Goal: Transaction & Acquisition: Purchase product/service

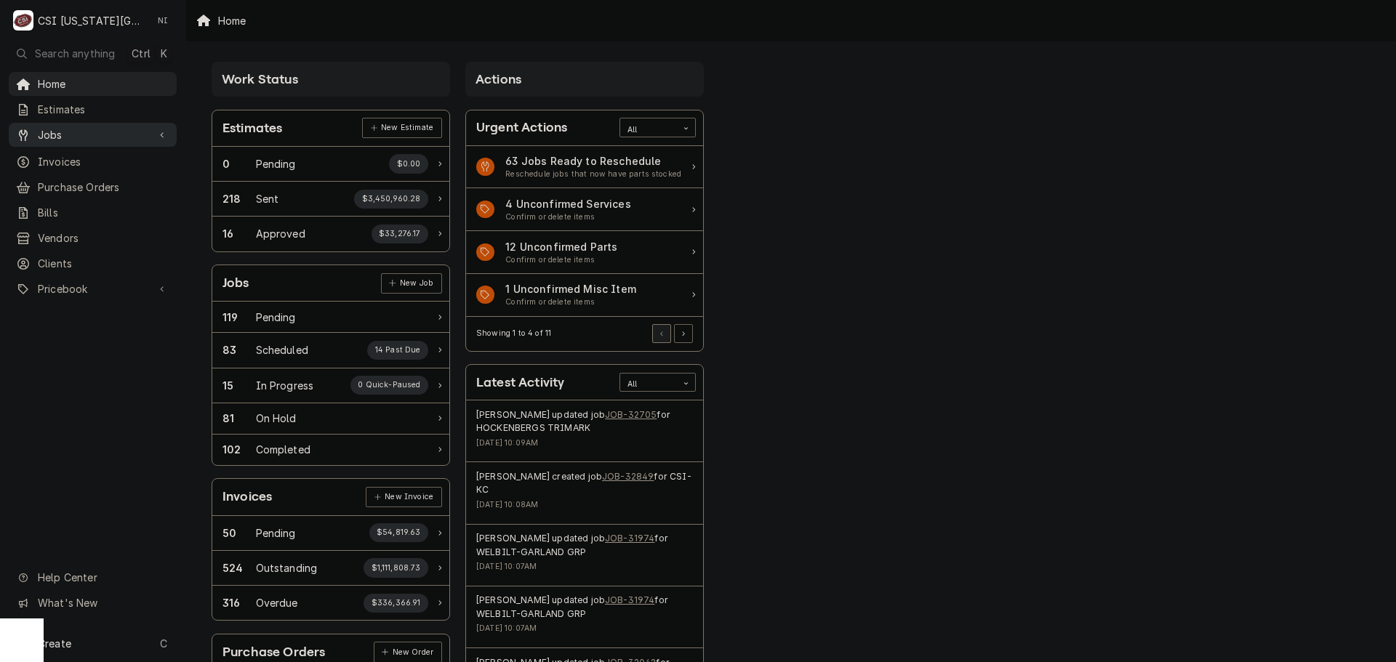
click at [129, 126] on div "Jobs" at bounding box center [93, 135] width 162 height 18
click at [114, 140] on link "Jobs" at bounding box center [93, 135] width 168 height 24
click at [118, 130] on span "Jobs" at bounding box center [93, 134] width 110 height 15
click at [106, 153] on span "Jobs" at bounding box center [104, 160] width 132 height 15
click at [88, 228] on span "Purchase Orders" at bounding box center [104, 235] width 132 height 15
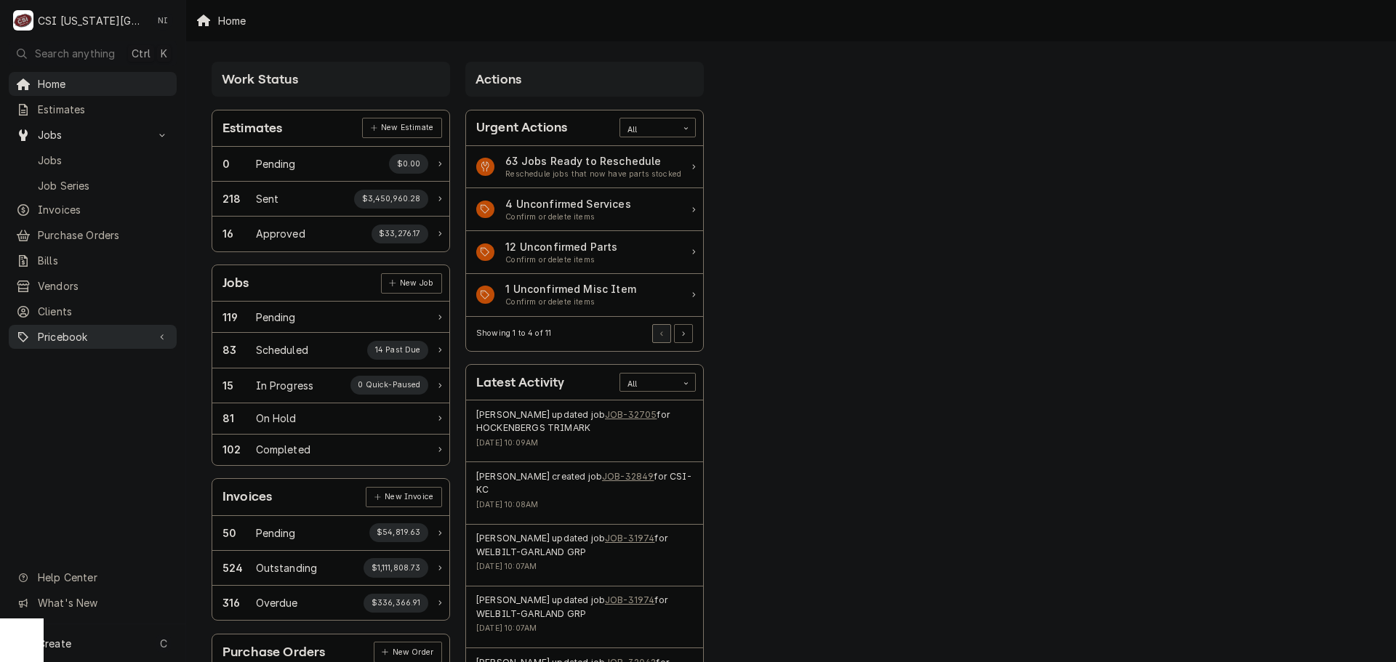
click at [116, 336] on div "Pricebook" at bounding box center [93, 337] width 162 height 18
click at [113, 380] on span "Parts & Materials" at bounding box center [104, 387] width 132 height 15
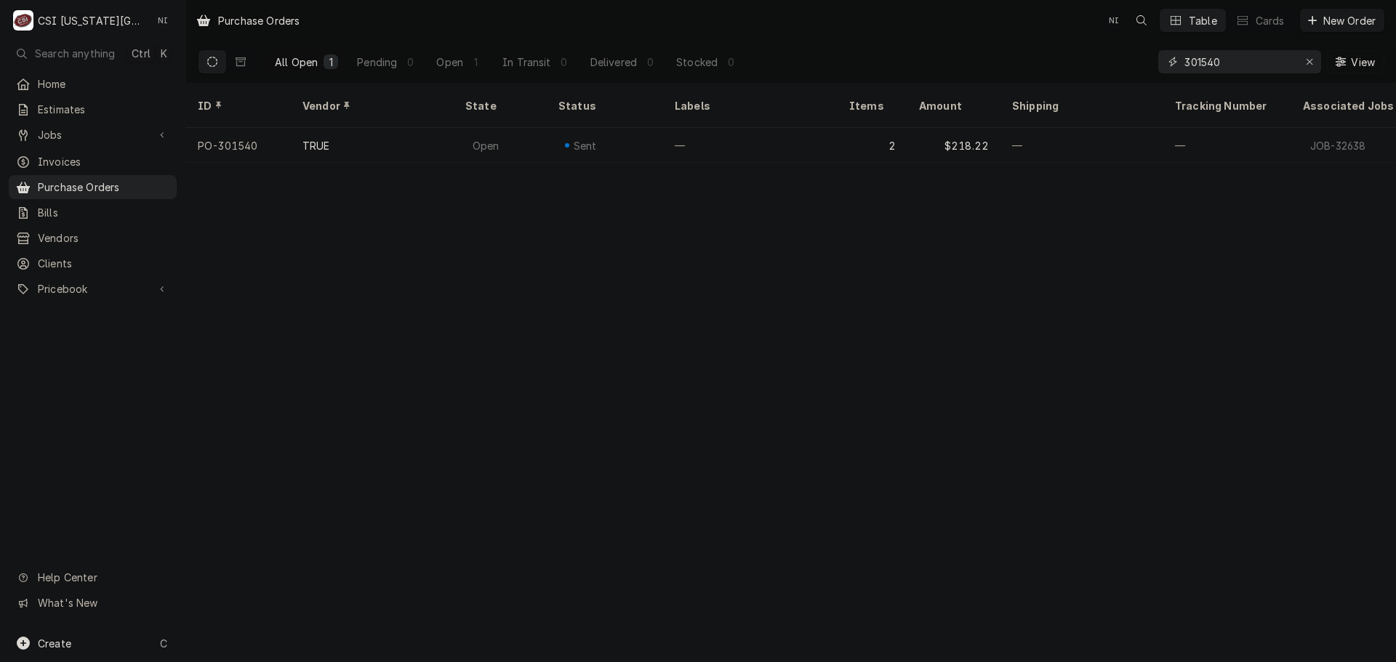
click at [1309, 60] on icon "Erase input" at bounding box center [1310, 62] width 8 height 10
click at [1281, 60] on input "Dynamic Content Wrapper" at bounding box center [1252, 61] width 137 height 23
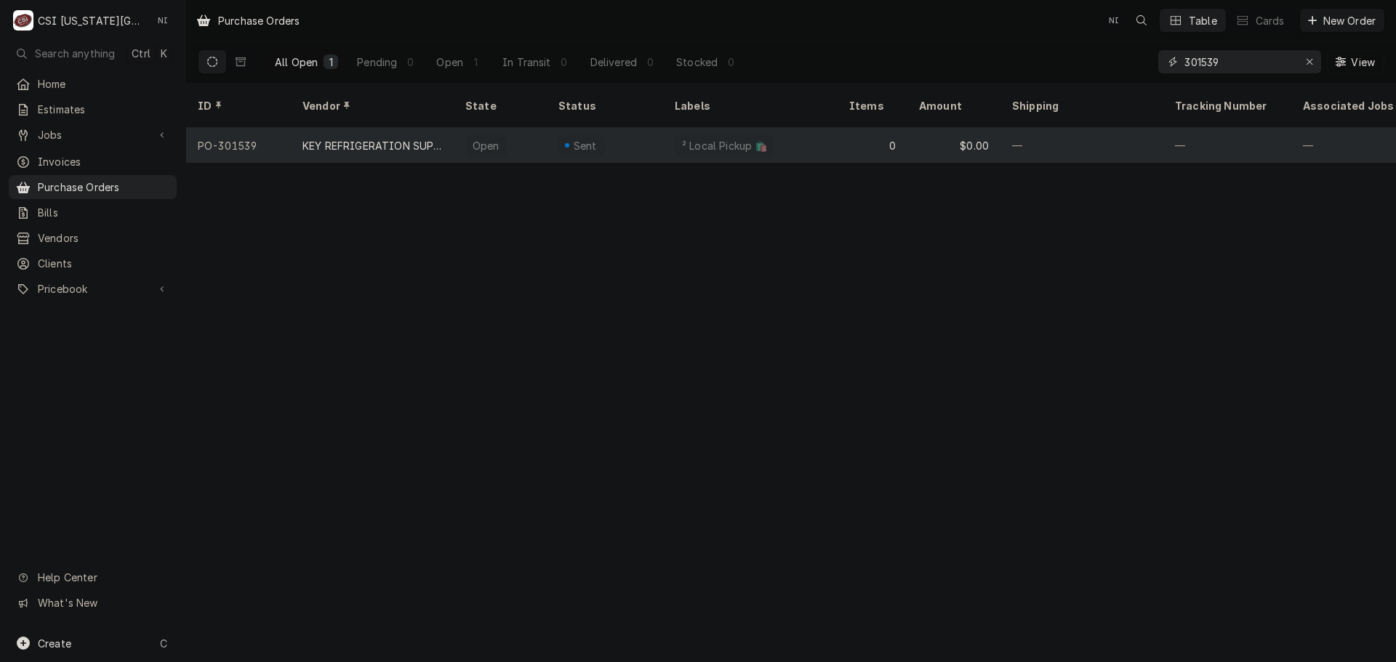
type input "301539"
click at [786, 128] on div "² Local Pickup 🛍️" at bounding box center [750, 145] width 174 height 35
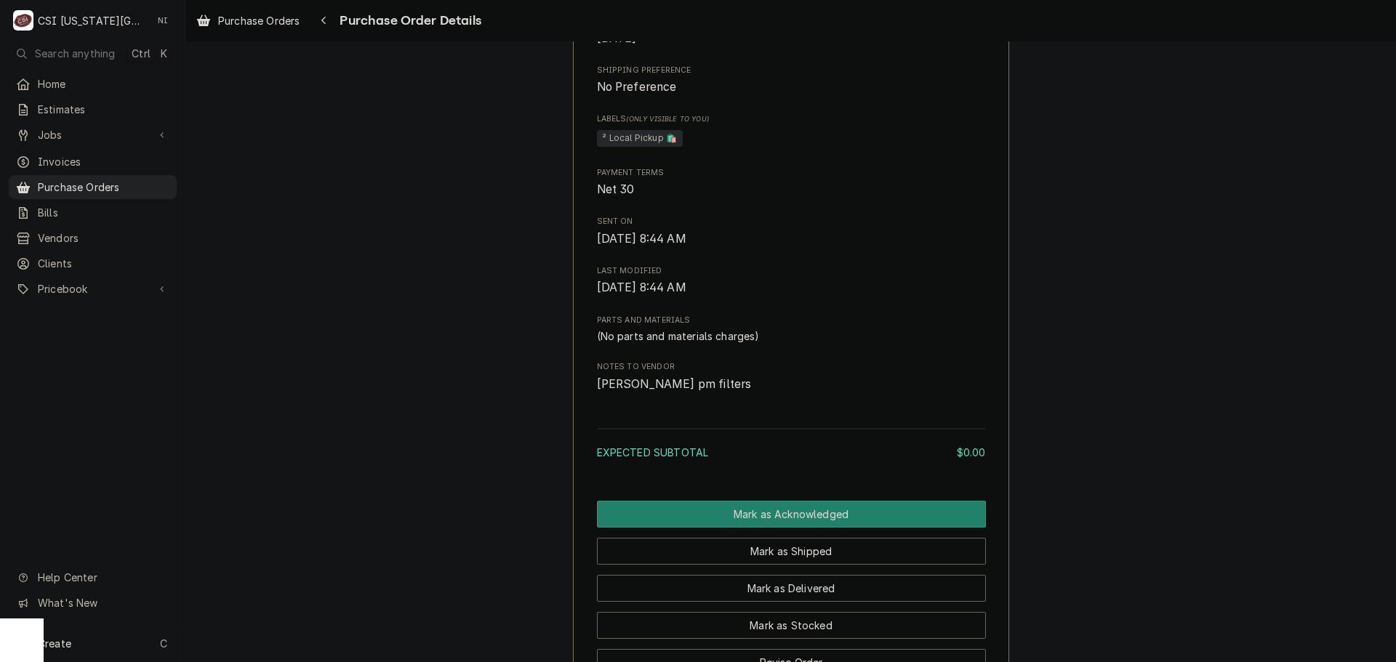
scroll to position [816, 0]
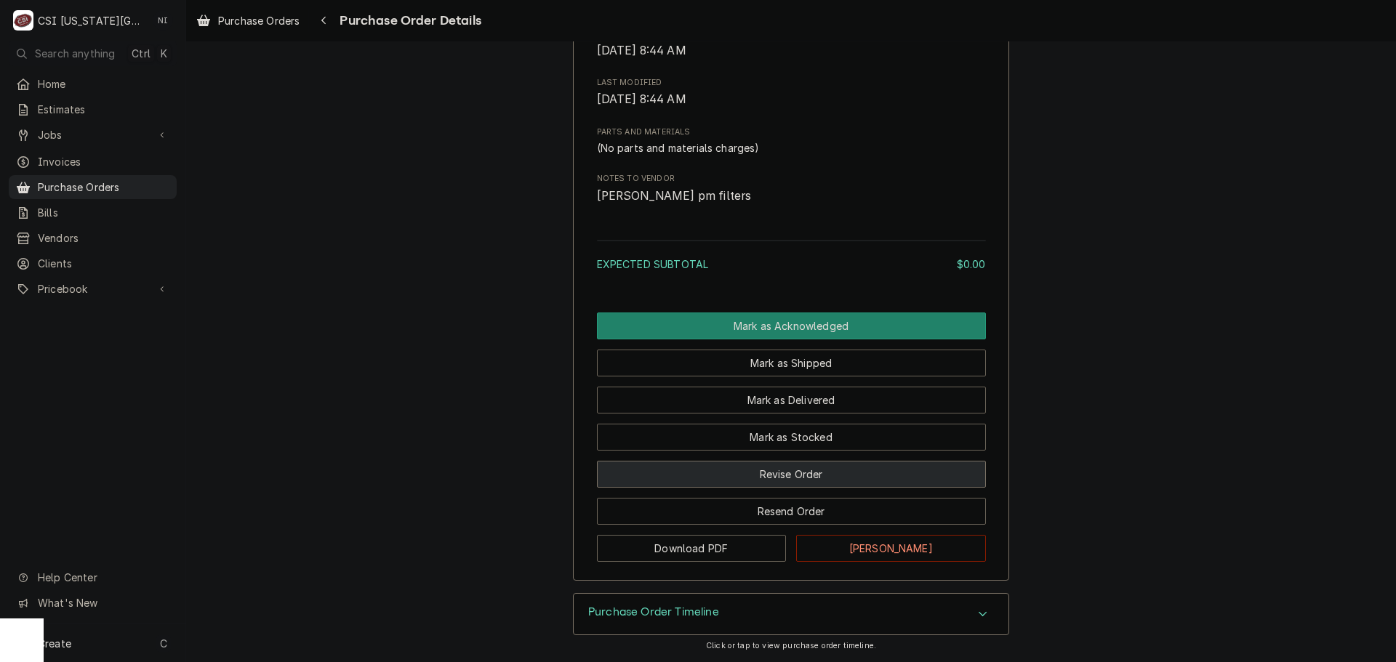
click at [813, 483] on button "Revise Order" at bounding box center [791, 474] width 389 height 27
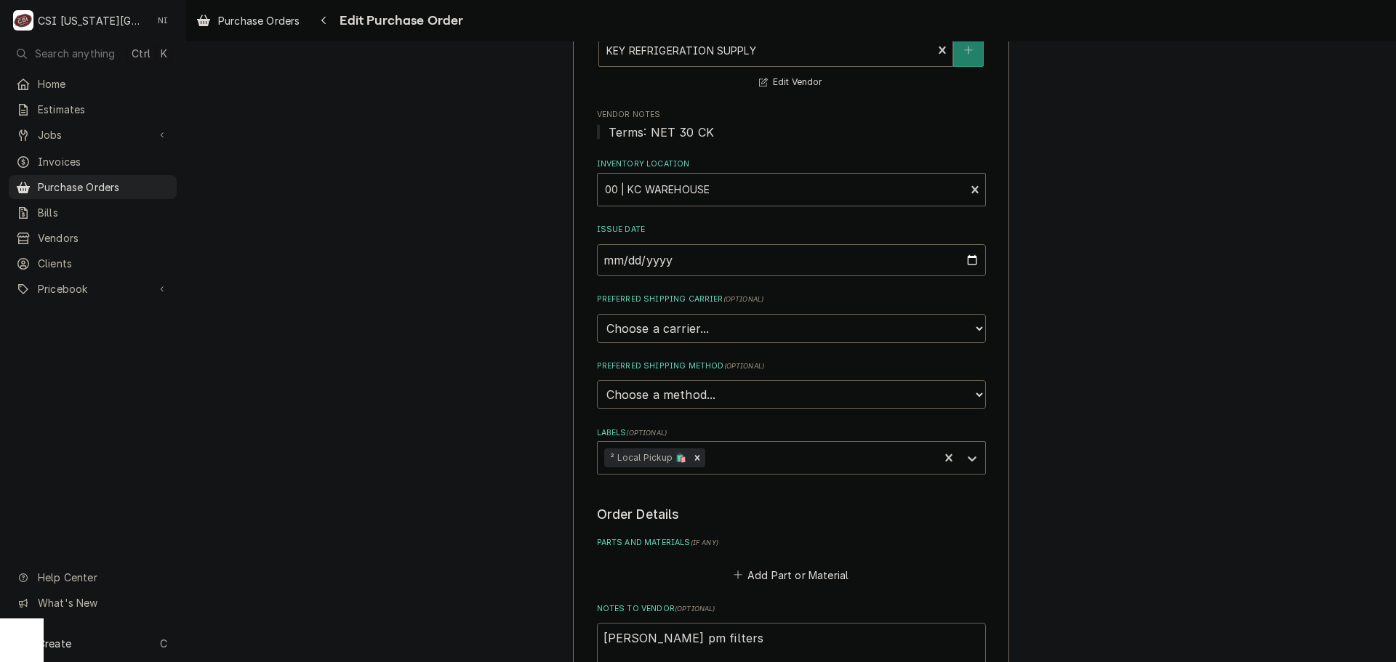
scroll to position [463, 0]
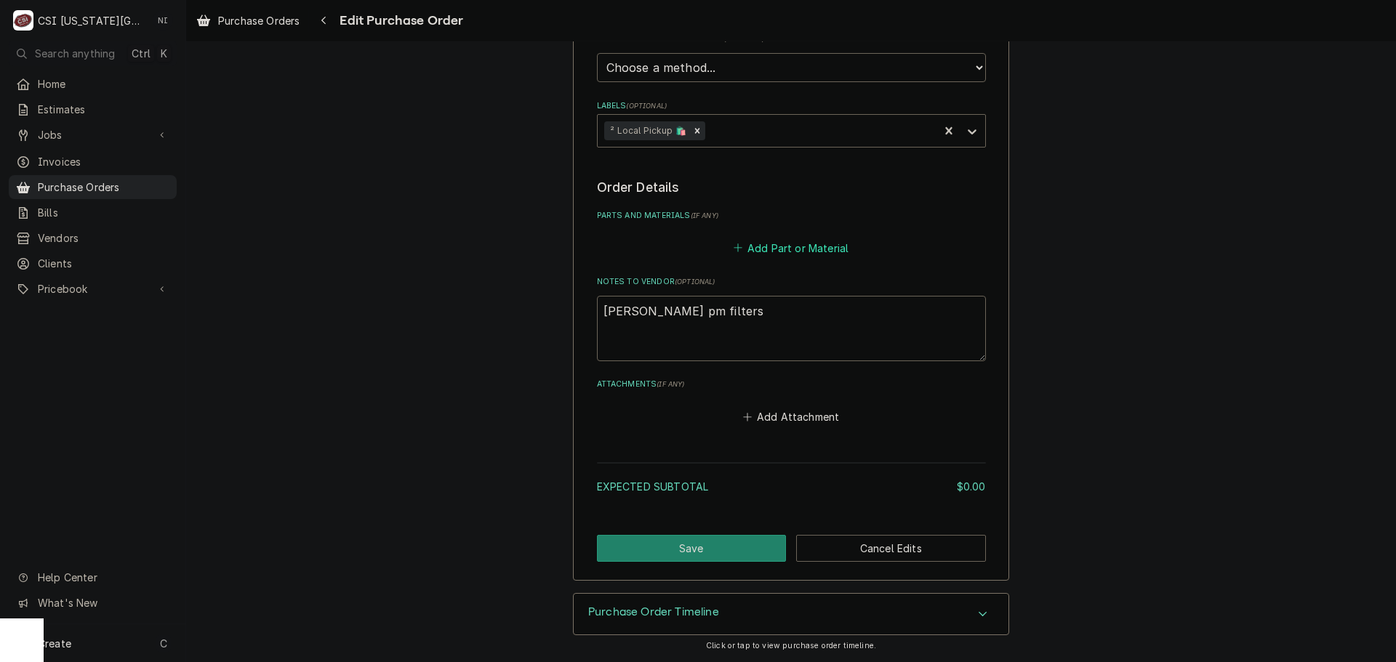
click at [771, 254] on button "Add Part or Material" at bounding box center [791, 248] width 120 height 20
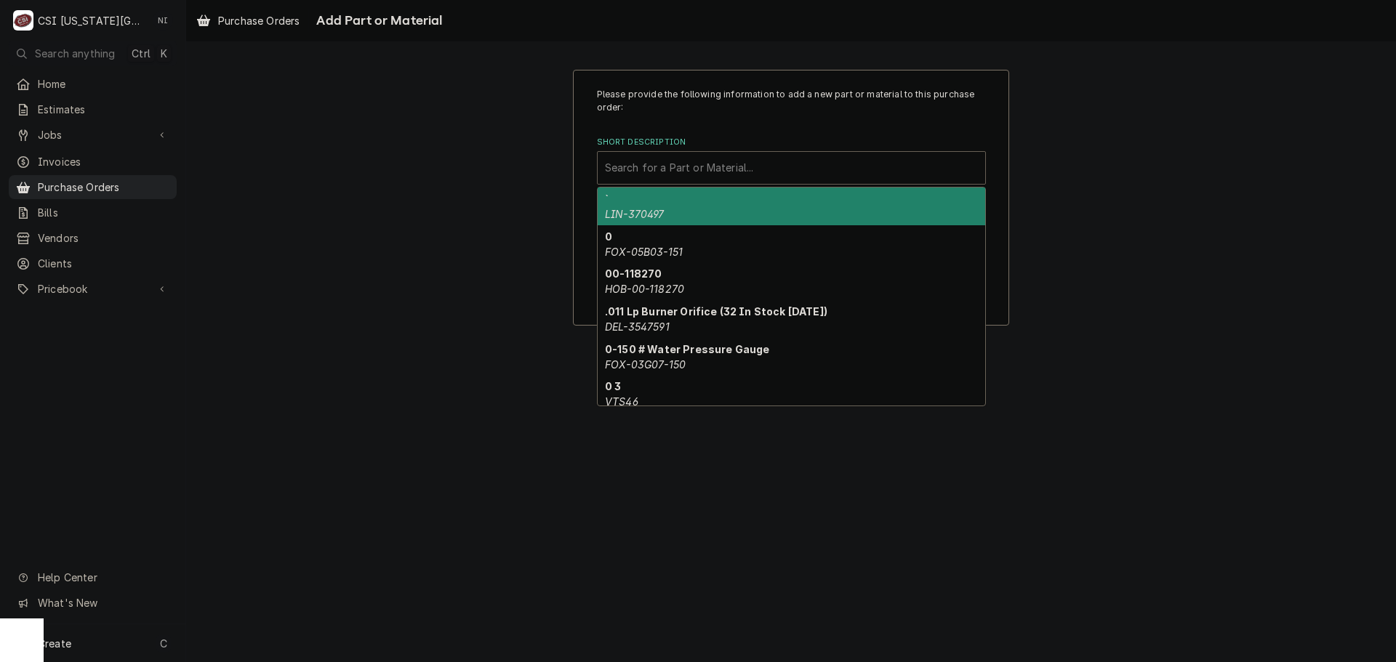
click at [675, 167] on div "Short Description" at bounding box center [791, 168] width 373 height 26
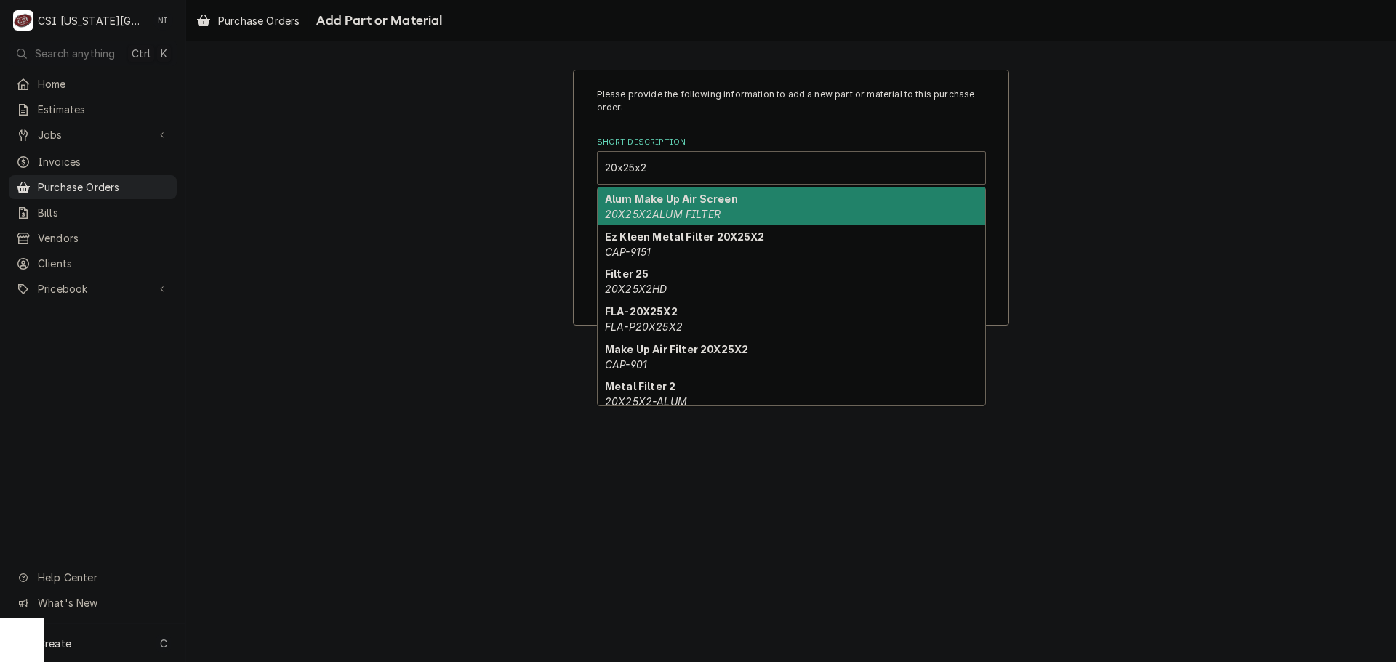
type input "20x25x2p"
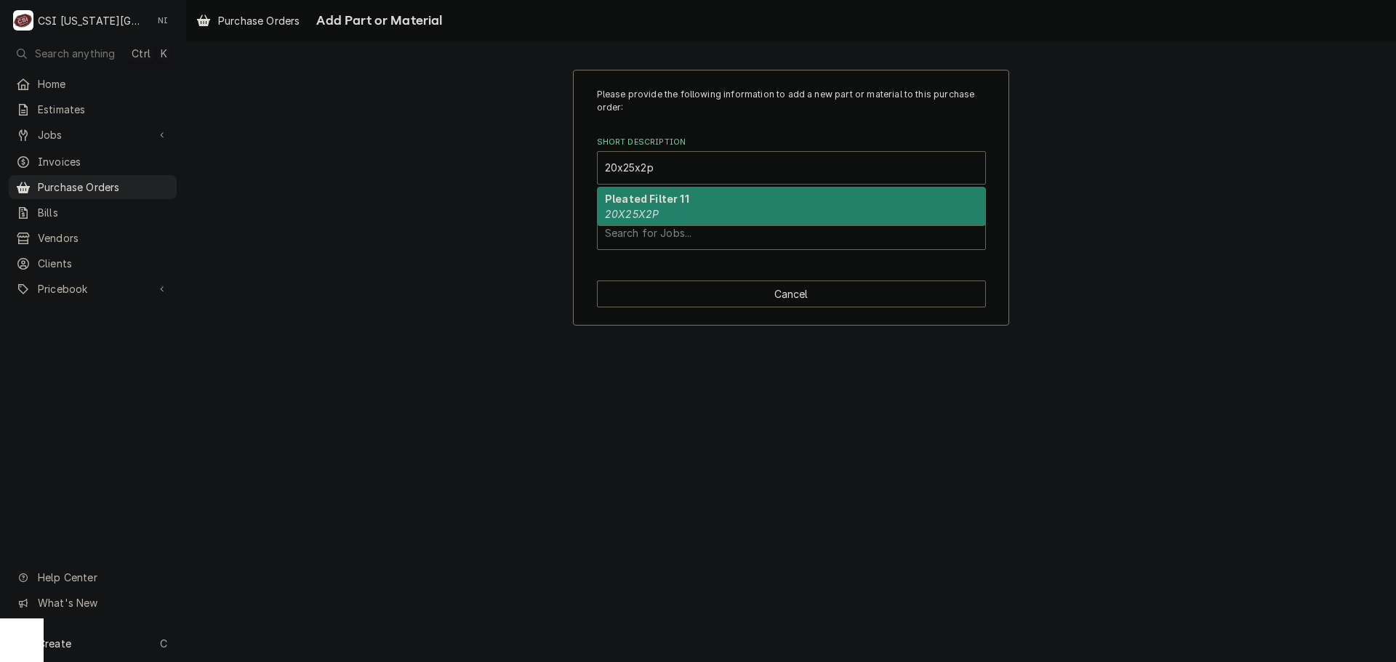
click at [707, 206] on div "Pleated Filter 11 20X25X2P" at bounding box center [791, 207] width 387 height 38
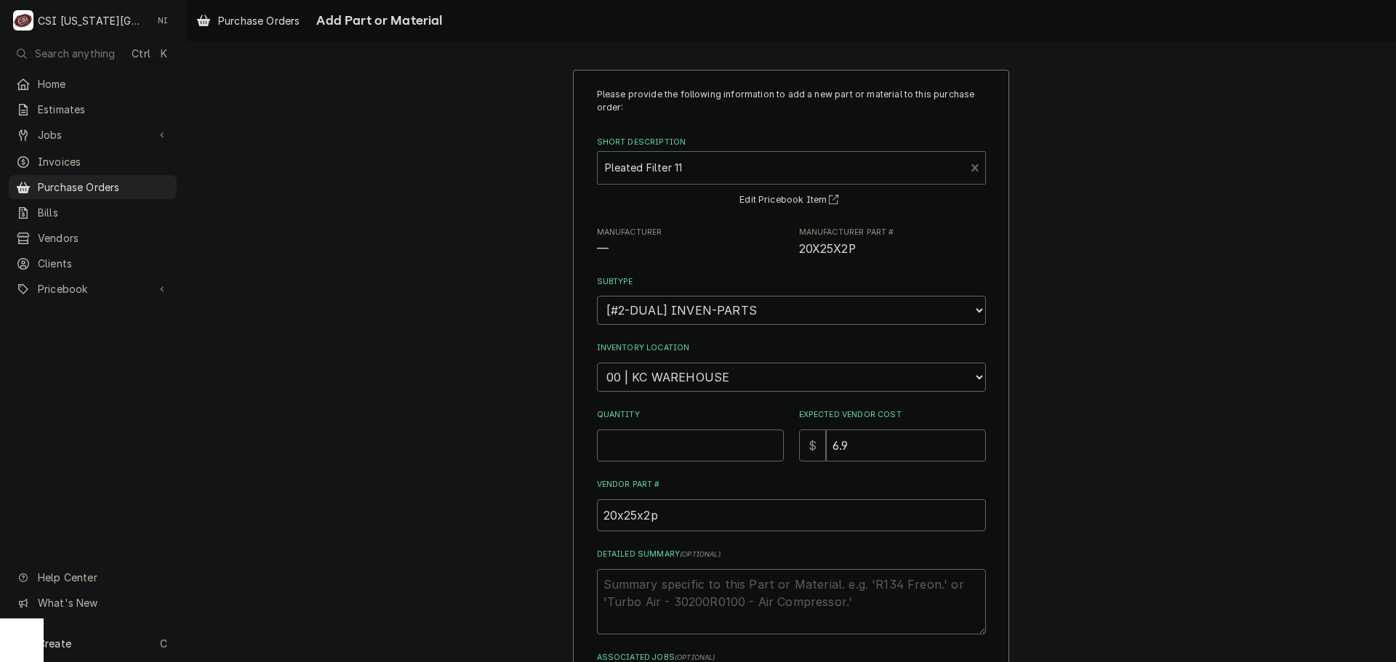
type textarea "x"
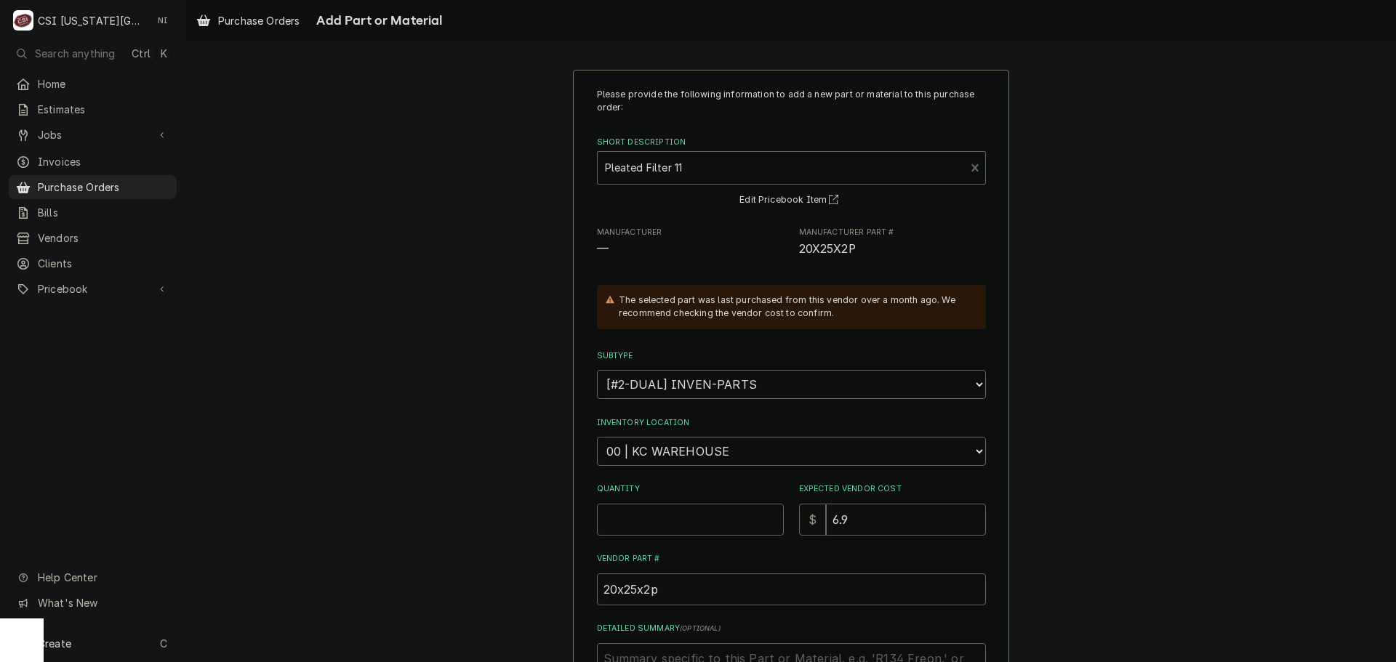
scroll to position [201, 0]
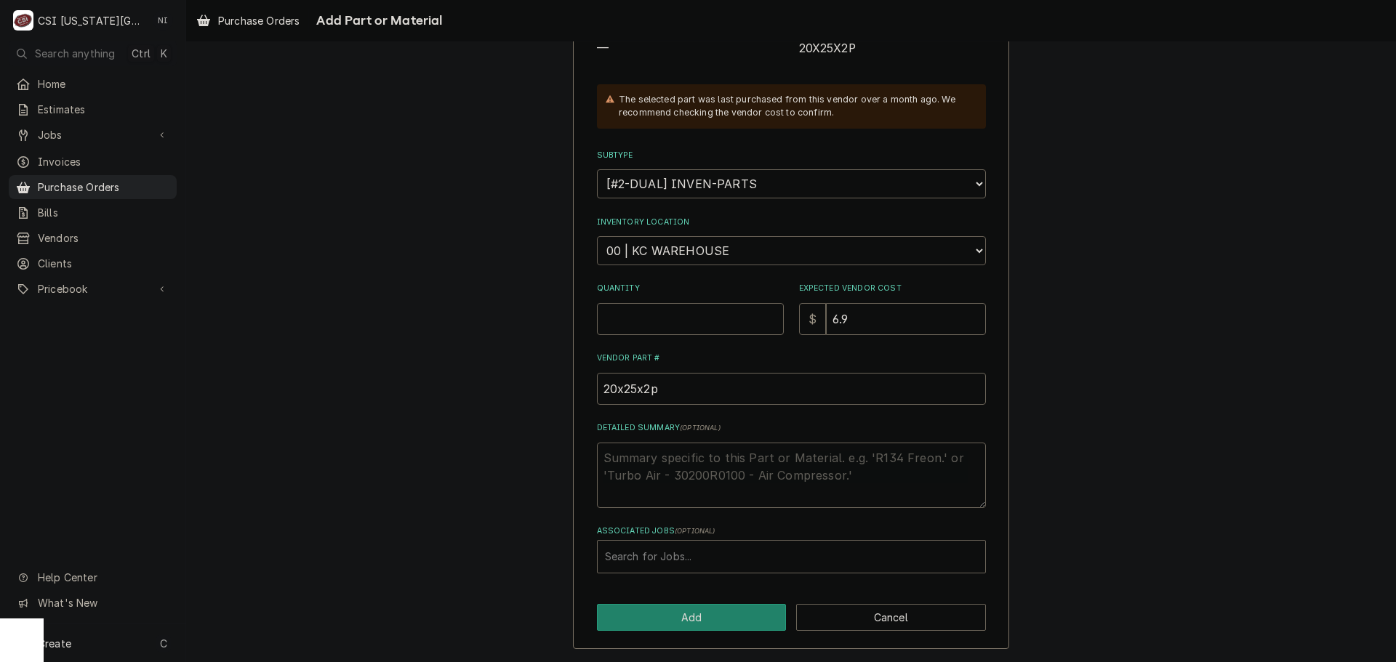
click at [725, 246] on select "Choose a location... 00 | KC WAREHOUSE 00 | MAIN WAREHOUSE 01 | BRIAN BREAZIER …" at bounding box center [791, 250] width 389 height 29
select select "2698"
click at [597, 236] on select "Choose a location... 00 | KC WAREHOUSE 00 | MAIN WAREHOUSE 01 | BRIAN BREAZIER …" at bounding box center [791, 250] width 389 height 29
click at [721, 321] on input "Quantity" at bounding box center [690, 319] width 187 height 32
type textarea "x"
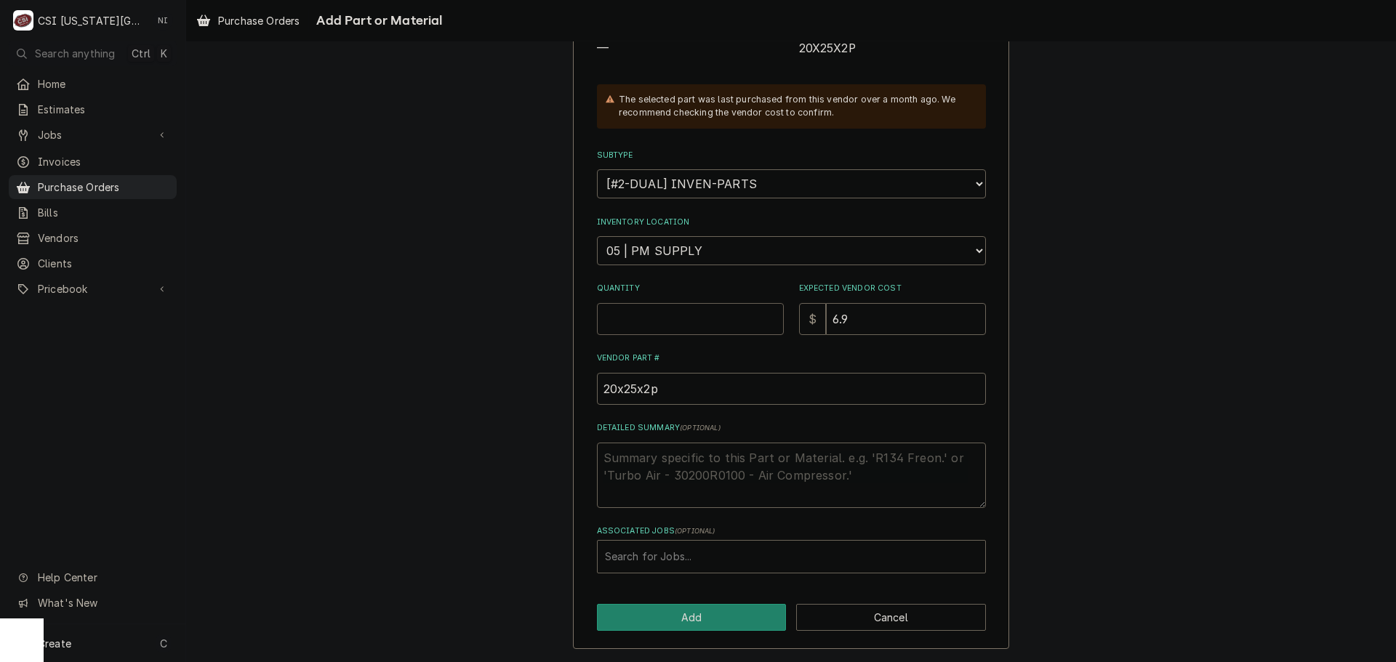
type input "1"
type textarea "x"
type input "16"
type textarea "x"
type input "6"
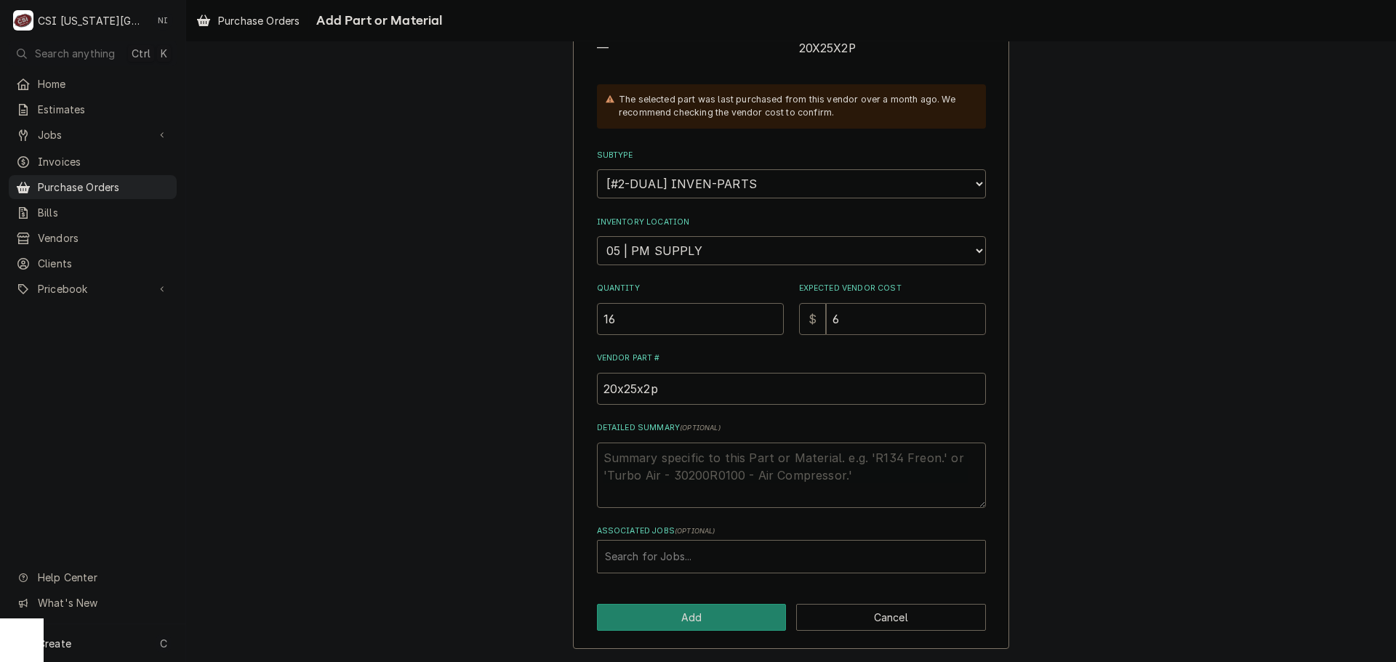
type textarea "x"
type input "6.9"
type textarea "x"
type input "6.90"
click at [655, 620] on button "Add" at bounding box center [692, 617] width 190 height 27
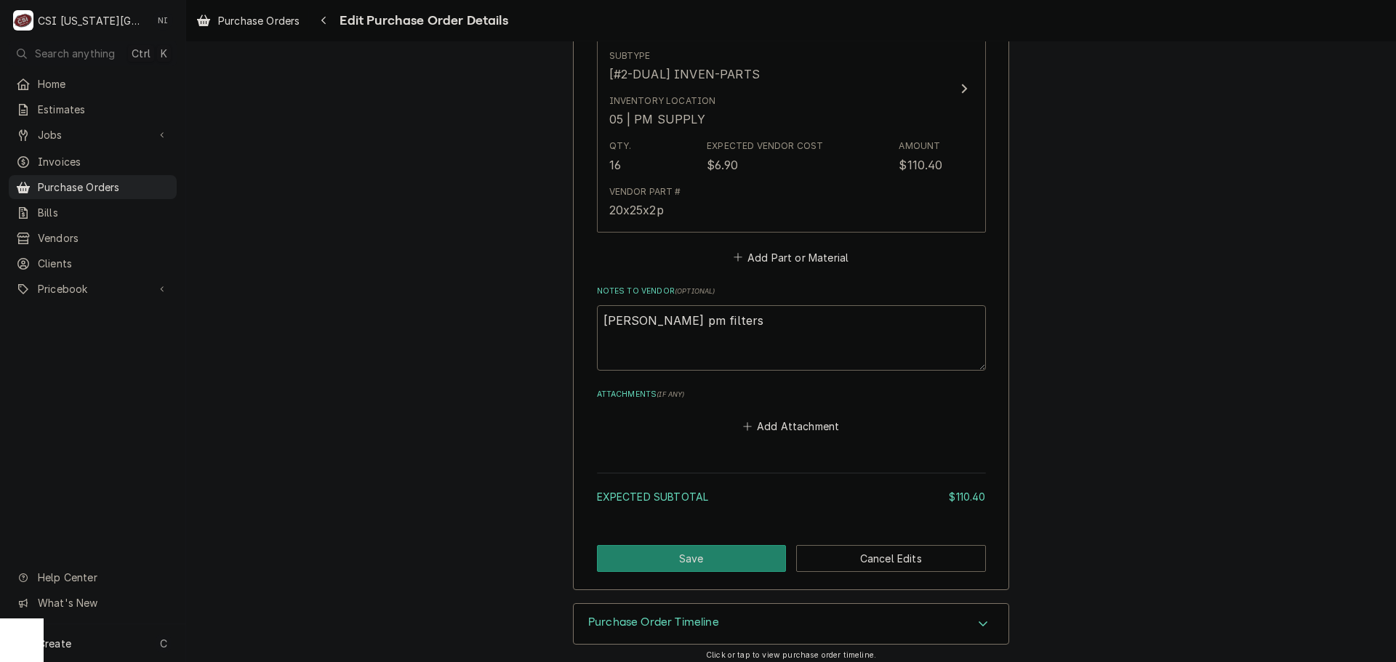
scroll to position [757, 0]
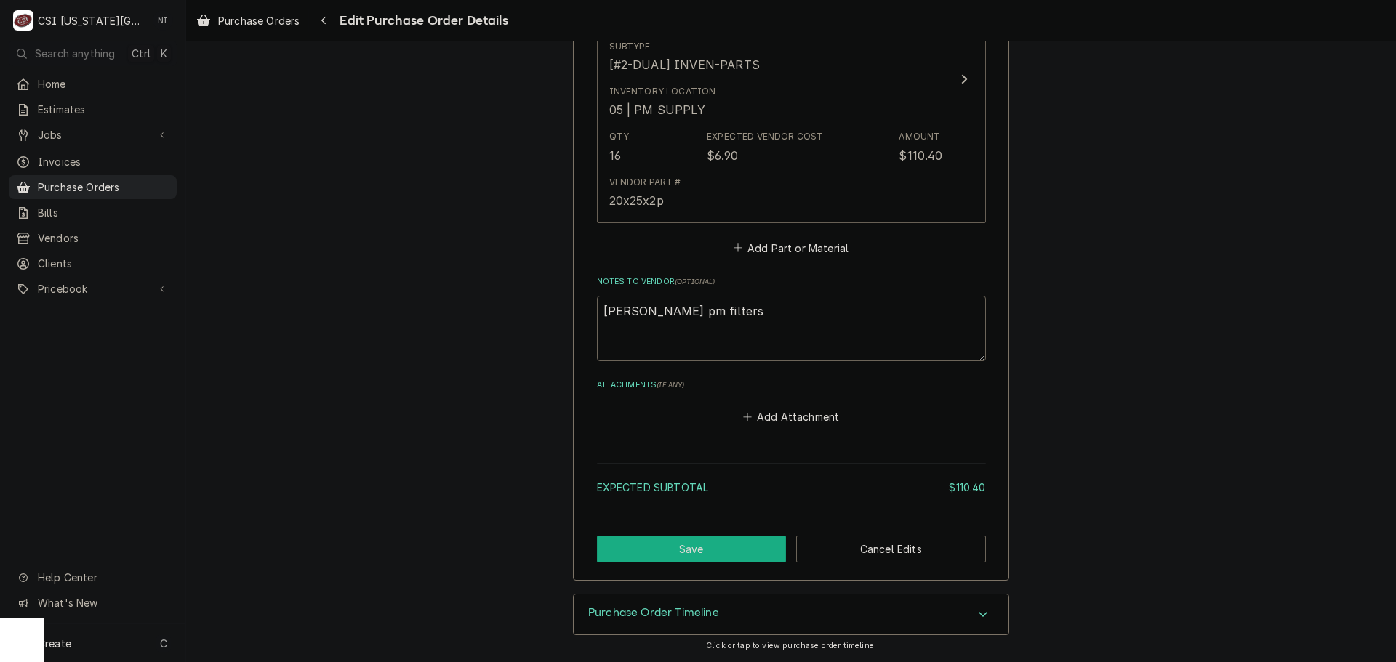
click at [747, 540] on button "Save" at bounding box center [692, 549] width 190 height 27
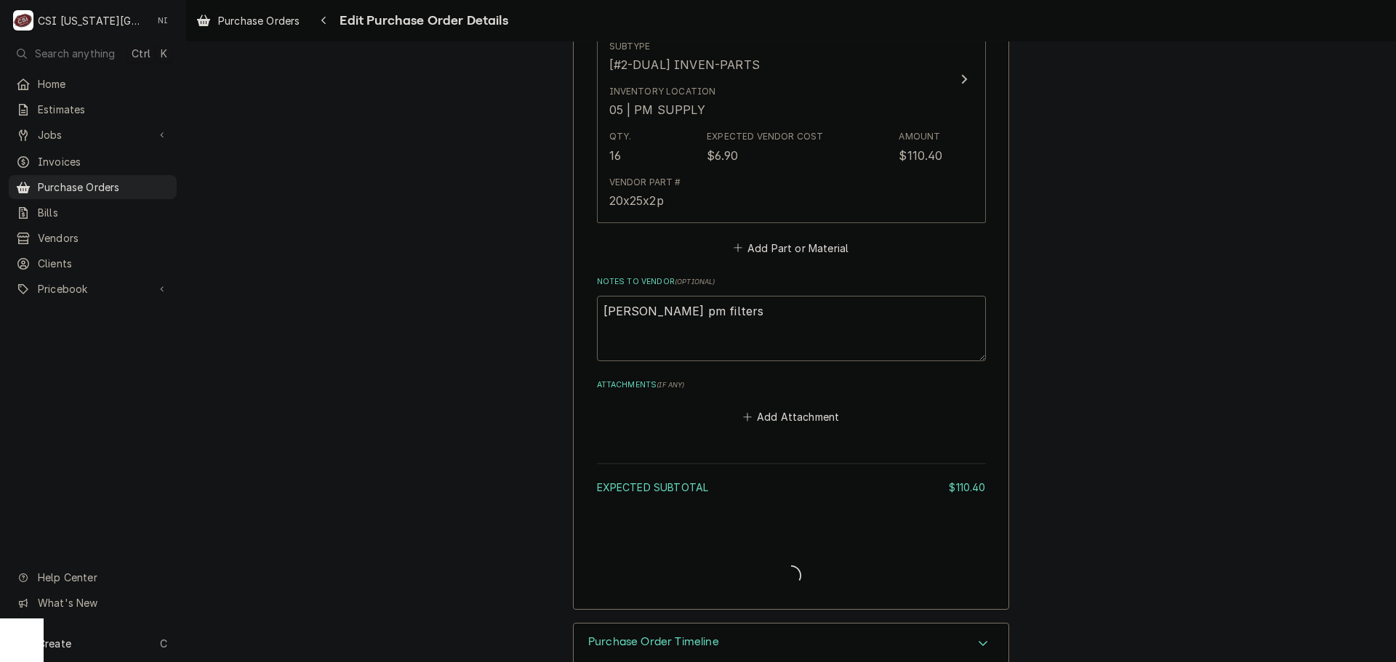
type textarea "x"
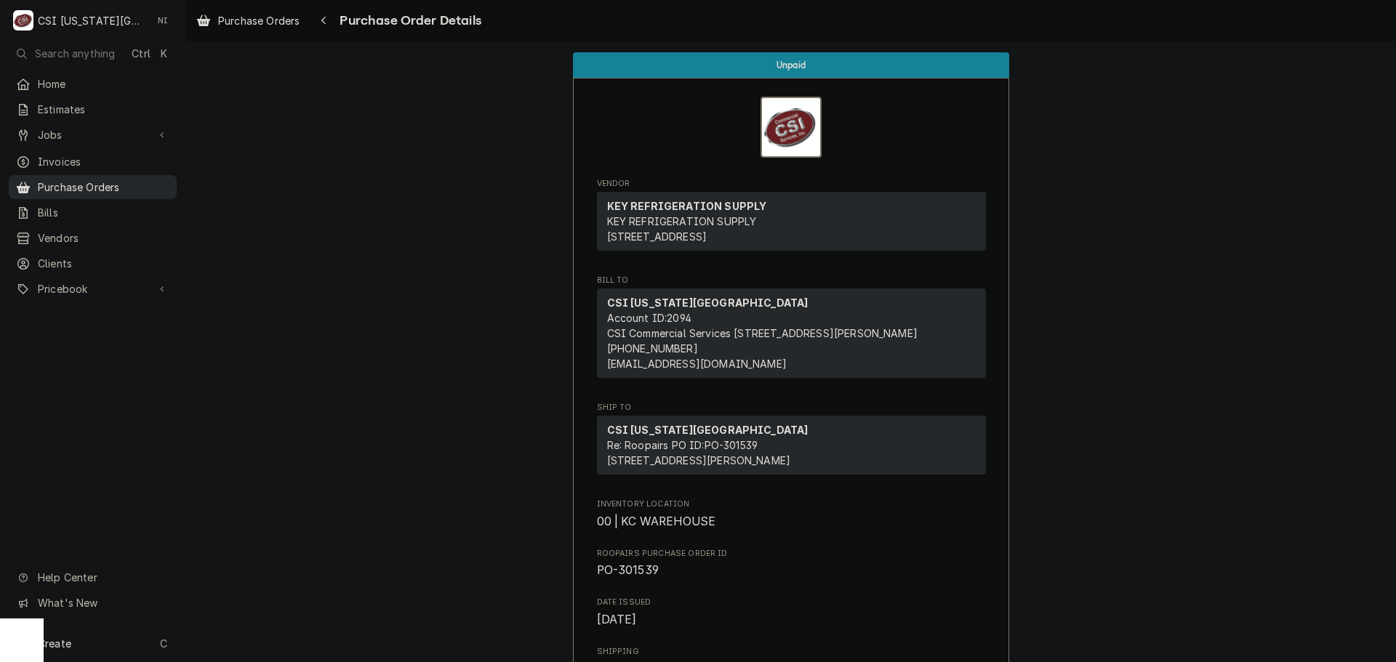
click at [144, 182] on span "Purchase Orders" at bounding box center [104, 187] width 132 height 15
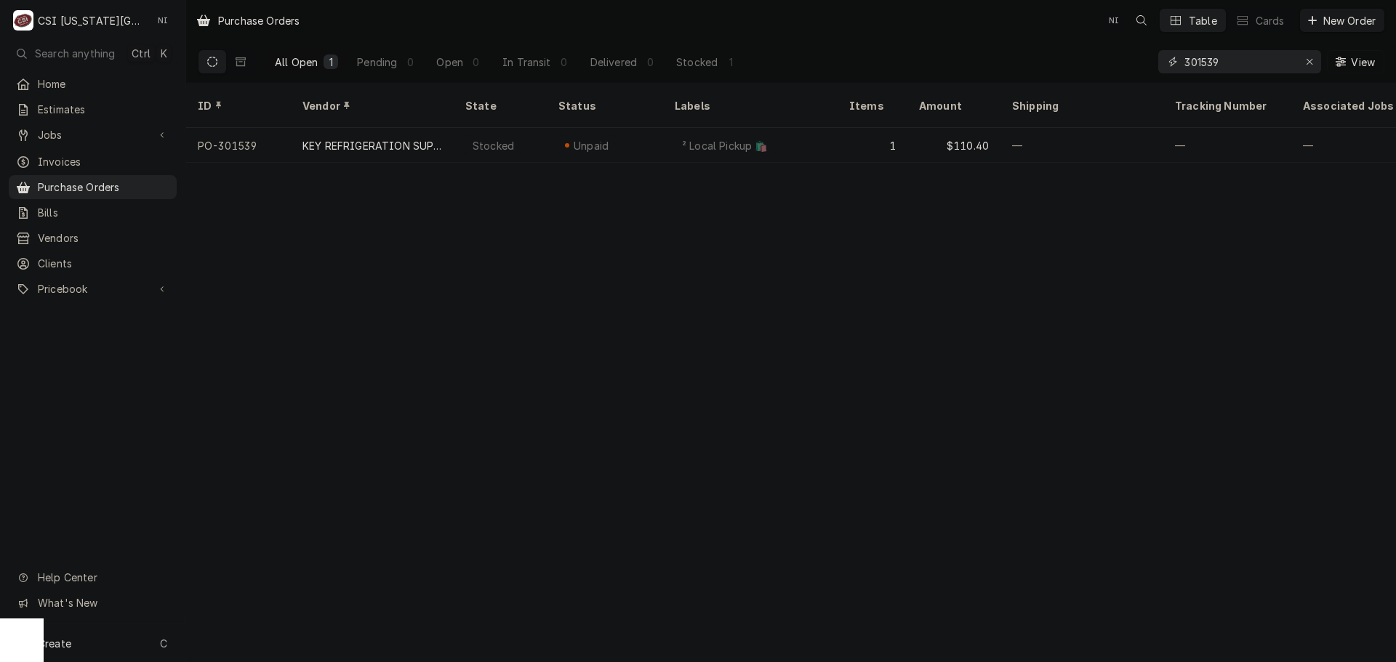
drag, startPoint x: 1173, startPoint y: 65, endPoint x: 944, endPoint y: 76, distance: 229.3
click at [975, 74] on div "All Open 1 Pending 0 Open 0 In Transit 0 Delivered 0 Stocked 1 301539 View" at bounding box center [791, 61] width 1186 height 41
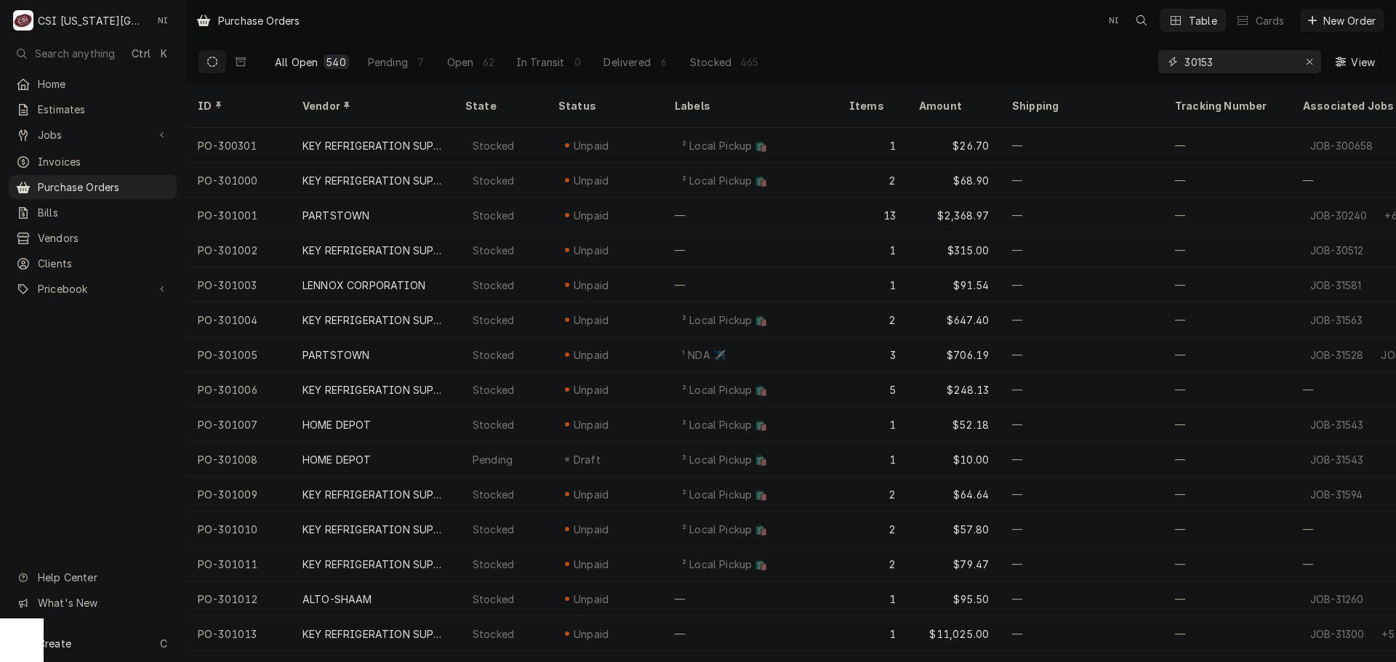
type input "301539"
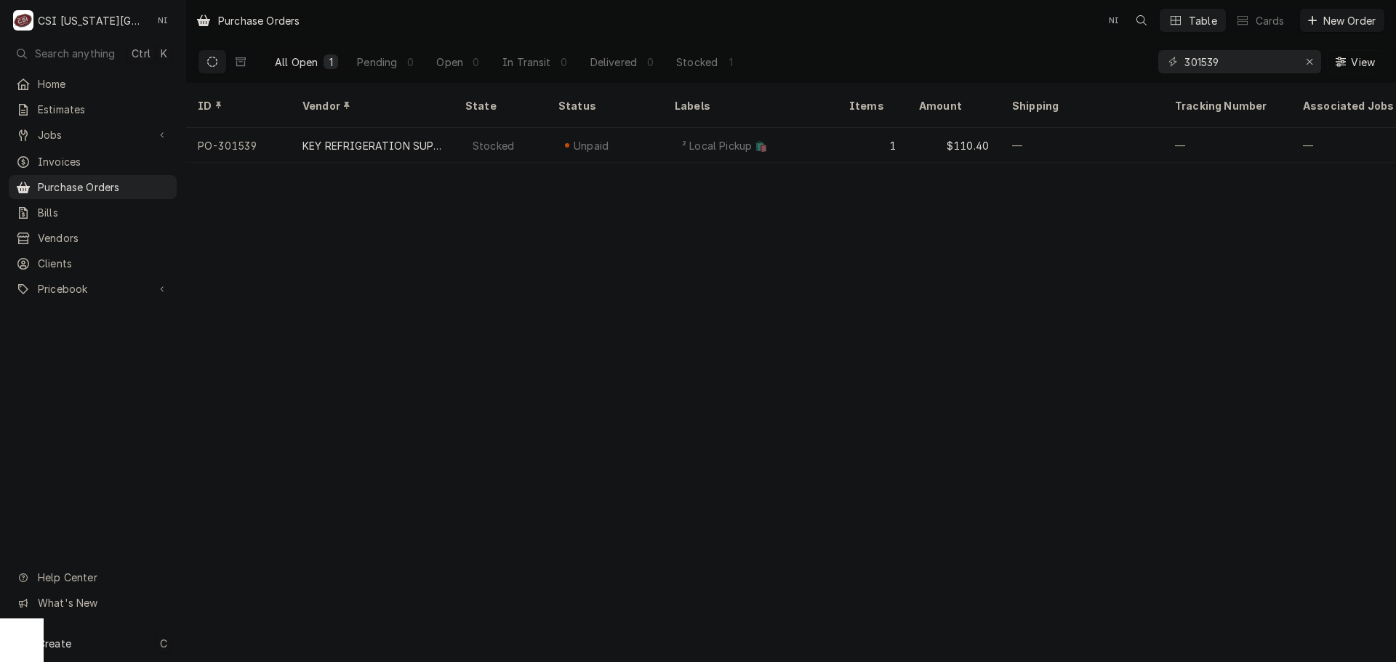
drag, startPoint x: 117, startPoint y: 643, endPoint x: 160, endPoint y: 632, distance: 44.1
click at [117, 643] on div "Create C" at bounding box center [92, 643] width 185 height 38
click at [286, 550] on link "Purchase Order" at bounding box center [261, 543] width 131 height 24
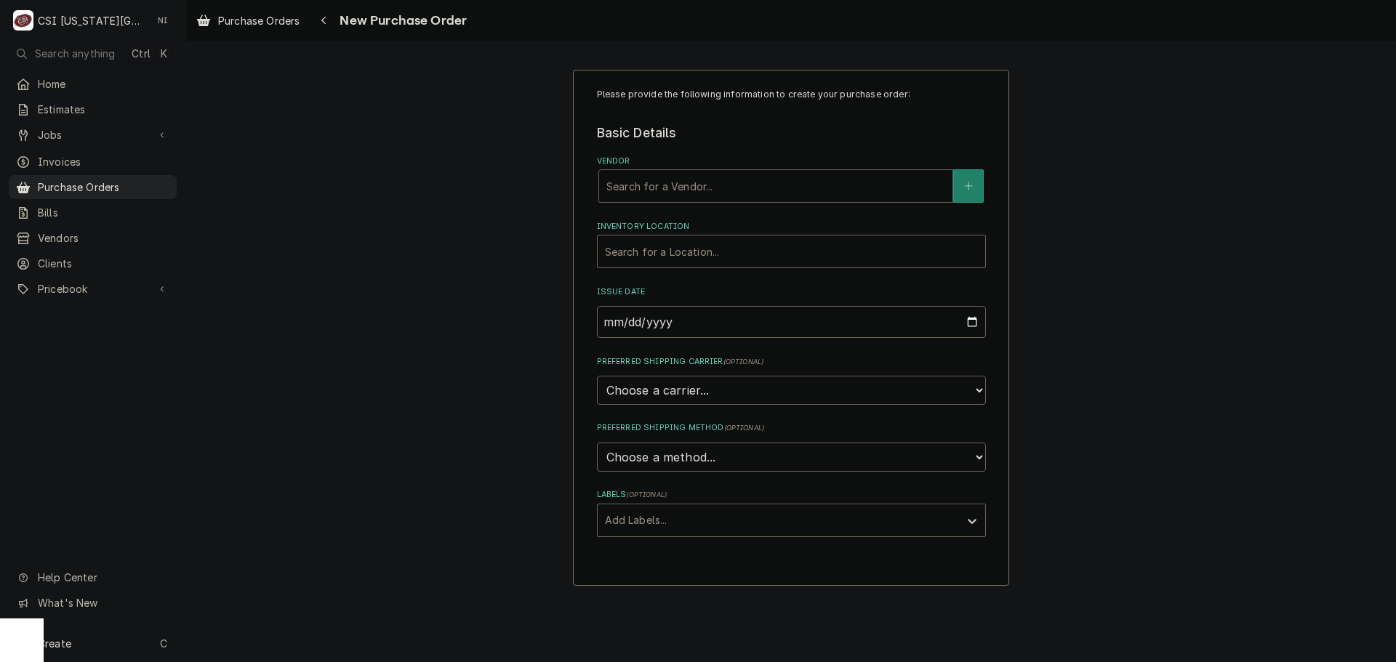
click at [677, 183] on div "Vendor" at bounding box center [775, 186] width 339 height 26
type input "key"
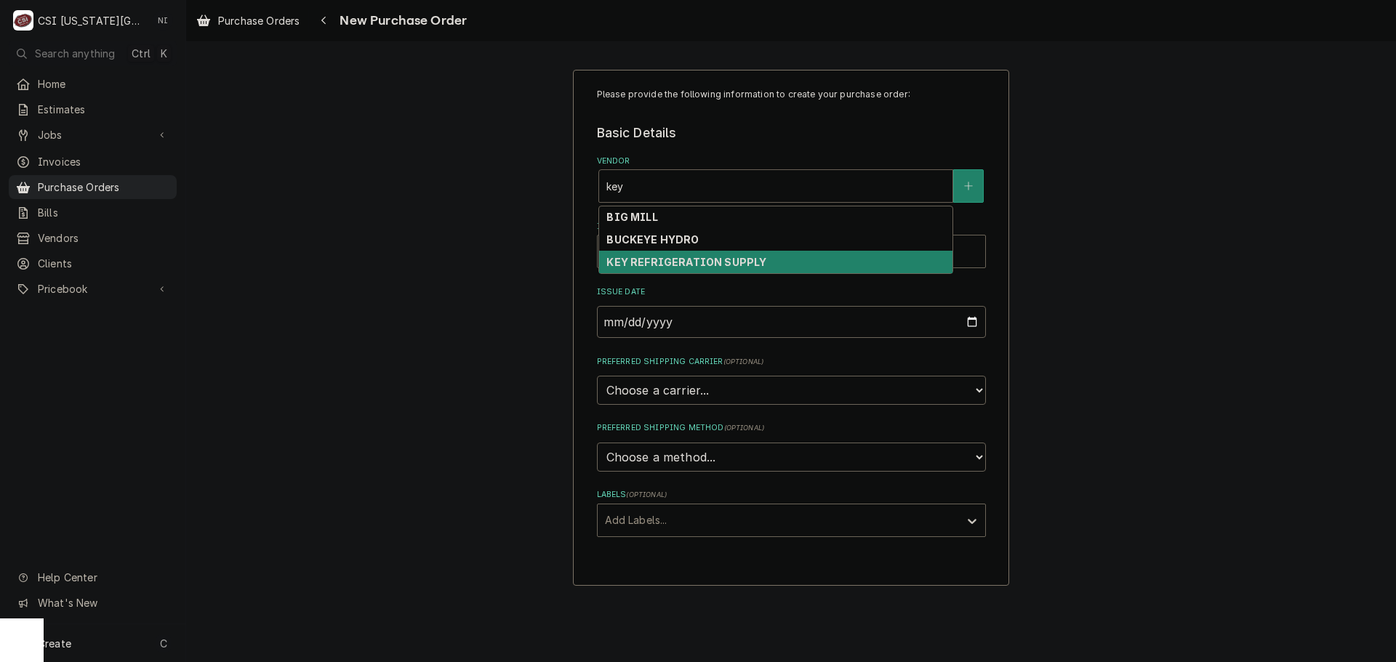
click at [684, 268] on strong "KEY REFRIGERATION SUPPLY" at bounding box center [686, 262] width 160 height 12
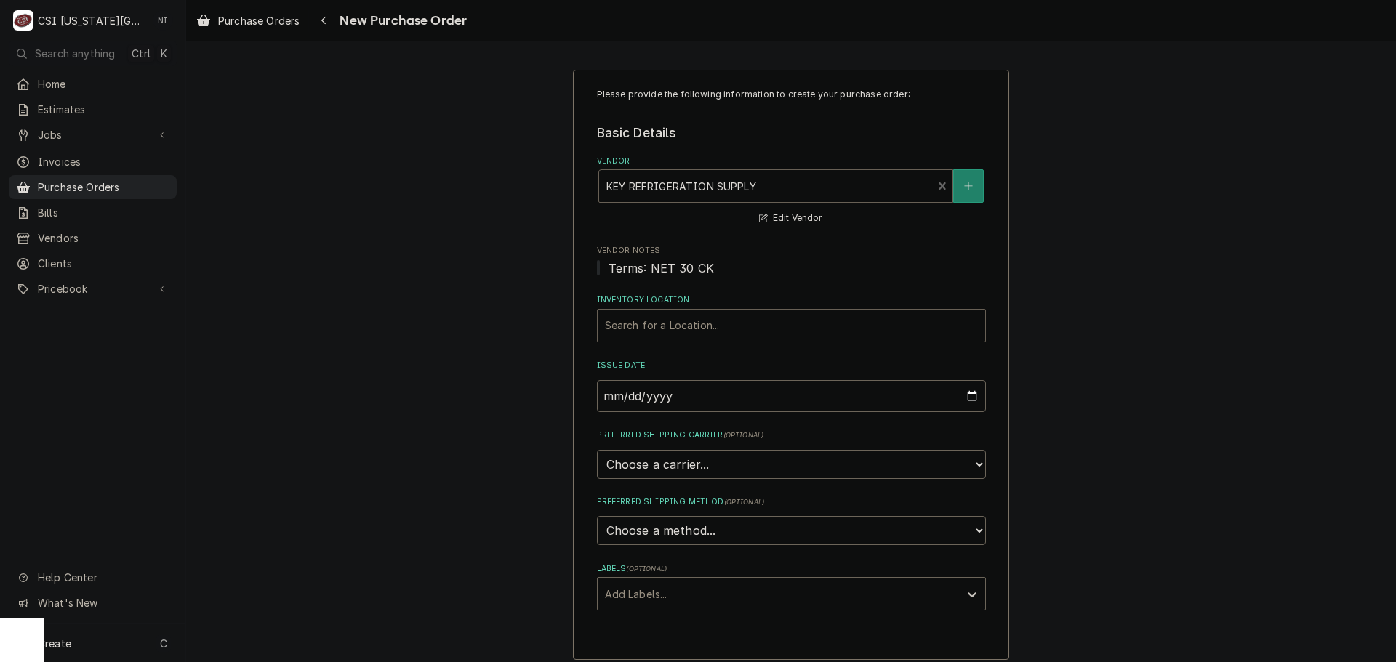
click at [664, 329] on div "Inventory Location" at bounding box center [791, 326] width 373 height 26
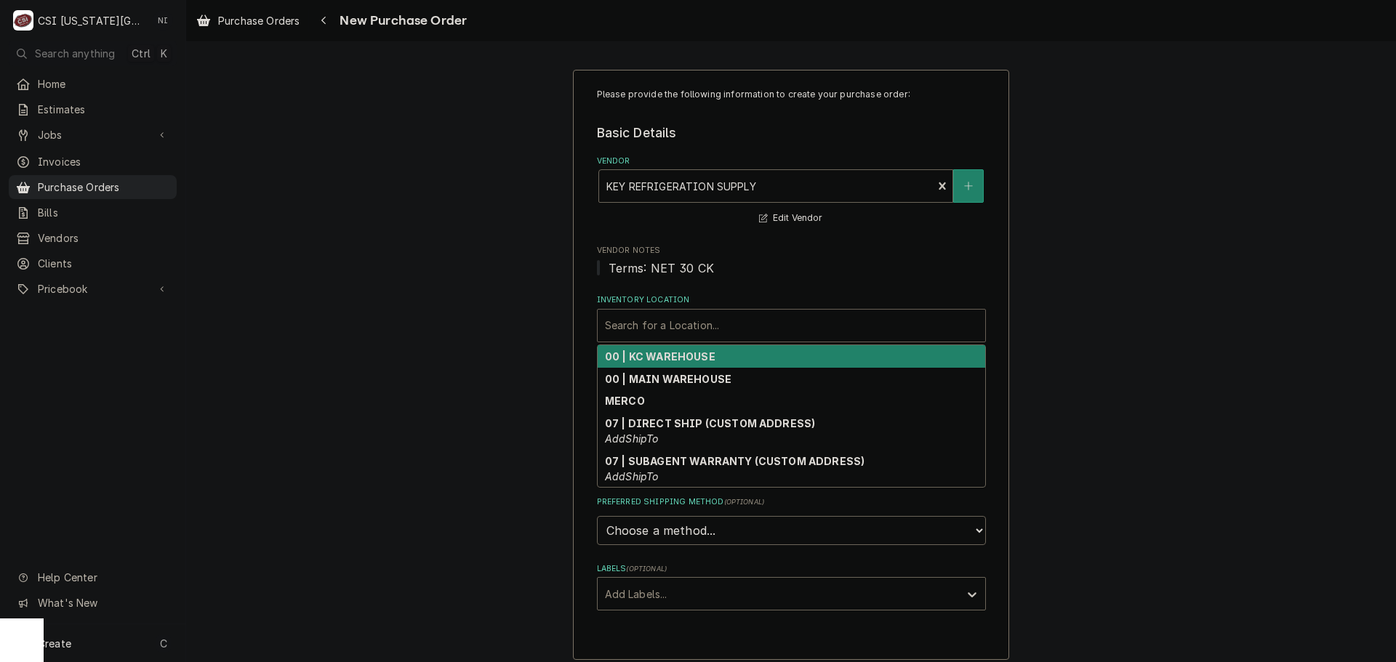
click at [673, 358] on strong "00 | KC WAREHOUSE" at bounding box center [660, 356] width 110 height 12
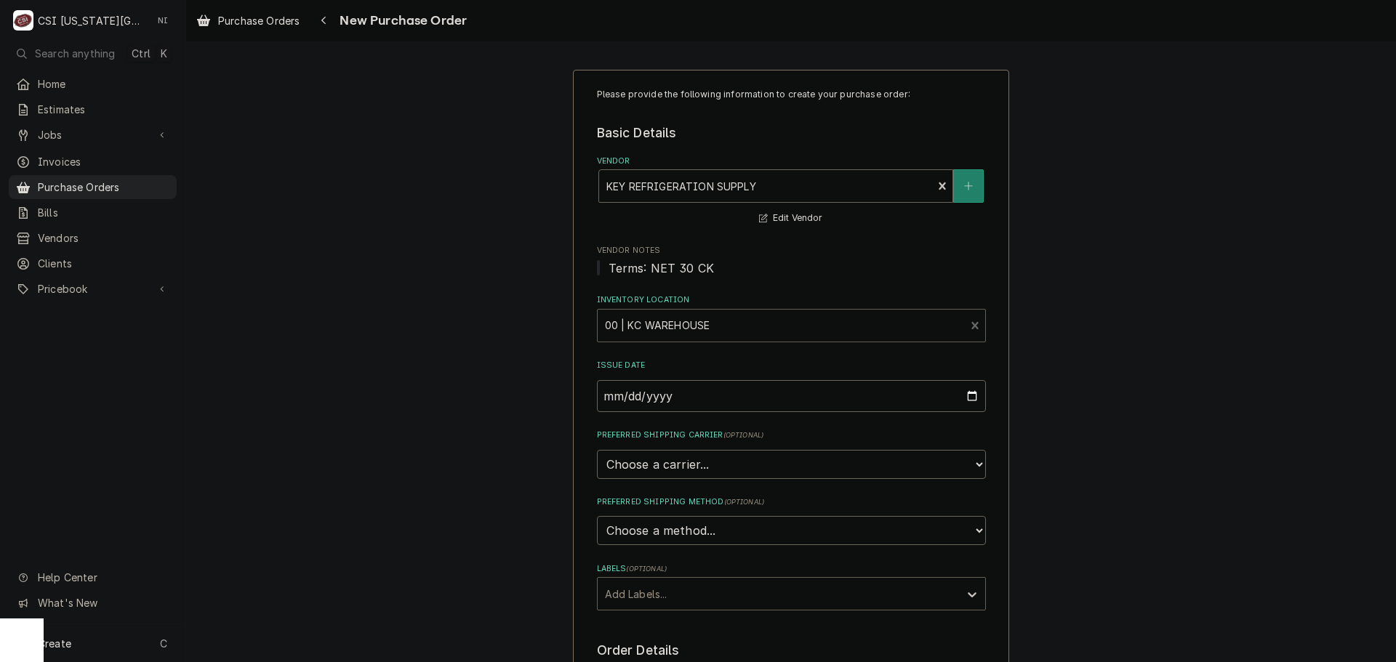
click at [683, 592] on div "Labels" at bounding box center [778, 594] width 347 height 26
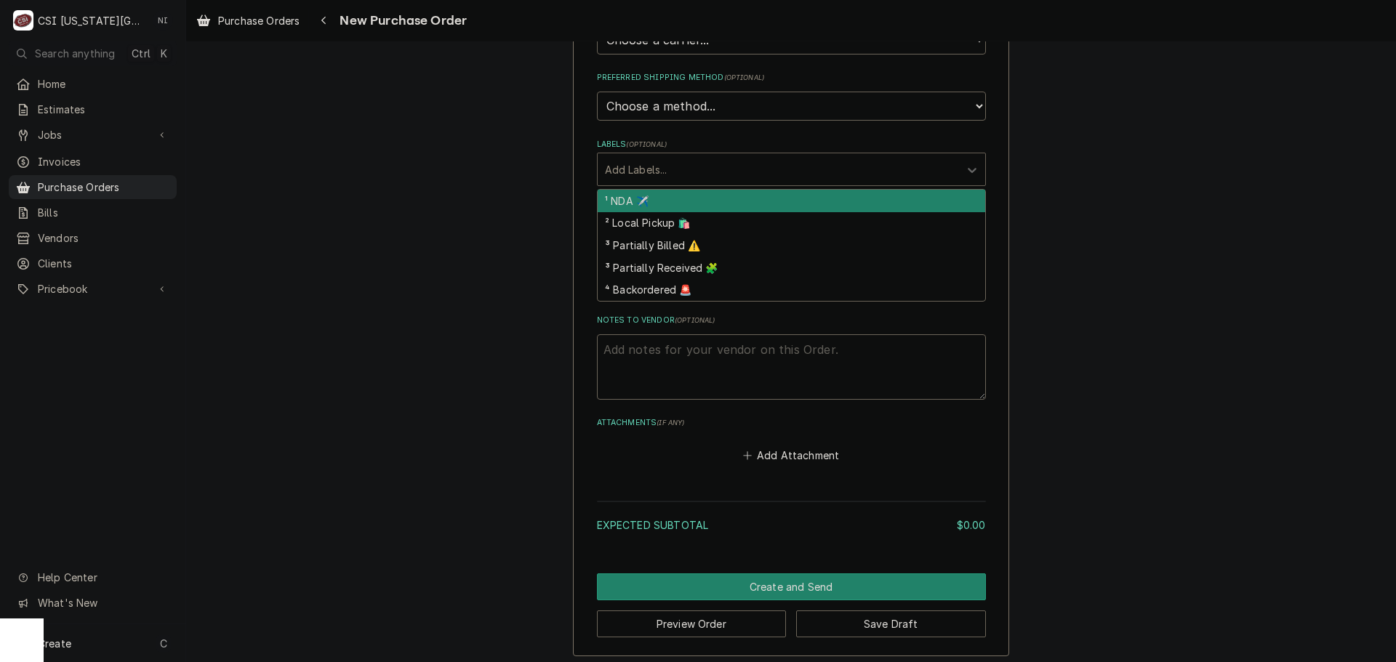
scroll to position [431, 0]
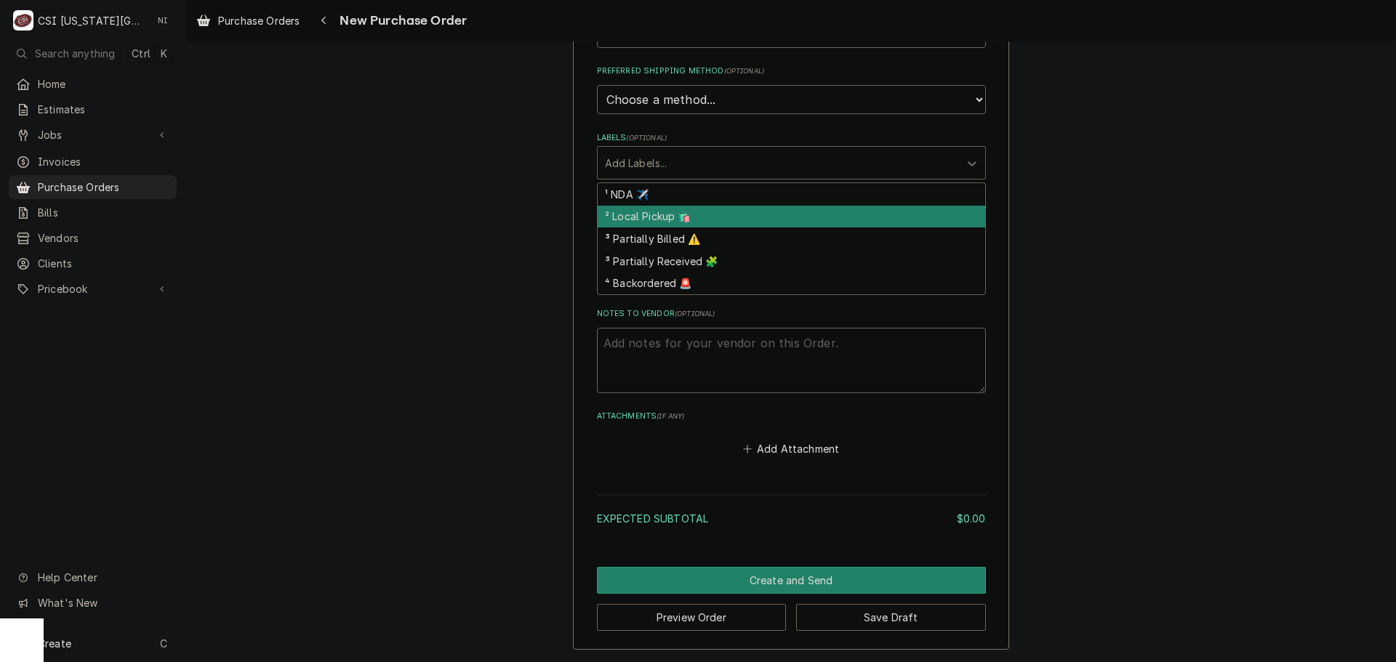
click at [638, 217] on div "² Local Pickup 🛍️" at bounding box center [791, 217] width 387 height 23
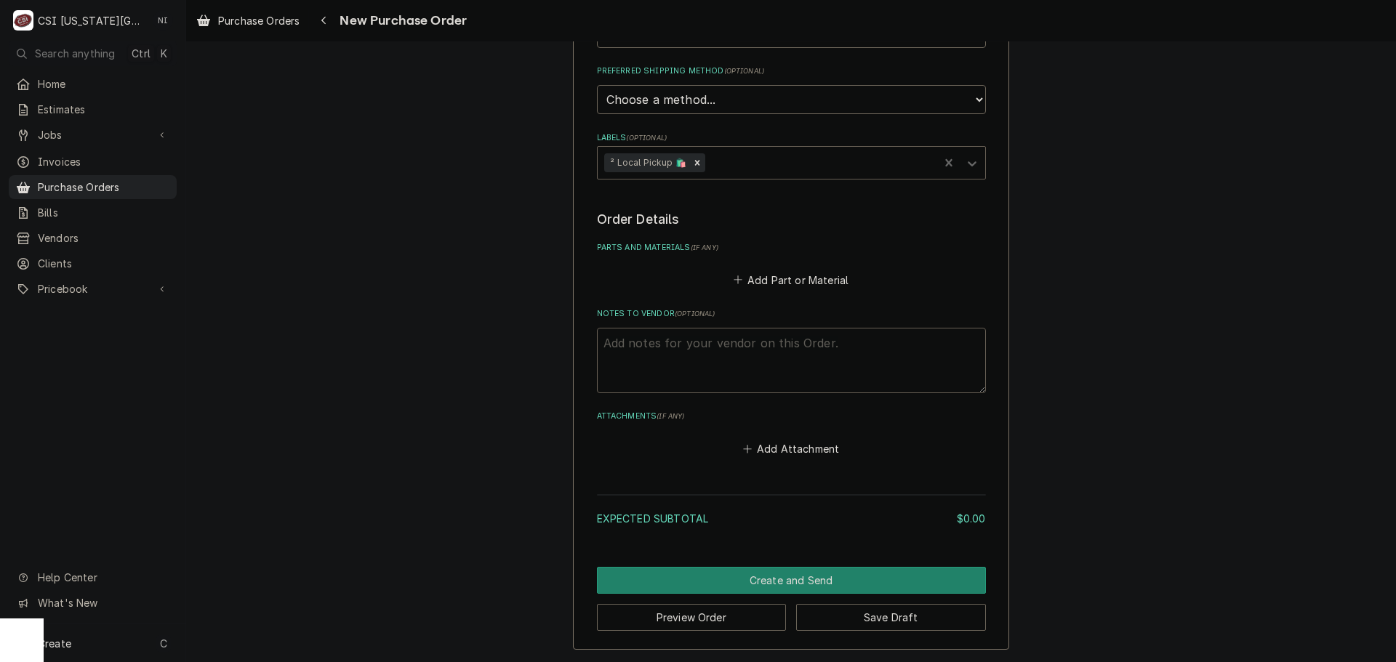
click at [659, 350] on textarea "Notes to Vendor ( optional )" at bounding box center [791, 360] width 389 height 65
type textarea "x"
type textarea "p"
type textarea "x"
type textarea "pr"
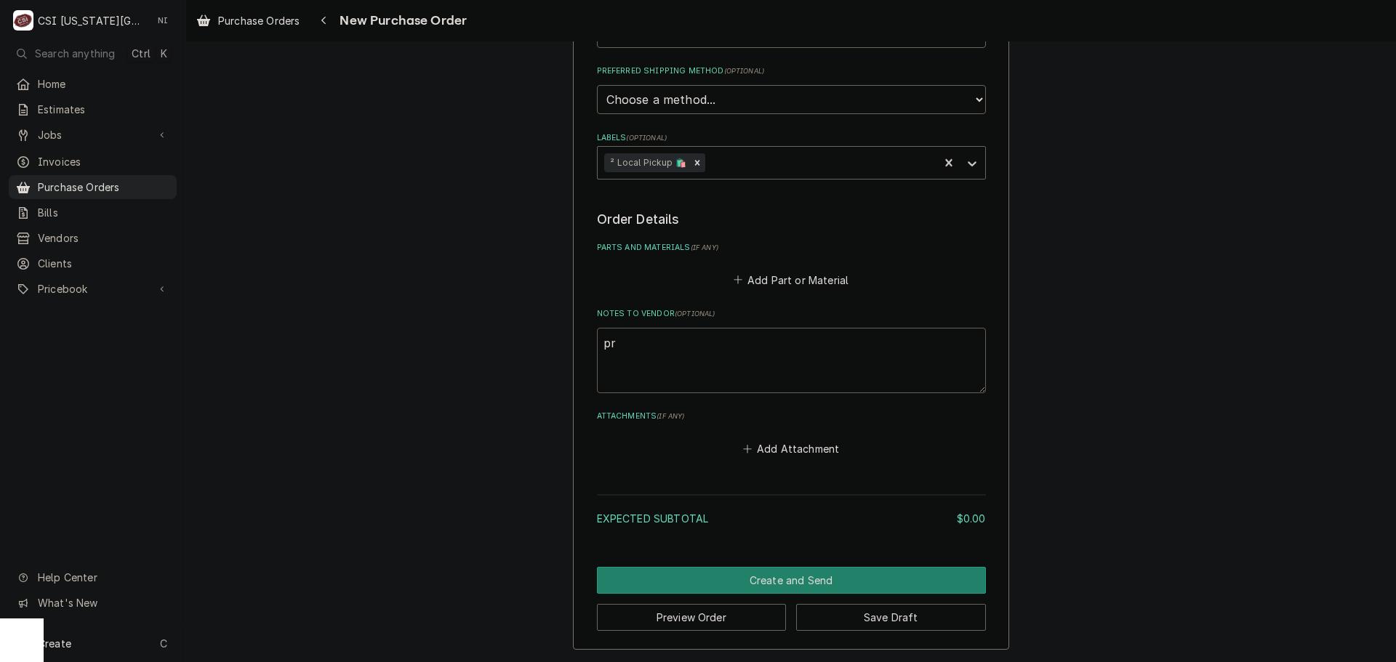
type textarea "x"
type textarea "pre"
type textarea "x"
type textarea "pres"
type textarea "x"
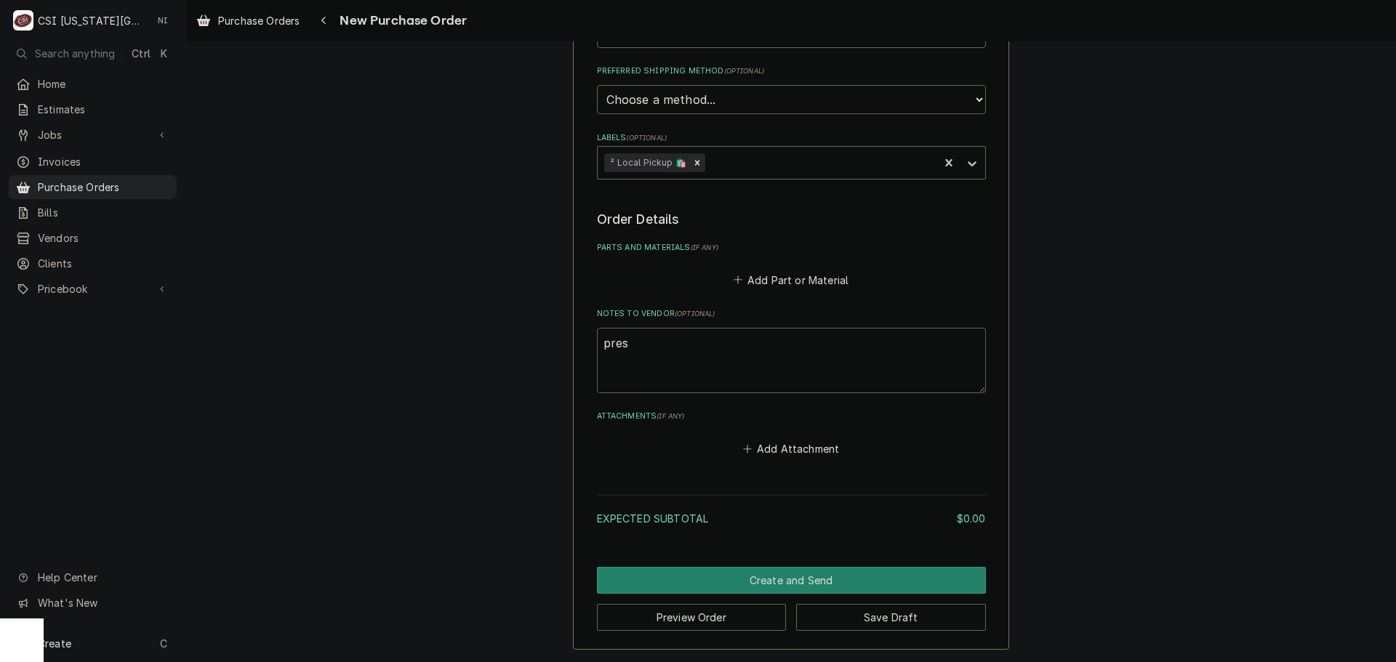
type textarea "prest"
type textarea "x"
type textarea "presto"
type textarea "x"
type textarea "[PERSON_NAME]"
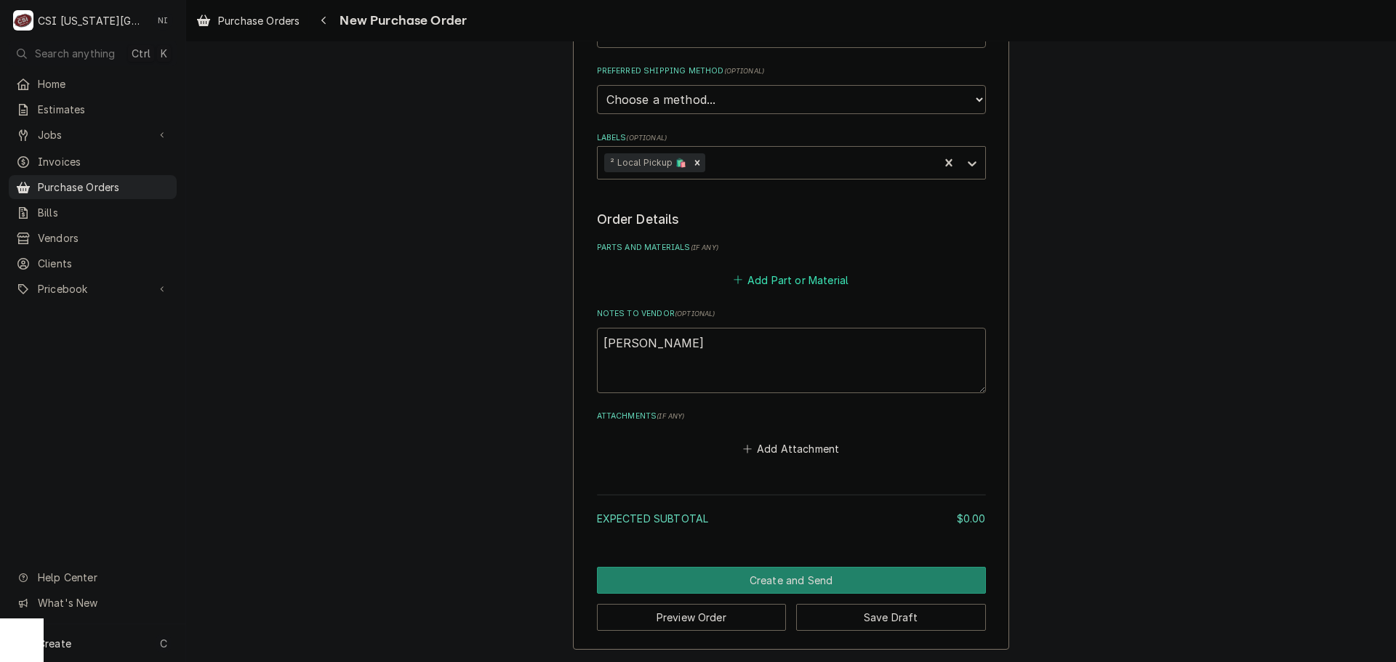
click at [763, 287] on button "Add Part or Material" at bounding box center [791, 280] width 120 height 20
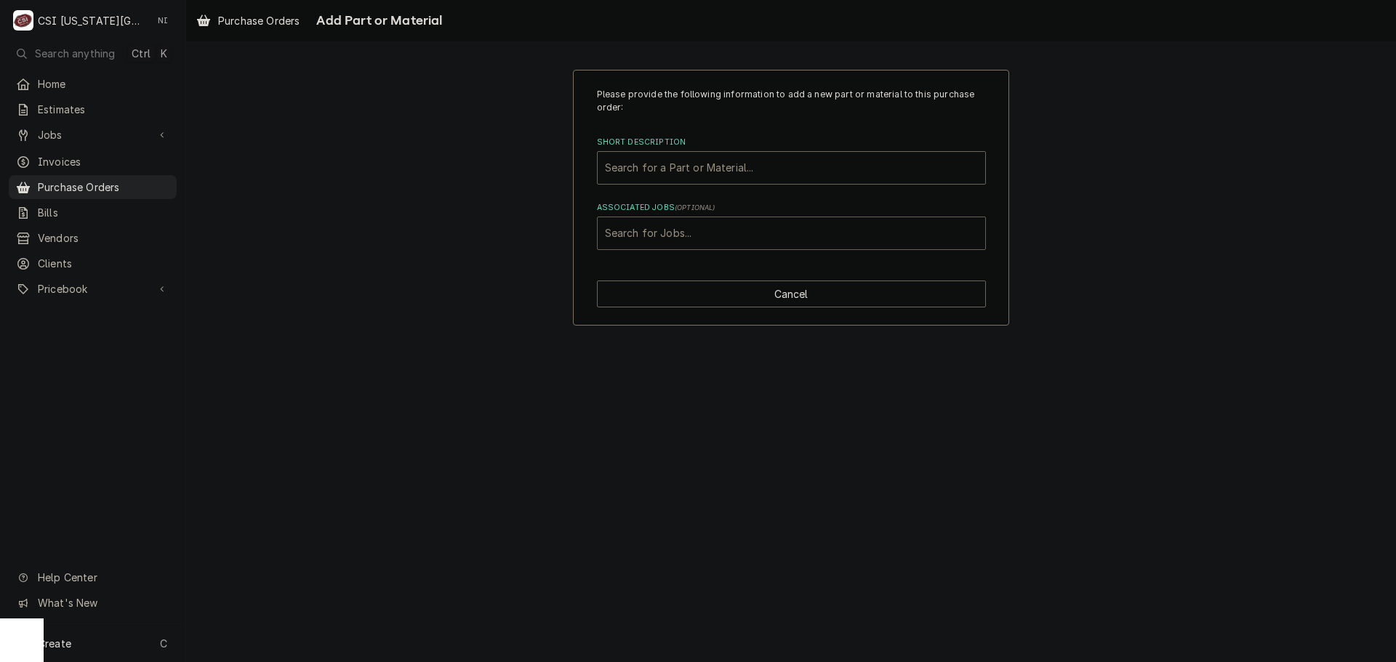
click at [723, 233] on div "Associated Jobs" at bounding box center [791, 233] width 373 height 26
type input "32557"
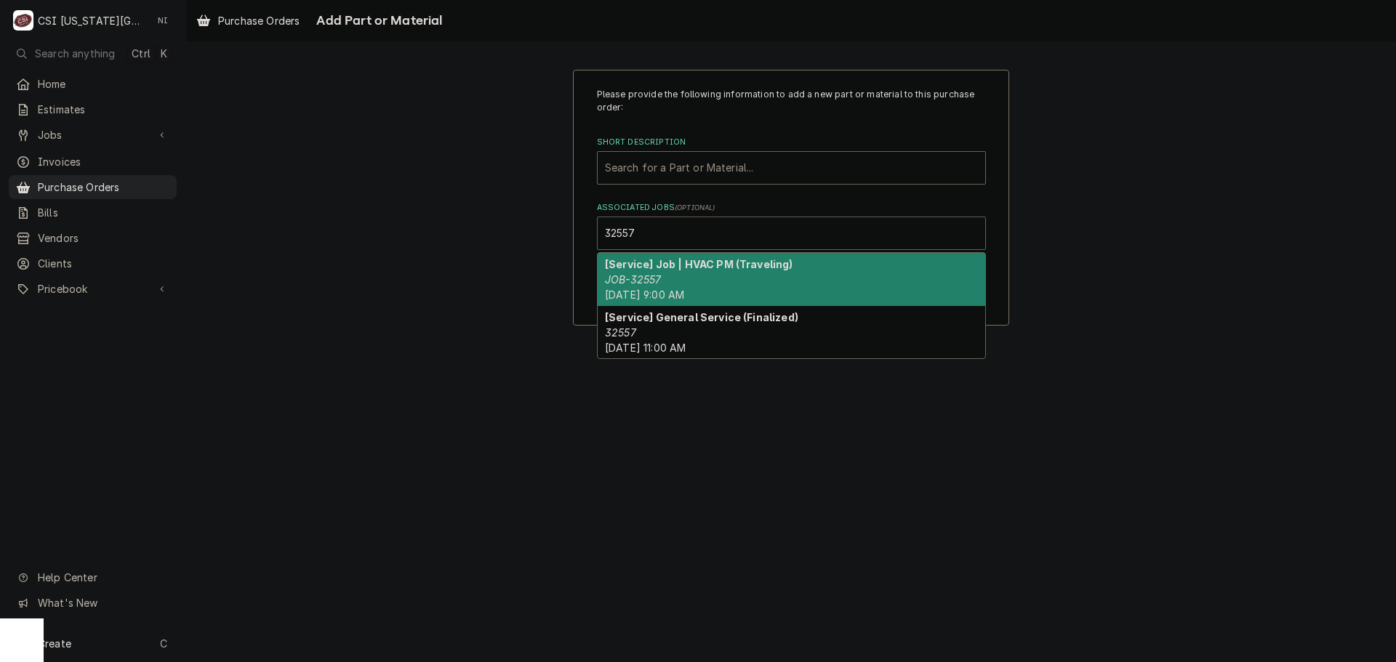
click at [723, 272] on div "[Service] Job | HVAC PM (Traveling) JOB-32557 Thu, Sep 18th, 2025 - 9:00 AM" at bounding box center [791, 279] width 387 height 53
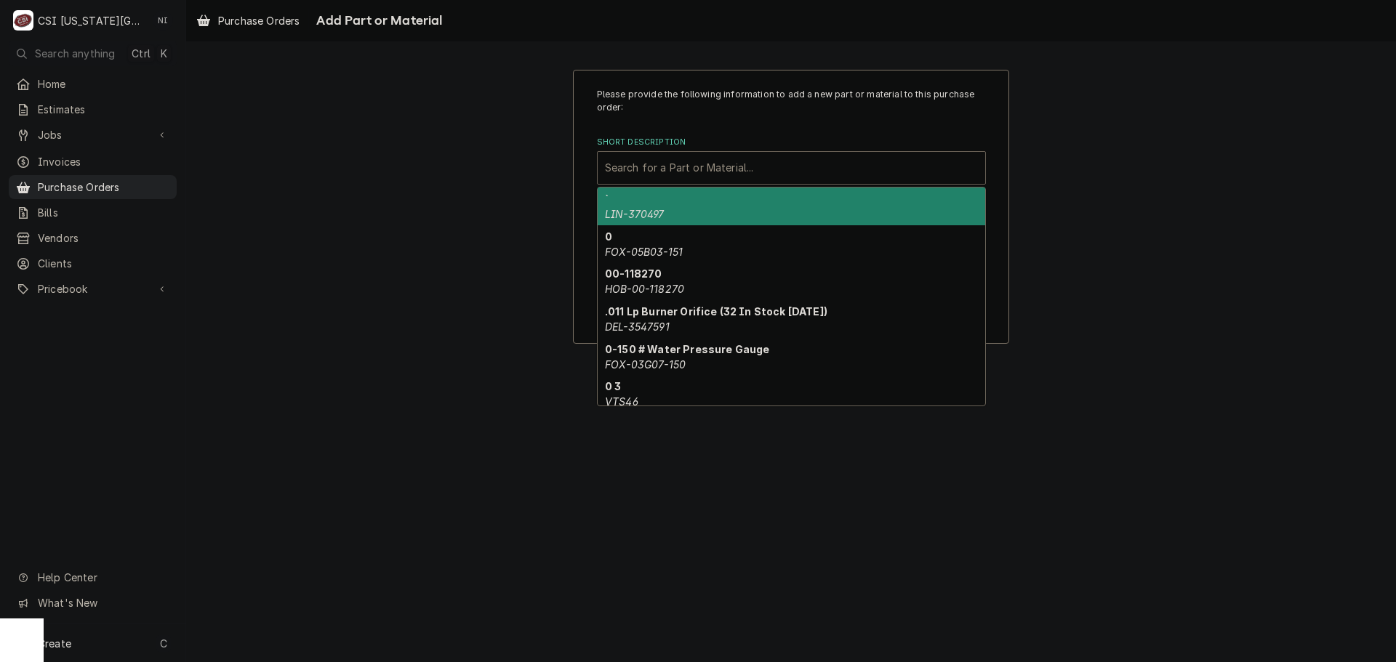
click at [680, 168] on div "Short Description" at bounding box center [791, 168] width 373 height 26
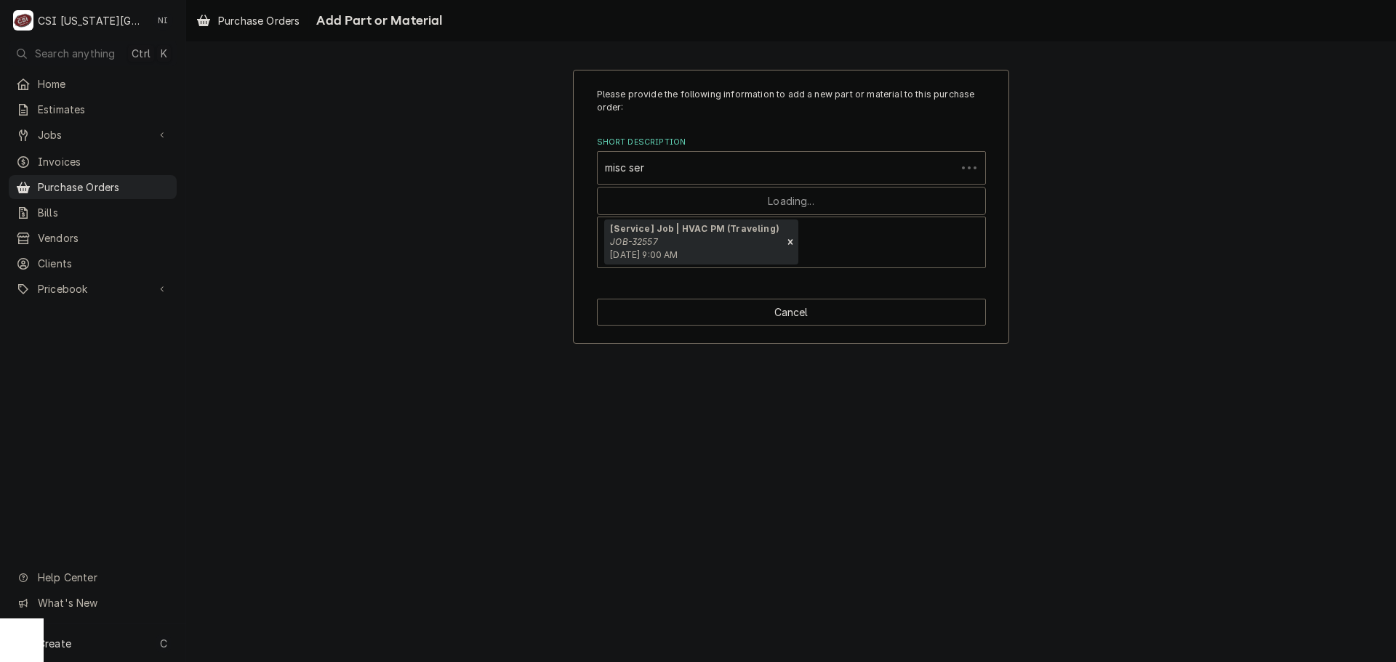
type input "misc serv"
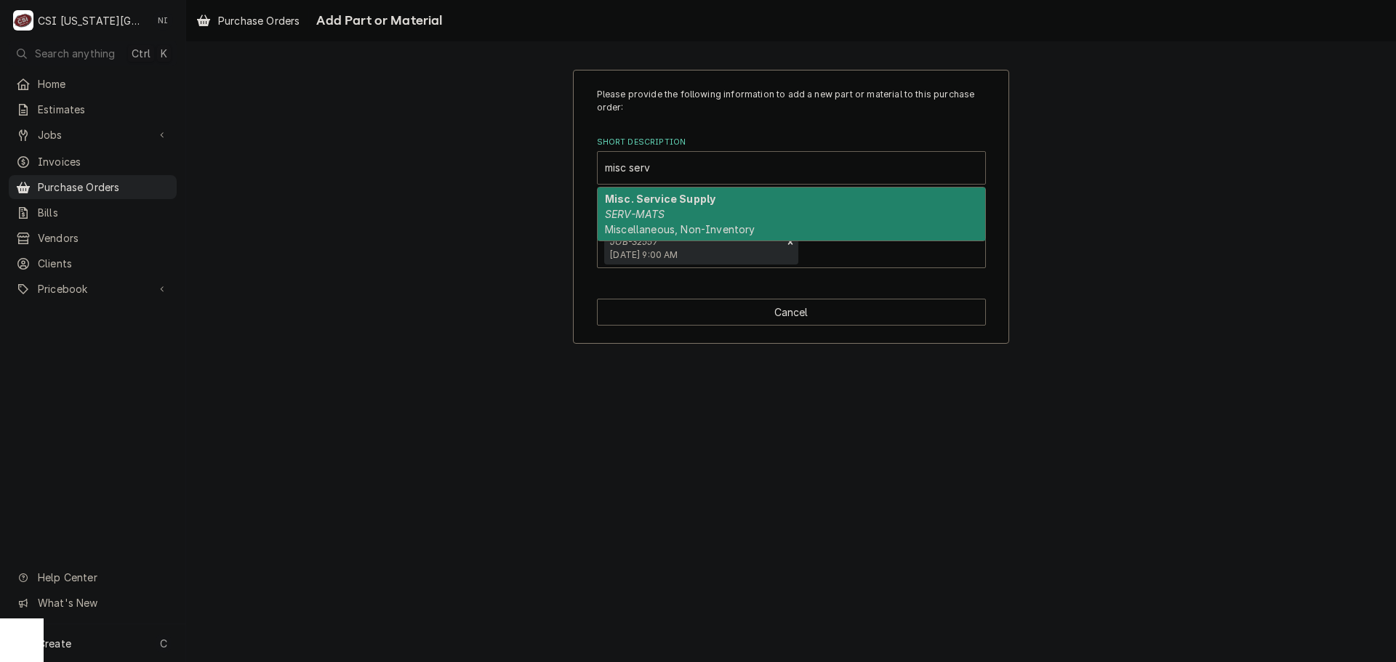
click at [638, 214] on em "SERV-MATS" at bounding box center [635, 214] width 60 height 12
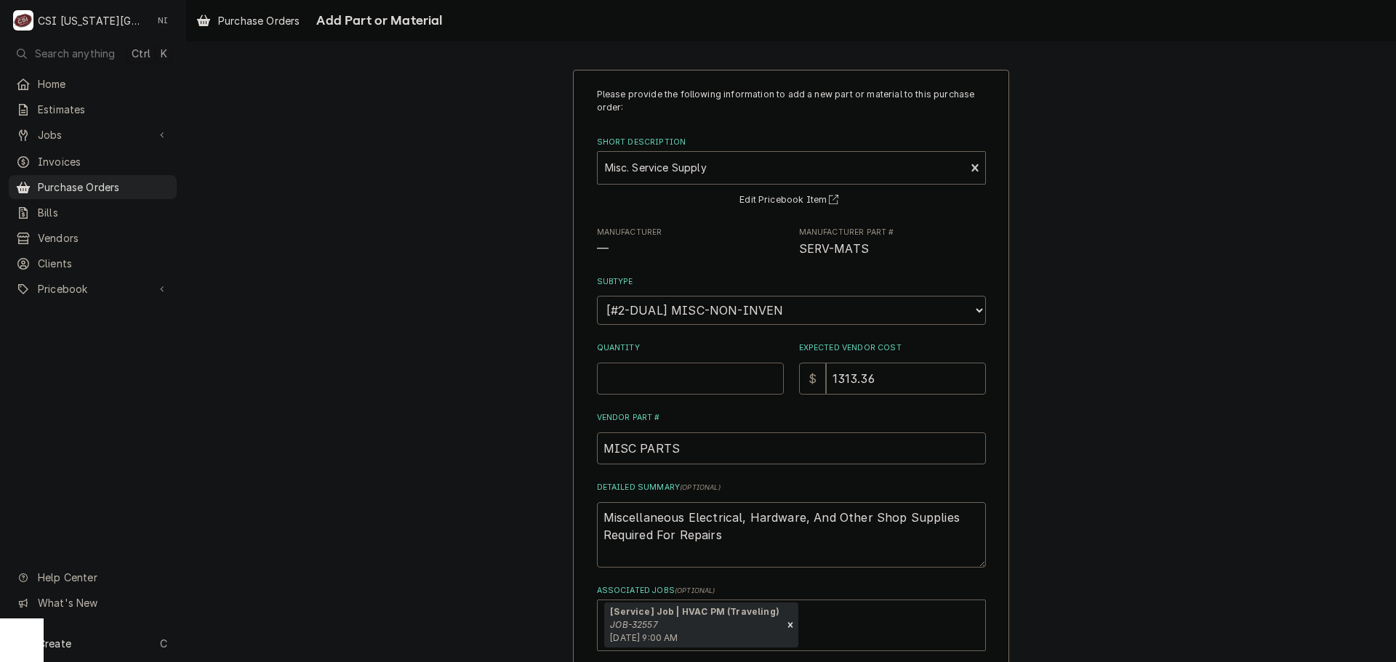
click at [625, 374] on input "Quantity" at bounding box center [690, 379] width 187 height 32
type textarea "x"
type input "1"
type textarea "x"
type input "0"
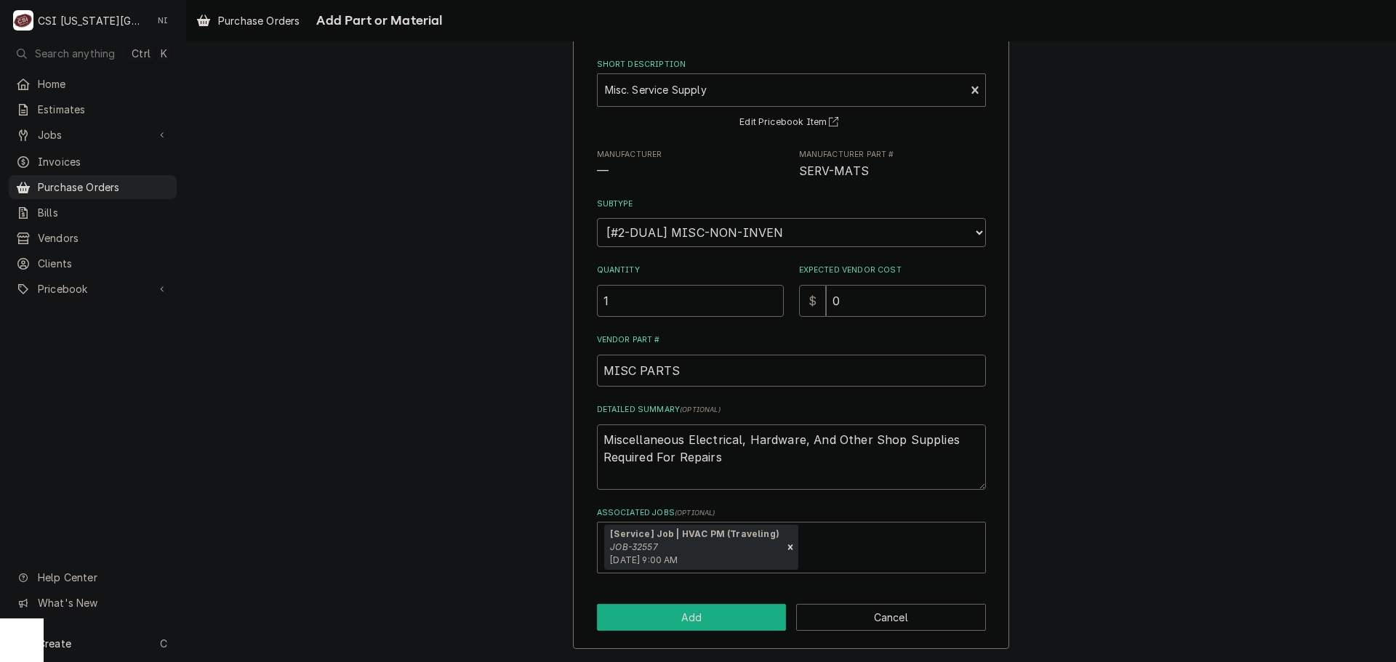
click at [749, 608] on button "Add" at bounding box center [692, 617] width 190 height 27
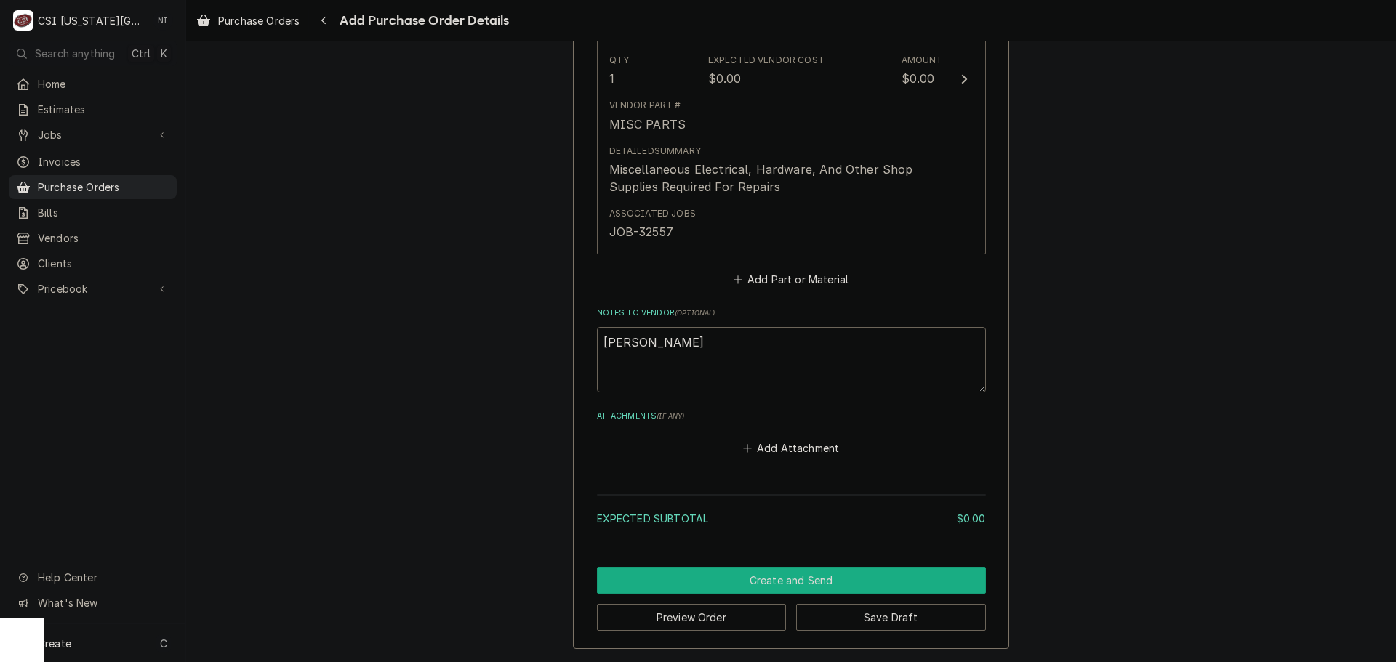
click at [842, 587] on button "Create and Send" at bounding box center [791, 580] width 389 height 27
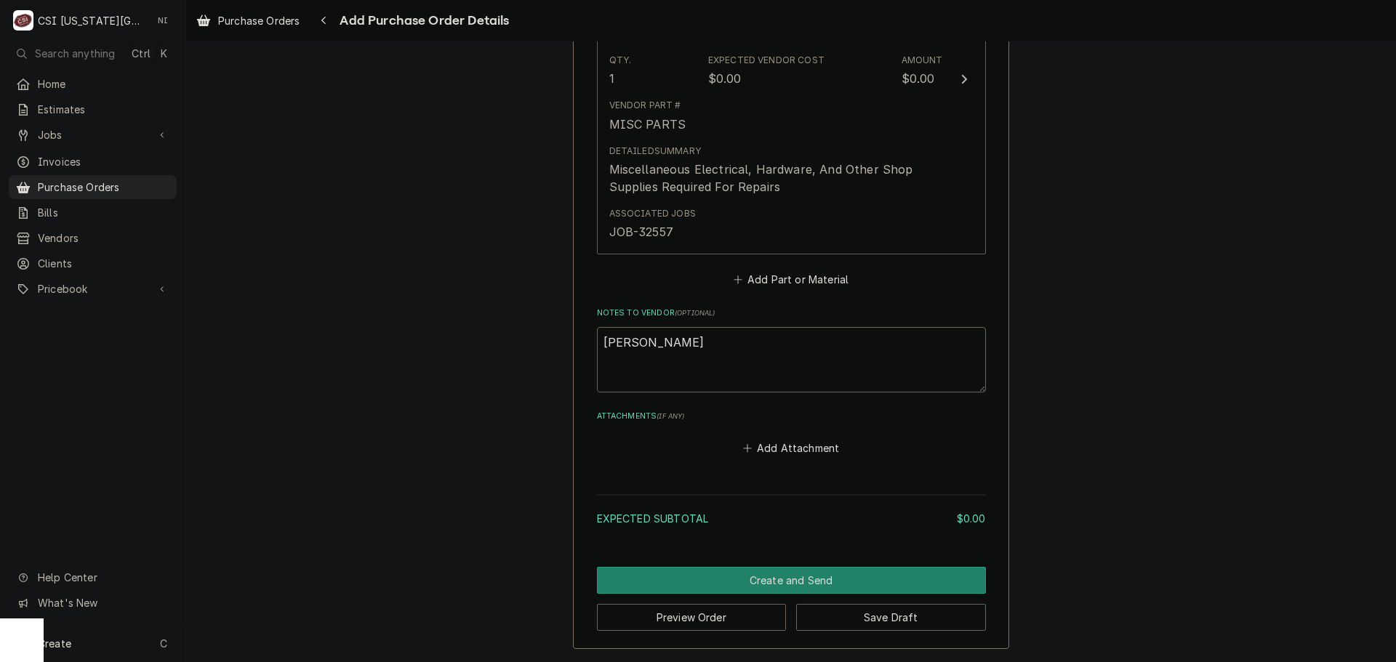
scroll to position [781, 0]
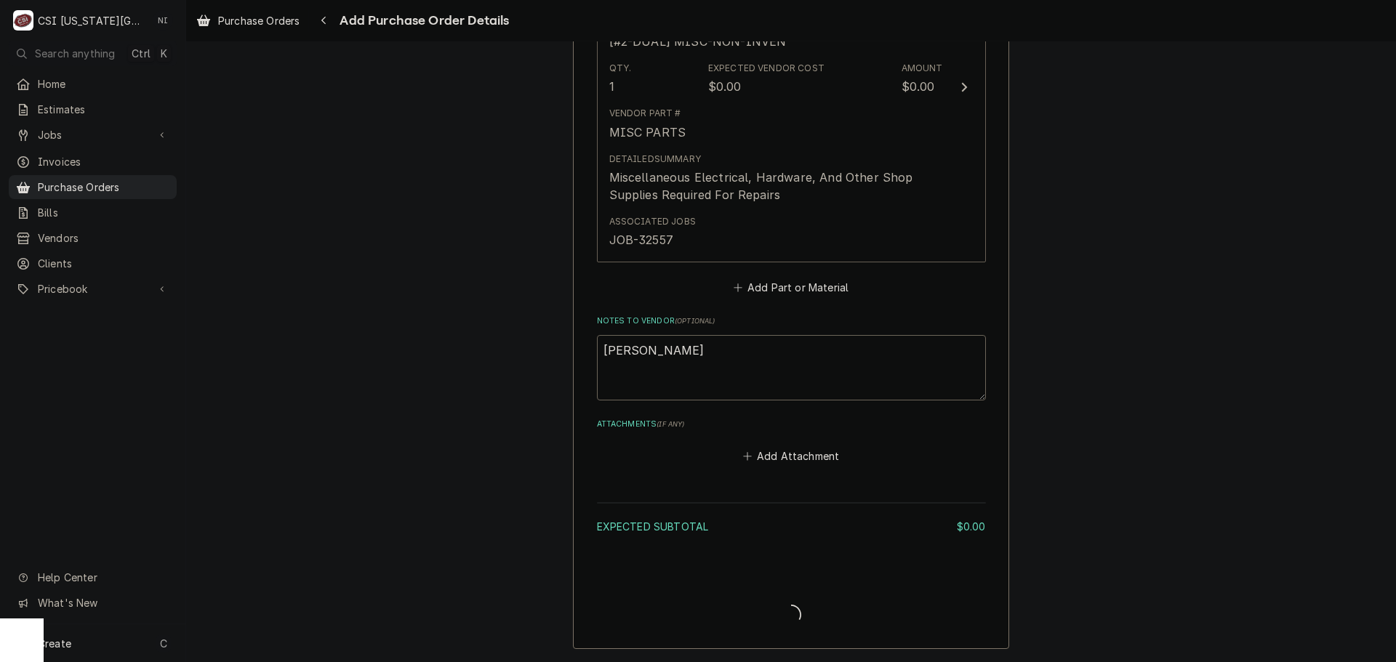
type textarea "x"
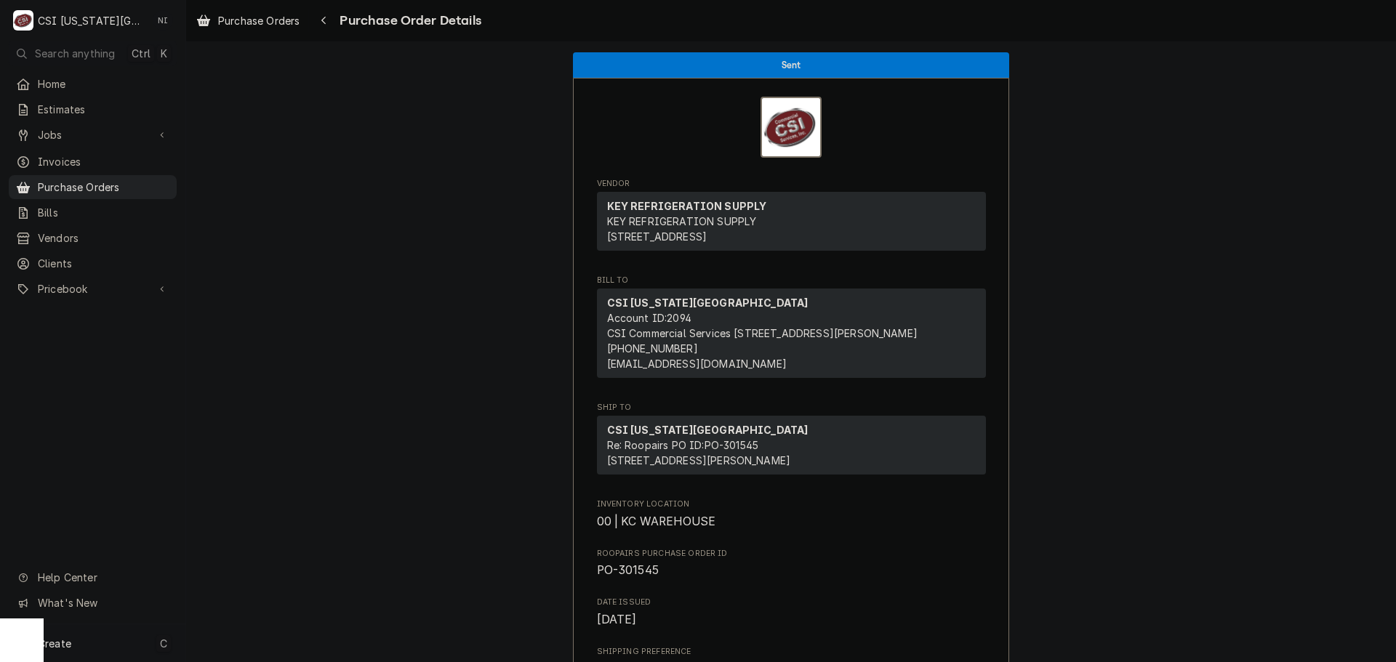
click at [126, 650] on div "Create C" at bounding box center [92, 643] width 185 height 38
click at [254, 547] on div "Purchase Order" at bounding box center [271, 543] width 97 height 15
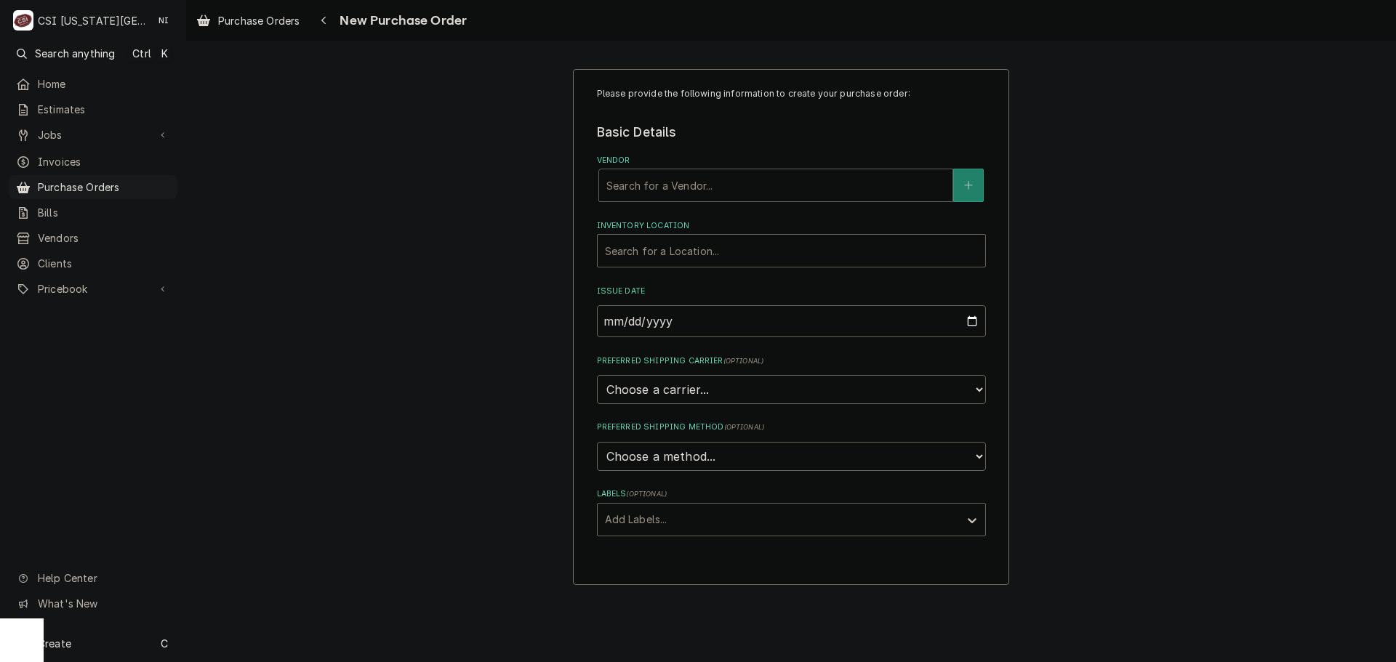
click at [681, 185] on div "Vendor" at bounding box center [775, 185] width 339 height 26
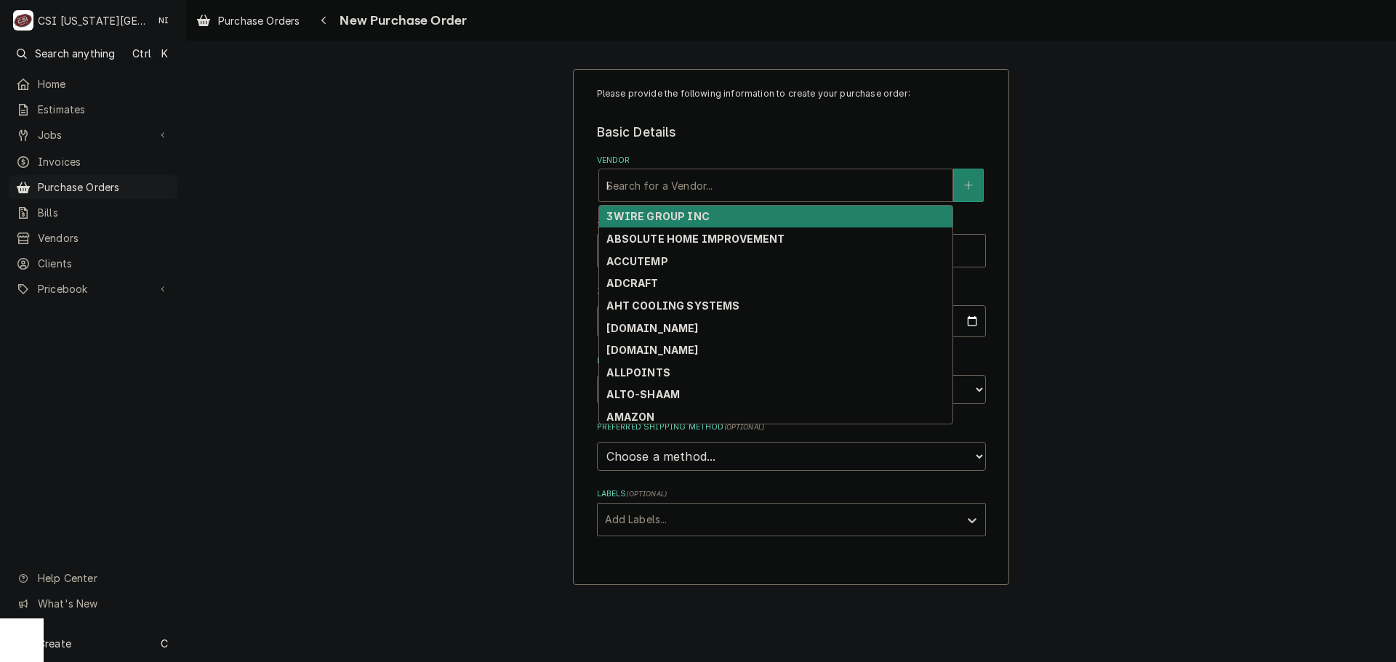
type input "key"
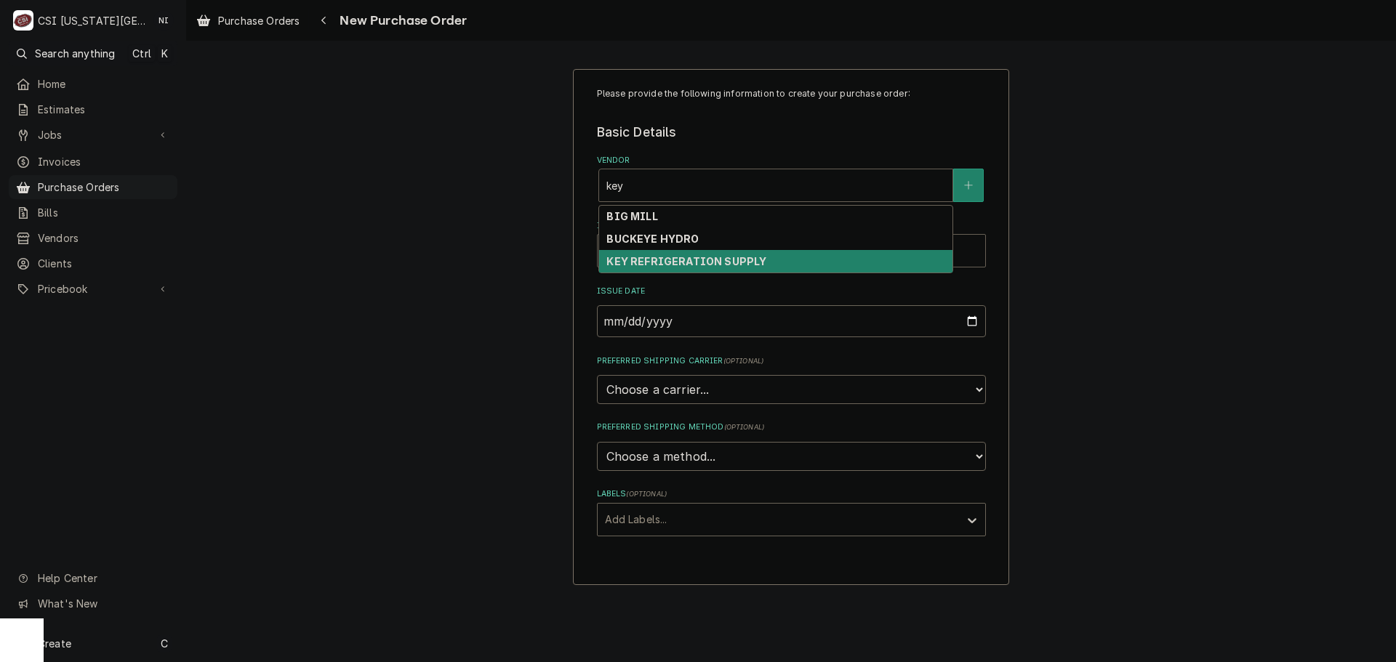
click at [766, 262] on div "KEY REFRIGERATION SUPPLY" at bounding box center [775, 261] width 353 height 23
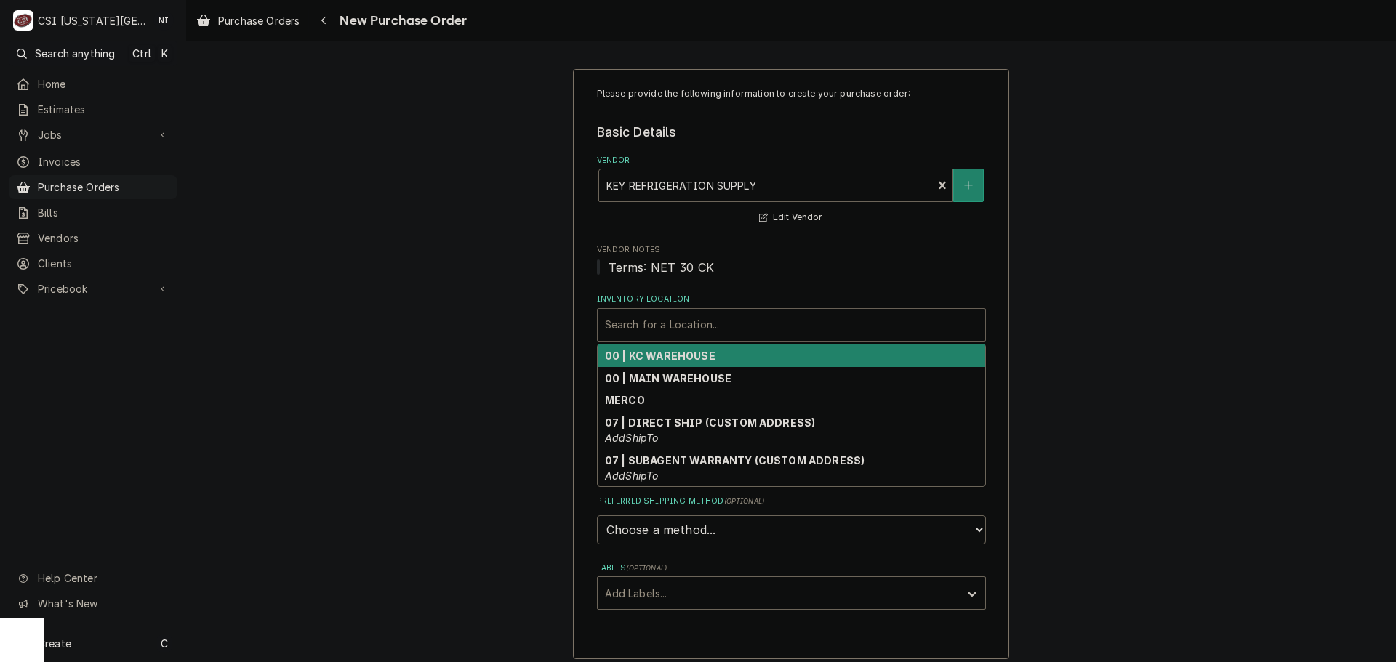
click at [721, 337] on div "Inventory Location" at bounding box center [791, 325] width 373 height 26
click at [682, 361] on strong "00 | KC WAREHOUSE" at bounding box center [660, 356] width 110 height 12
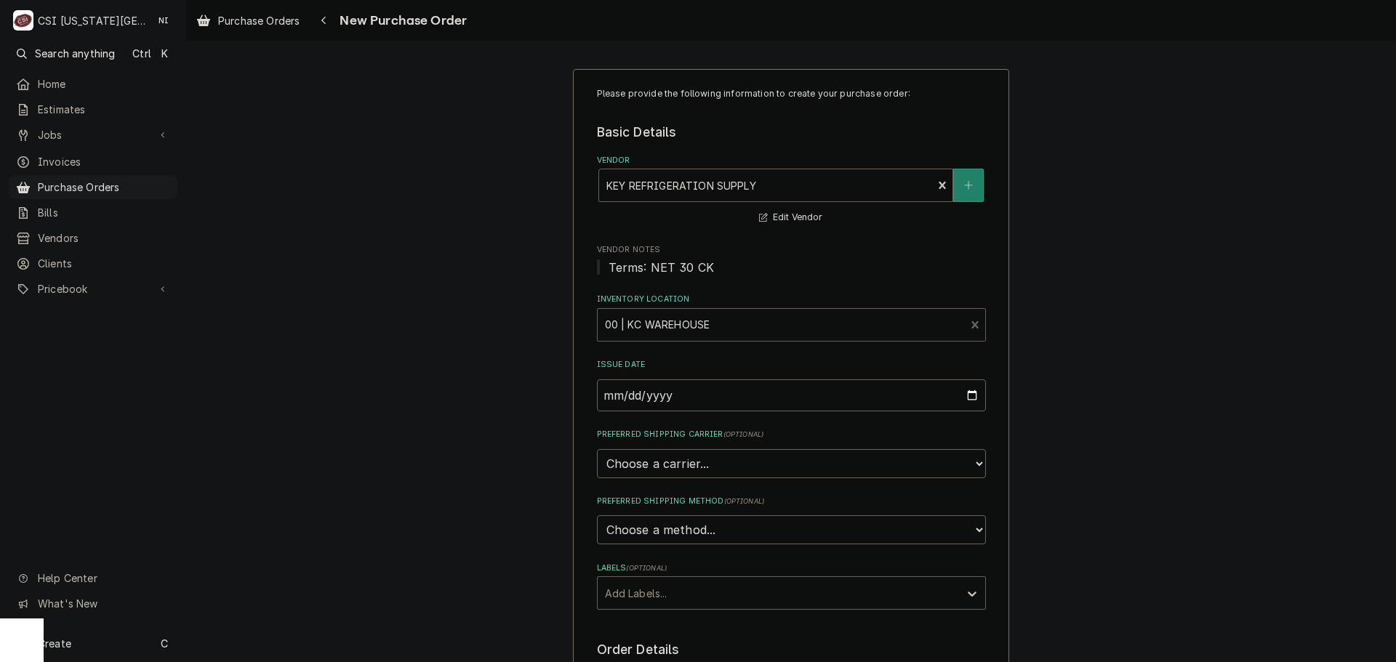
click at [646, 596] on div "Labels" at bounding box center [778, 593] width 347 height 26
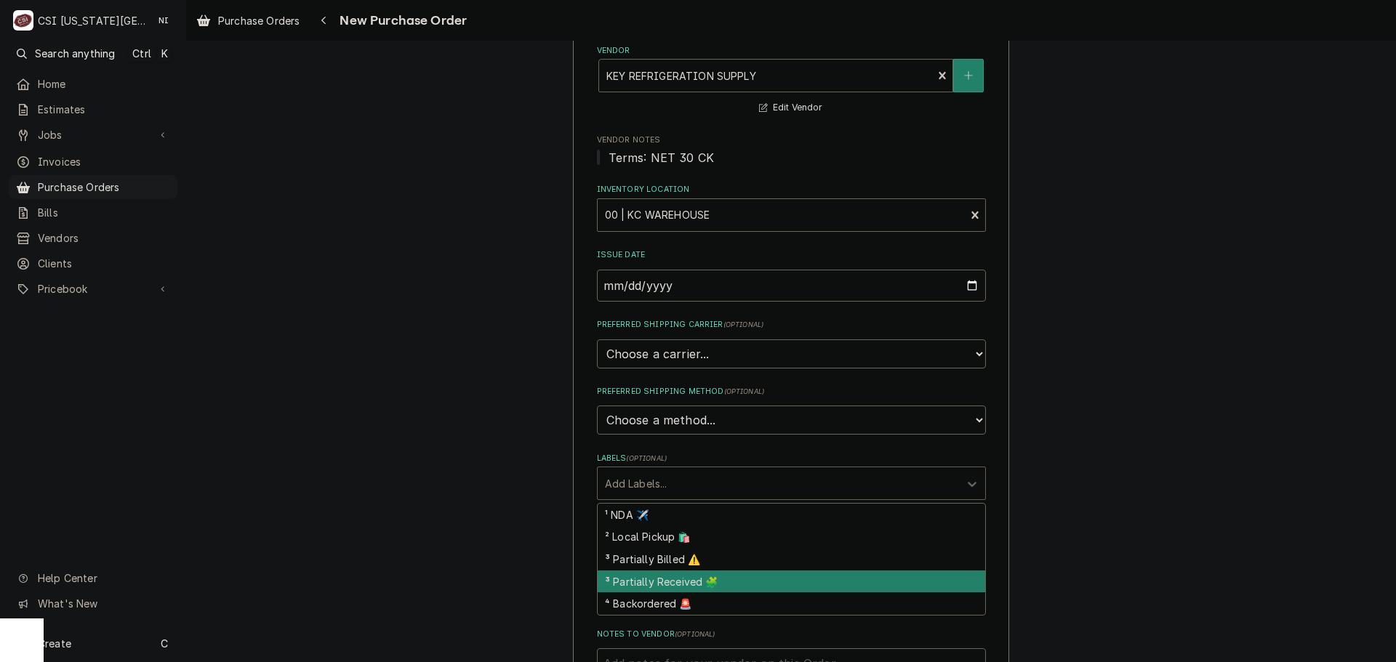
scroll to position [291, 0]
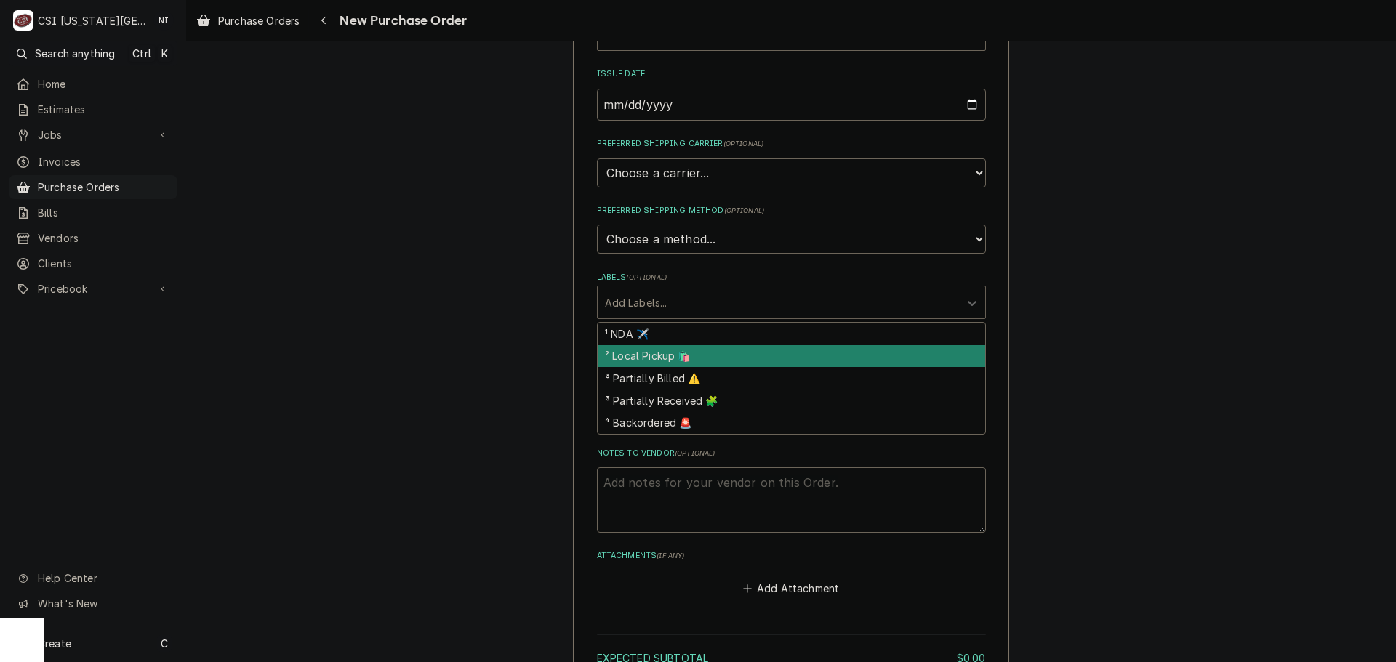
drag, startPoint x: 664, startPoint y: 356, endPoint x: 659, endPoint y: 451, distance: 95.4
click at [664, 358] on div "² Local Pickup 🛍️" at bounding box center [791, 356] width 387 height 23
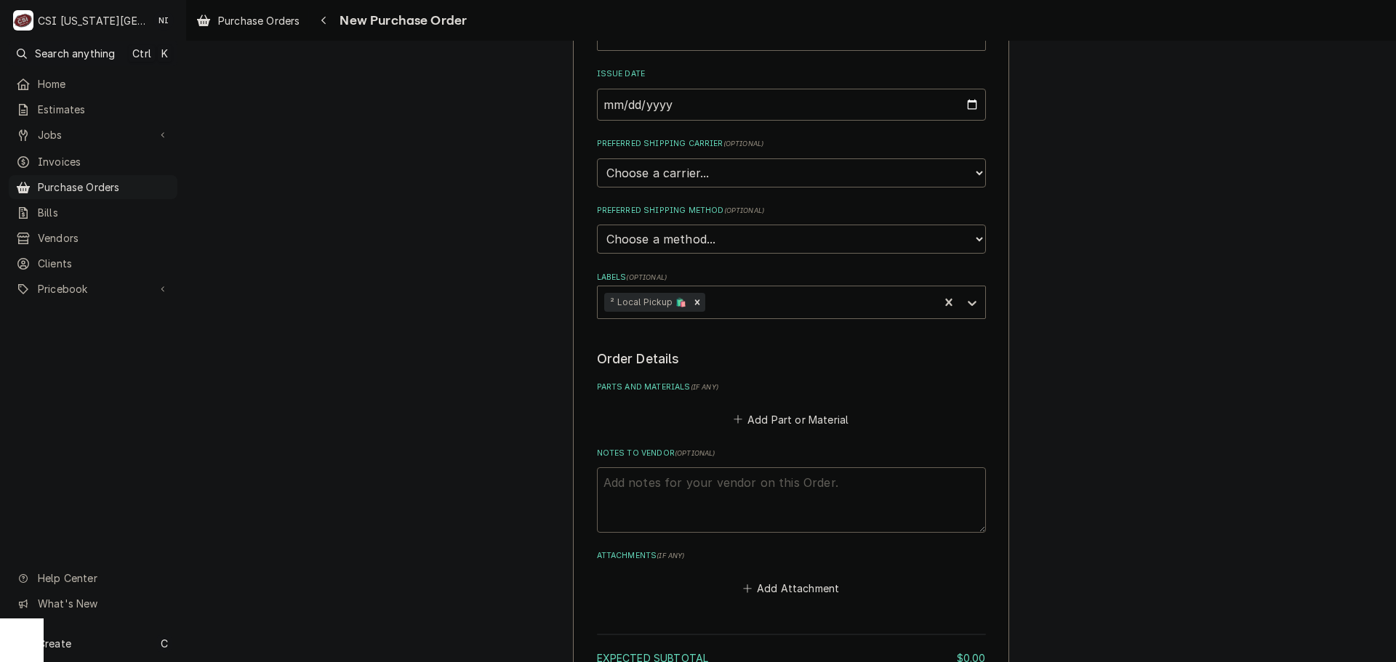
click at [654, 478] on textarea "Notes to Vendor ( optional )" at bounding box center [791, 499] width 389 height 65
type textarea "x"
type textarea "g"
type textarea "x"
type textarea "gozn"
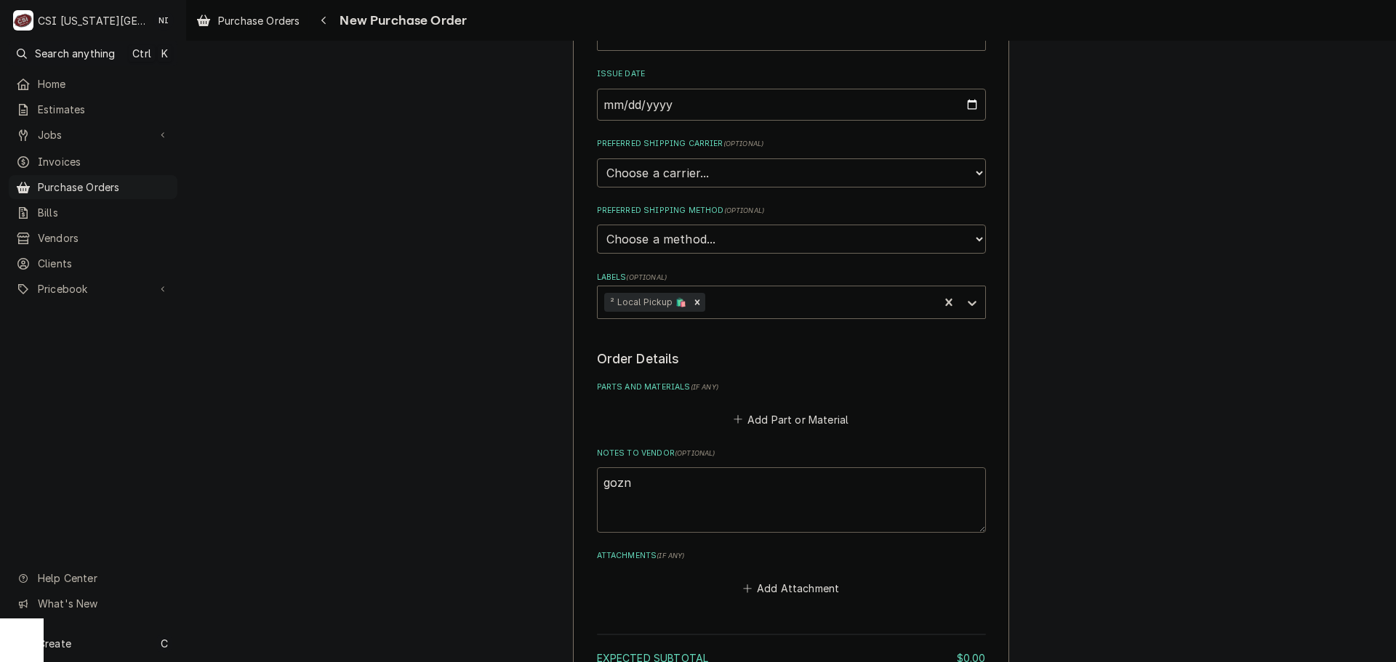
type textarea "x"
type textarea "goz"
type textarea "x"
type textarea "go"
type textarea "x"
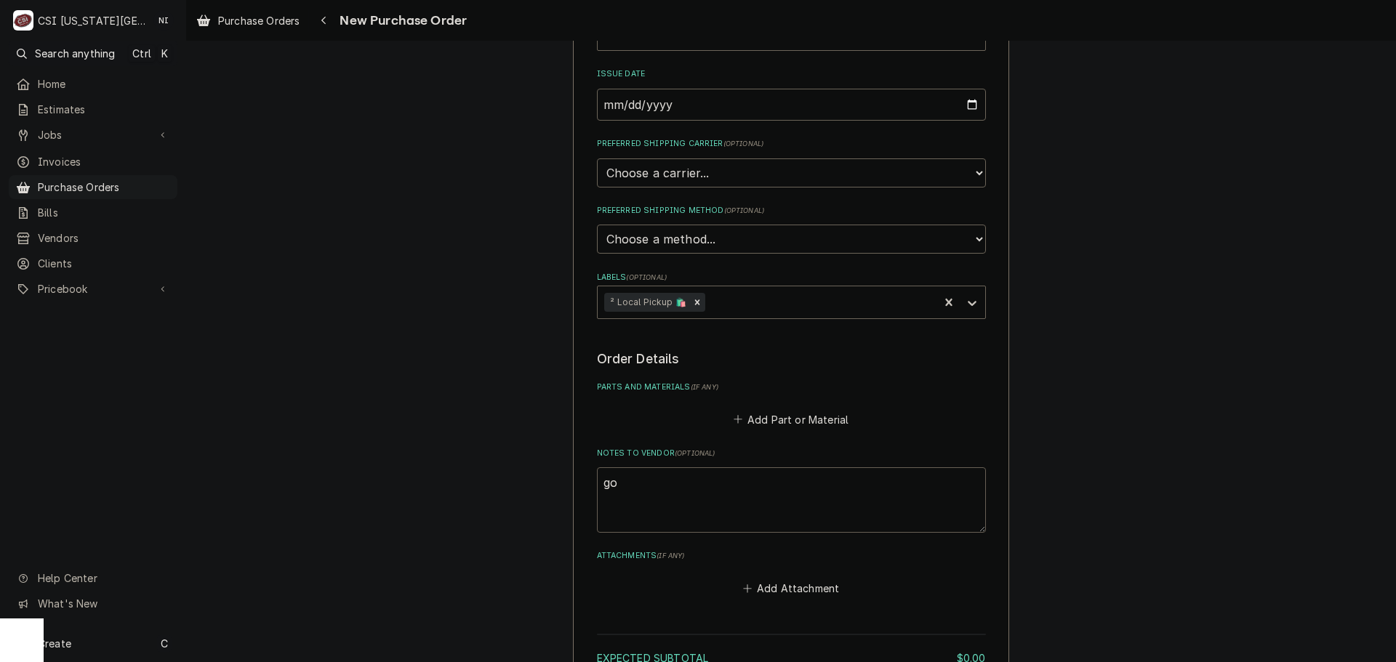
type textarea "gon"
type textarea "x"
type textarea "gonz"
type textarea "x"
type textarea "gonza"
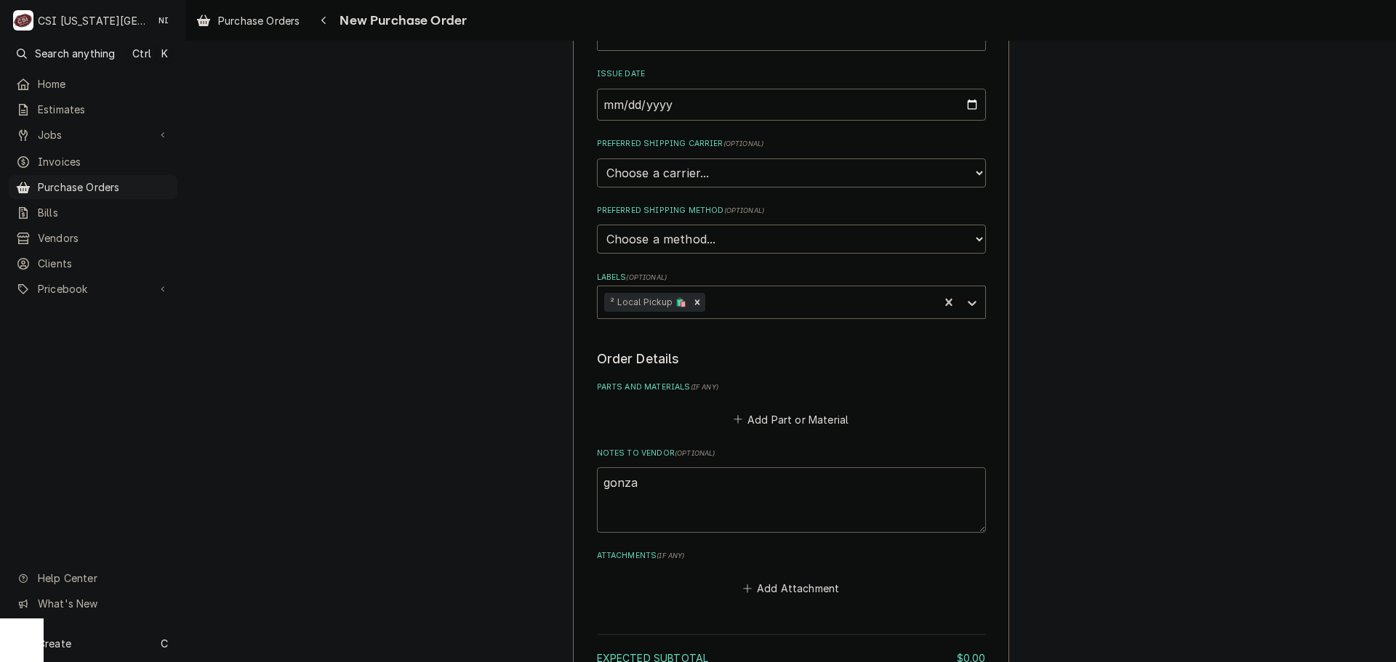
type textarea "x"
type textarea "gonzal"
type textarea "x"
type textarea "gonzale"
type textarea "x"
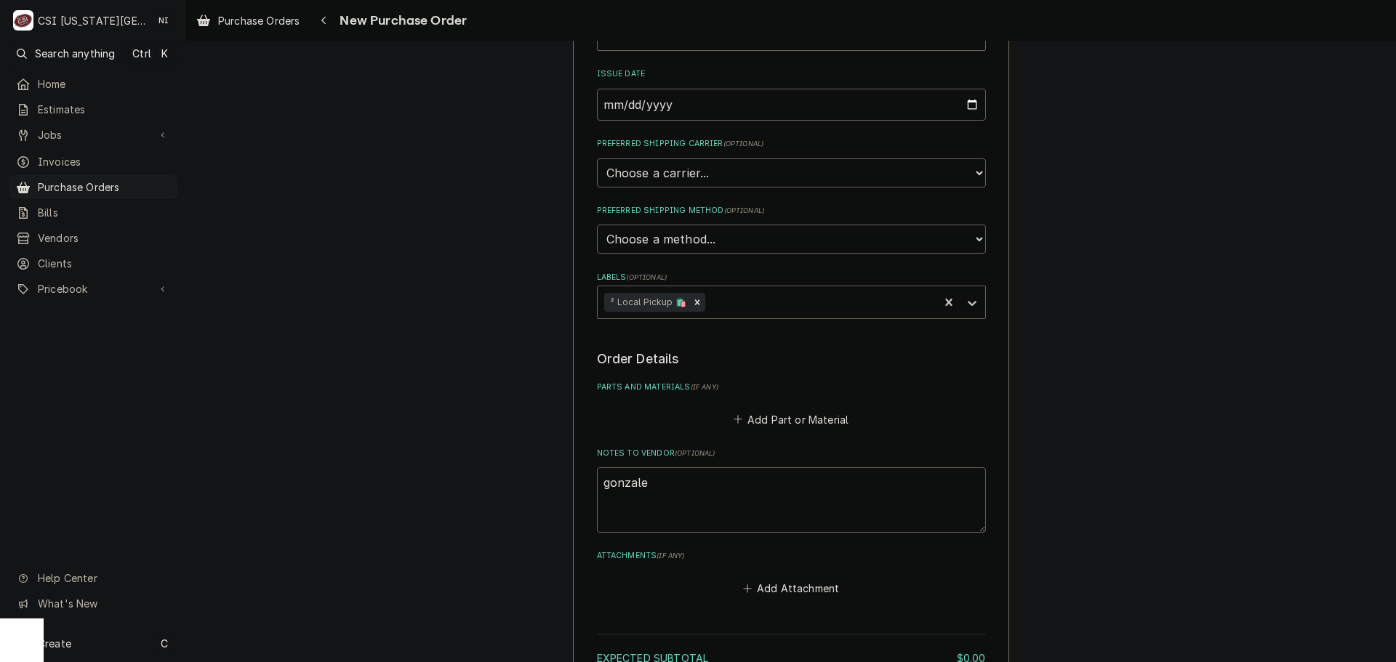
type textarea "gonzalez"
type textarea "x"
type textarea "gonzalez"
click at [752, 417] on button "Add Part or Material" at bounding box center [791, 419] width 120 height 20
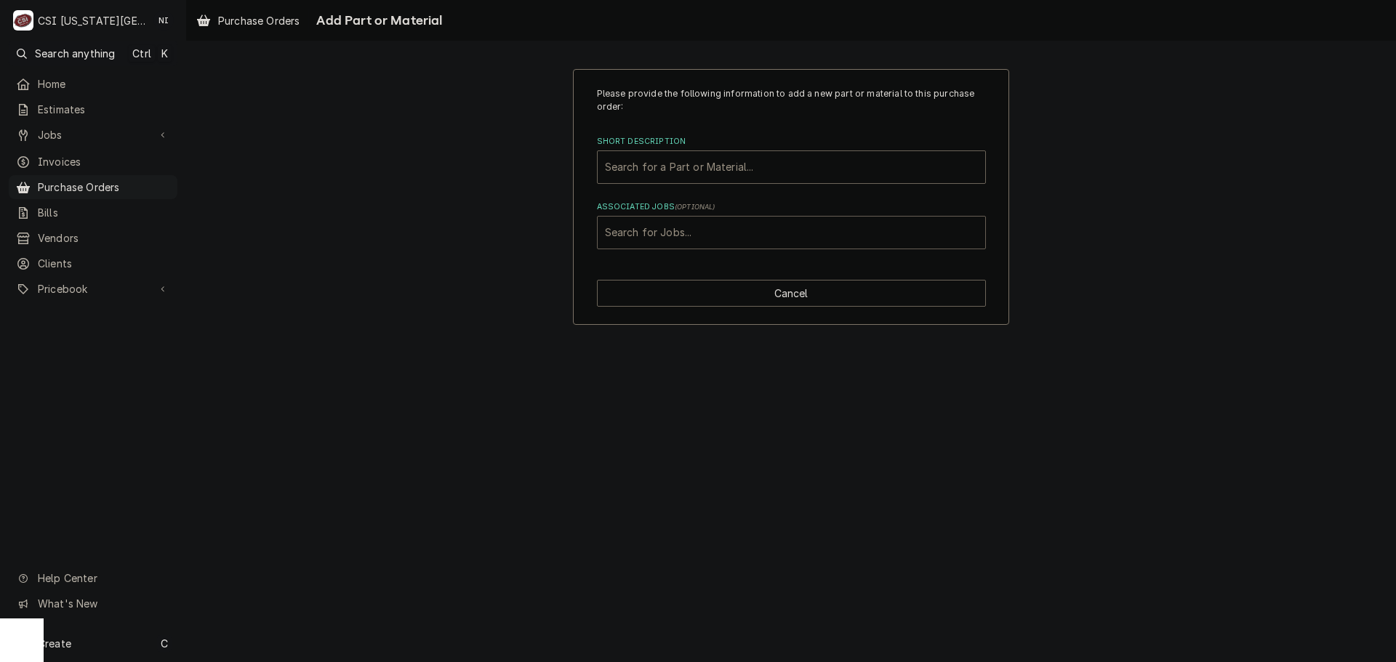
click at [757, 234] on div "Associated Jobs" at bounding box center [791, 233] width 373 height 26
type input "32556"
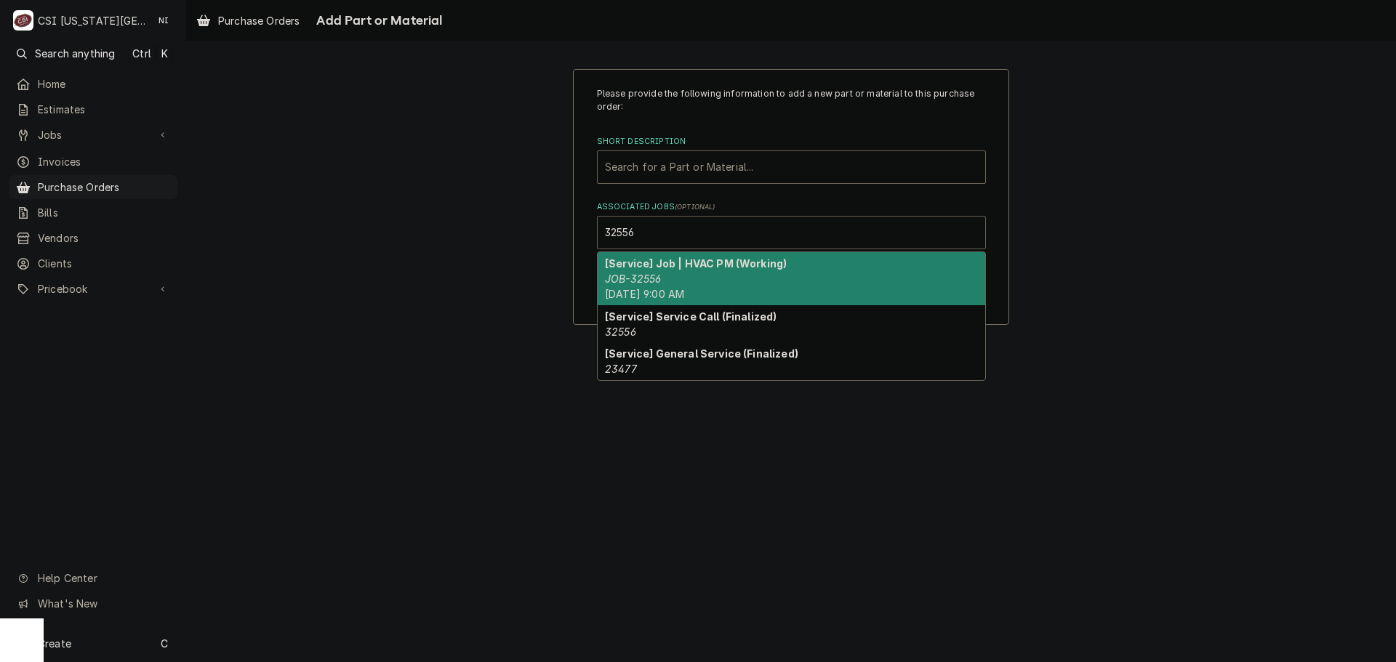
click at [644, 276] on em "JOB-32556" at bounding box center [633, 279] width 56 height 12
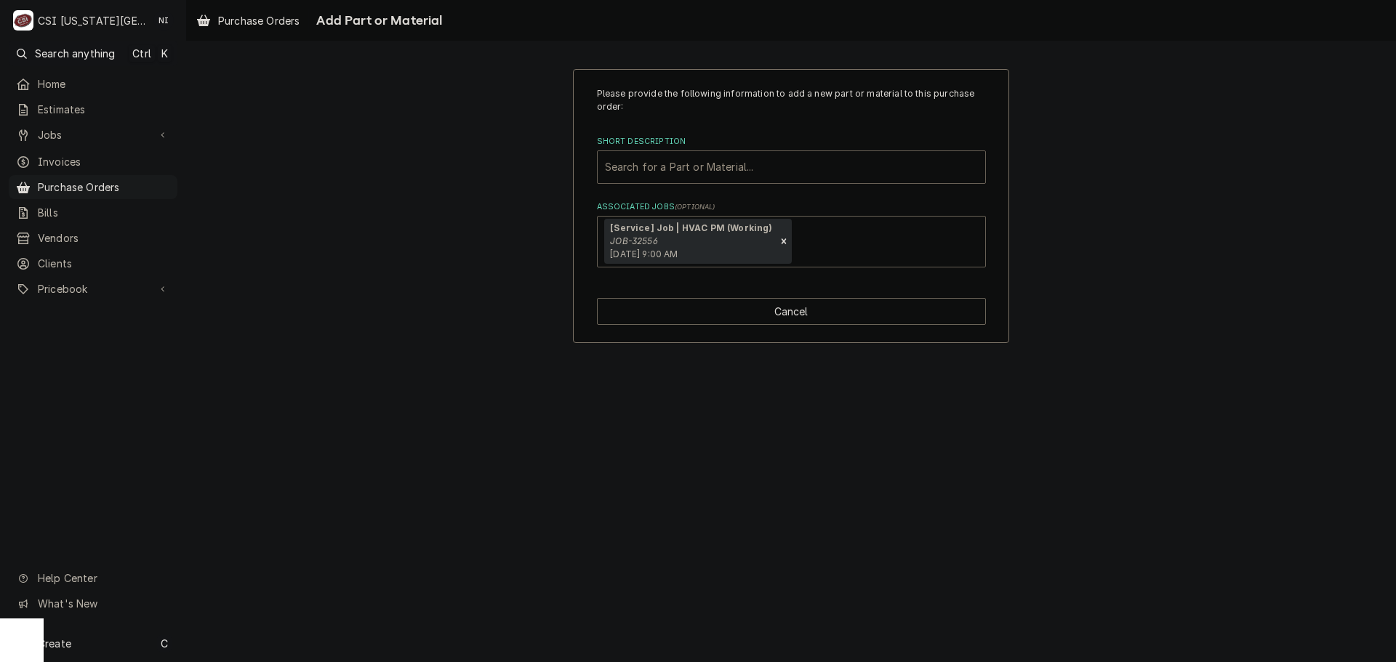
click at [672, 172] on div "Short Description" at bounding box center [791, 167] width 373 height 26
type input "misc serv"
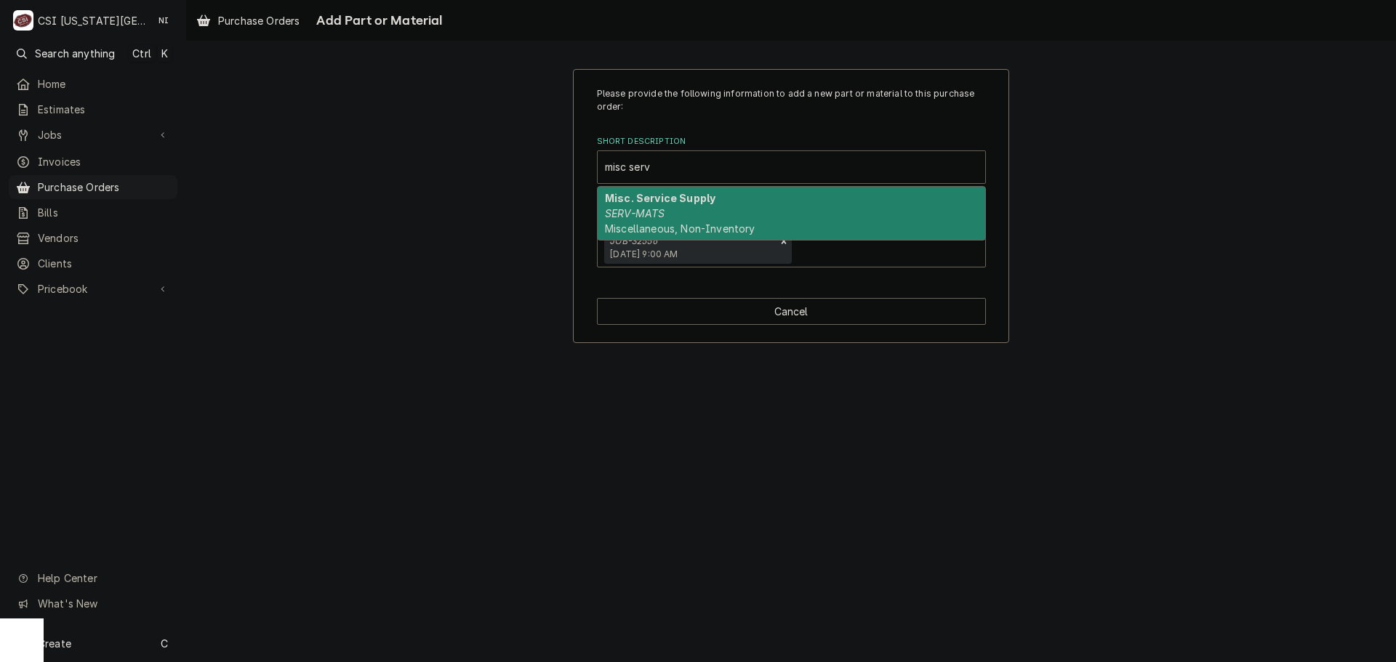
click at [748, 221] on div "Misc. Service Supply SERV-MATS Miscellaneous, Non-Inventory" at bounding box center [791, 213] width 387 height 53
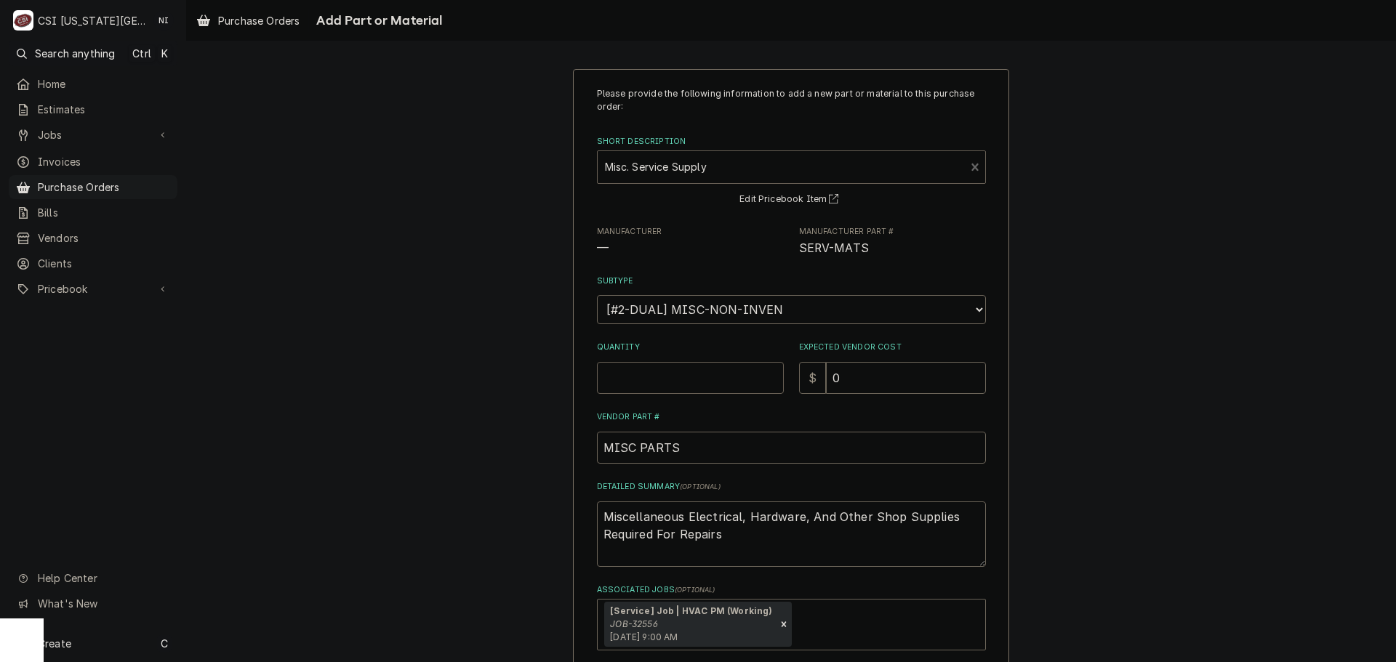
click at [669, 371] on input "Quantity" at bounding box center [690, 378] width 187 height 32
type textarea "x"
type input "1"
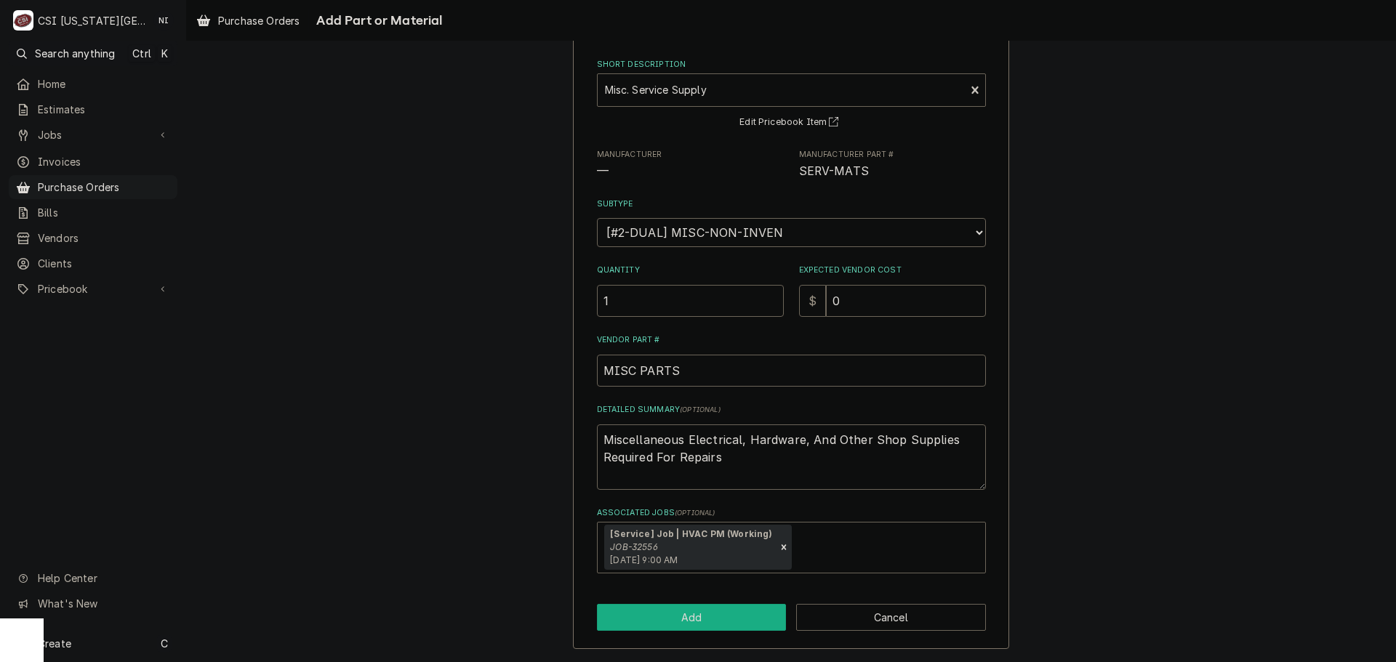
click at [758, 620] on button "Add" at bounding box center [692, 617] width 190 height 27
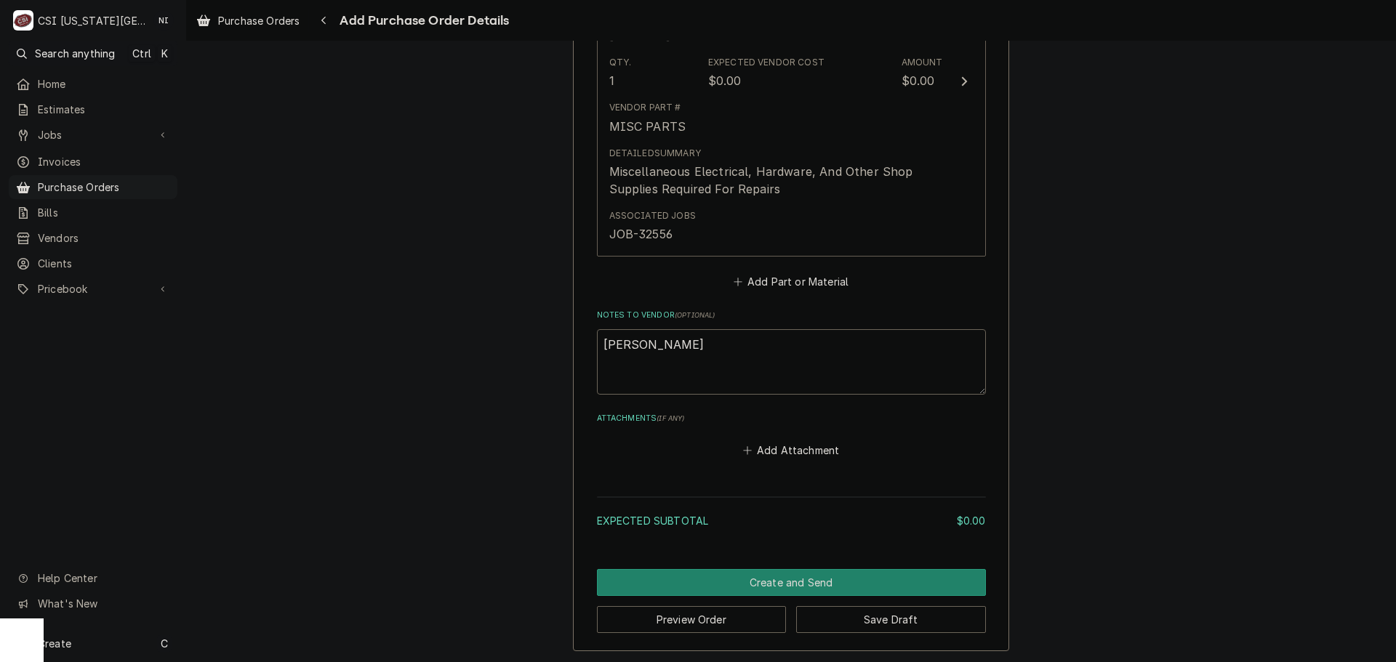
scroll to position [789, 0]
click at [842, 578] on button "Create and Send" at bounding box center [791, 580] width 389 height 27
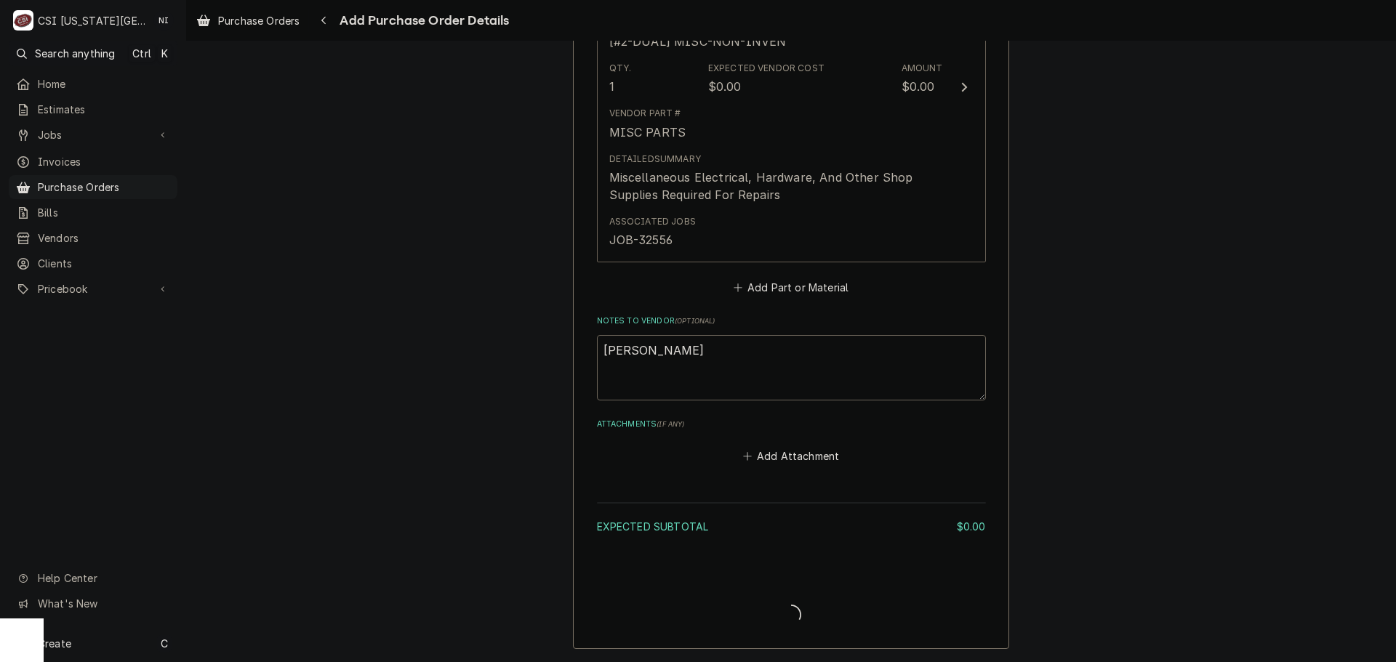
scroll to position [781, 0]
type textarea "x"
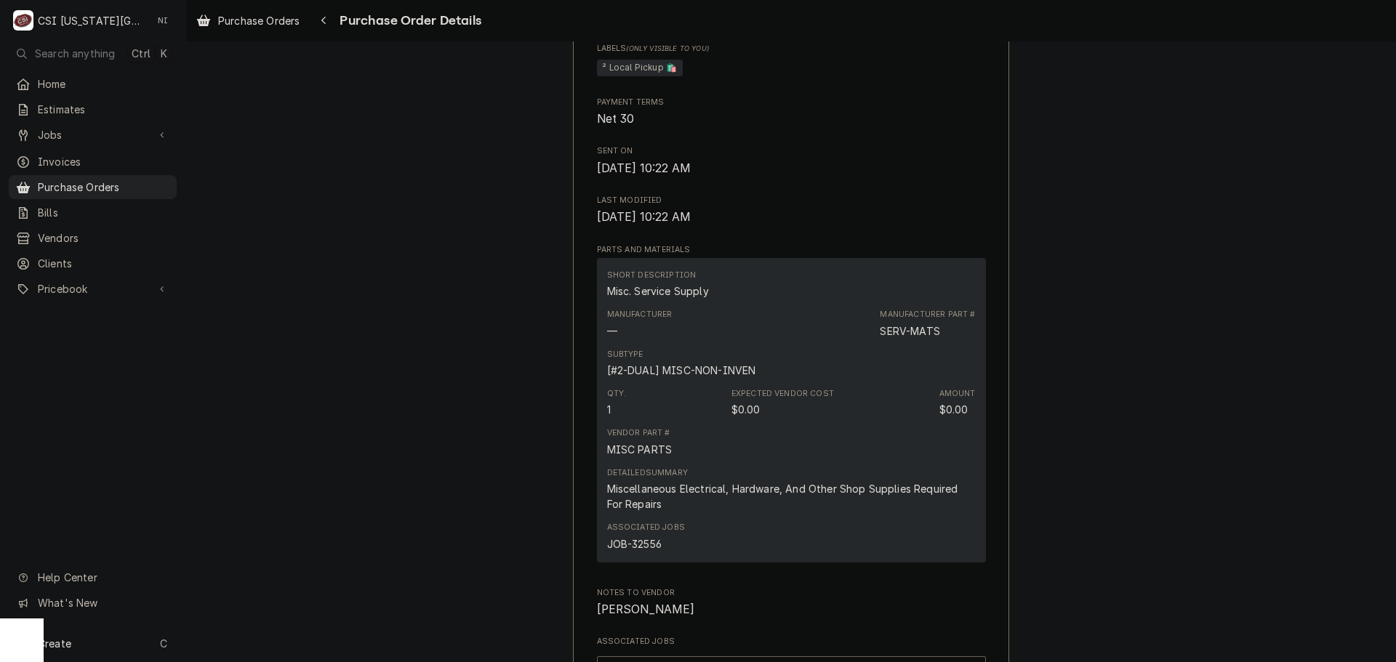
scroll to position [727, 0]
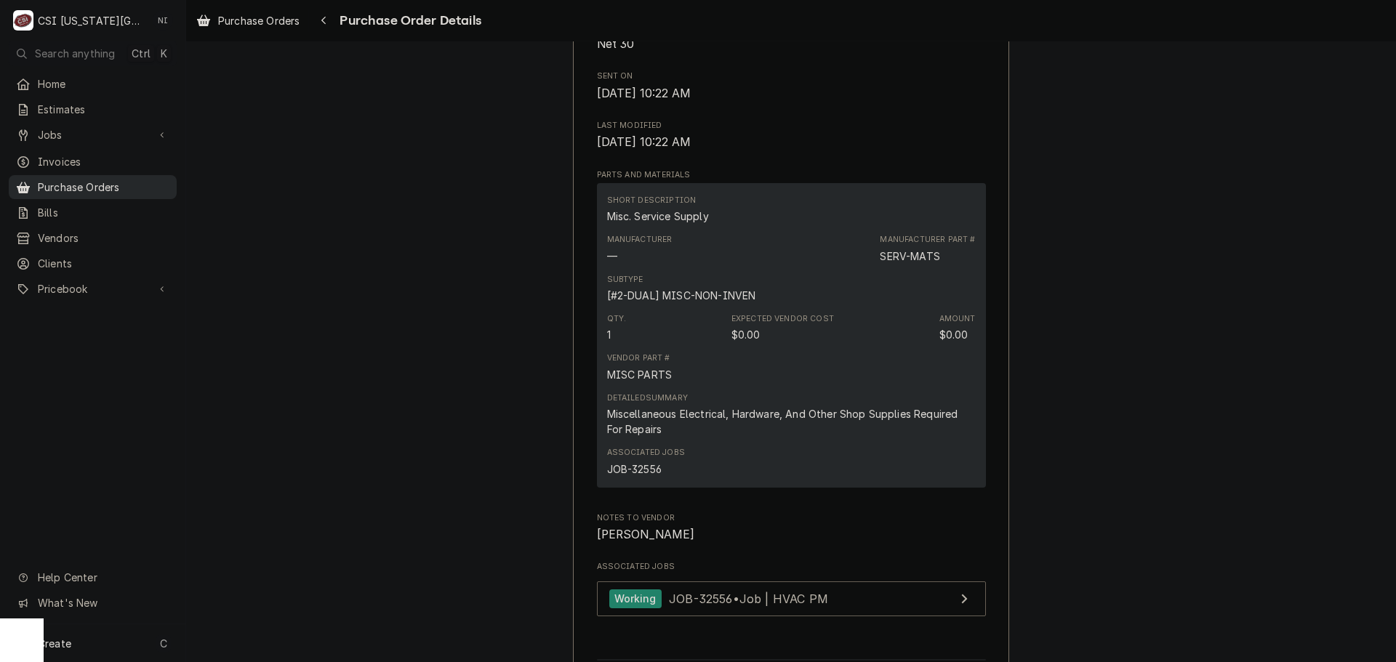
click at [142, 180] on span "Purchase Orders" at bounding box center [104, 187] width 132 height 15
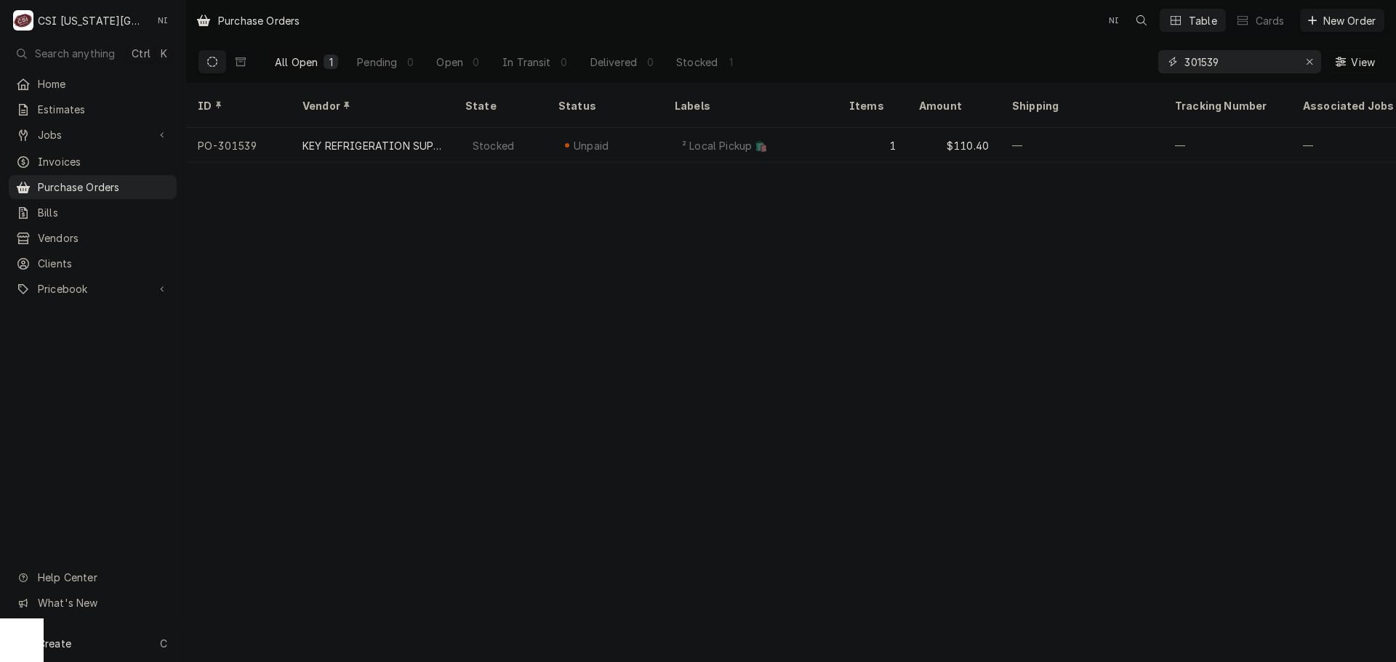
click at [1228, 61] on input "301539" at bounding box center [1238, 61] width 109 height 23
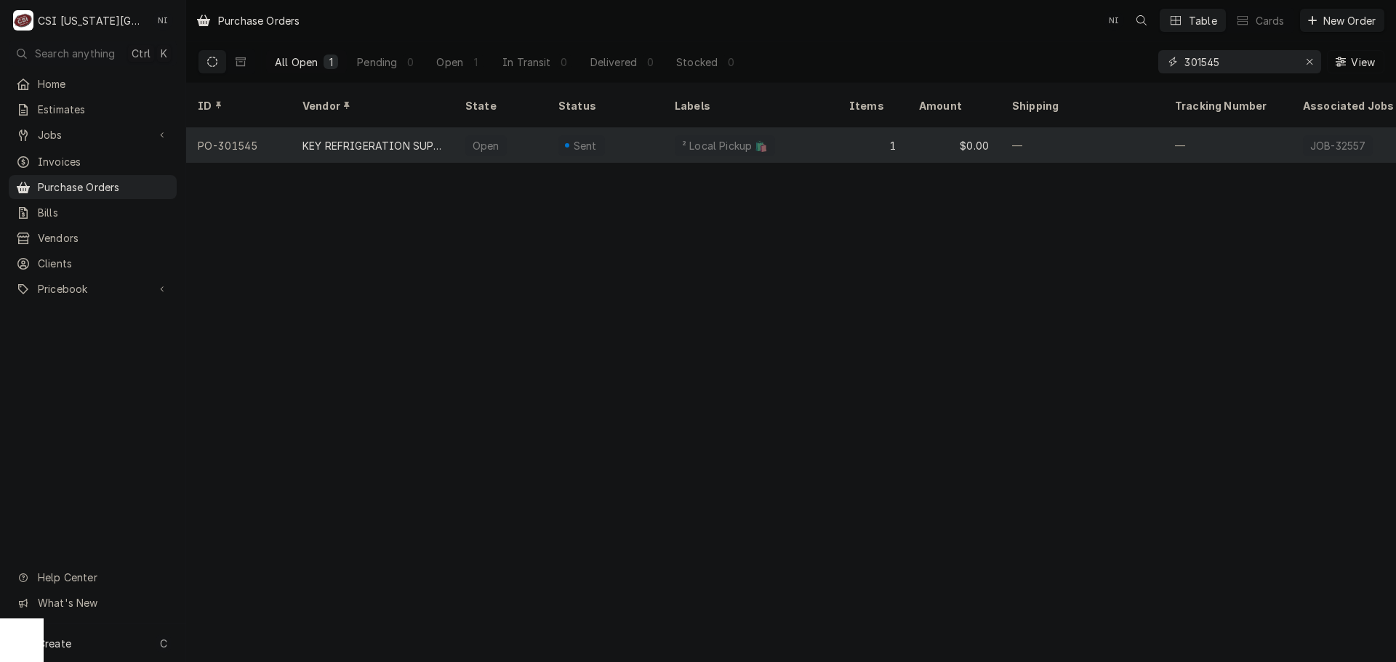
type input "301545"
click at [694, 136] on div "² Local Pickup 🛍️" at bounding box center [725, 145] width 100 height 21
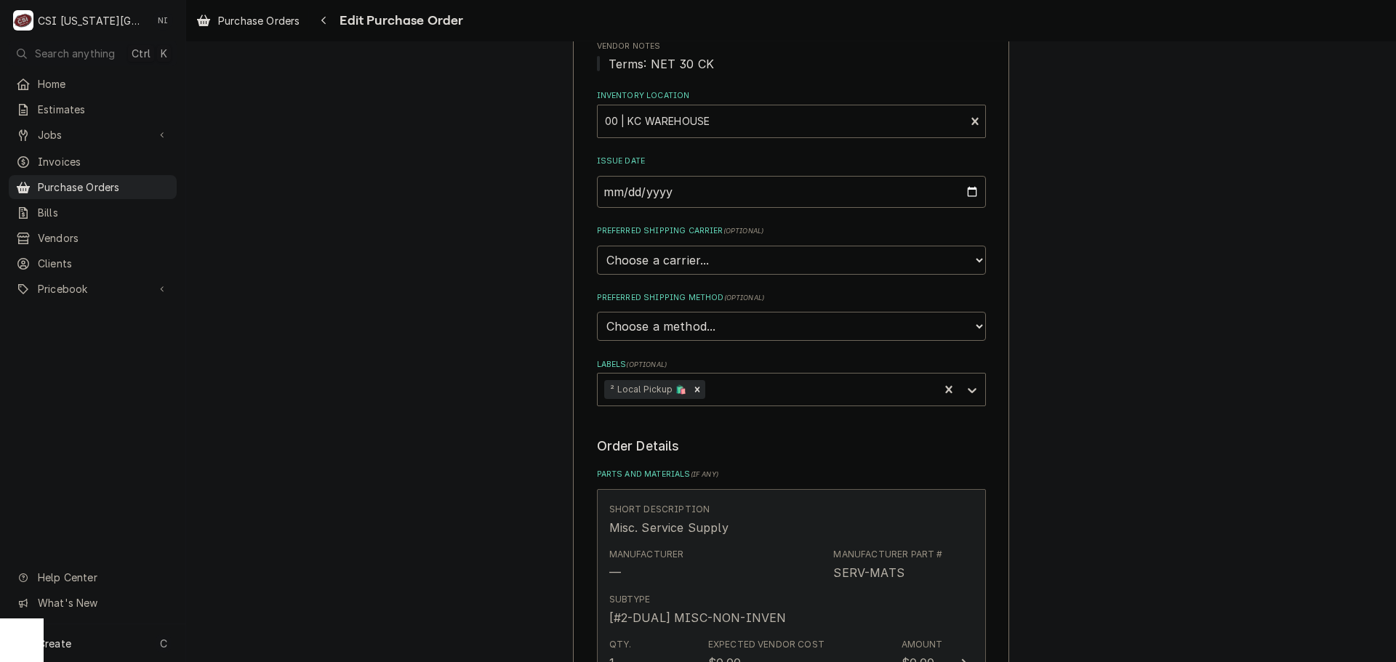
scroll to position [436, 0]
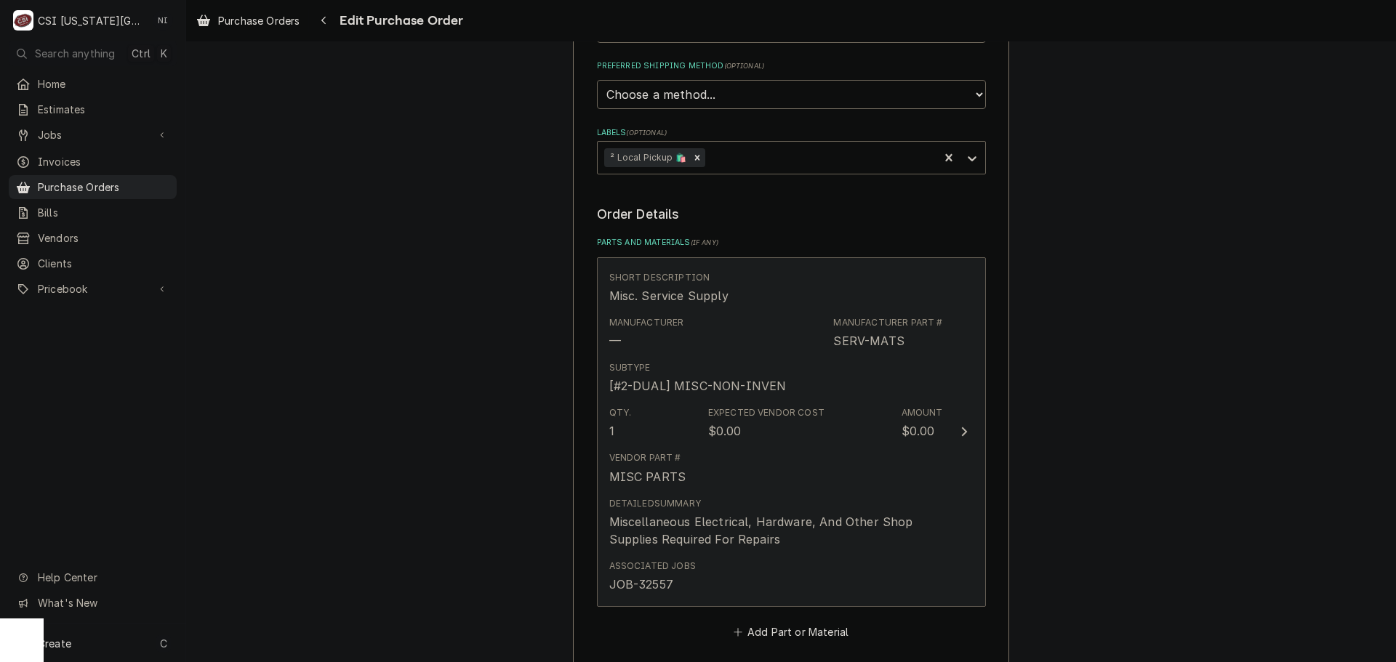
click at [755, 387] on div "[#2-DUAL] MISC-NON-INVEN" at bounding box center [697, 385] width 177 height 17
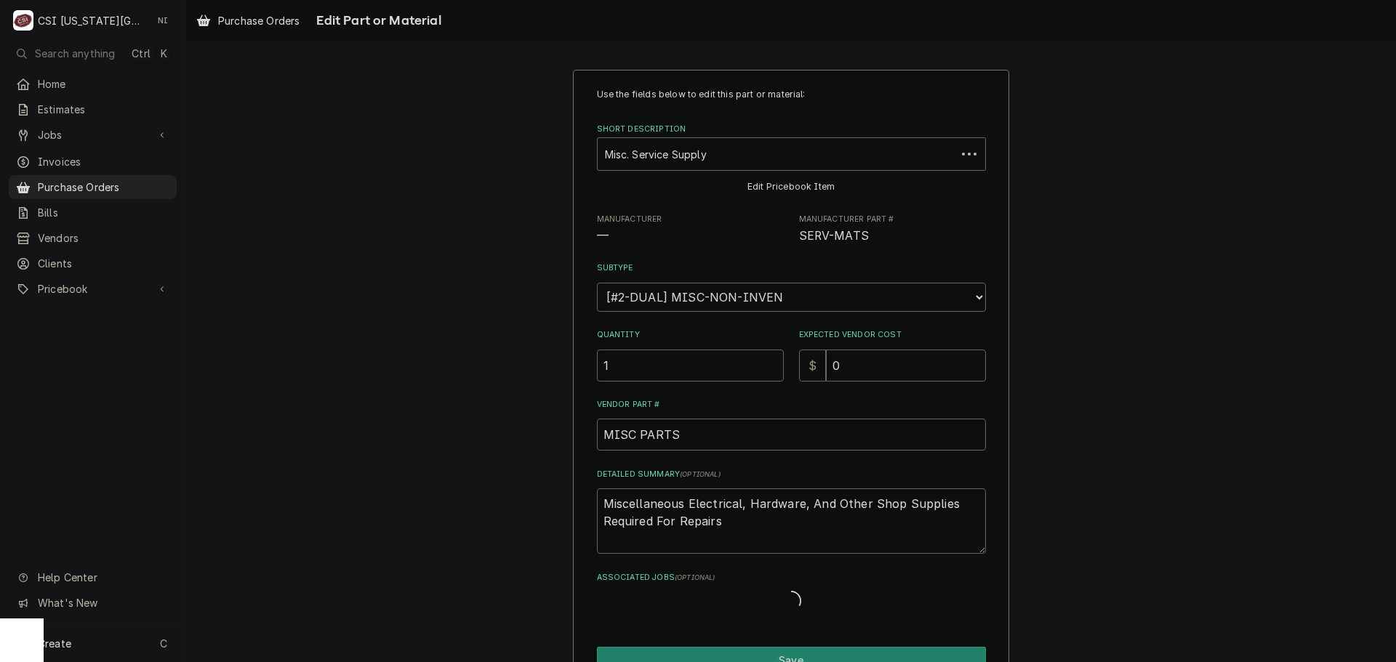
type textarea "x"
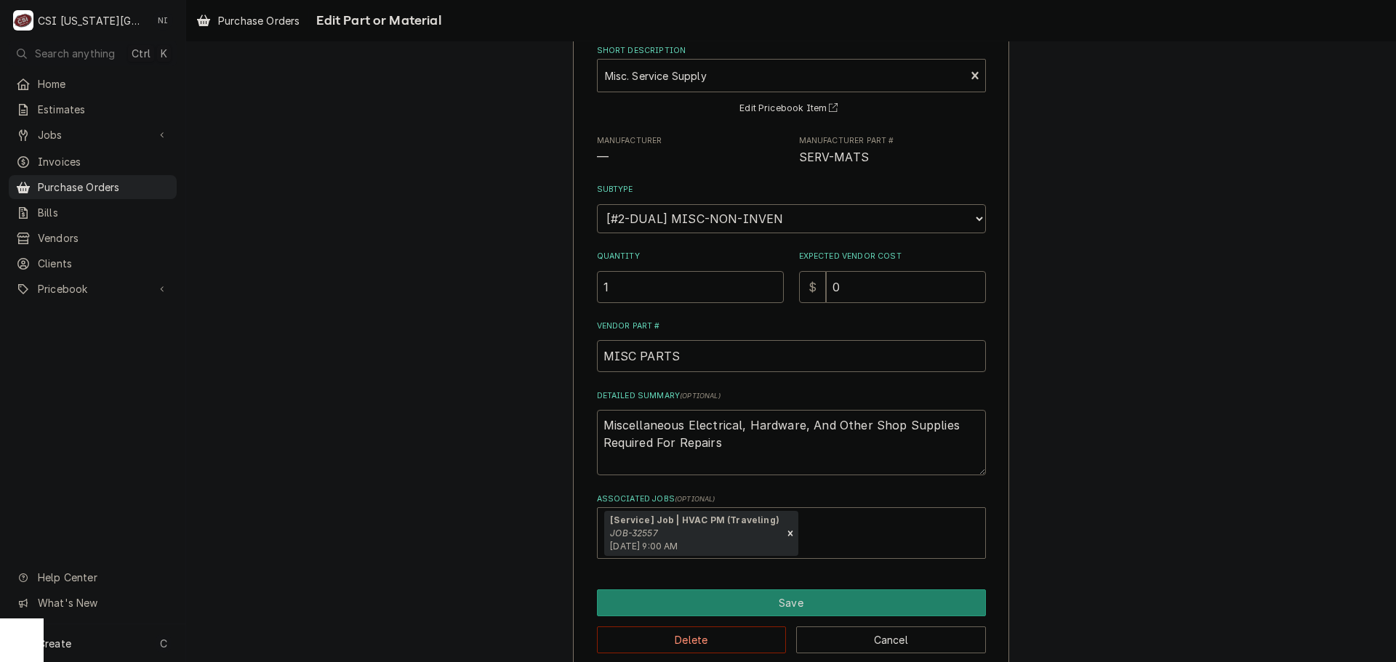
scroll to position [101, 0]
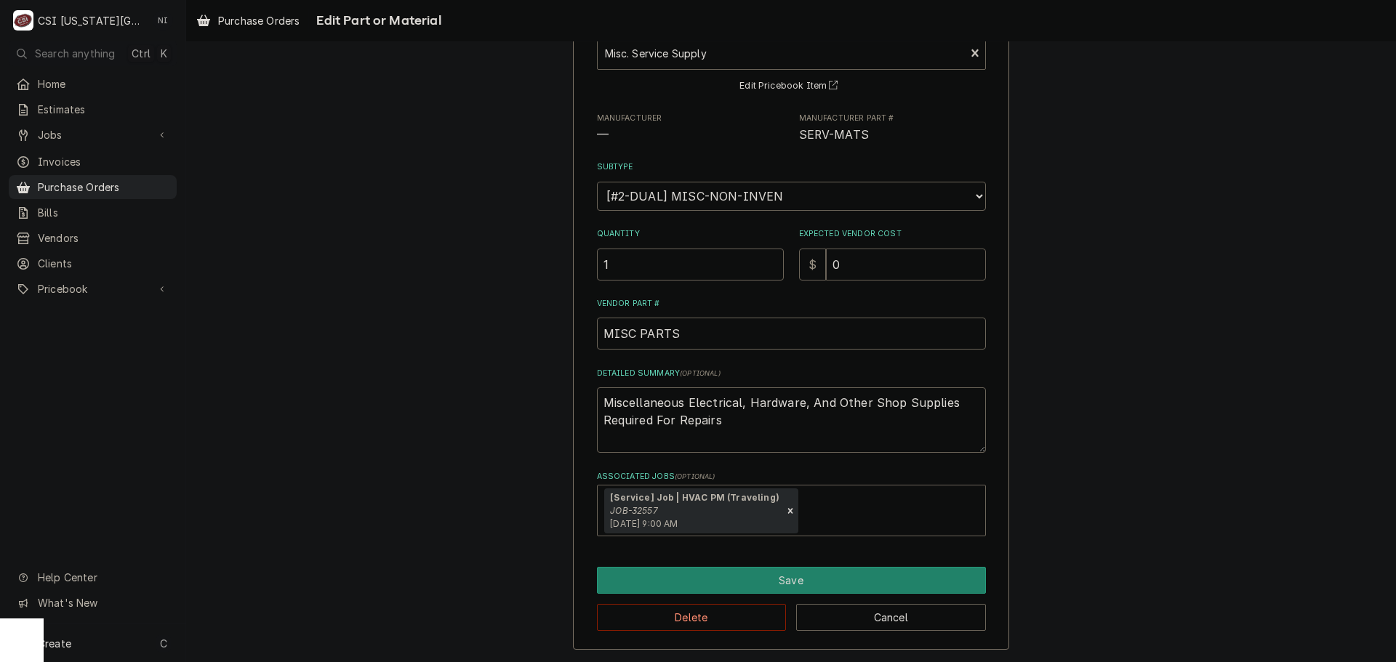
drag, startPoint x: 844, startPoint y: 263, endPoint x: 816, endPoint y: 264, distance: 28.4
click at [816, 264] on div "$ 0" at bounding box center [892, 265] width 187 height 32
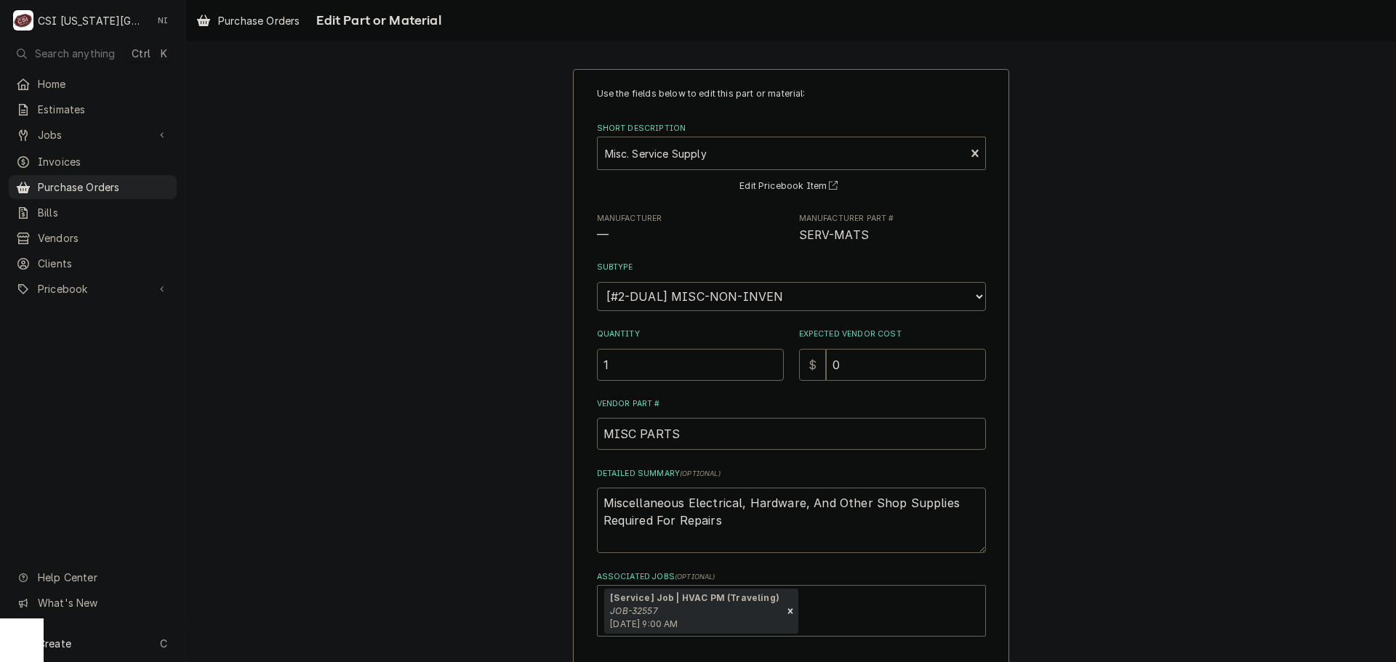
scroll to position [0, 0]
click at [772, 153] on div "Short Description" at bounding box center [781, 154] width 353 height 26
type input "16x25x2"
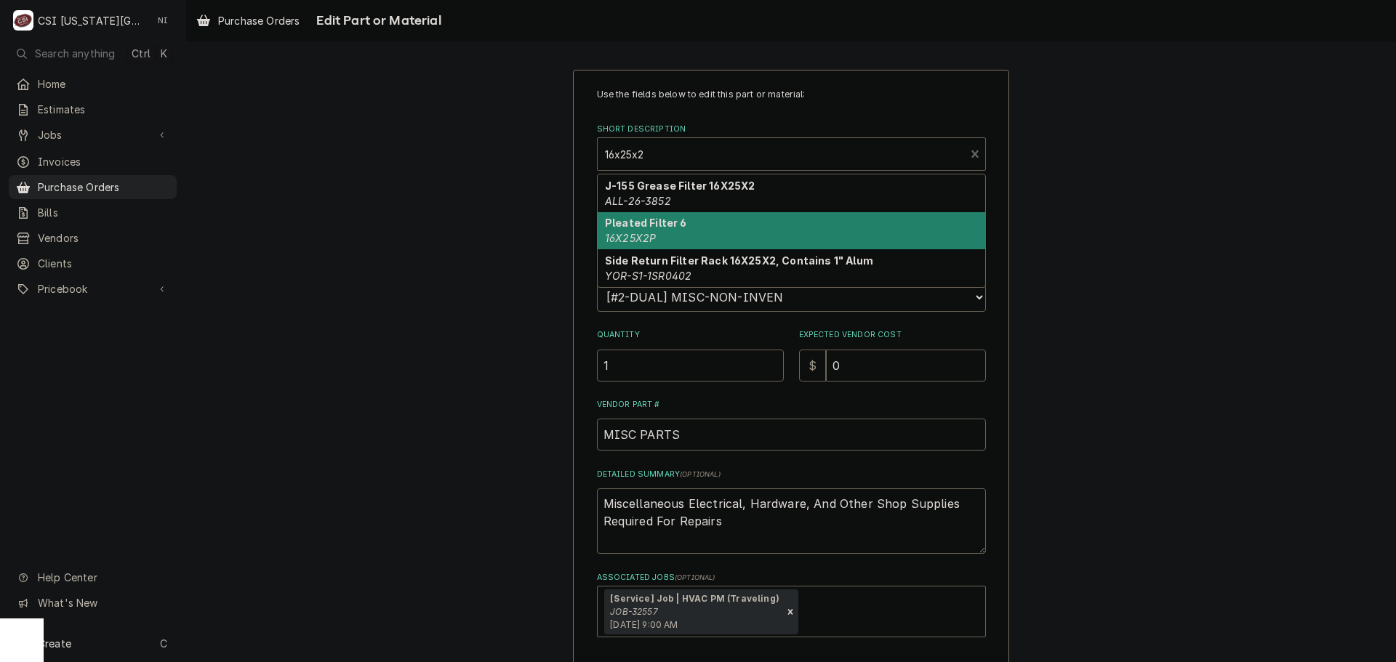
click at [702, 222] on div "Pleated Filter 6 16X25X2P" at bounding box center [791, 231] width 387 height 38
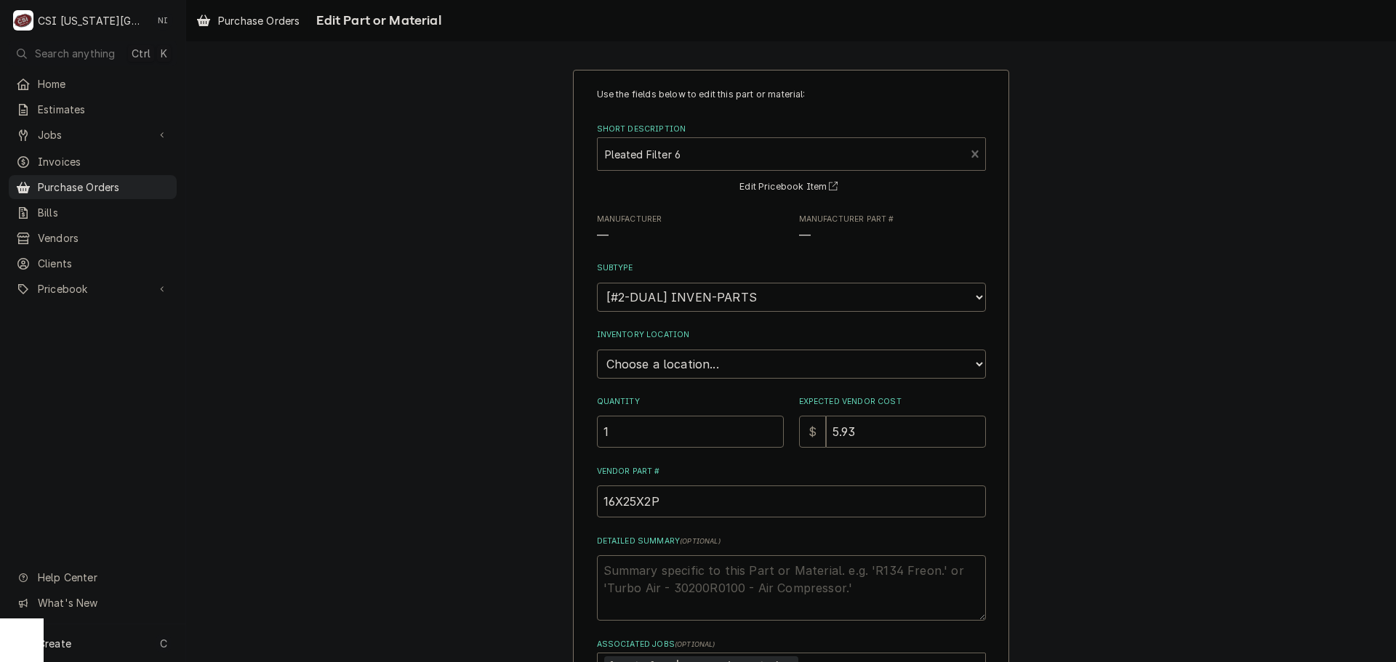
type textarea "x"
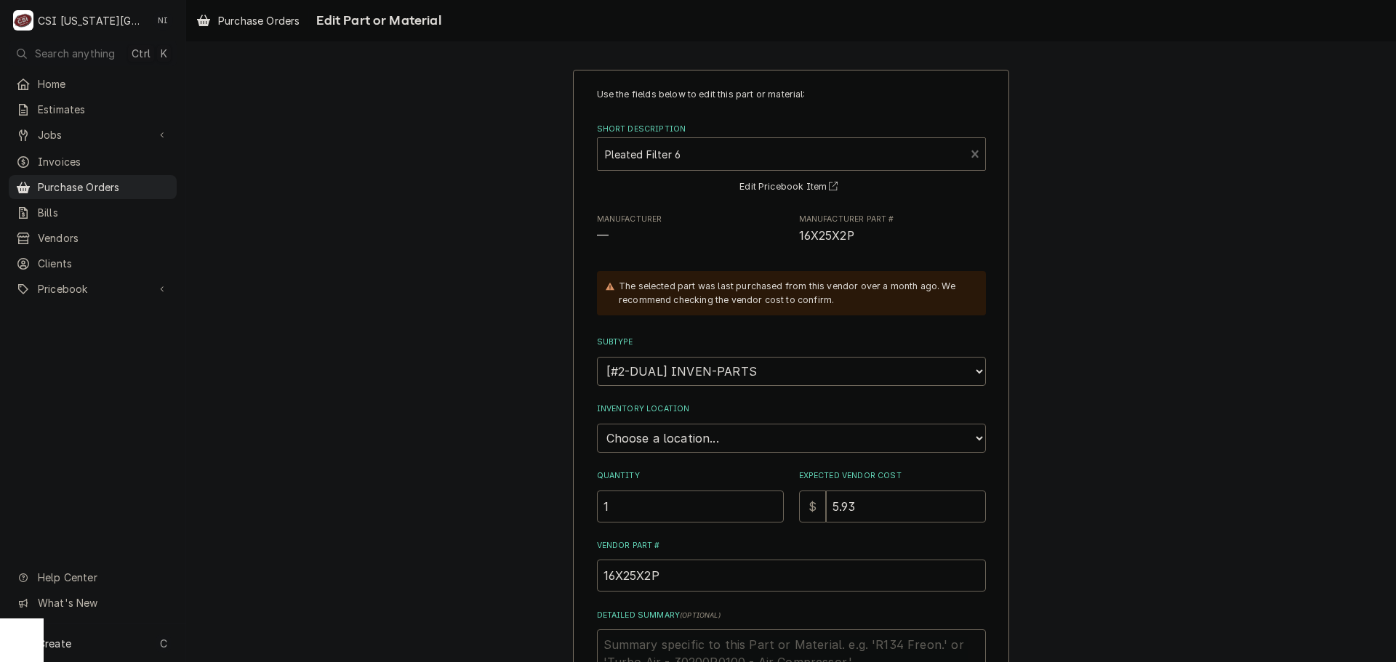
click at [731, 442] on select "Choose a location... 00 | KC WAREHOUSE 00 | MAIN WAREHOUSE 01 | BRIAN BREAZIER …" at bounding box center [791, 438] width 389 height 29
select select "2698"
click at [597, 424] on select "Choose a location... 00 | KC WAREHOUSE 00 | MAIN WAREHOUSE 01 | BRIAN BREAZIER …" at bounding box center [791, 438] width 389 height 29
drag, startPoint x: 869, startPoint y: 514, endPoint x: 811, endPoint y: 514, distance: 58.9
click at [811, 514] on div "$ 5.93" at bounding box center [892, 507] width 187 height 32
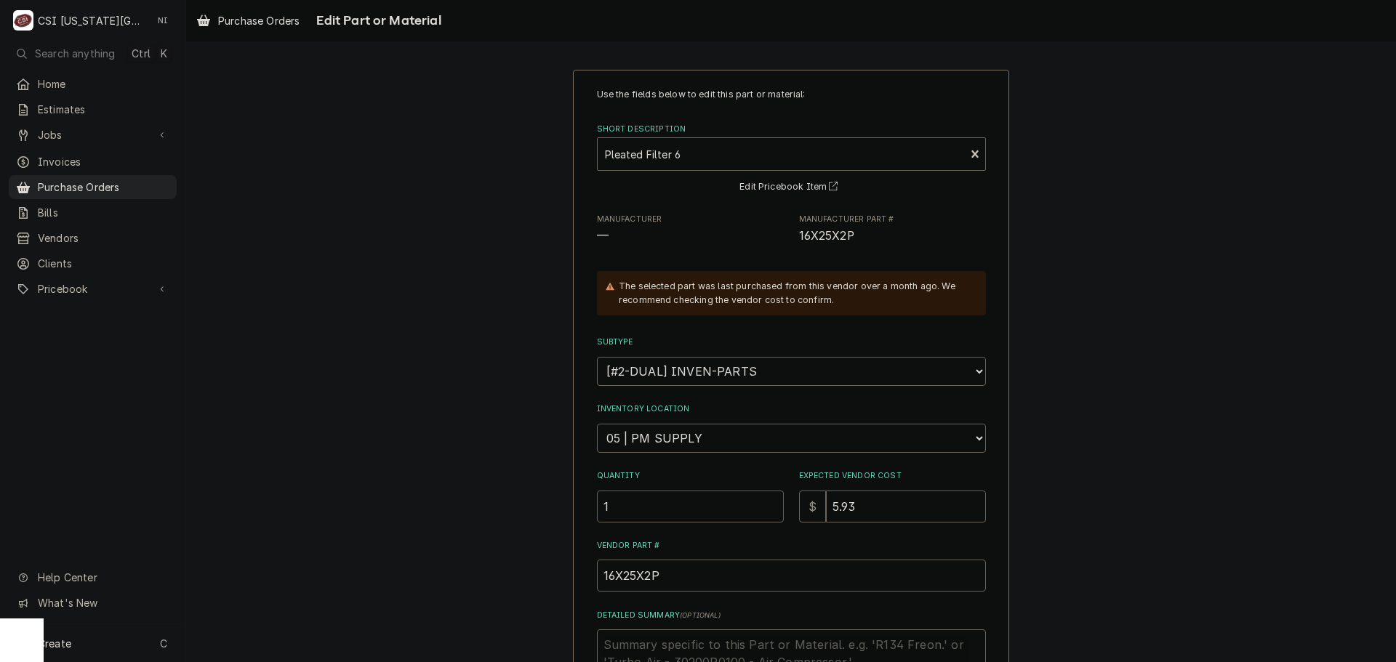
drag, startPoint x: 630, startPoint y: 509, endPoint x: 573, endPoint y: 514, distance: 56.9
click at [573, 514] on div "Use the fields below to edit this part or material: Short Description Pleated F…" at bounding box center [791, 481] width 436 height 822
type textarea "x"
type input "2"
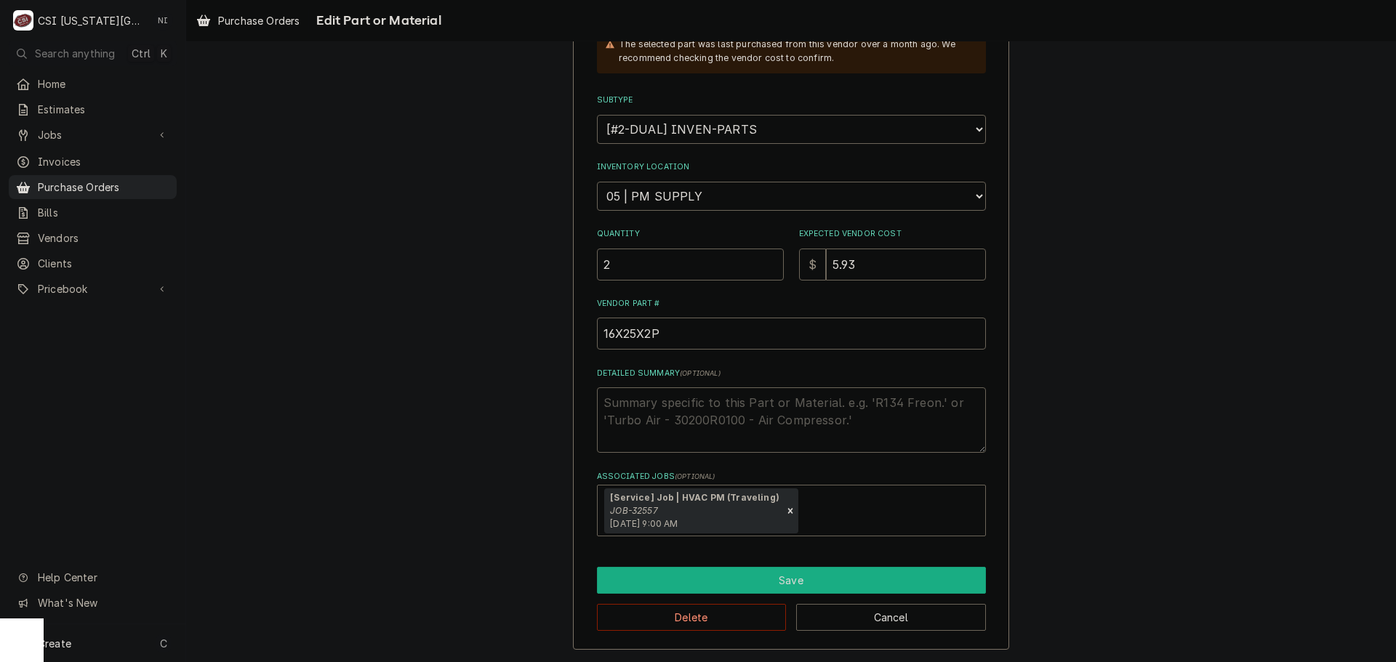
click at [785, 582] on button "Save" at bounding box center [791, 580] width 389 height 27
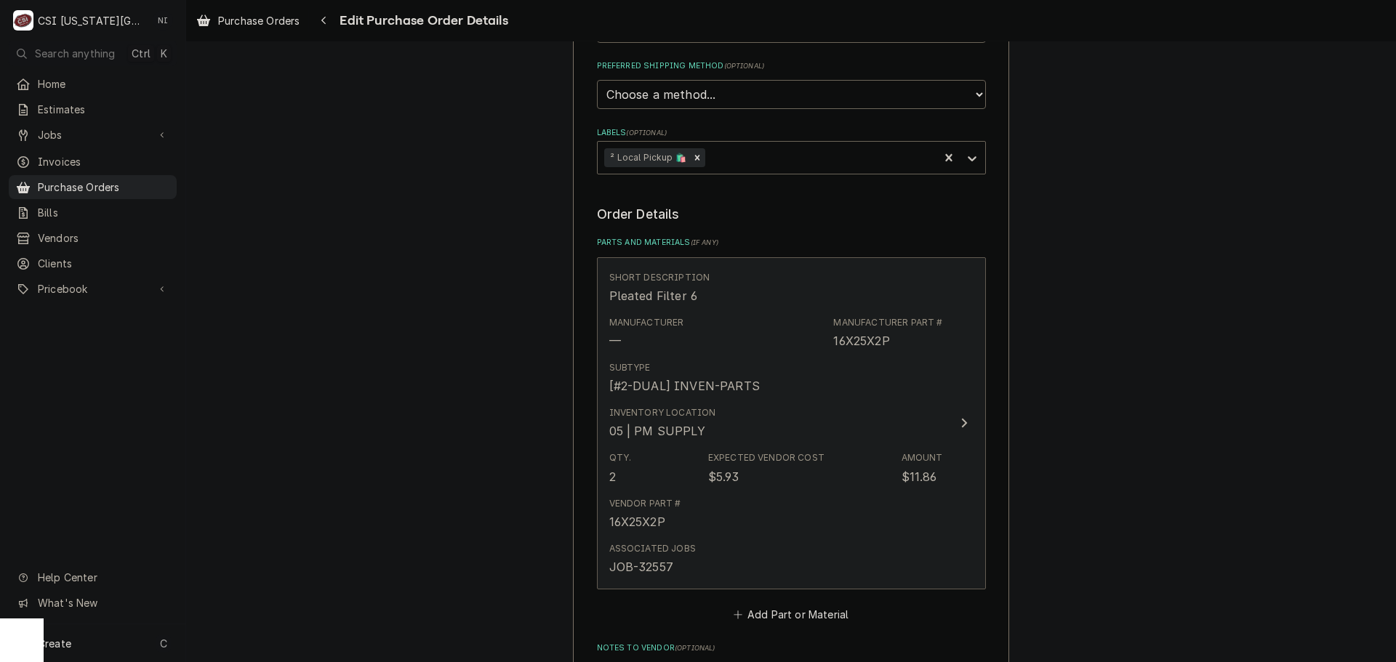
scroll to position [803, 0]
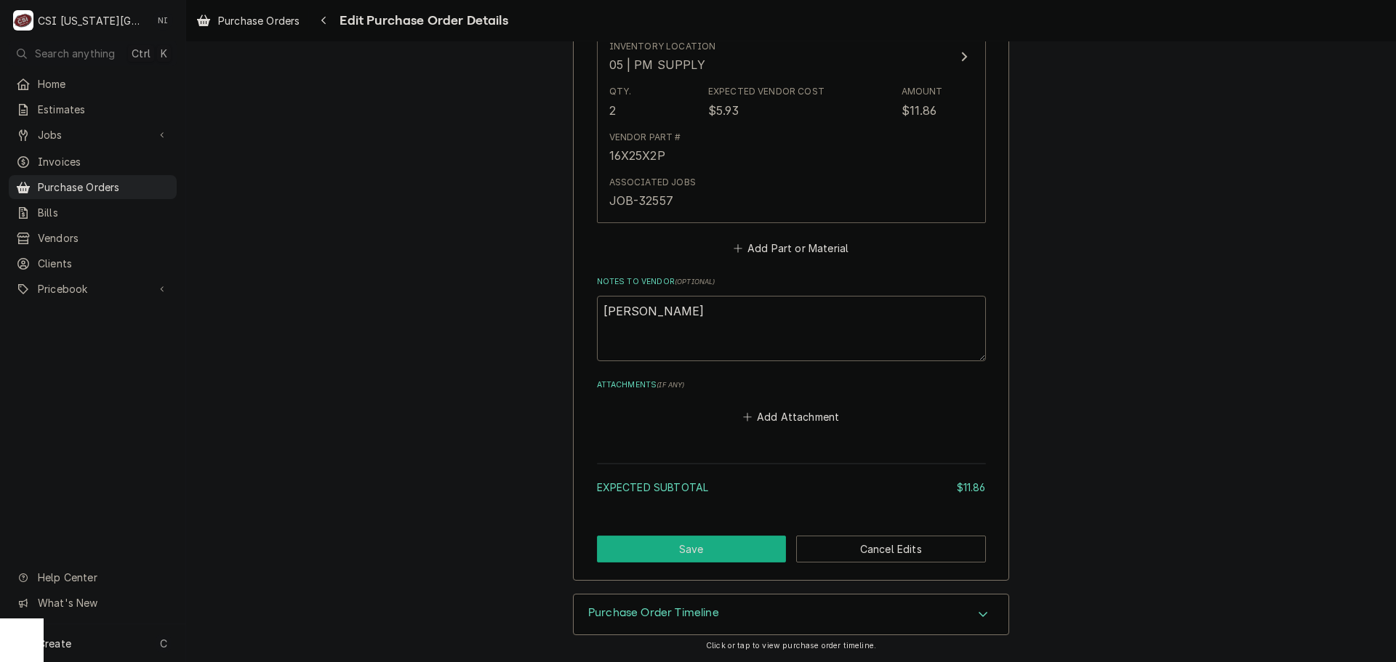
click at [700, 544] on button "Save" at bounding box center [692, 549] width 190 height 27
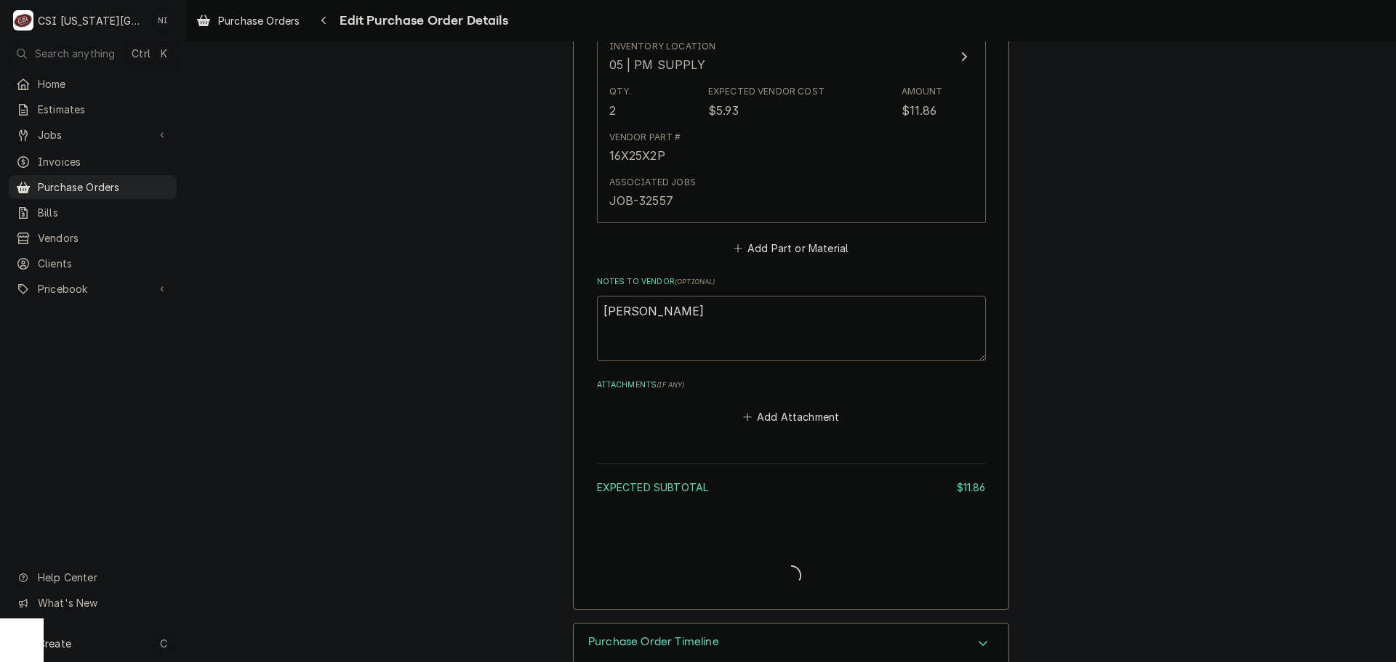
type textarea "x"
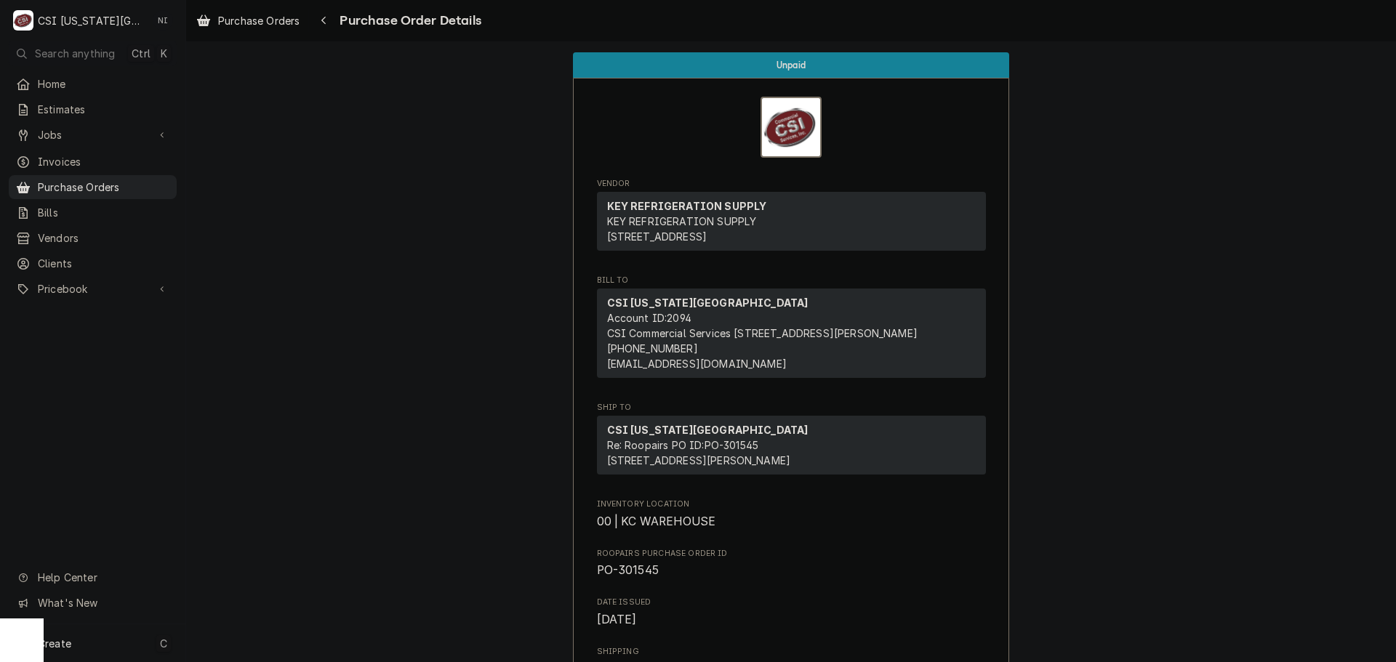
click at [127, 641] on div "Create C" at bounding box center [92, 643] width 185 height 38
click at [304, 544] on div "Purchase Order" at bounding box center [271, 543] width 97 height 15
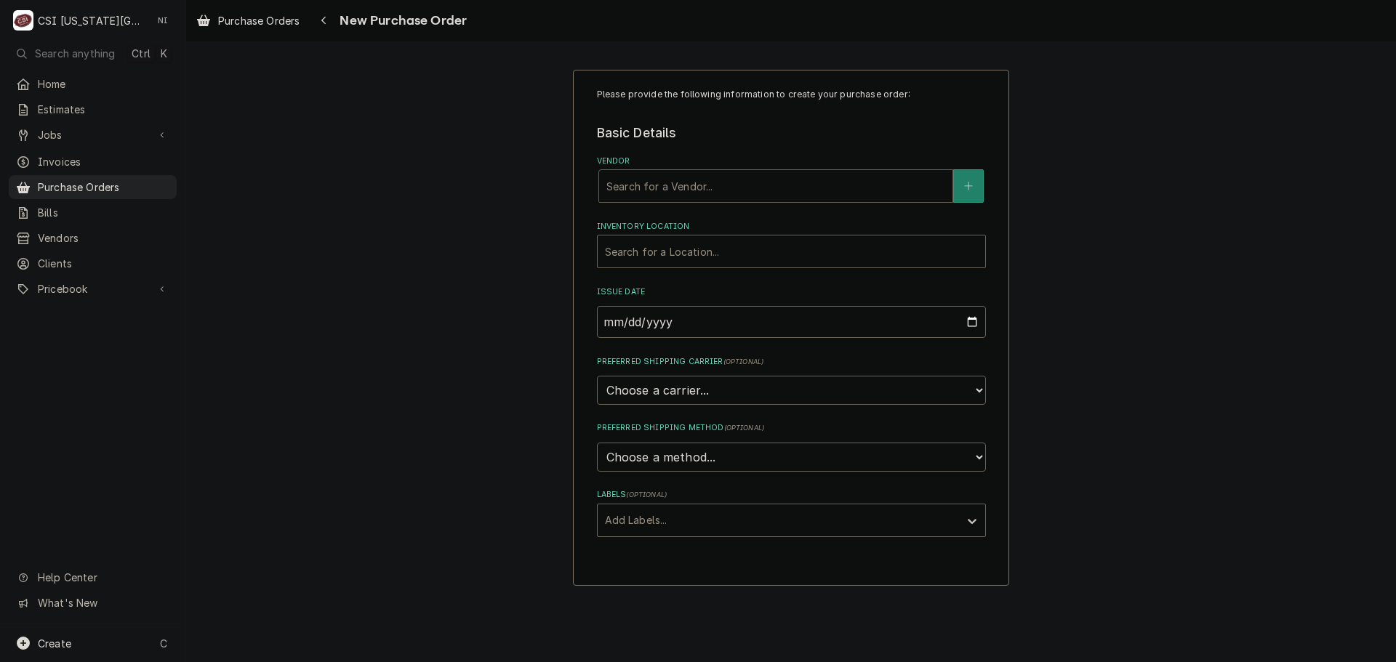
click at [747, 193] on div "Vendor" at bounding box center [775, 186] width 339 height 26
type input "f"
type input "partstown"
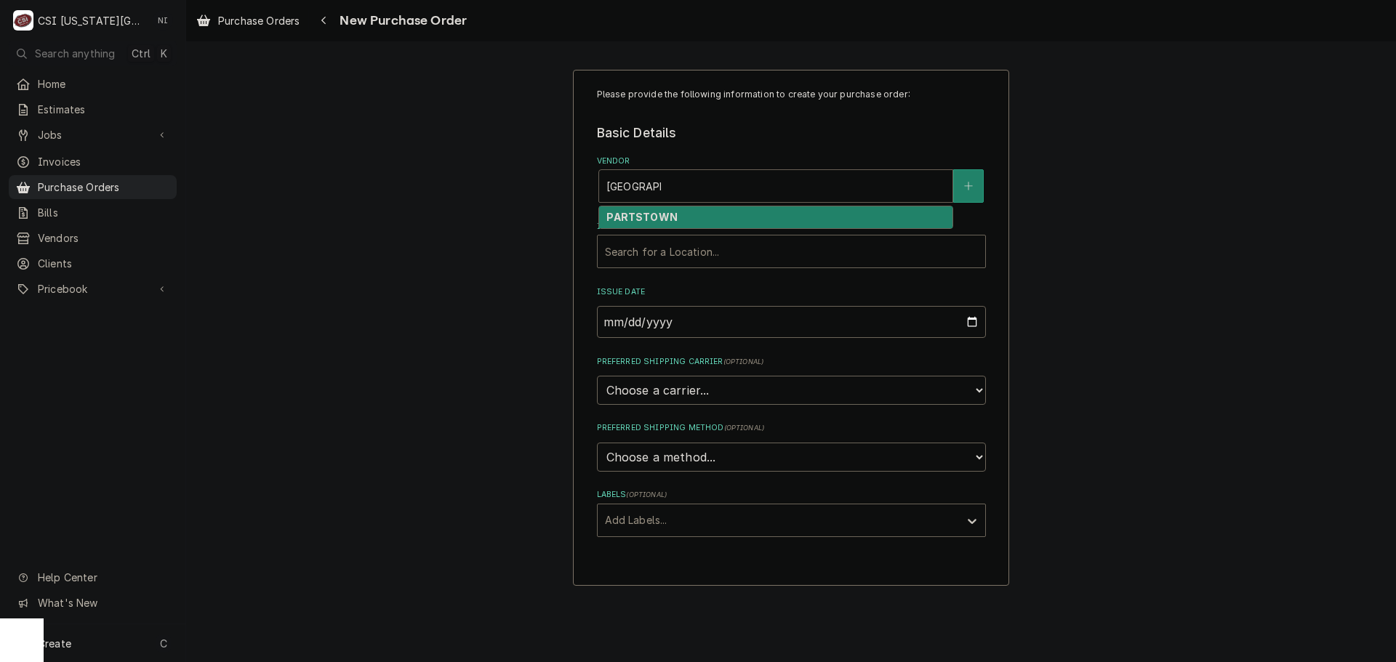
click at [726, 217] on div "PARTSTOWN" at bounding box center [775, 217] width 353 height 23
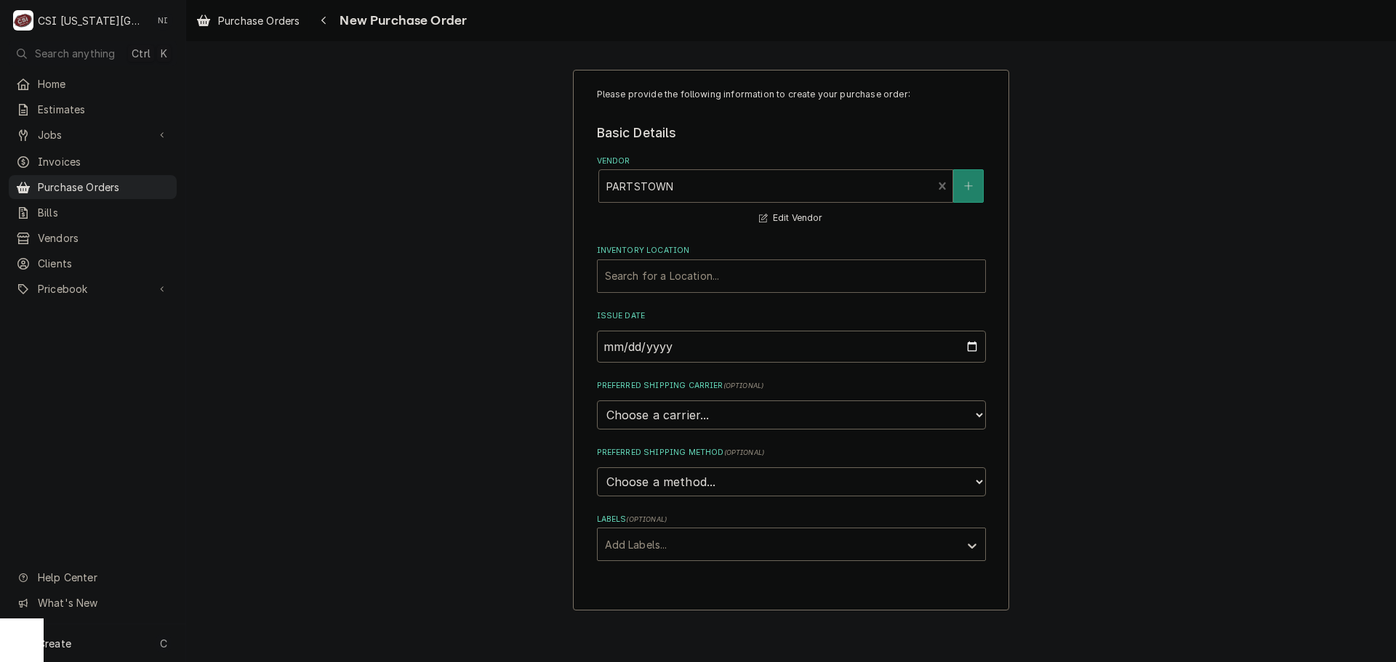
click at [705, 285] on div "Inventory Location" at bounding box center [791, 276] width 373 height 26
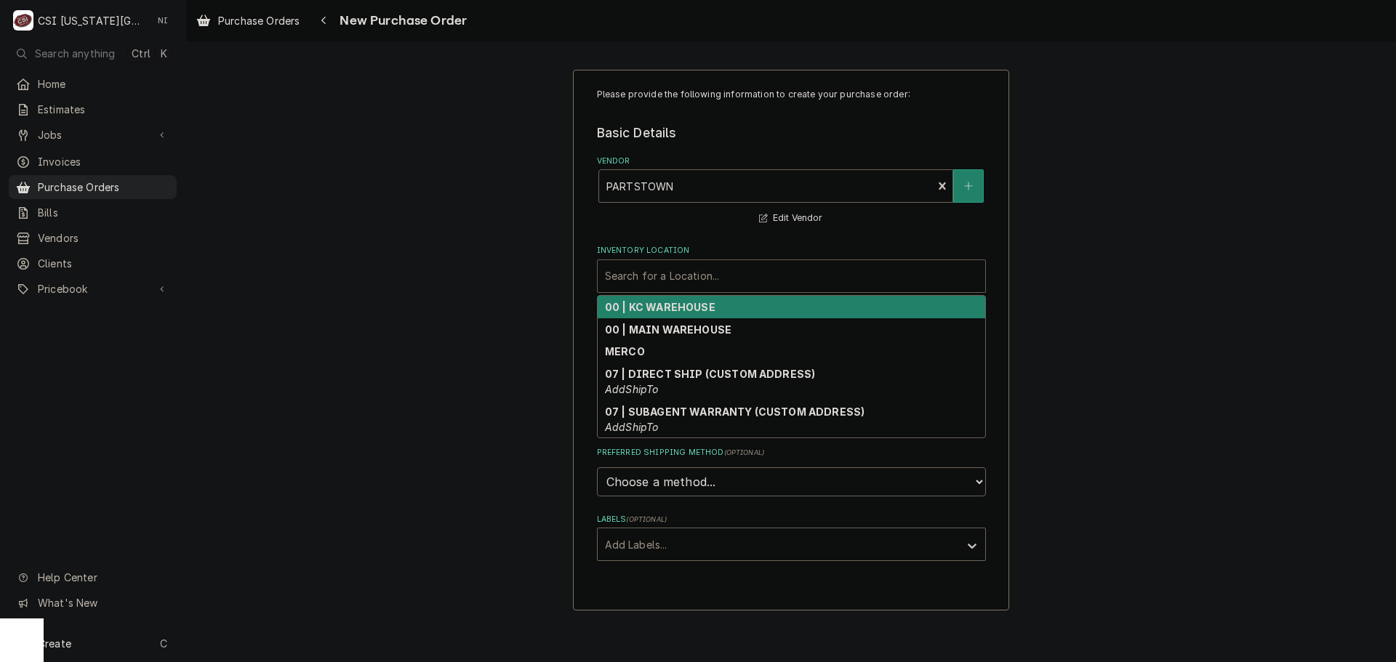
click at [700, 307] on strong "00 | KC WAREHOUSE" at bounding box center [660, 307] width 110 height 12
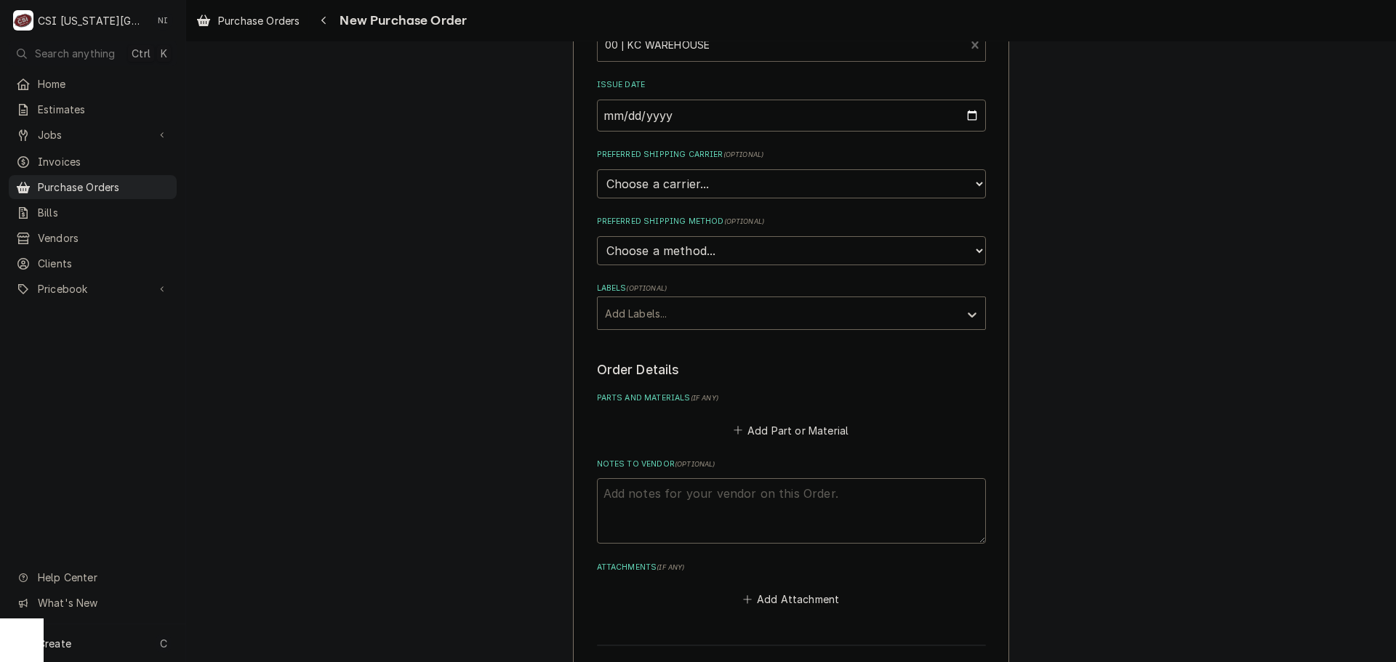
scroll to position [382, 0]
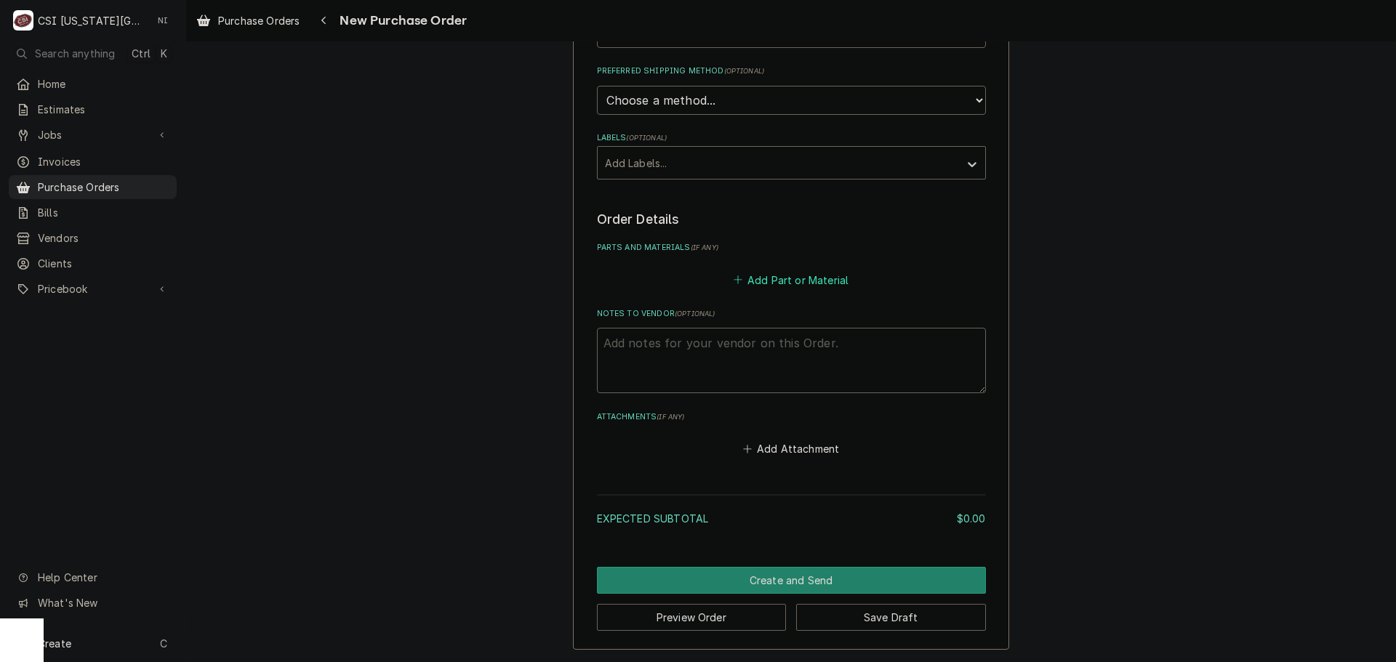
click at [776, 283] on button "Add Part or Material" at bounding box center [791, 280] width 120 height 20
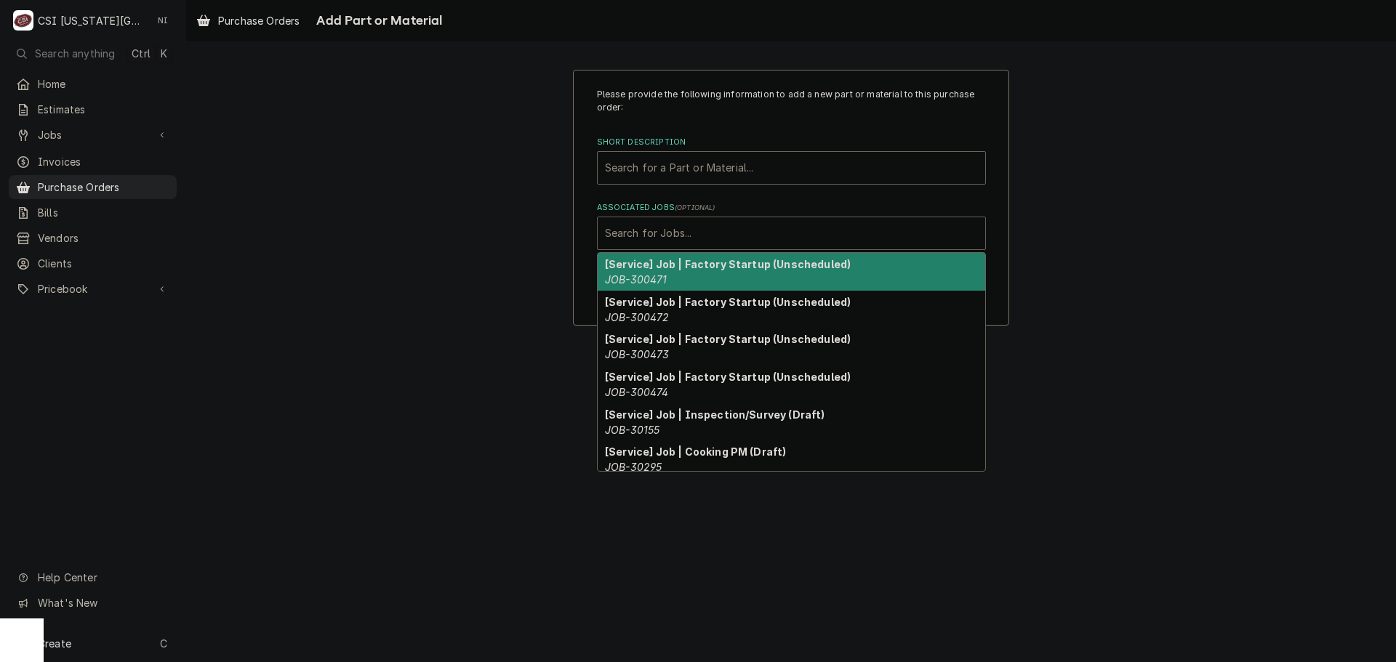
click at [761, 238] on div "Associated Jobs" at bounding box center [791, 233] width 373 height 26
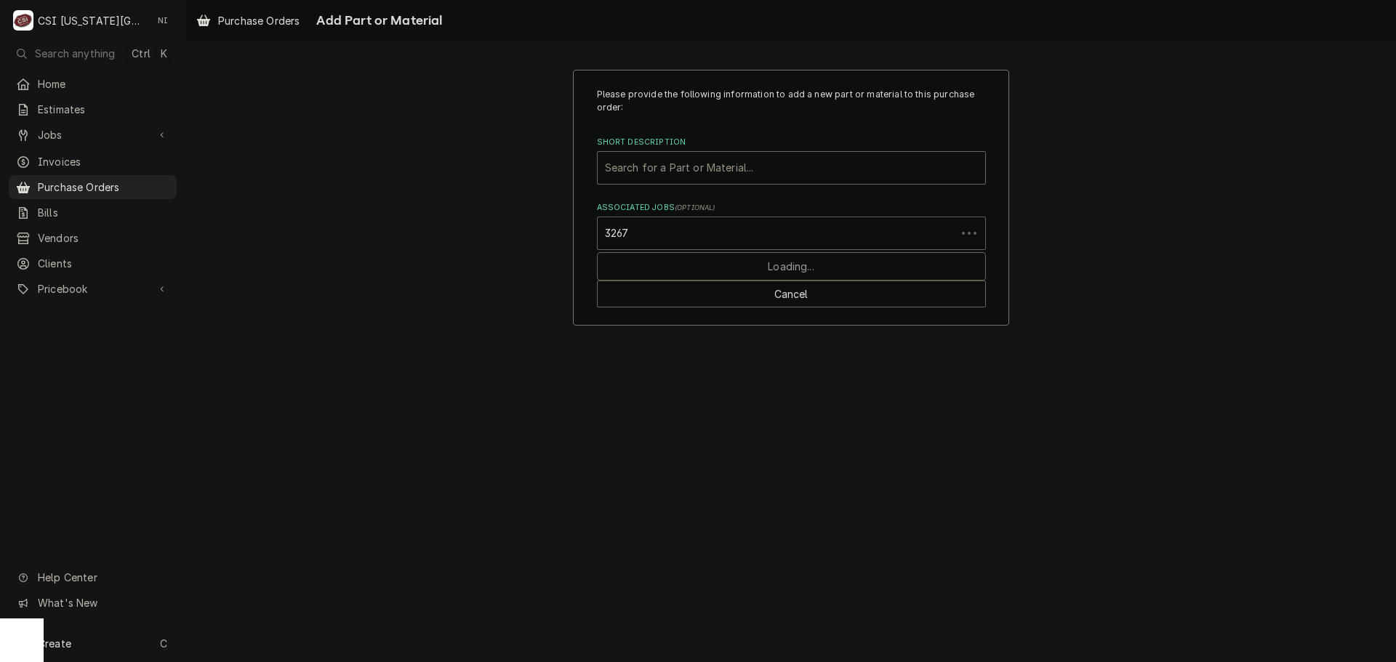
type input "32673"
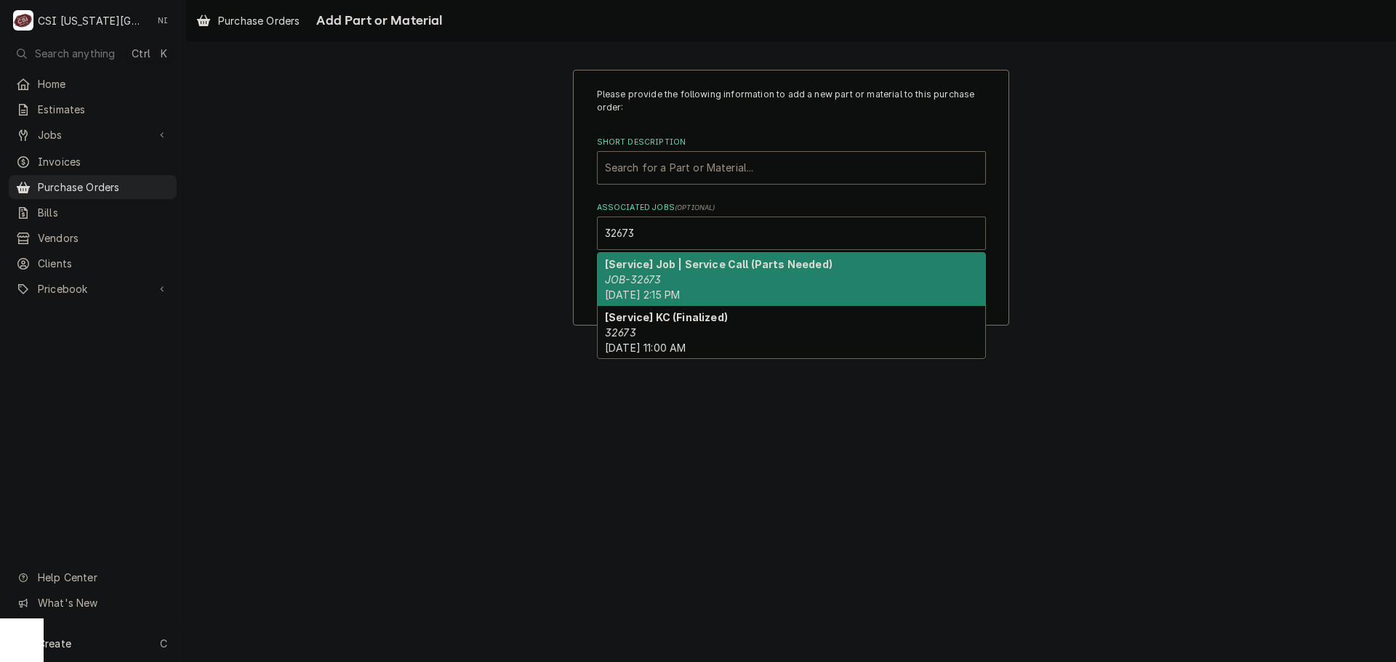
click at [680, 292] on span "Wed, Sep 17th, 2025 - 2:15 PM" at bounding box center [642, 295] width 75 height 12
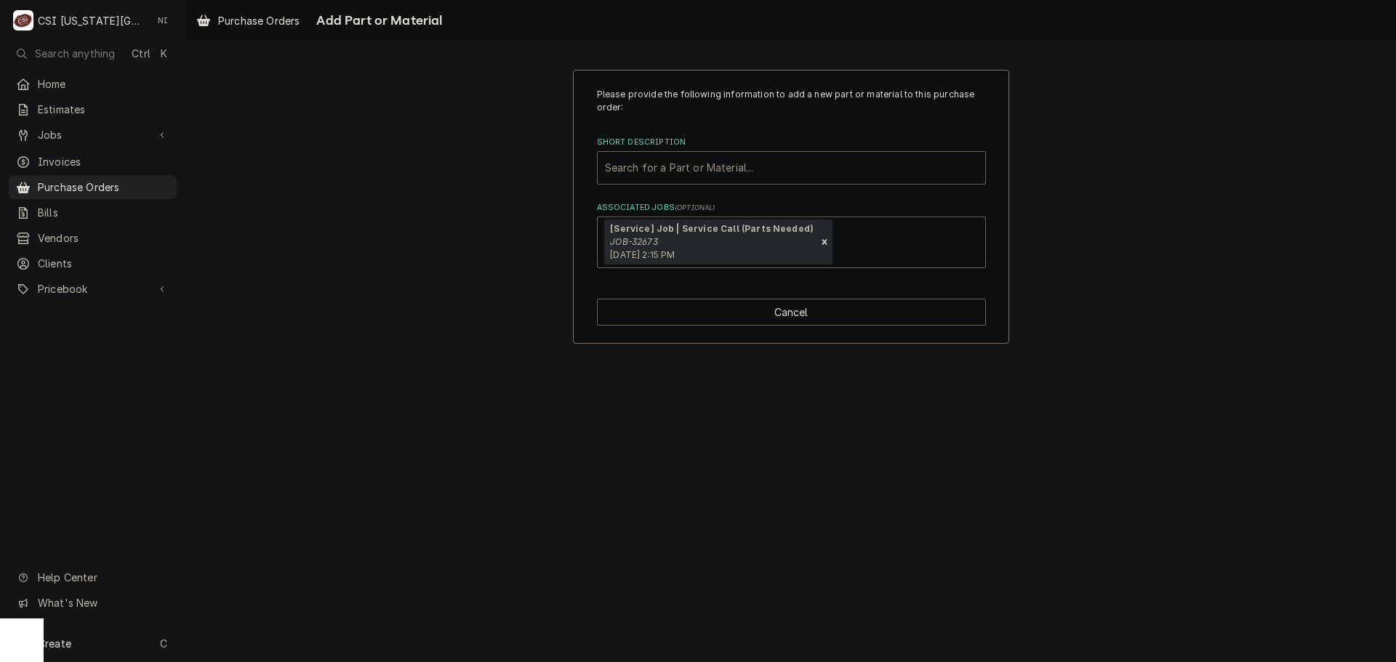
click at [679, 169] on div "Short Description" at bounding box center [791, 168] width 373 height 26
paste input "1085979"
type input "1085979"
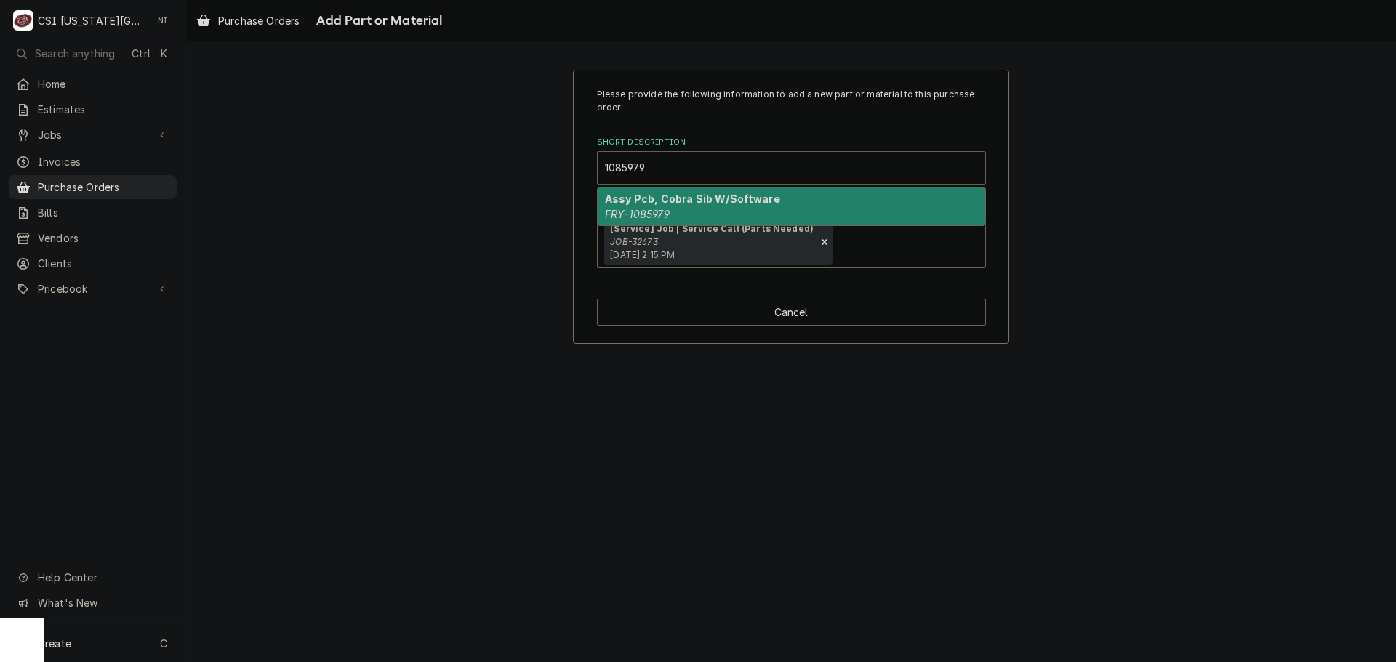
click at [794, 196] on div "Assy Pcb, Cobra Sib W/Software FRY-1085979" at bounding box center [791, 207] width 387 height 38
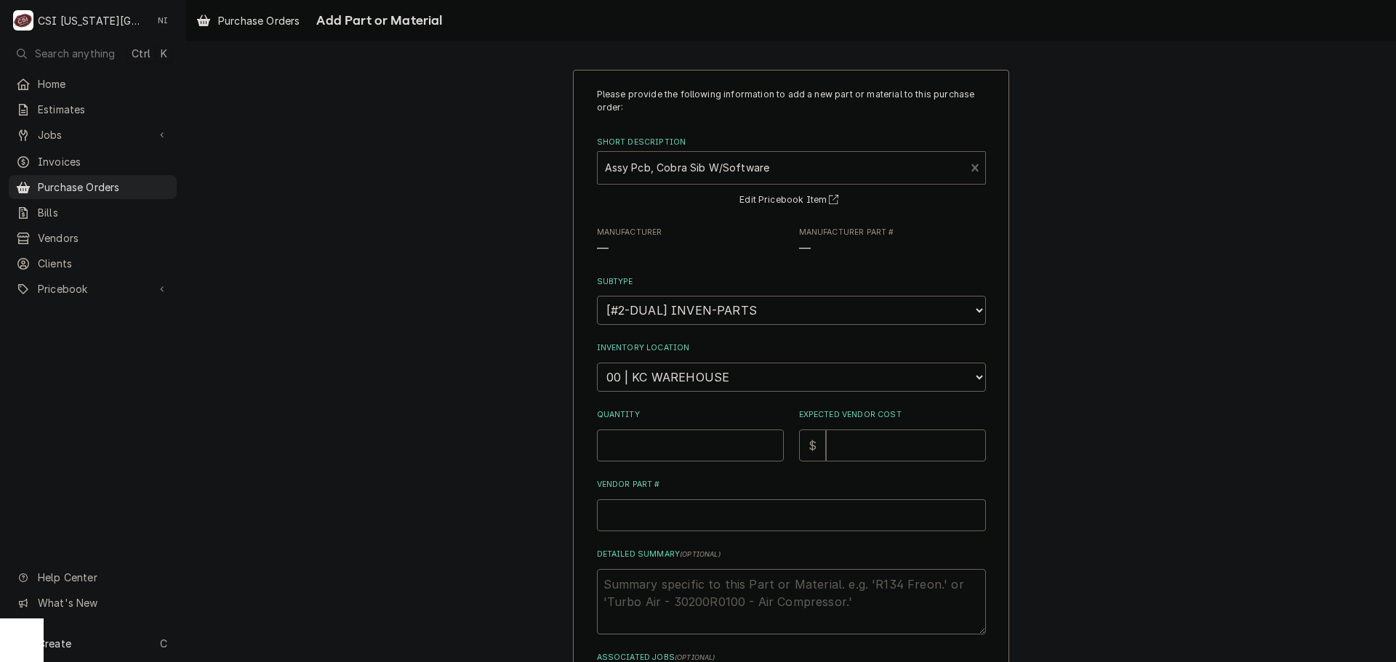
type textarea "x"
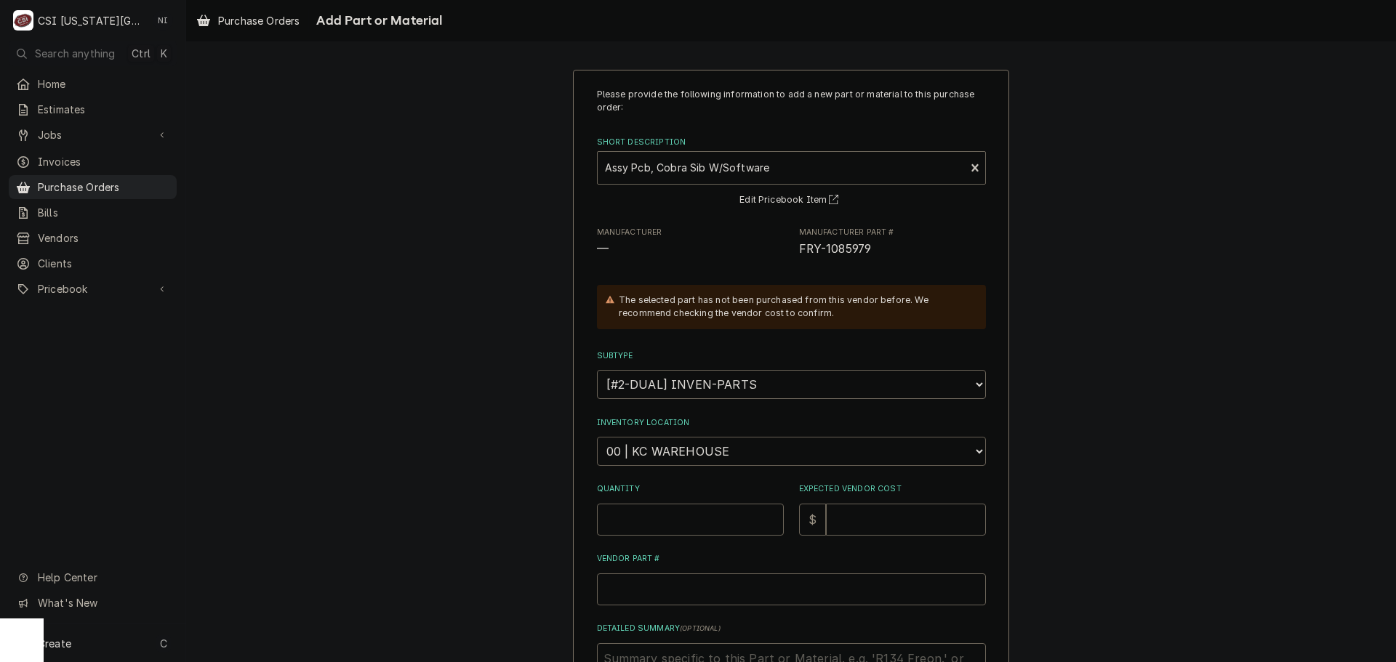
click at [733, 451] on select "Choose a location... 00 | KC WAREHOUSE 00 | MAIN WAREHOUSE 01 | BRIAN BREAZIER …" at bounding box center [791, 451] width 389 height 29
select select "2790"
click at [597, 437] on select "Choose a location... 00 | KC WAREHOUSE 00 | MAIN WAREHOUSE 01 | BRIAN BREAZIER …" at bounding box center [791, 451] width 389 height 29
click at [707, 519] on input "Quantity" at bounding box center [690, 520] width 187 height 32
type textarea "x"
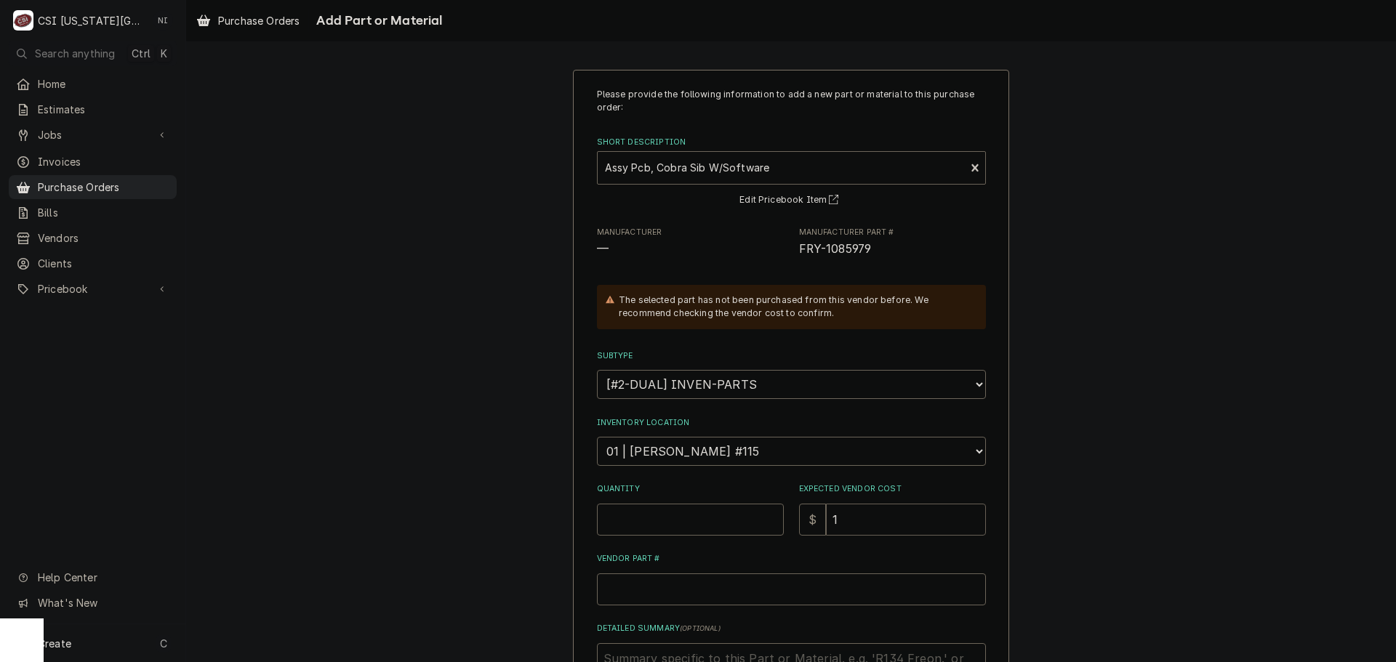
type input "1"
click at [705, 520] on input "Quantity" at bounding box center [690, 520] width 187 height 32
type textarea "x"
type input "1"
type textarea "x"
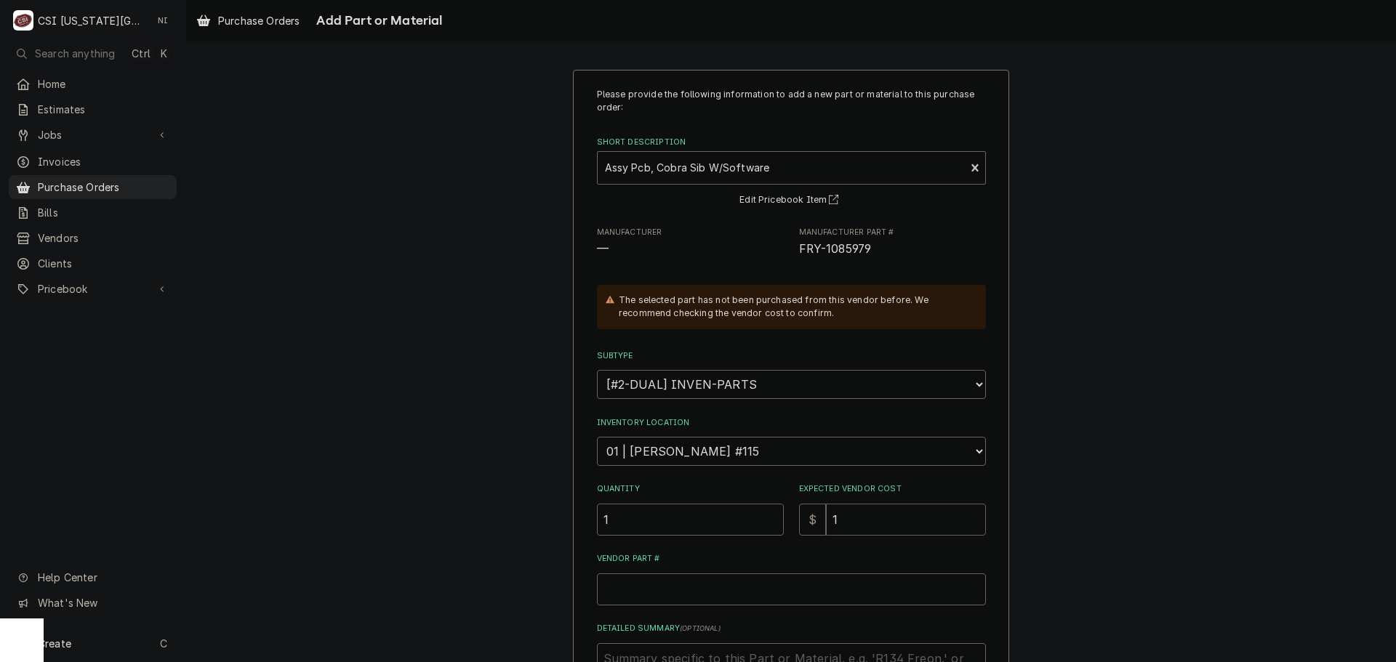
type input "3"
type textarea "x"
type input "37"
type textarea "x"
type input "378"
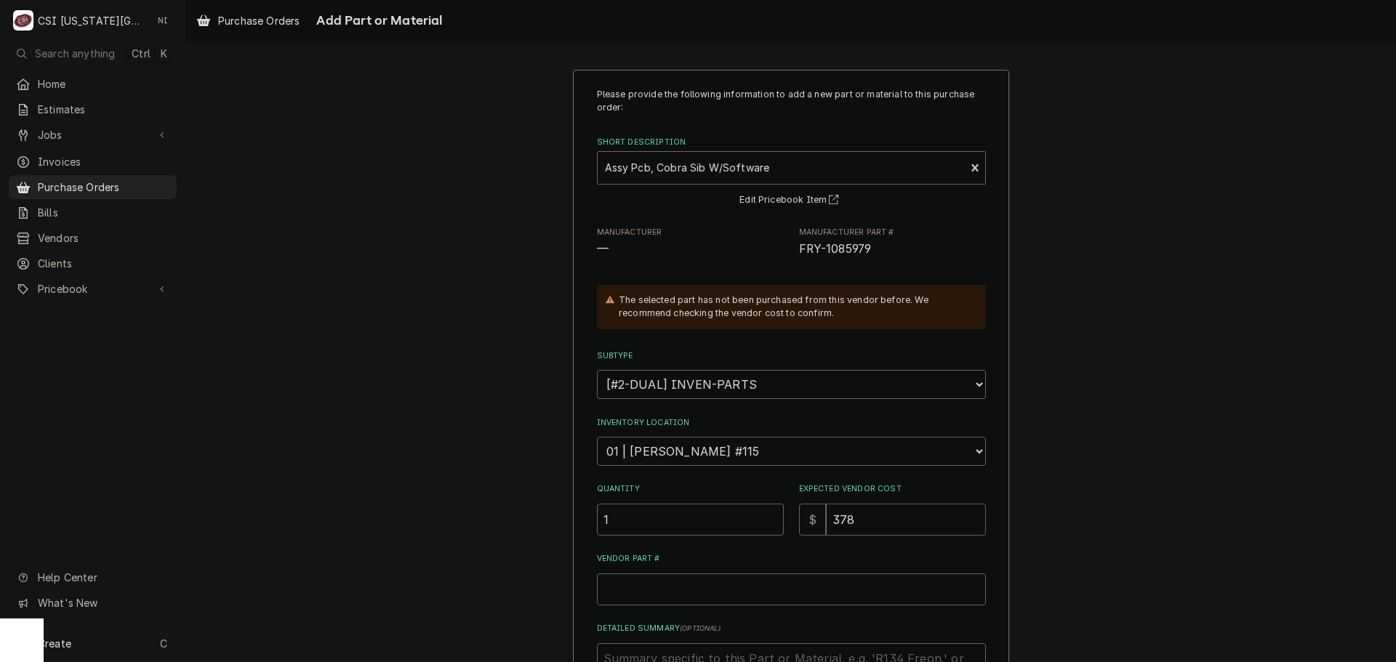
type textarea "x"
type input "378.7"
type textarea "x"
type input "378.76"
drag, startPoint x: 846, startPoint y: 253, endPoint x: 784, endPoint y: 254, distance: 61.8
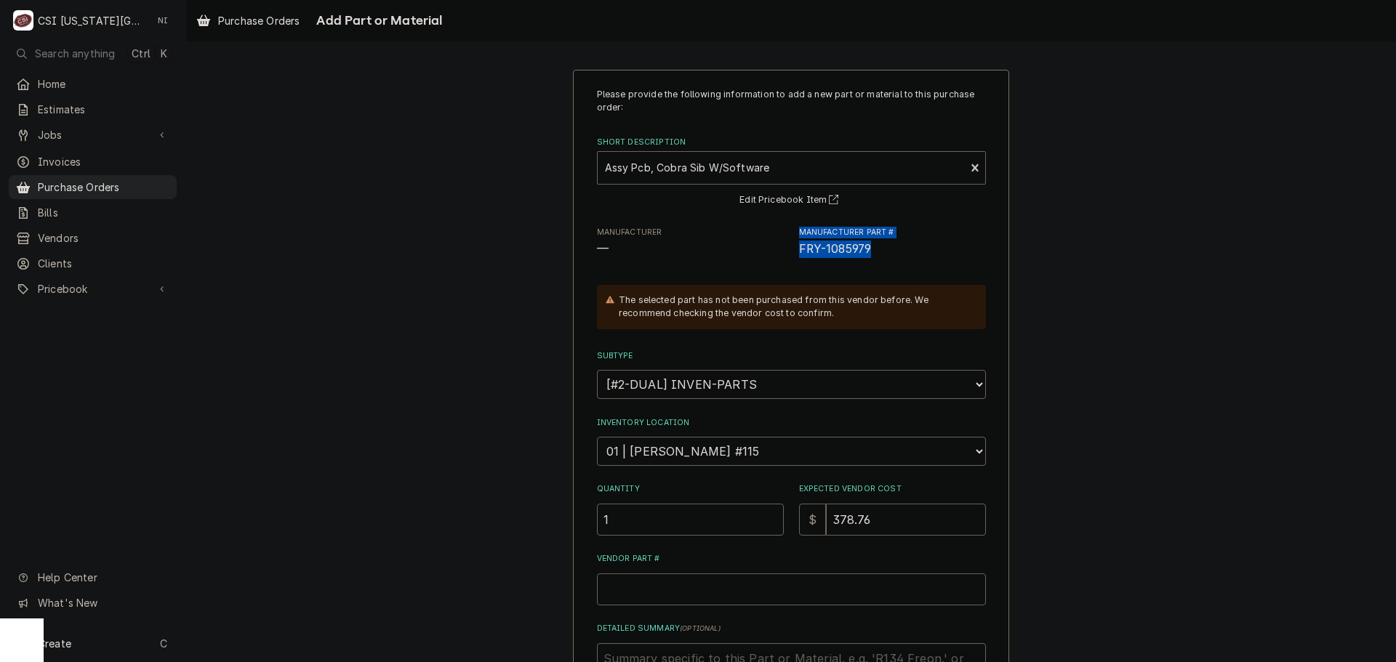
click at [784, 254] on div "Manufacturer — Manufacturer Part # FRY-1085979" at bounding box center [791, 242] width 389 height 31
click at [895, 254] on span "FRY-1085979" at bounding box center [892, 249] width 187 height 17
drag, startPoint x: 842, startPoint y: 253, endPoint x: 792, endPoint y: 254, distance: 50.2
click at [792, 254] on div "Manufacturer — Manufacturer Part # FRY-1085979" at bounding box center [791, 242] width 389 height 31
copy span "FRY-1085979"
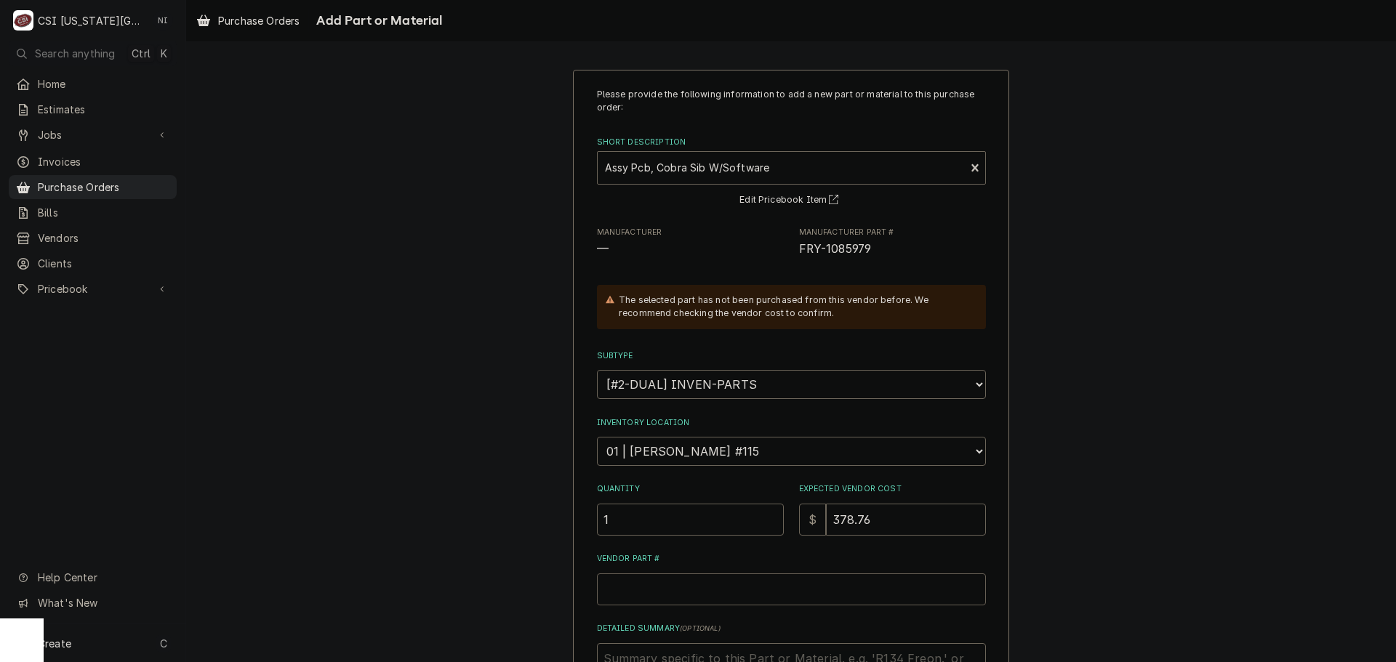
click at [739, 592] on input "Vendor Part #" at bounding box center [791, 590] width 389 height 32
paste input "FRY-1085979"
type textarea "x"
type input "FRY-1085979"
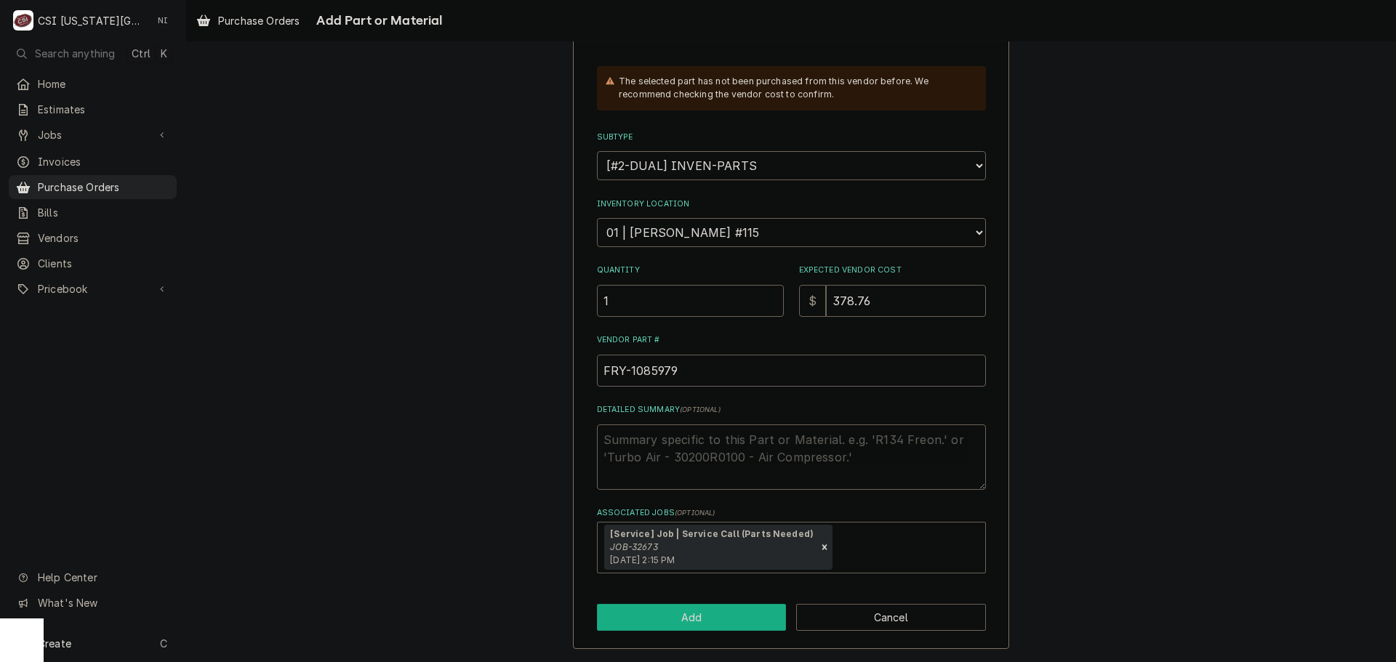
click at [720, 612] on button "Add" at bounding box center [692, 617] width 190 height 27
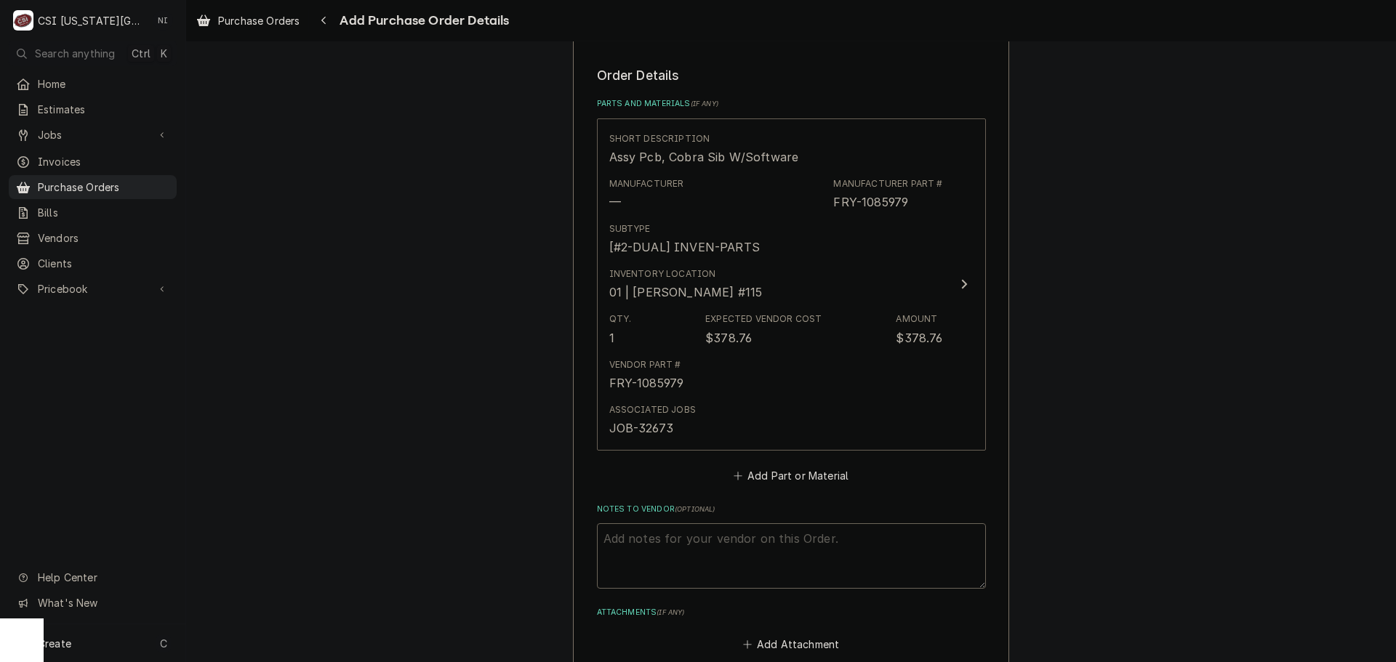
scroll to position [527, 0]
type textarea "x"
click at [794, 473] on button "Add Part or Material" at bounding box center [791, 474] width 120 height 20
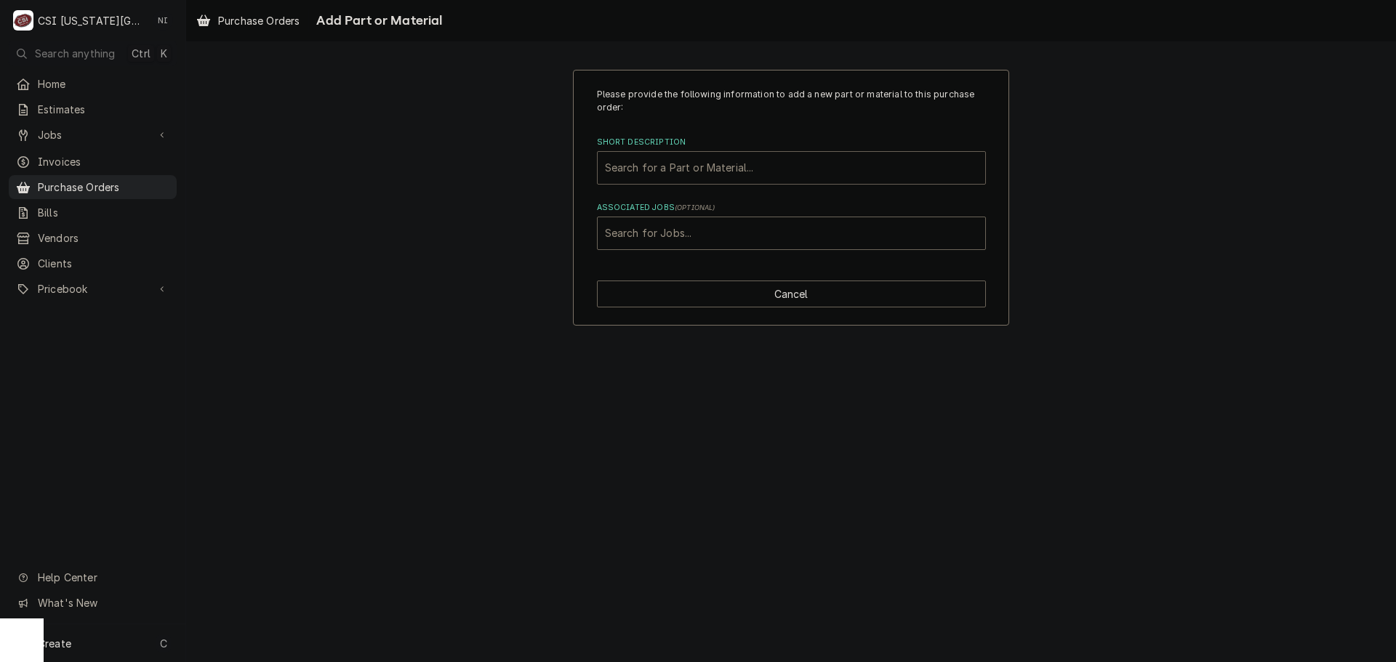
click at [723, 169] on div "Short Description" at bounding box center [791, 168] width 373 height 26
paste input "8076449"
type input "8076449"
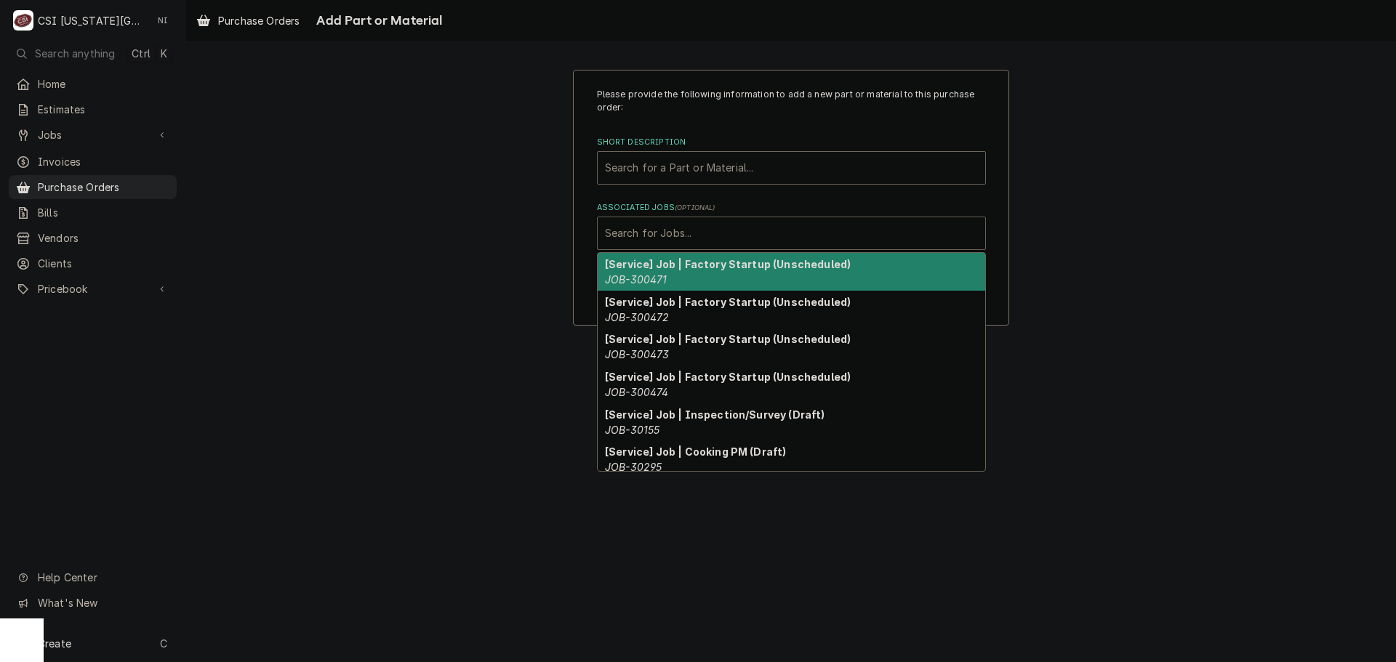
click at [733, 230] on div "Associated Jobs" at bounding box center [791, 233] width 373 height 26
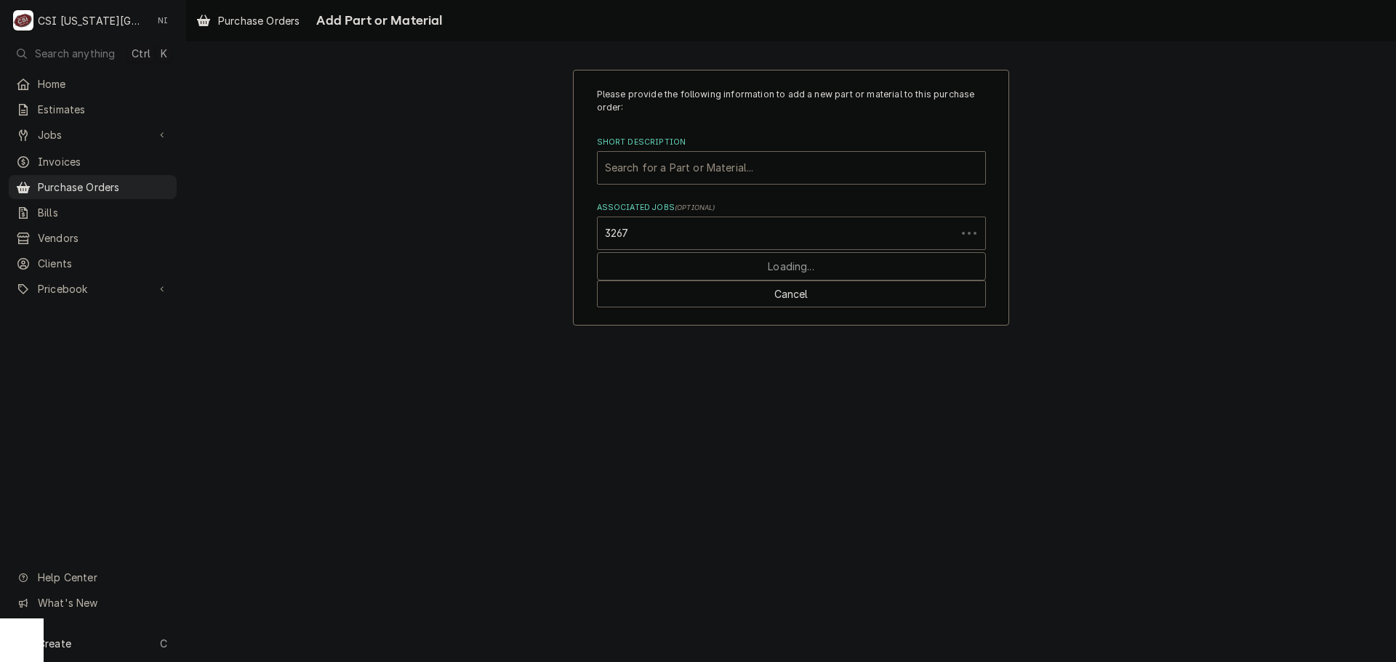
type input "32673"
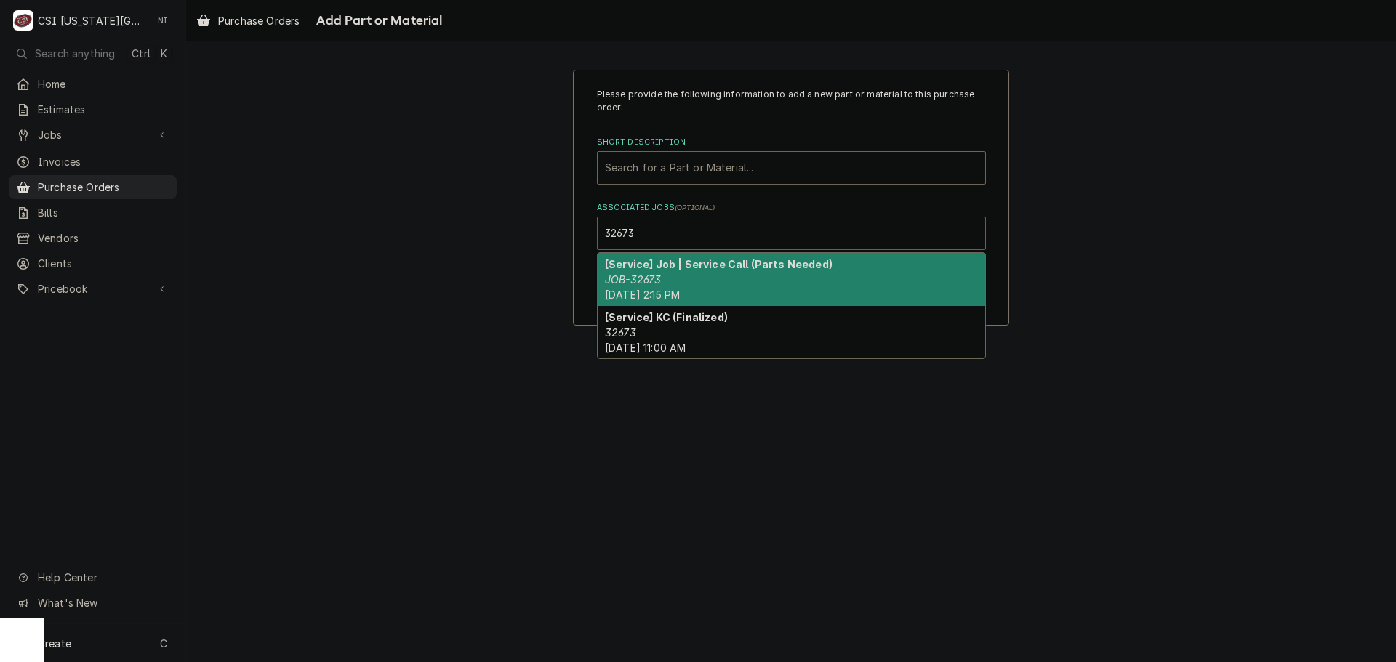
click at [699, 266] on strong "[Service] Job | Service Call (Parts Needed)" at bounding box center [719, 264] width 228 height 12
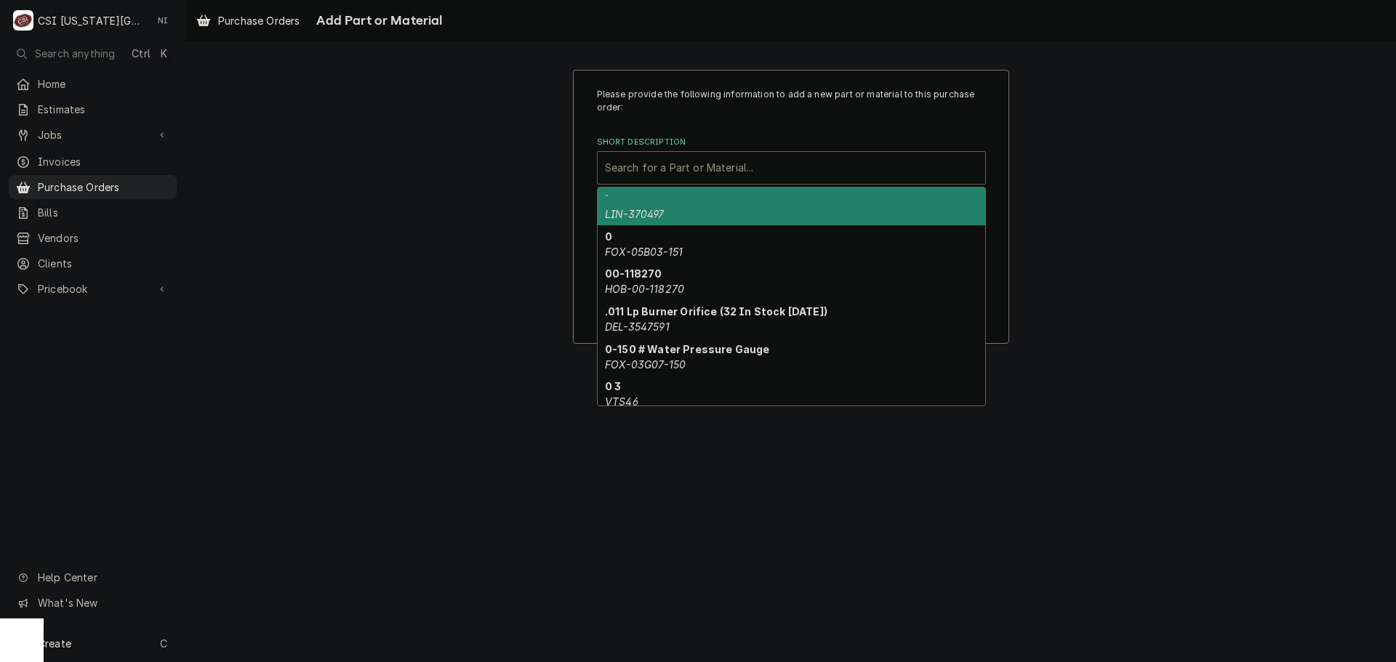
click at [702, 161] on div "Short Description" at bounding box center [791, 168] width 373 height 26
paste input "FRY-8076449"
type input "FRY-8076449"
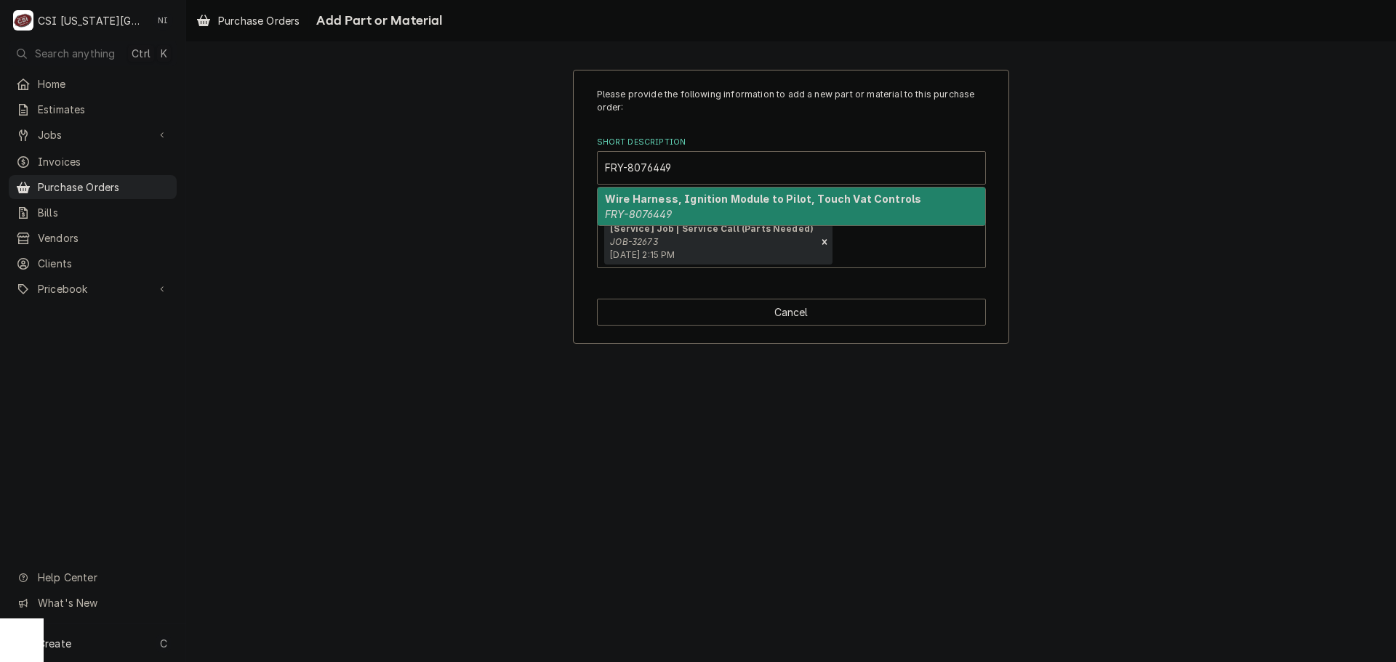
click at [664, 194] on strong "Wire Harness, Ignition Module to Pilot, Touch Vat Controls" at bounding box center [763, 199] width 316 height 12
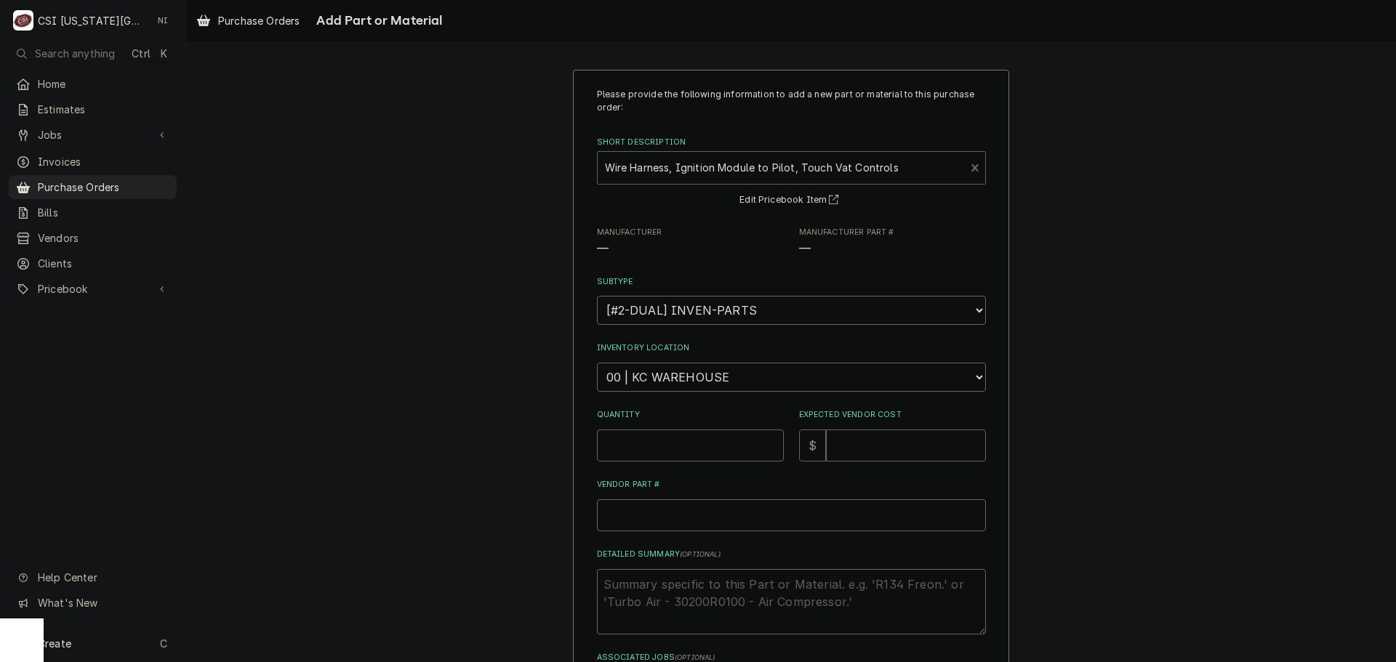
type textarea "x"
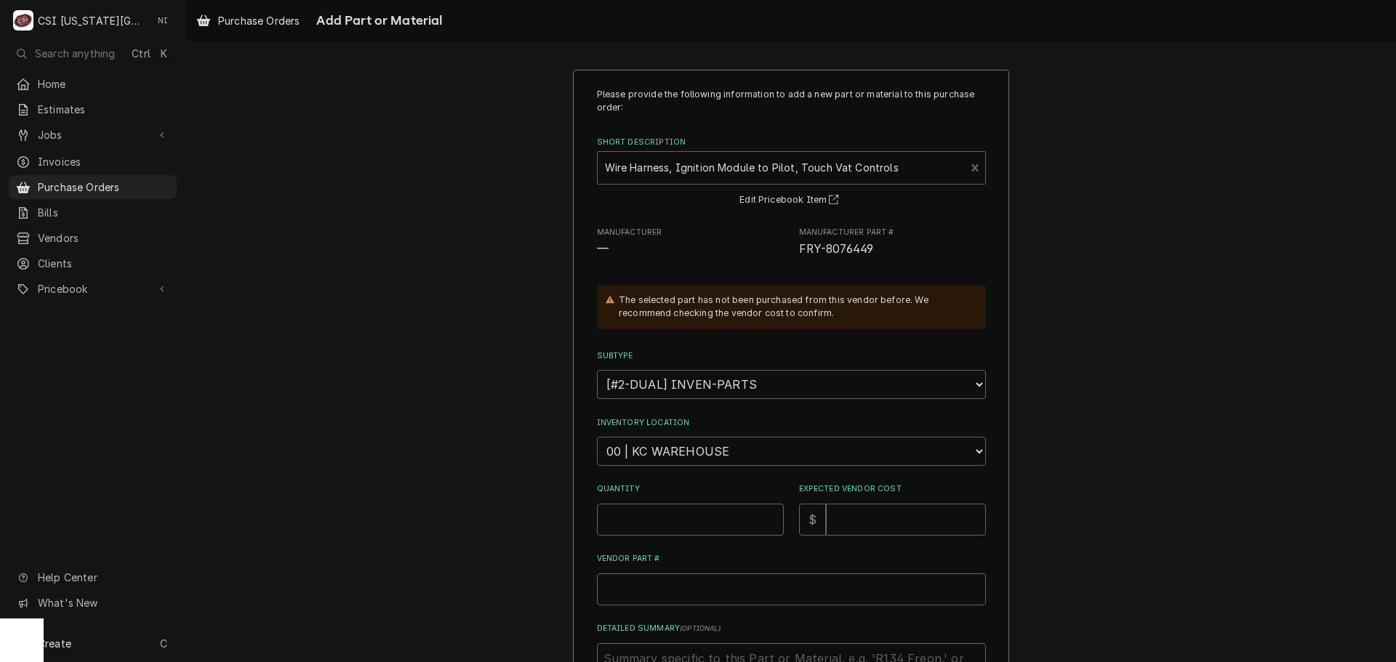
click at [680, 455] on select "Choose a location... 00 | KC WAREHOUSE 00 | MAIN WAREHOUSE 01 | BRIAN BREAZIER …" at bounding box center [791, 451] width 389 height 29
select select "2790"
click at [597, 437] on select "Choose a location... 00 | KC WAREHOUSE 00 | MAIN WAREHOUSE 01 | BRIAN BREAZIER …" at bounding box center [791, 451] width 389 height 29
click at [657, 521] on input "Quantity" at bounding box center [690, 520] width 187 height 32
type textarea "x"
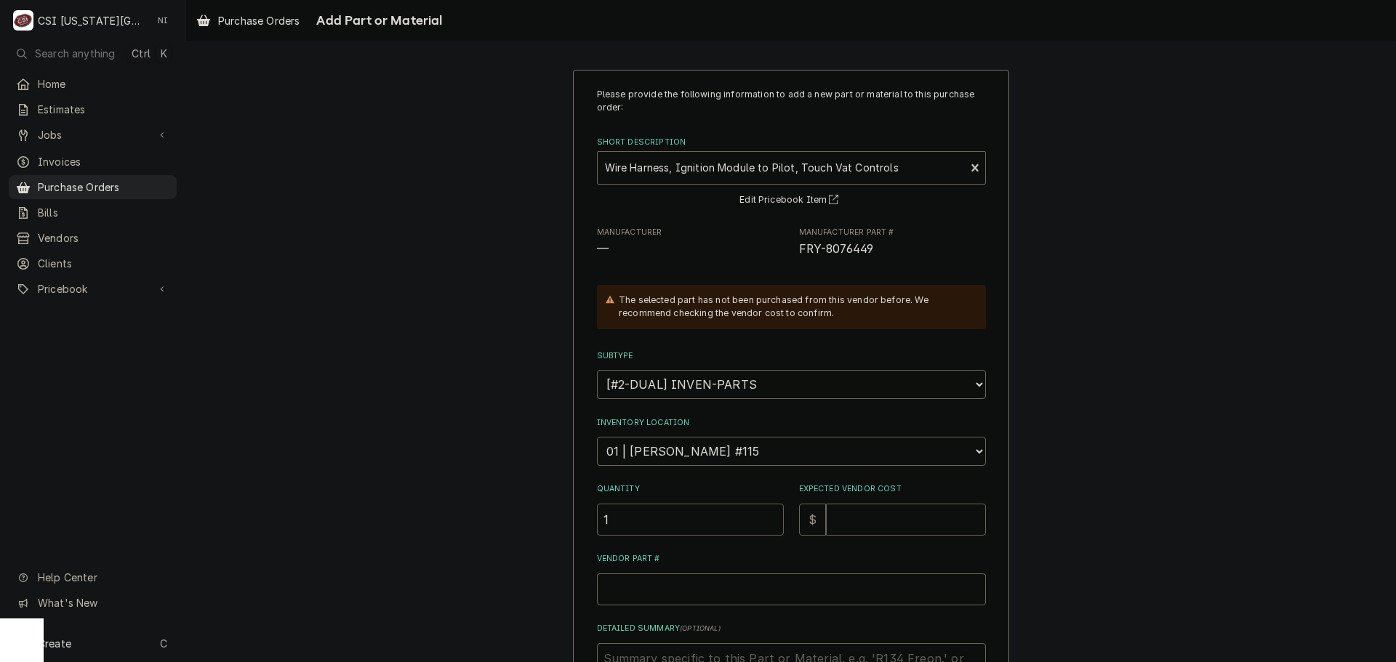
type input "1"
type textarea "x"
type input "4"
type textarea "x"
type input "44"
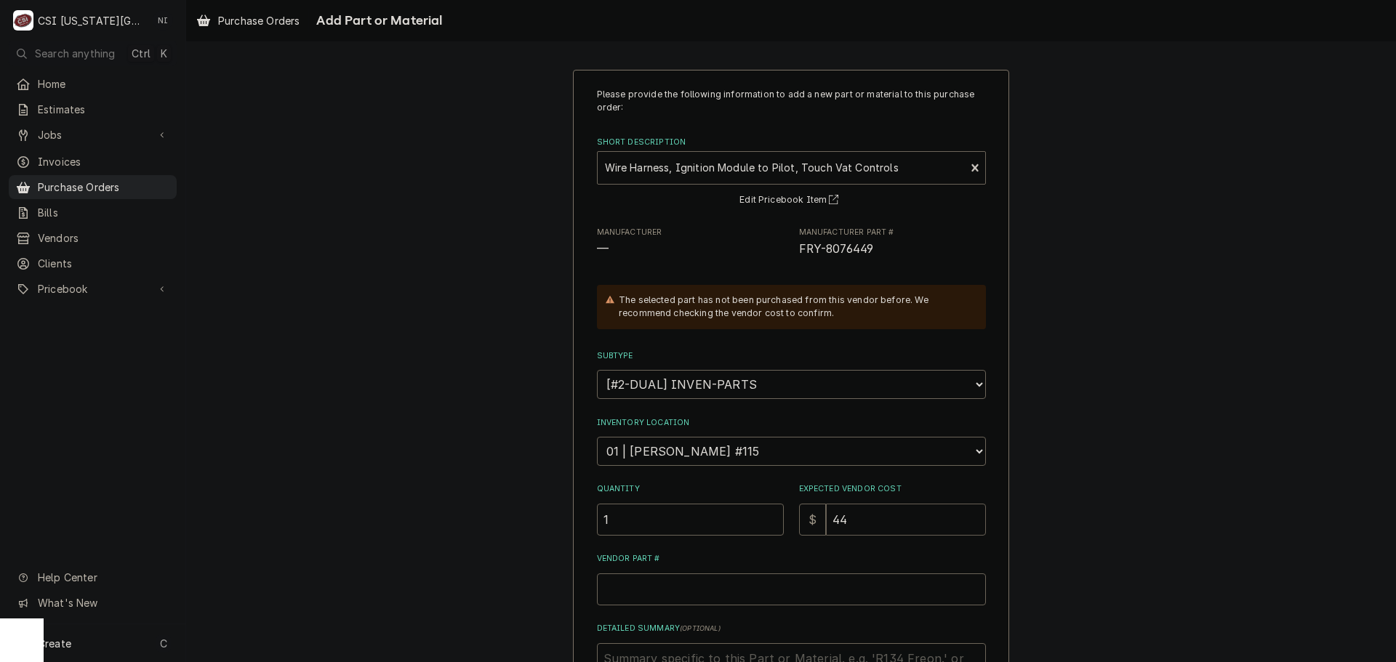
type textarea "x"
type input "44.8"
type textarea "x"
type input "44.80"
click at [646, 587] on input "Vendor Part #" at bounding box center [791, 590] width 389 height 32
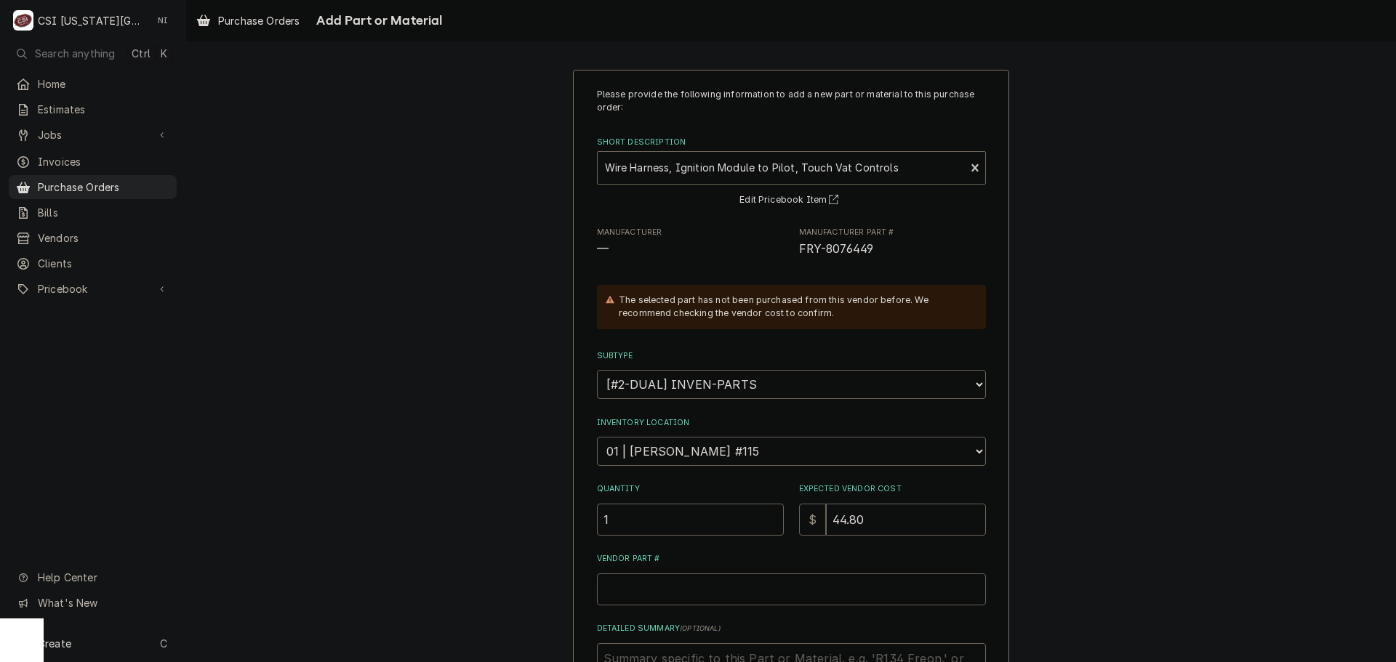
paste input "FRY-8076449"
type textarea "x"
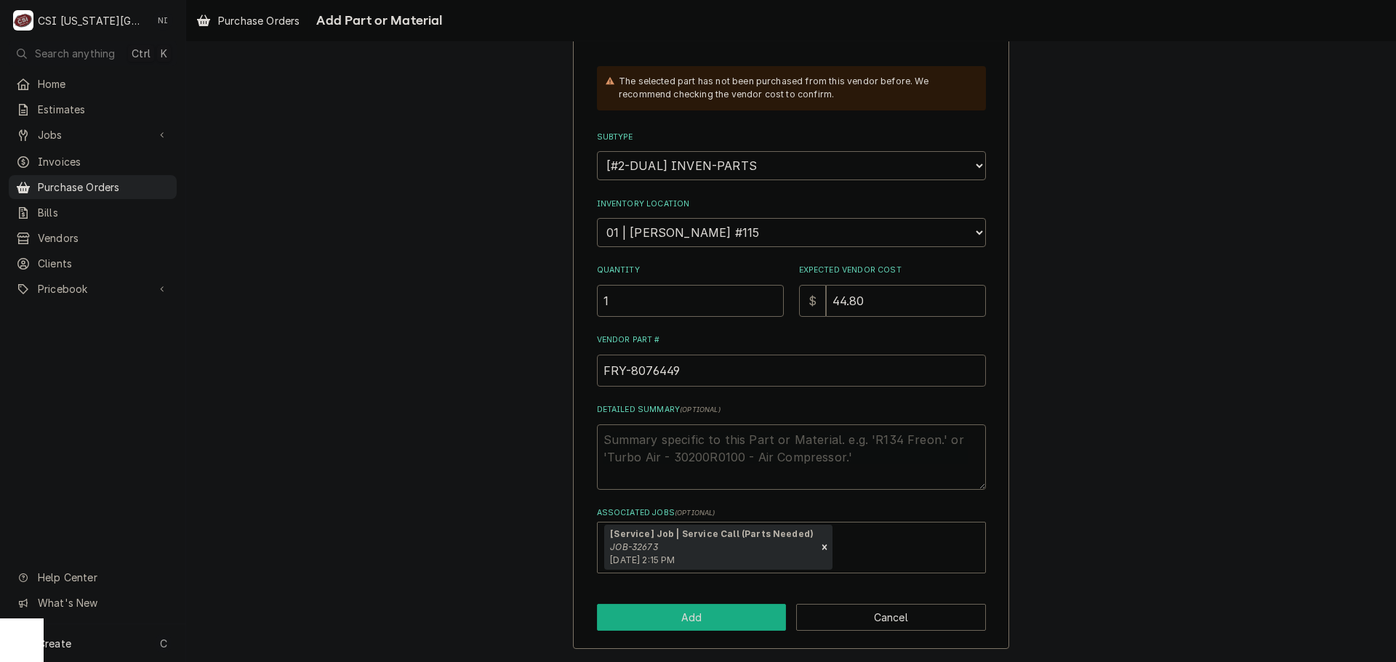
type input "FRY-8076449"
click at [700, 611] on button "Add" at bounding box center [692, 617] width 190 height 27
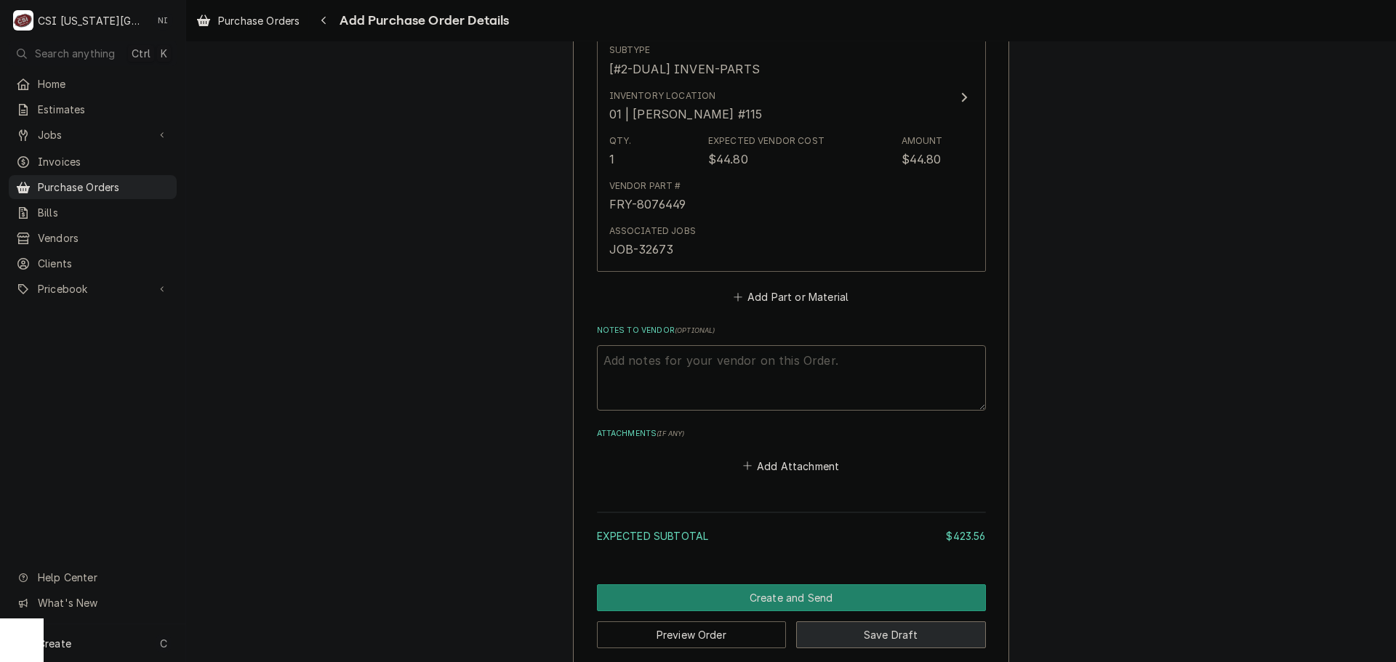
click at [885, 622] on button "Save Draft" at bounding box center [891, 635] width 190 height 27
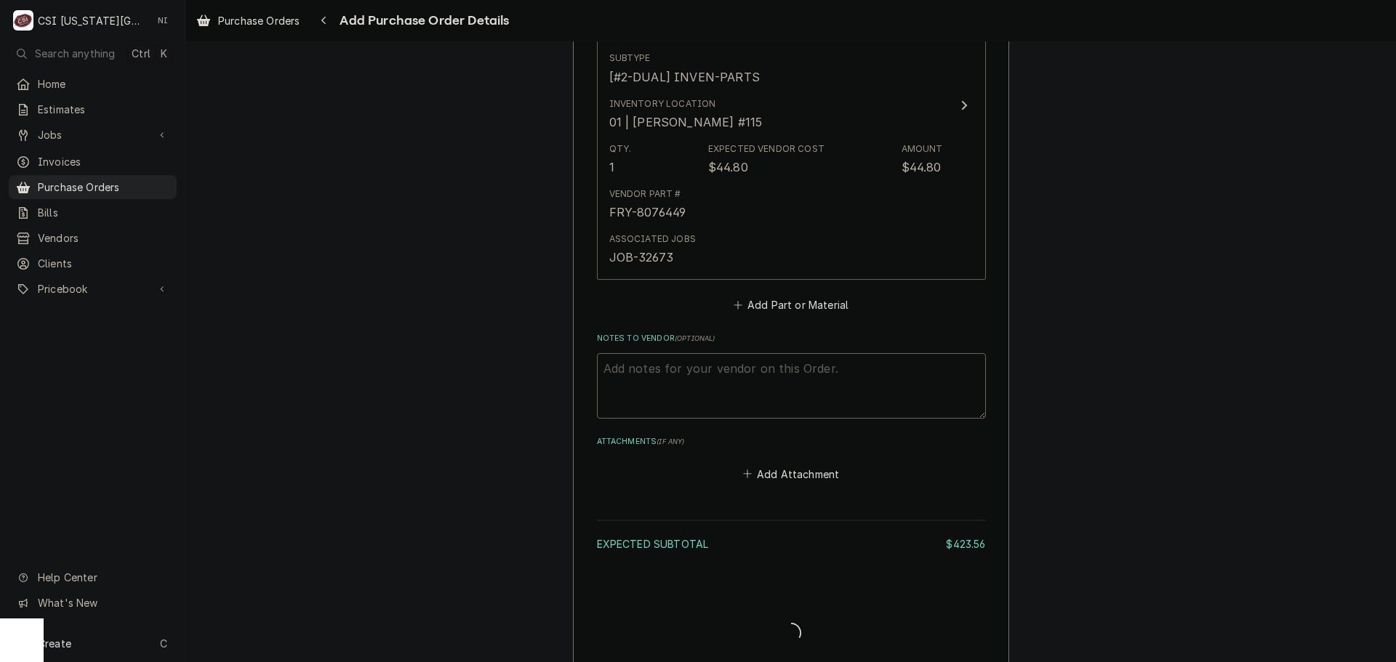
type textarea "x"
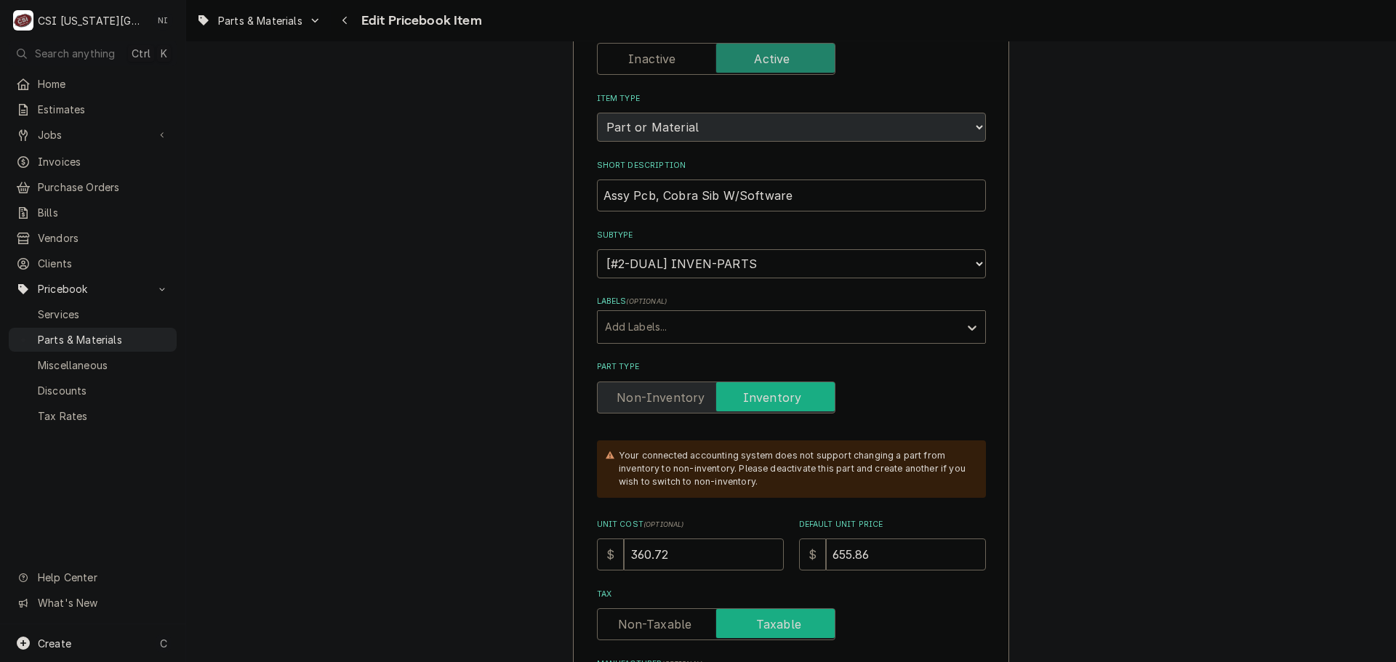
scroll to position [436, 0]
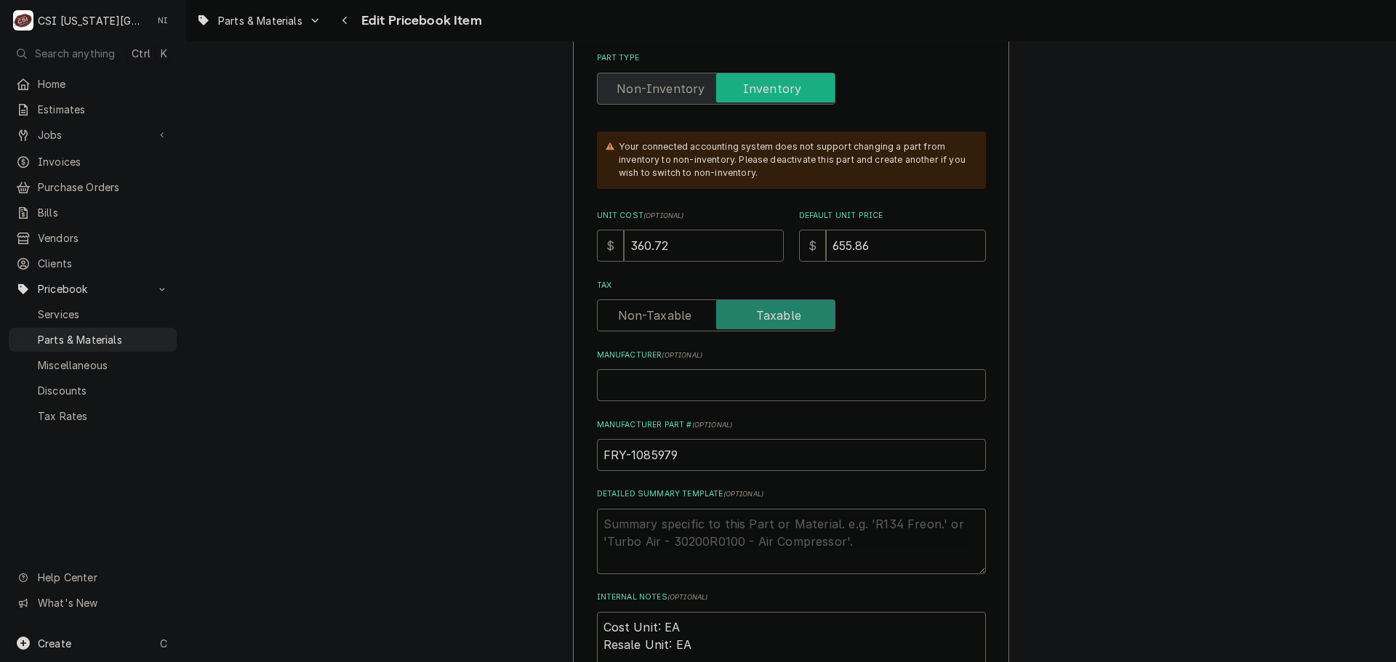
drag, startPoint x: 667, startPoint y: 242, endPoint x: 550, endPoint y: 242, distance: 117.8
type input "3"
type textarea "x"
type input "37"
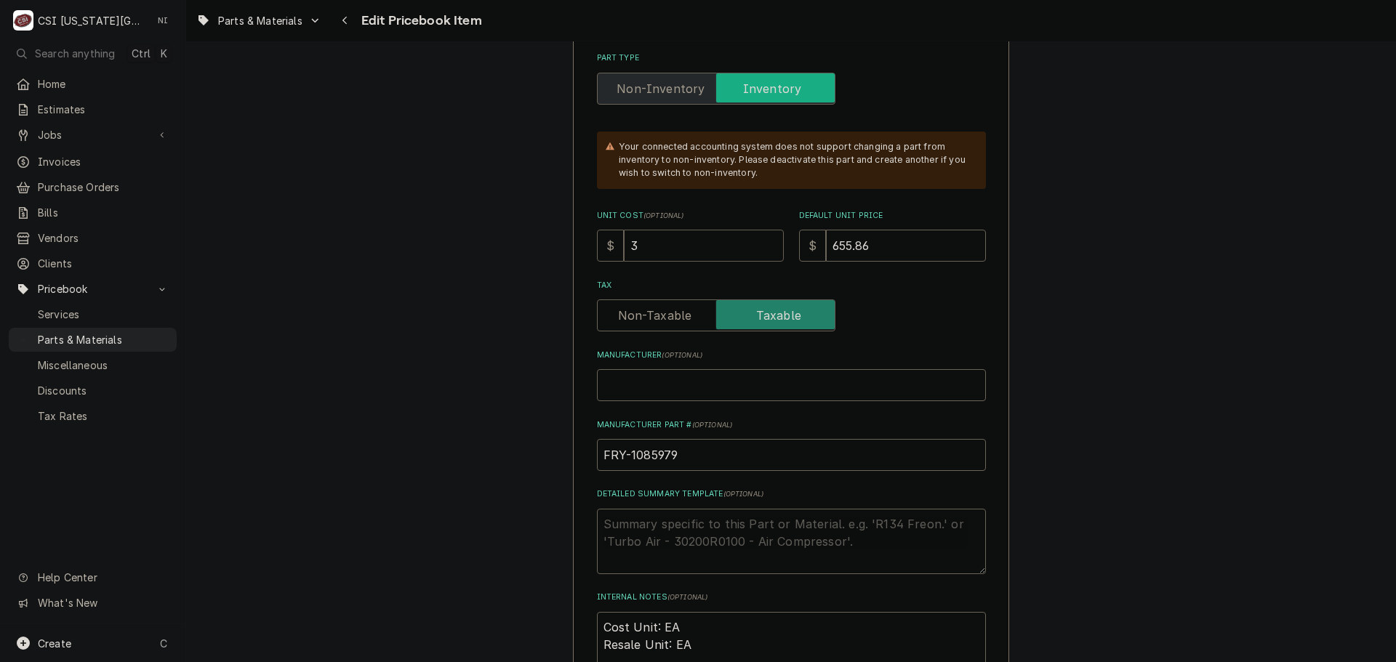
type textarea "x"
type input "378"
type textarea "x"
type input "378.6"
type textarea "x"
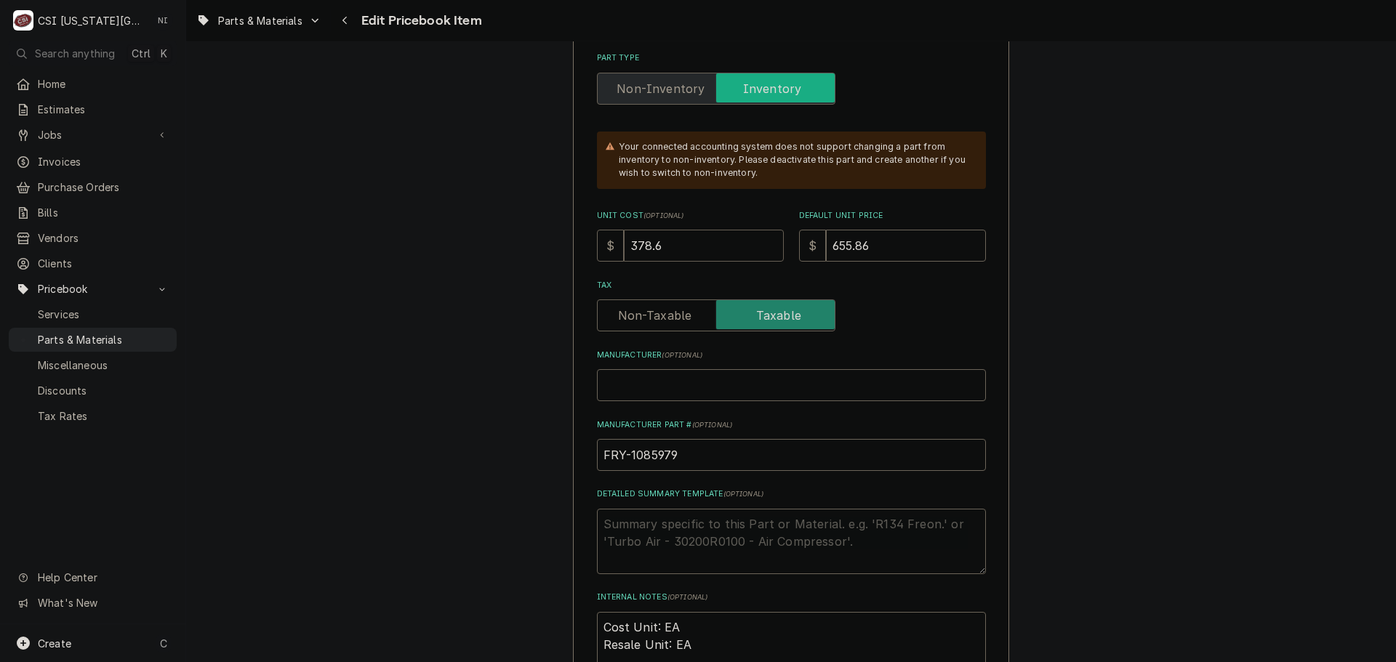
type input "378"
type textarea "x"
type input "378.7"
type textarea "x"
type input "378.76"
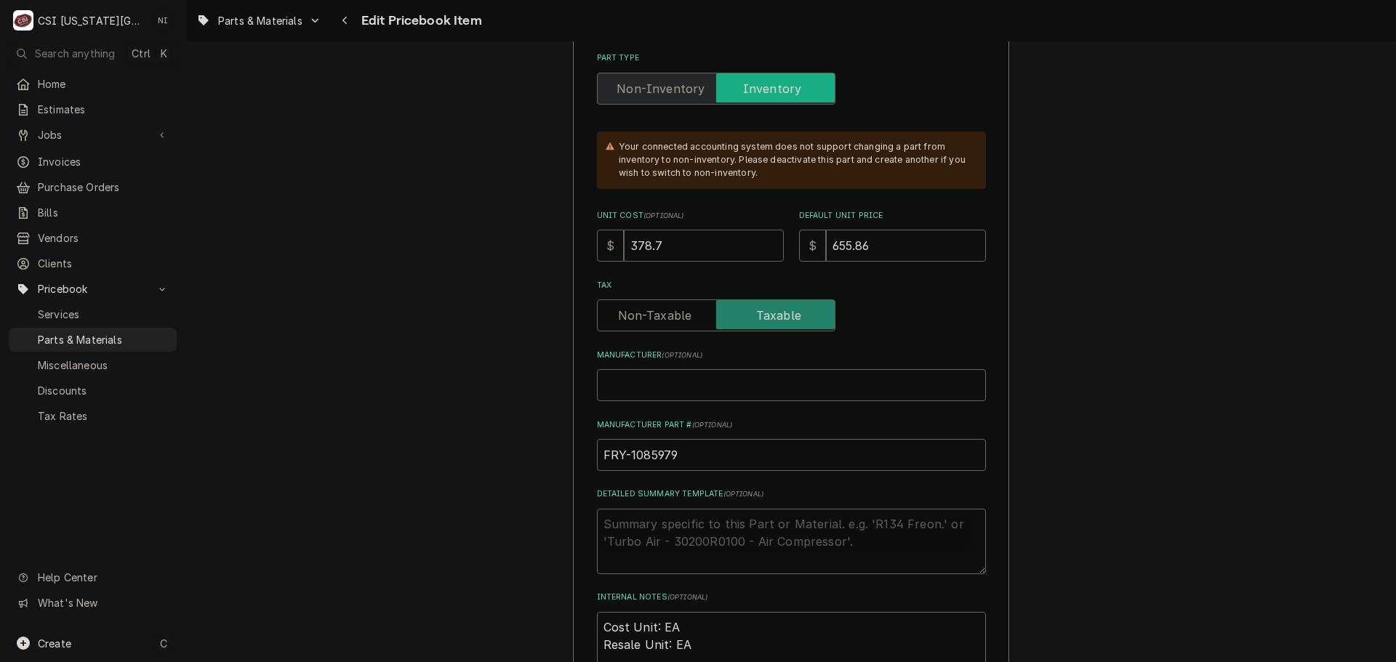
type textarea "x"
type input "378.76"
type textarea "x"
type input "6"
type textarea "x"
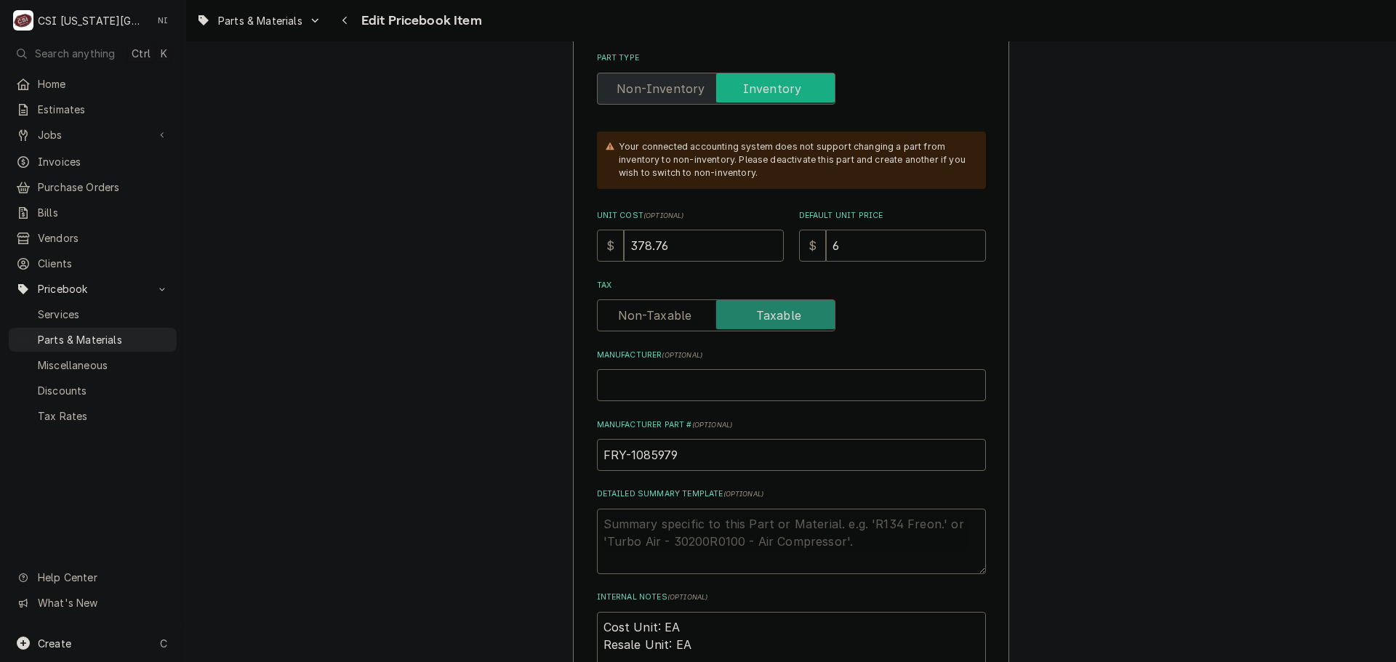
type input "68"
type textarea "x"
type input "688"
type textarea "x"
type input "688.3"
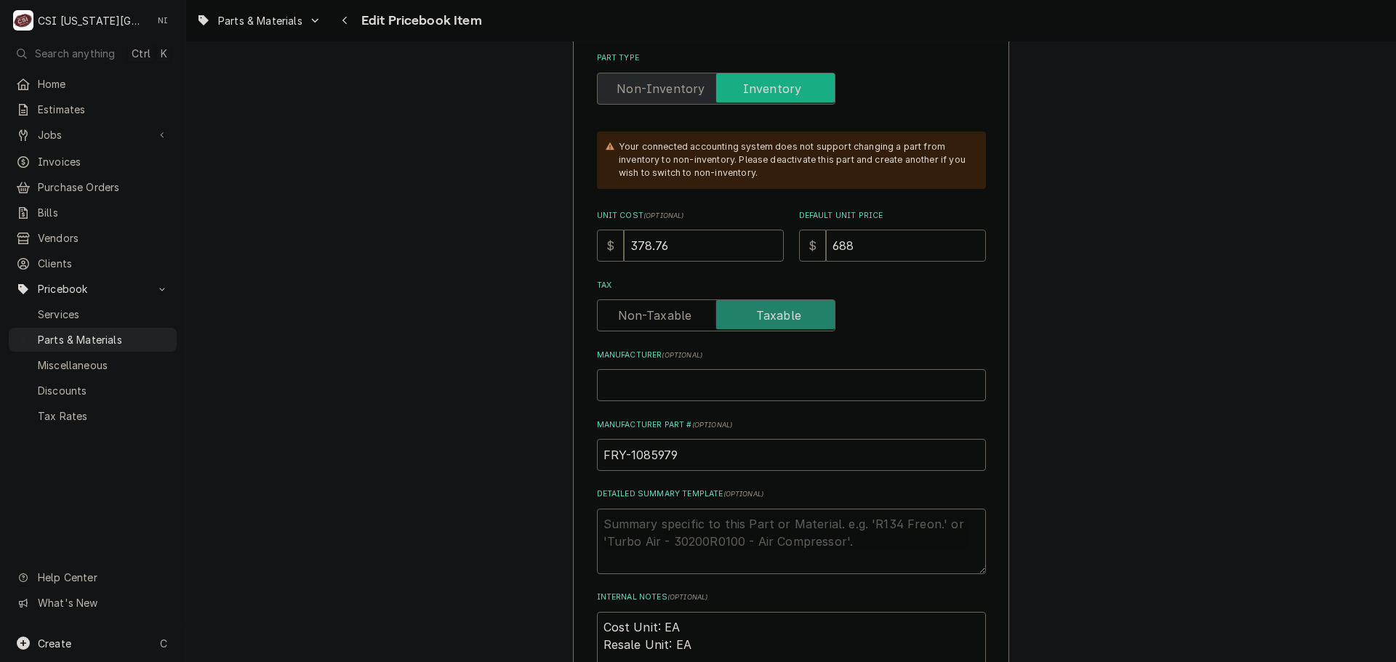
type textarea "x"
type input "688.346"
type textarea "x"
type input "688.34"
type textarea "x"
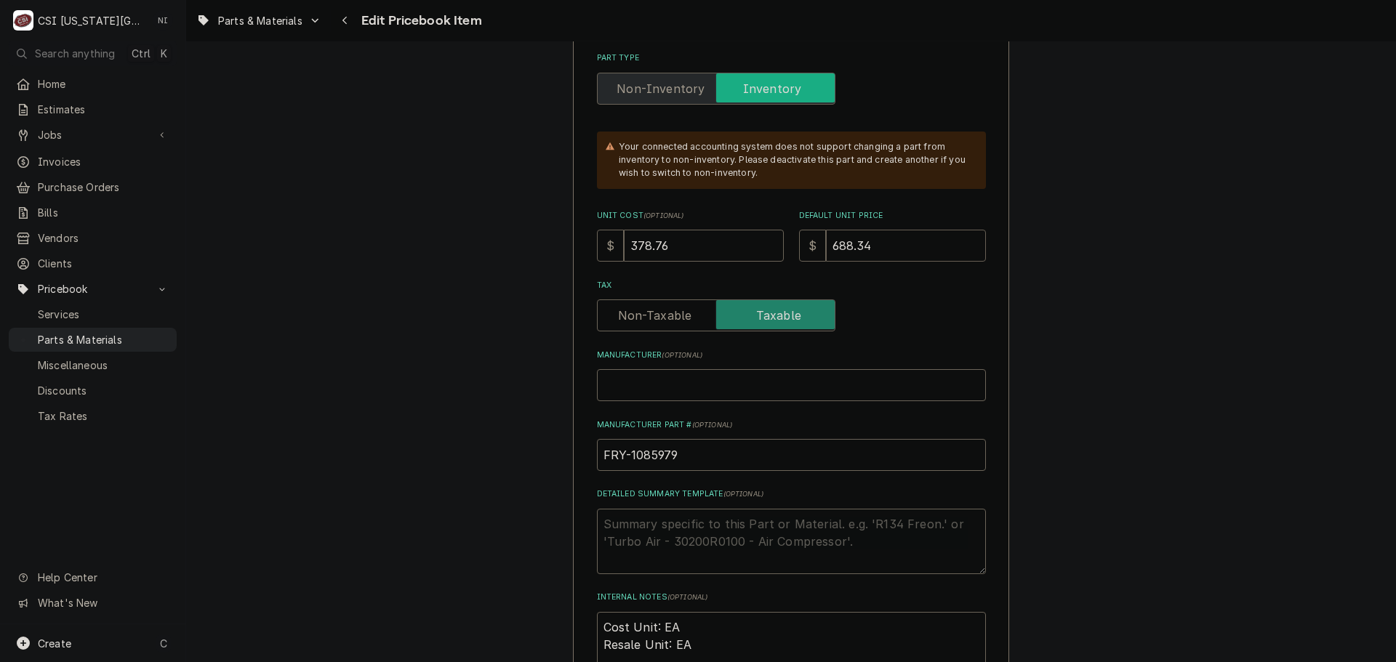
type input "688.3"
type textarea "x"
type input "688"
type textarea "x"
type input "688.6"
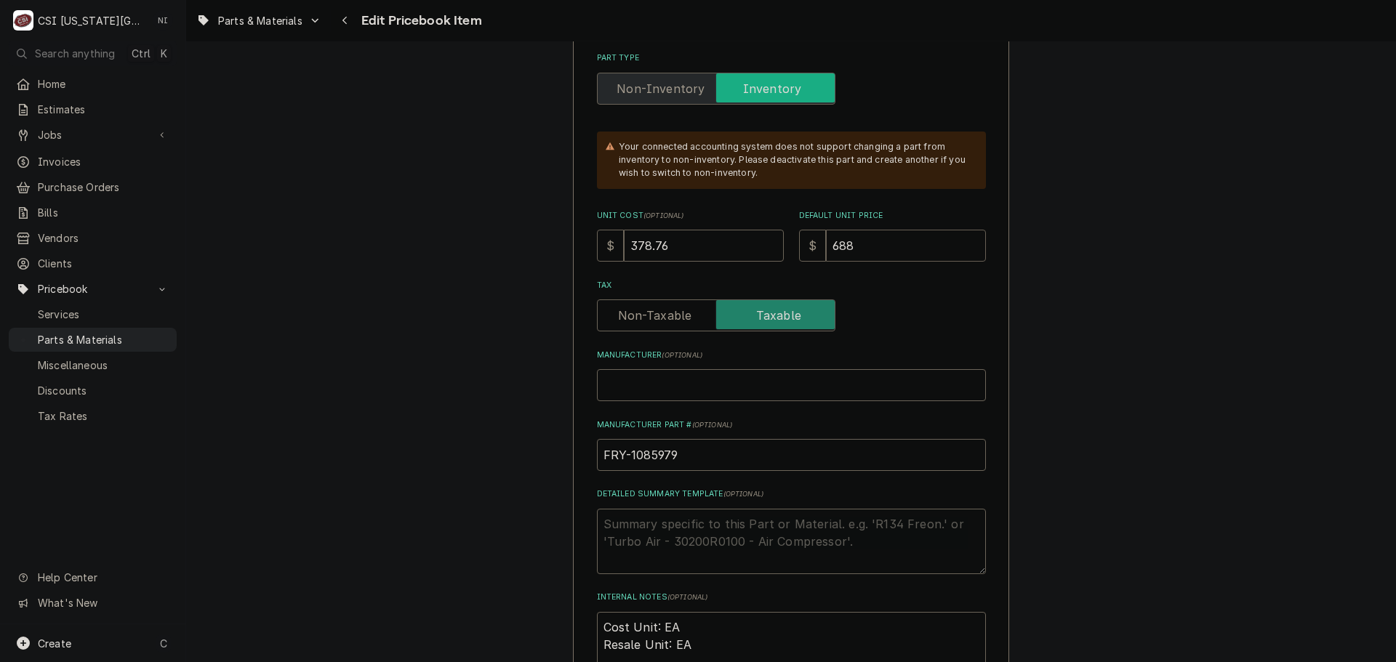
type textarea "x"
type input "688.64"
type textarea "x"
type input "688.64"
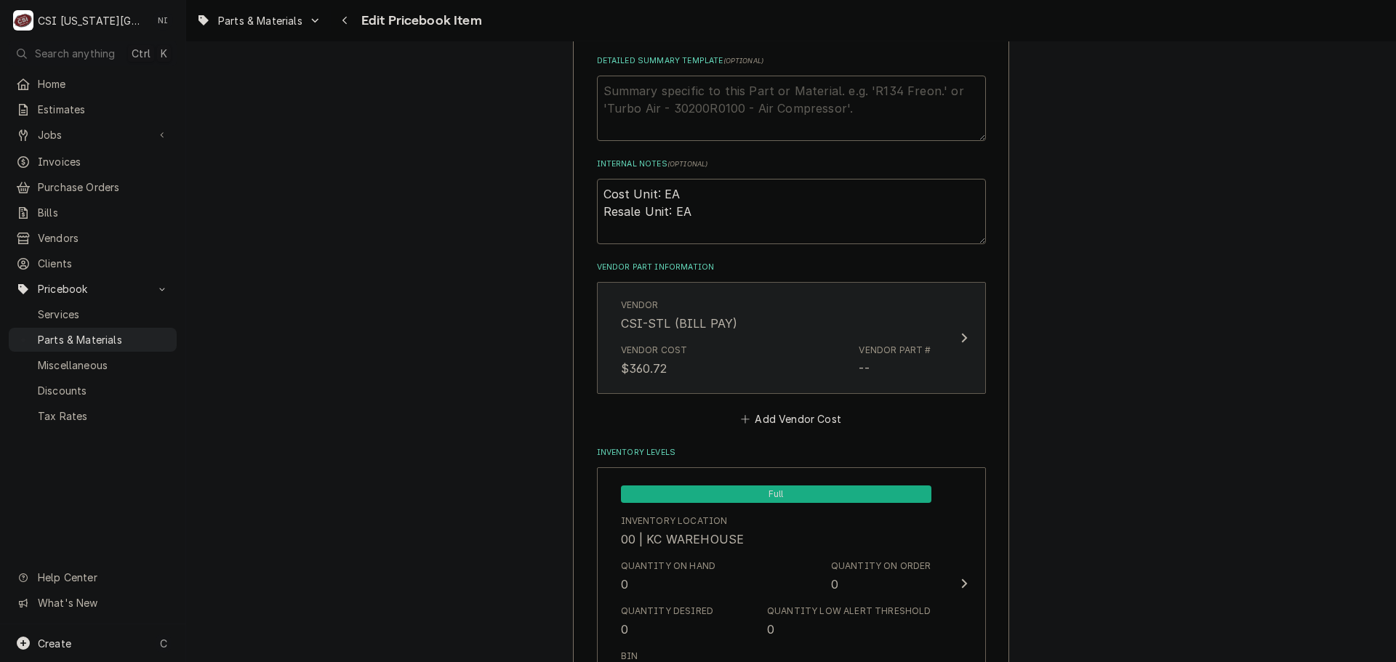
scroll to position [872, 0]
click at [769, 366] on div "Vendor Cost $360.72 Vendor Part # --" at bounding box center [776, 357] width 310 height 45
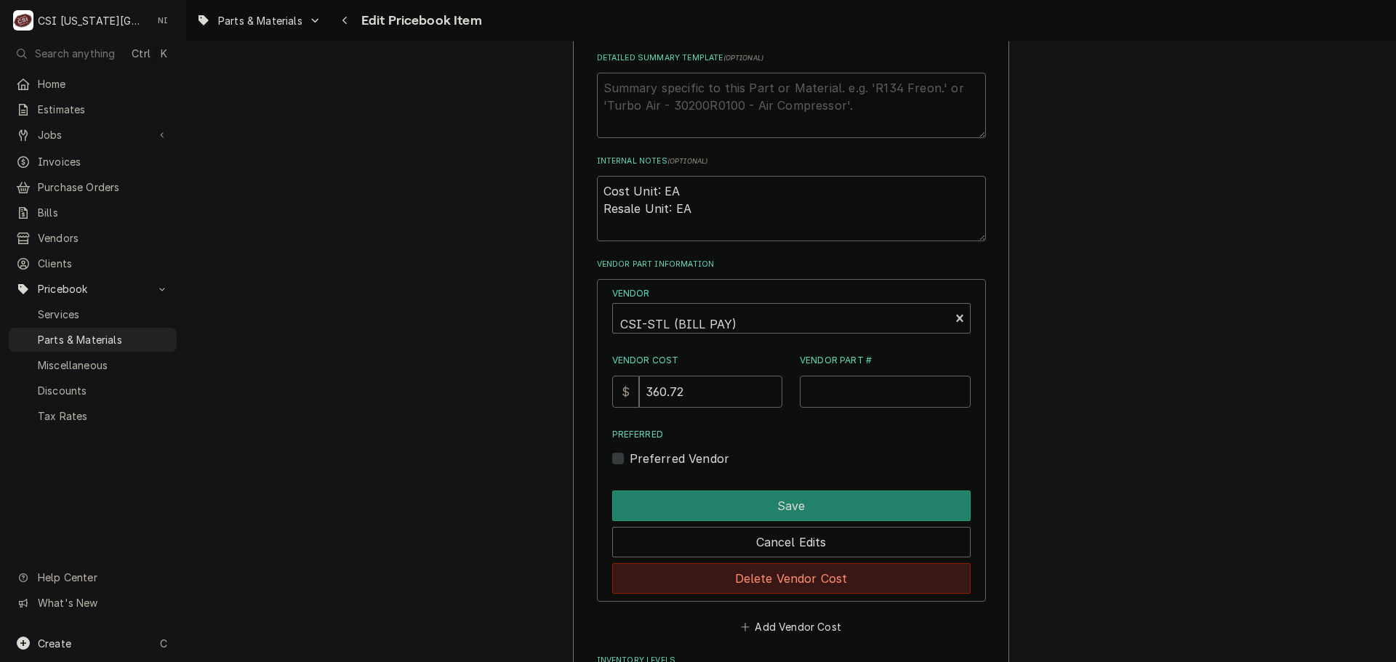
click at [799, 583] on button "Delete Vendor Cost" at bounding box center [791, 578] width 358 height 31
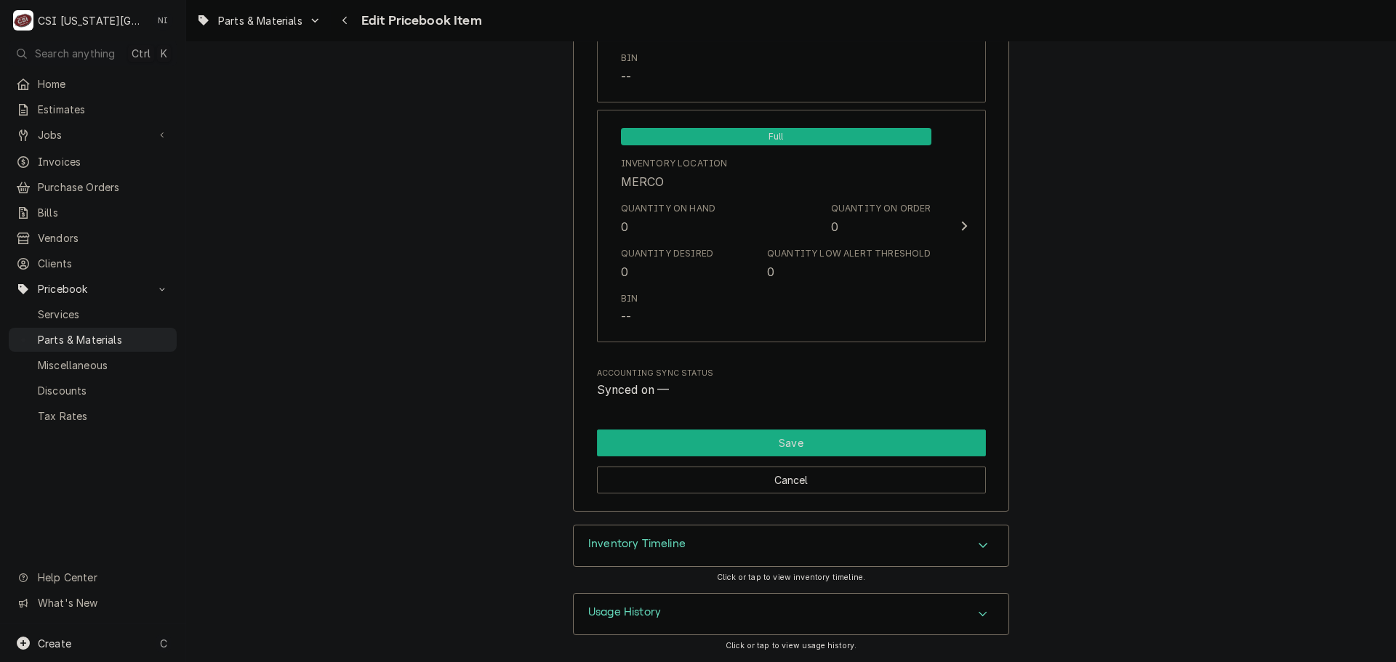
click at [795, 447] on button "Save" at bounding box center [791, 443] width 389 height 27
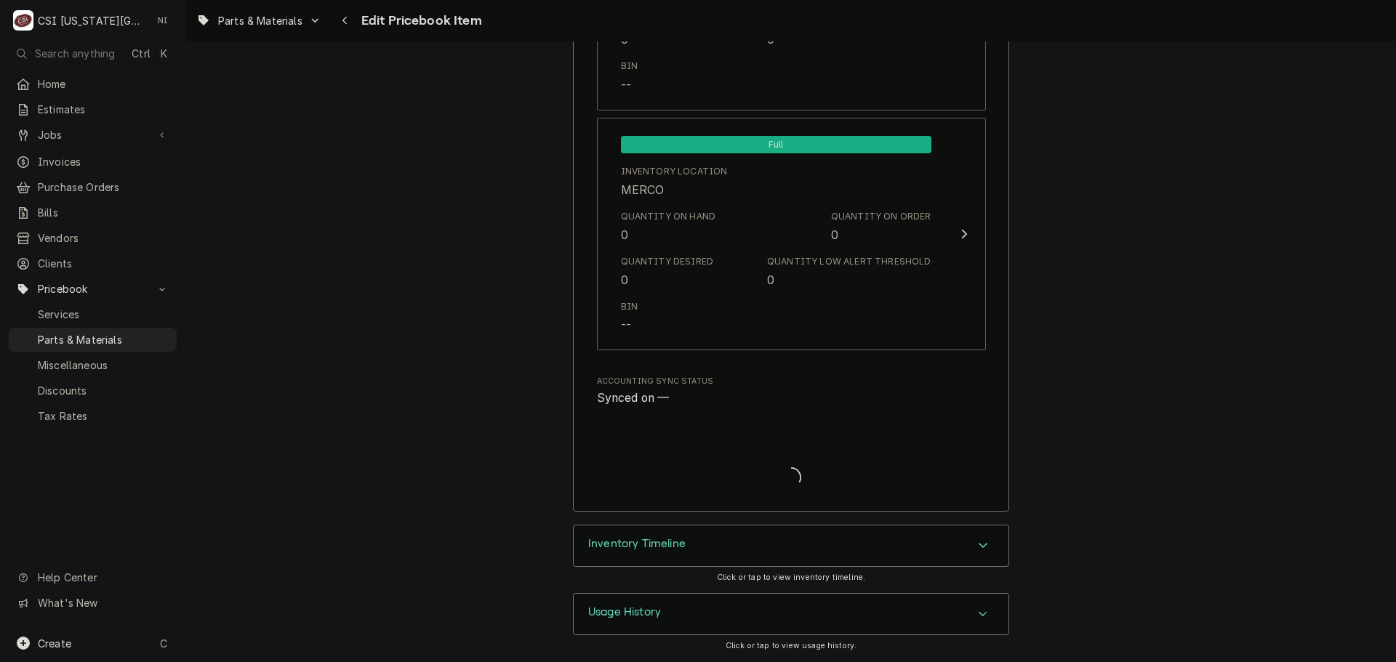
scroll to position [14083, 0]
type textarea "x"
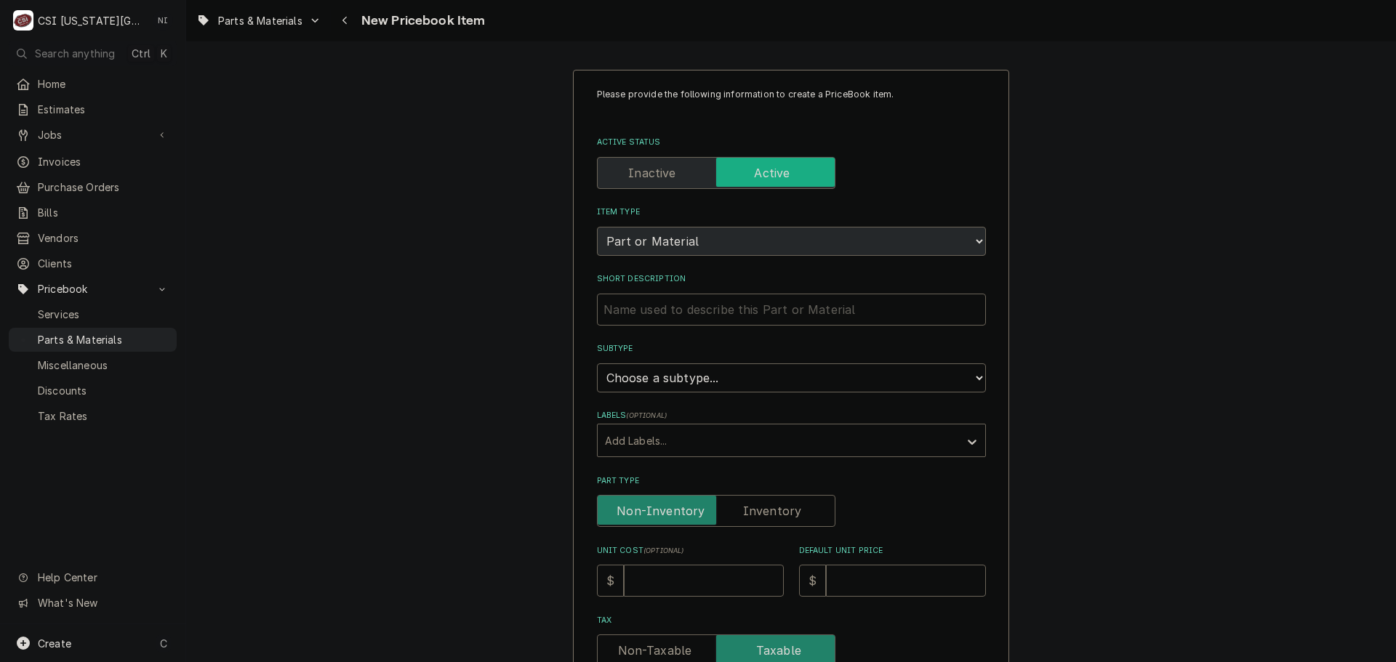
scroll to position [291, 0]
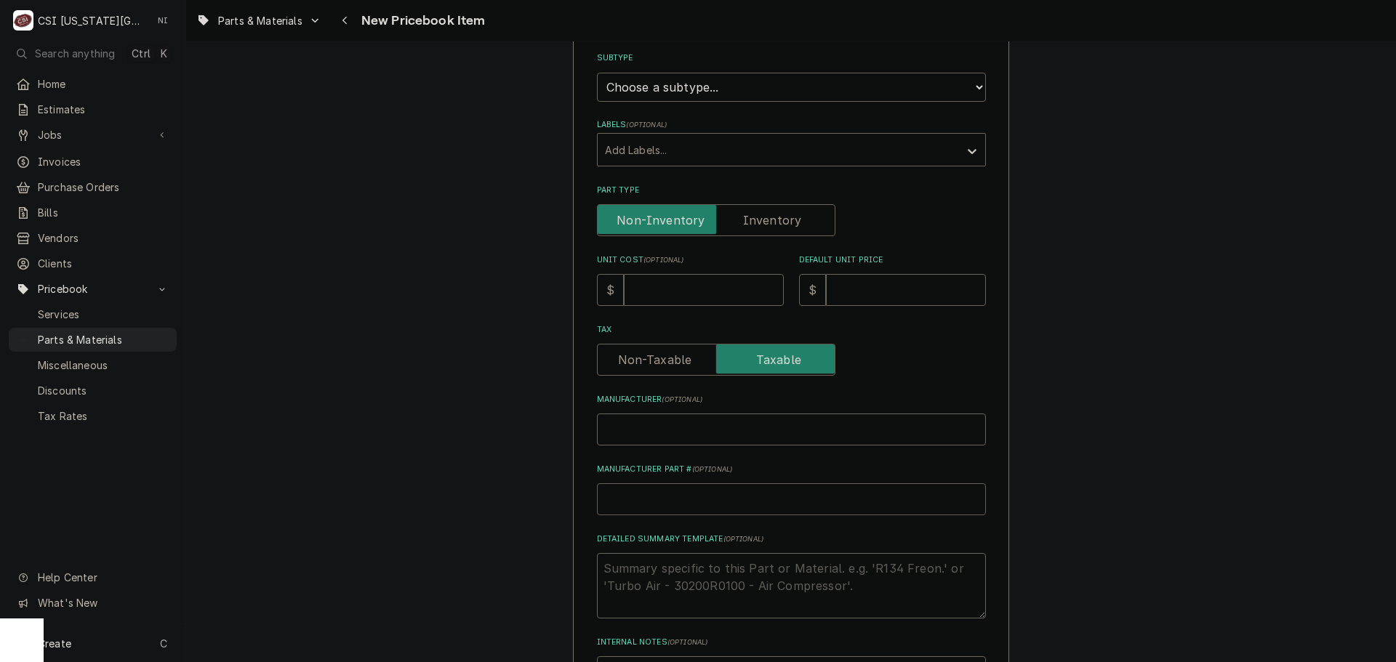
click at [688, 505] on input "Manufacturer Part # ( optional )" at bounding box center [791, 499] width 389 height 32
type input "F"
type textarea "x"
type input "FR"
type textarea "x"
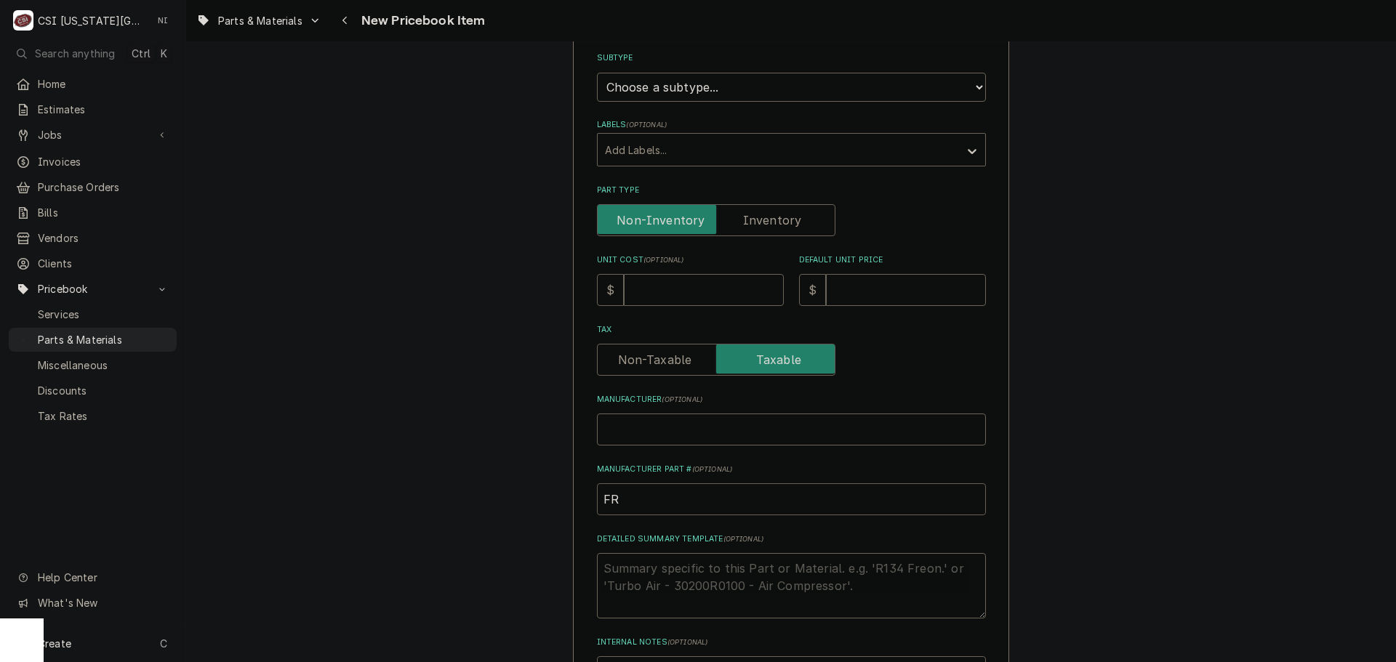
type input "FRY"
type textarea "x"
type input "FRY-"
type textarea "x"
paste input "8076449"
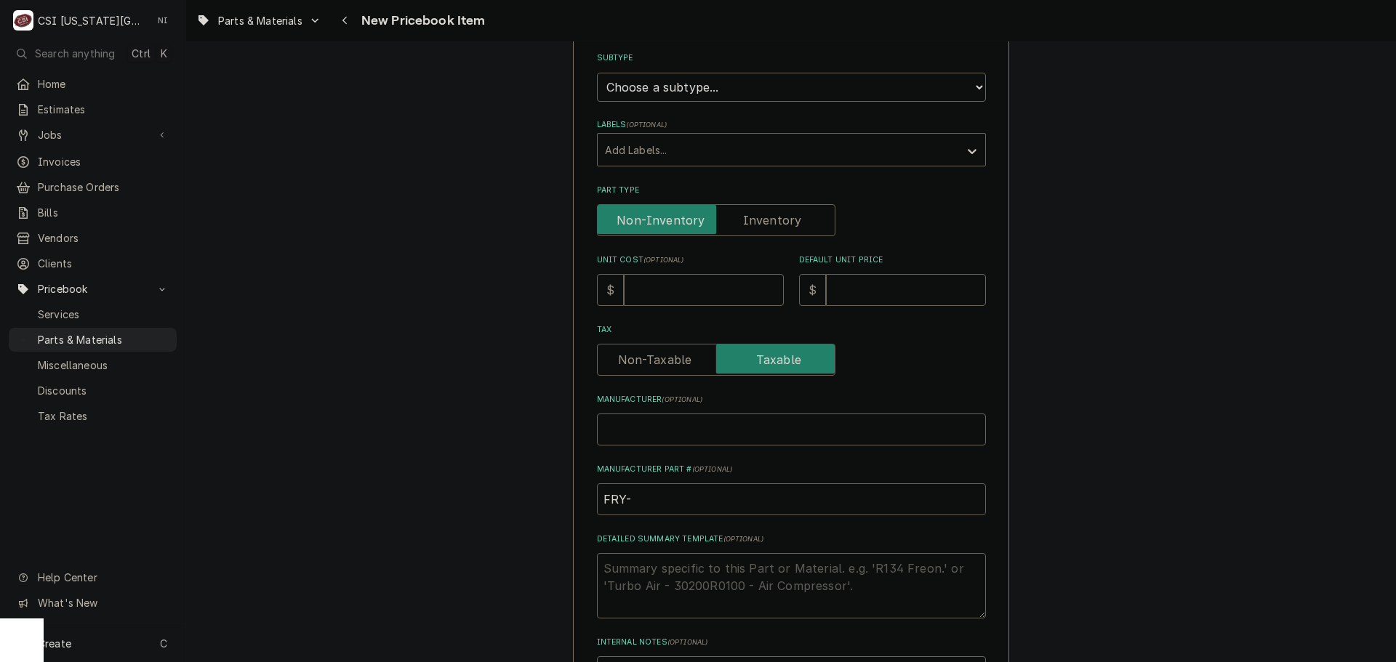
type input "FRY-8076449"
type textarea "x"
type input "FRY-8076449"
click at [657, 292] on input "Unit Cost ( optional )" at bounding box center [704, 290] width 160 height 32
type input "4"
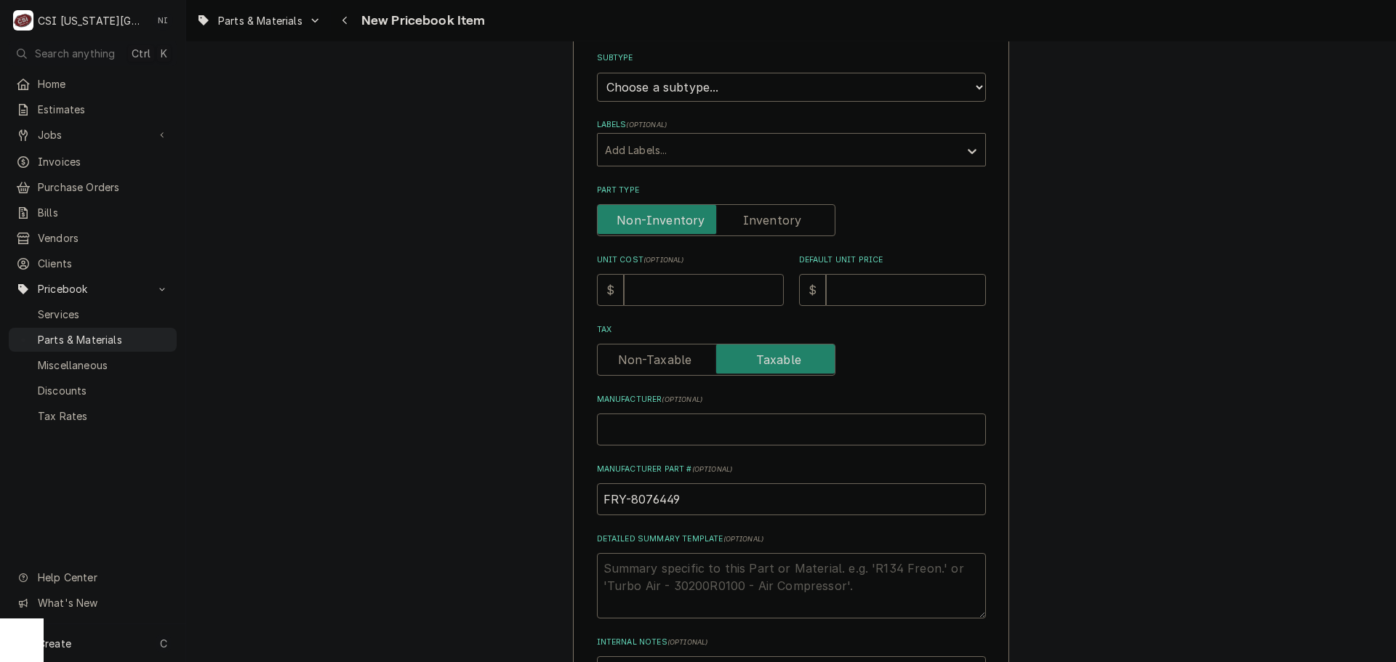
type textarea "x"
type input "44"
type textarea "x"
type input "44.8"
type textarea "x"
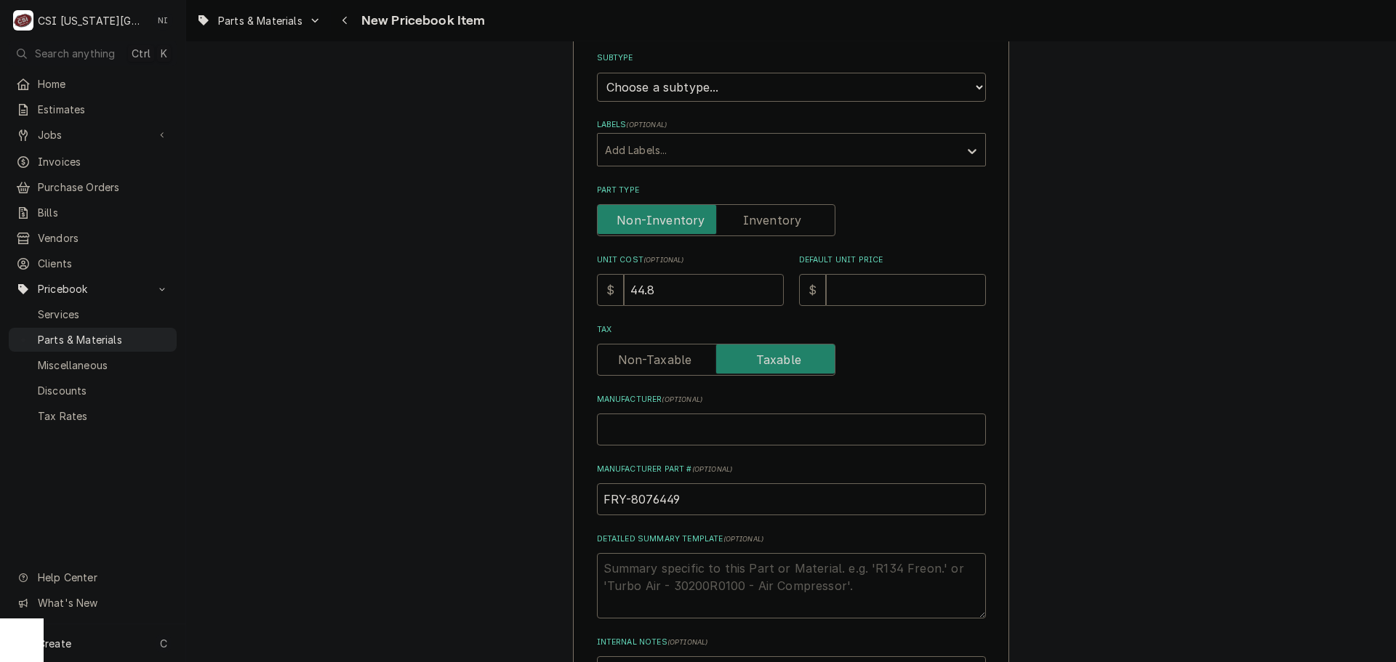
type input "44.80"
type textarea "x"
type input "44.80"
type input "8"
type textarea "x"
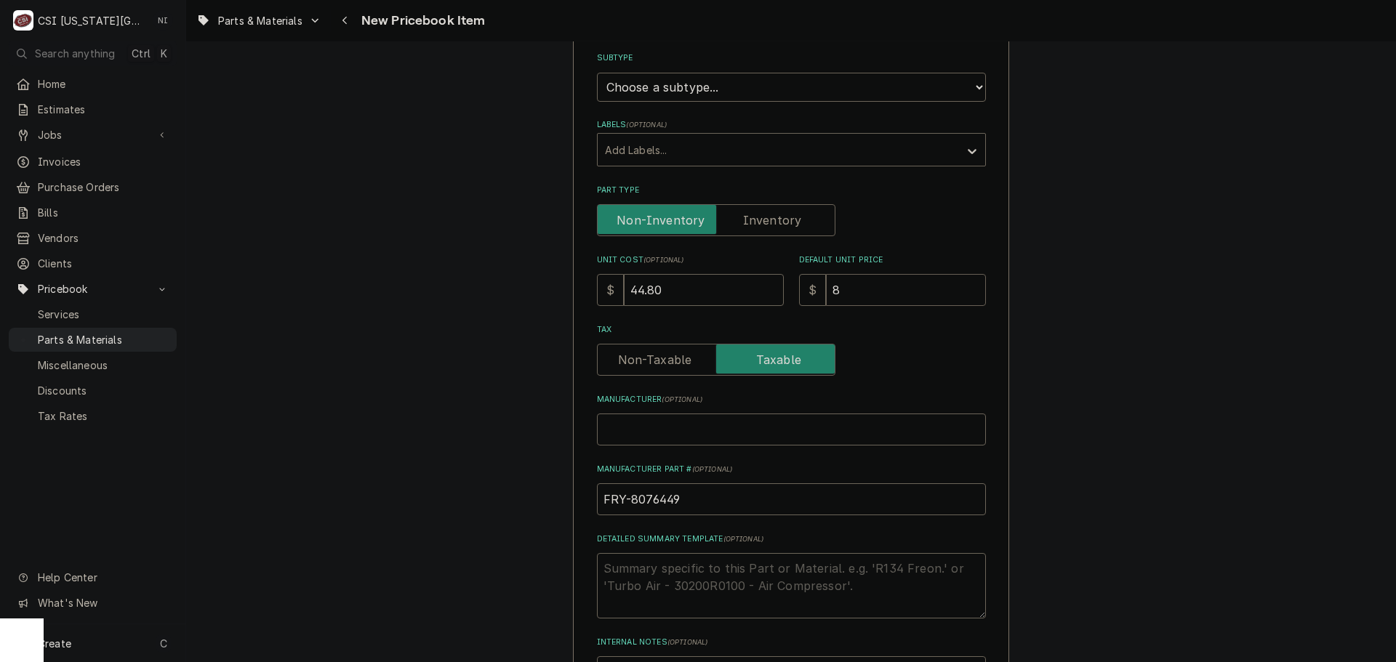
type input "81"
type textarea "x"
type input "81.4"
type textarea "x"
type input "81.45"
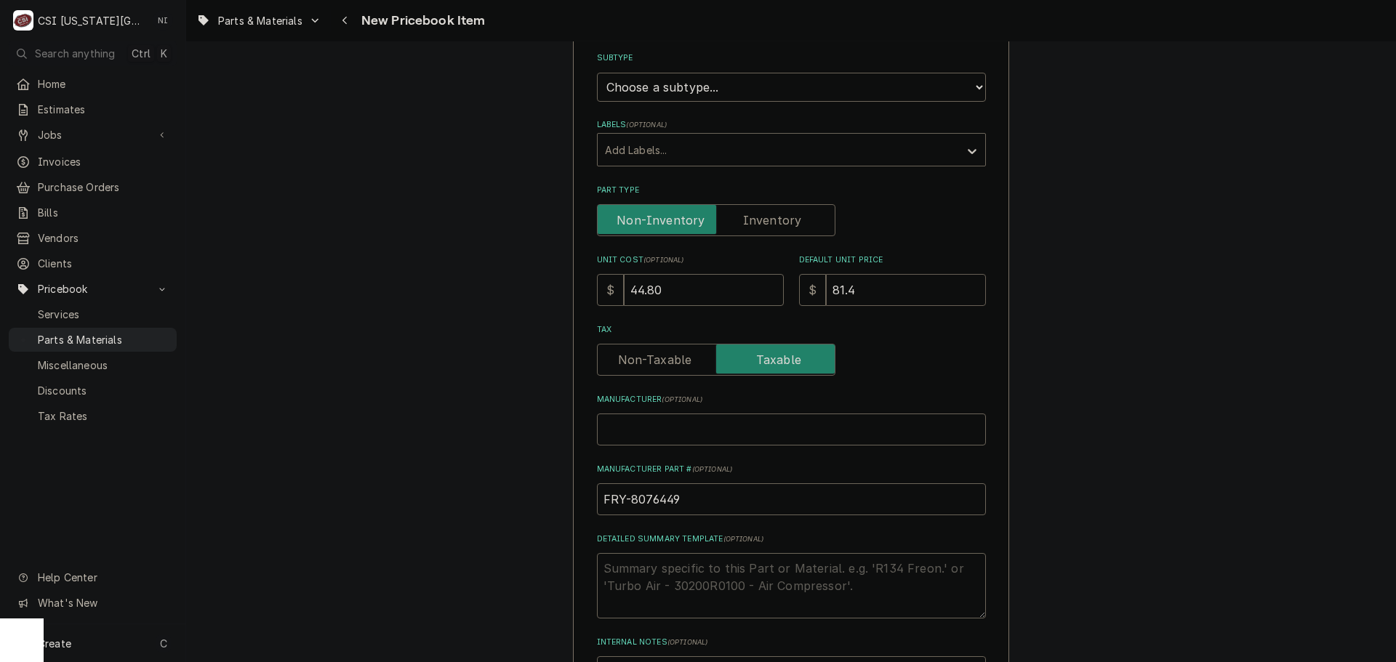
type textarea "x"
type input "81.45"
click at [760, 225] on label "Part Type" at bounding box center [716, 220] width 238 height 32
click at [760, 225] on input "Part Type" at bounding box center [715, 220] width 225 height 32
checkbox input "true"
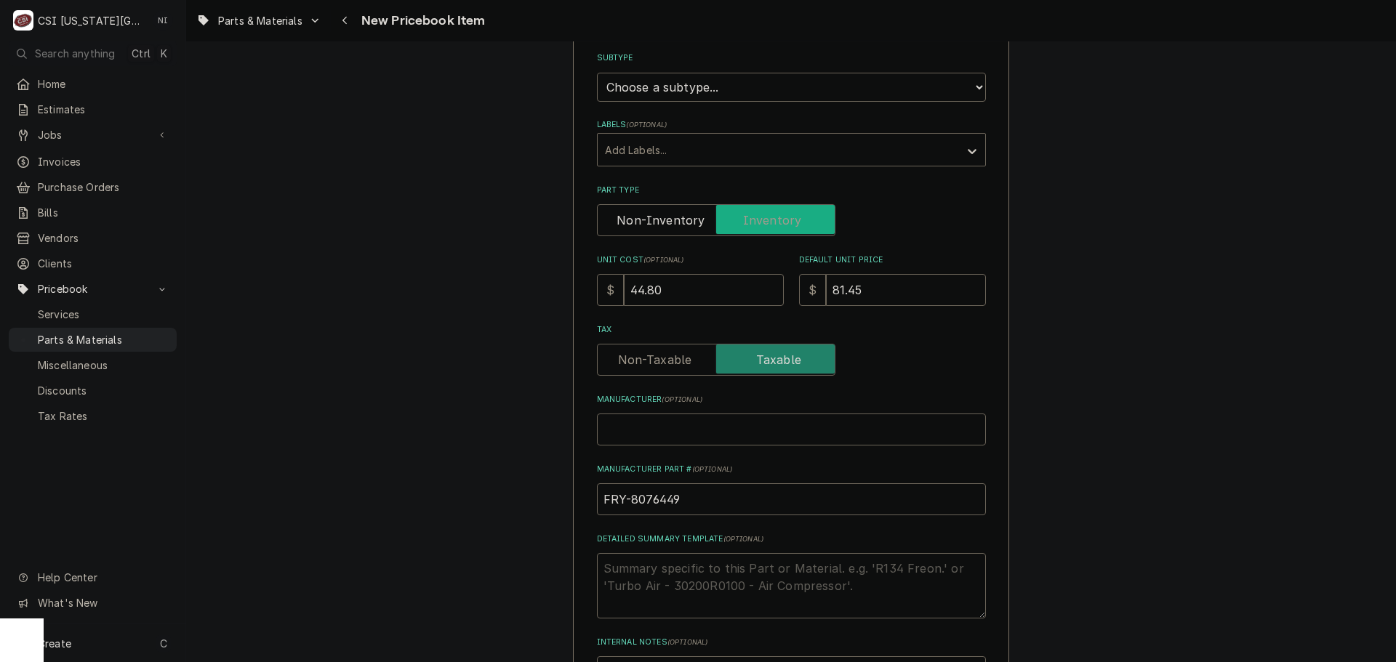
type textarea "x"
click at [727, 93] on select "Choose a subtype... [#2-DUAL] AFTERHRS-WH-CHG-2 [#2-DUAL] BEV-EQUIP [#2-DUAL] B…" at bounding box center [791, 87] width 389 height 29
select select "45"
click at [597, 73] on select "Choose a subtype... [#2-DUAL] AFTERHRS-WH-CHG-2 [#2-DUAL] BEV-EQUIP [#2-DUAL] B…" at bounding box center [791, 87] width 389 height 29
type textarea "x"
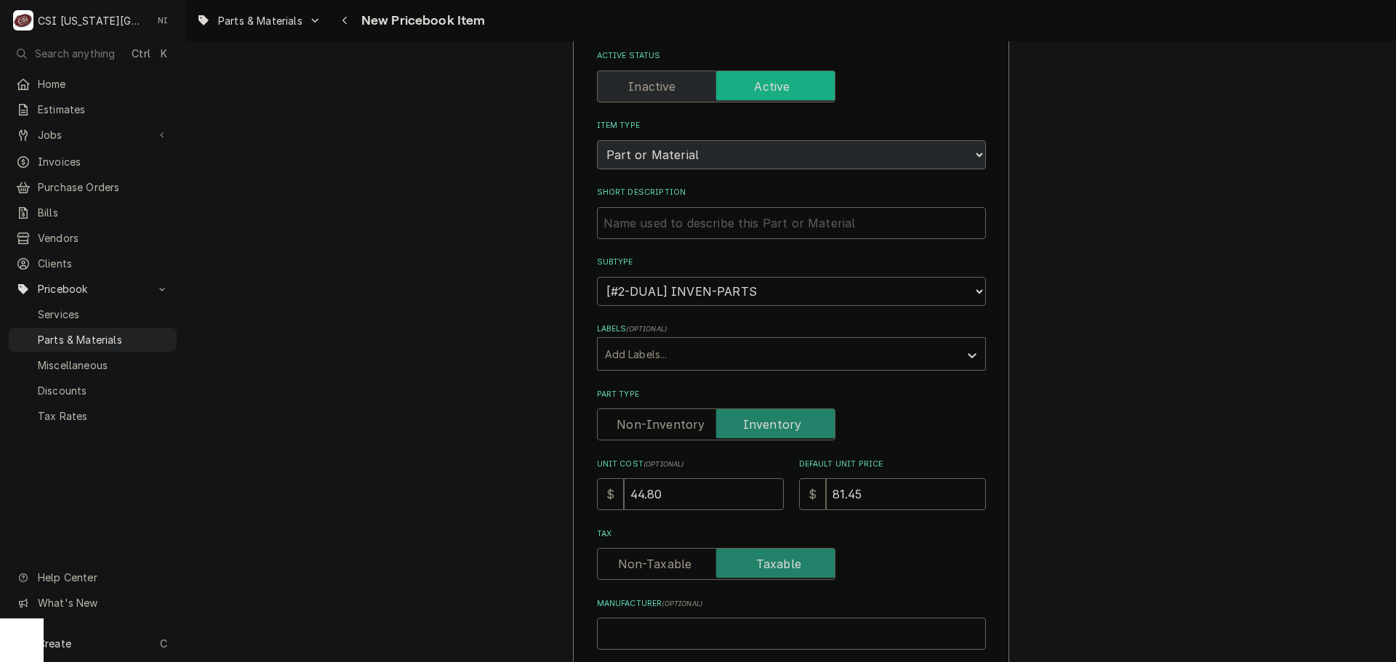
scroll to position [73, 0]
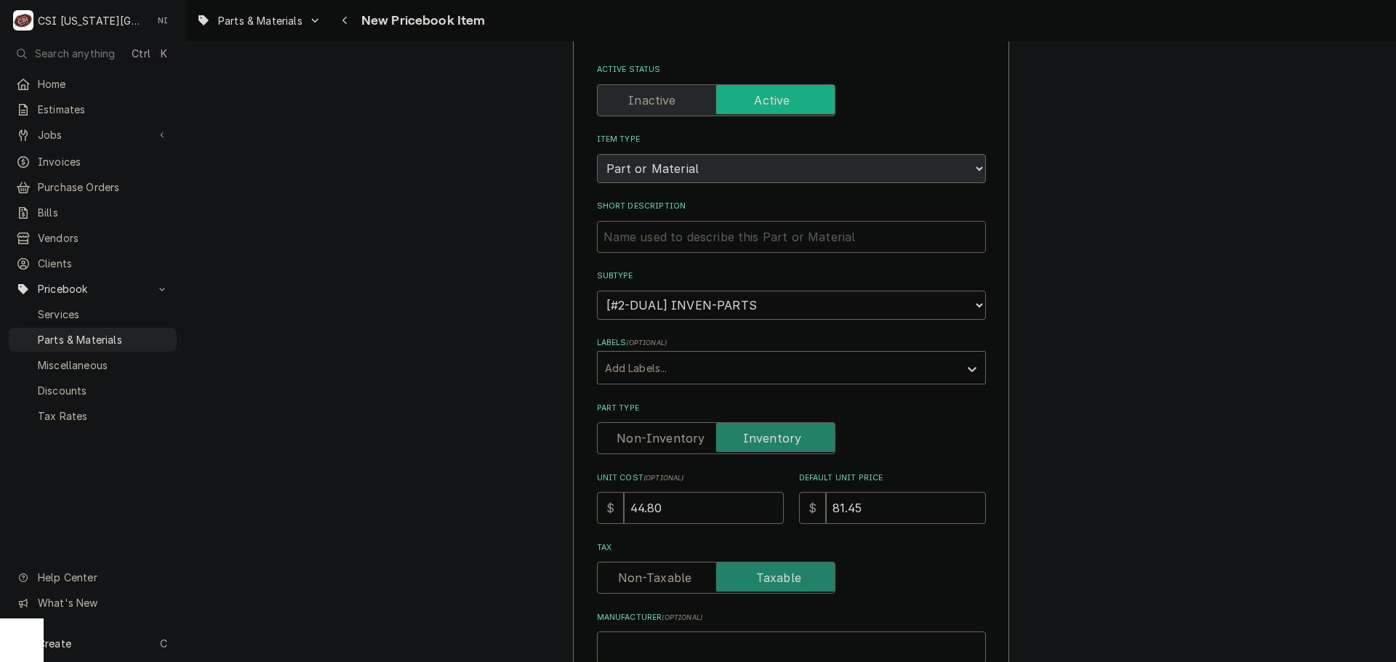
click at [767, 238] on input "Short Description" at bounding box center [791, 237] width 389 height 32
paste input "Wire Harness, Ignition Module to Pilot, Touch Vat Controls"
type input "Wire Harness, Ignition Module to Pilot, Touch Vat Controls"
type textarea "x"
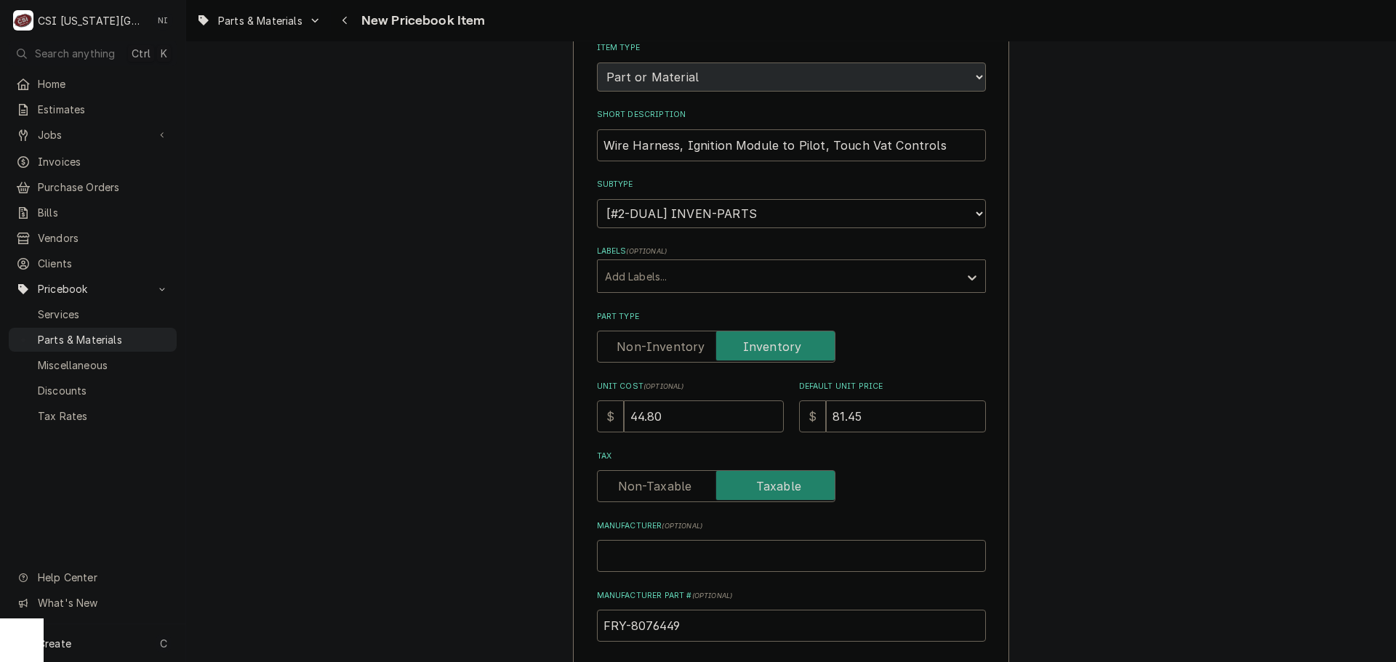
scroll to position [291, 0]
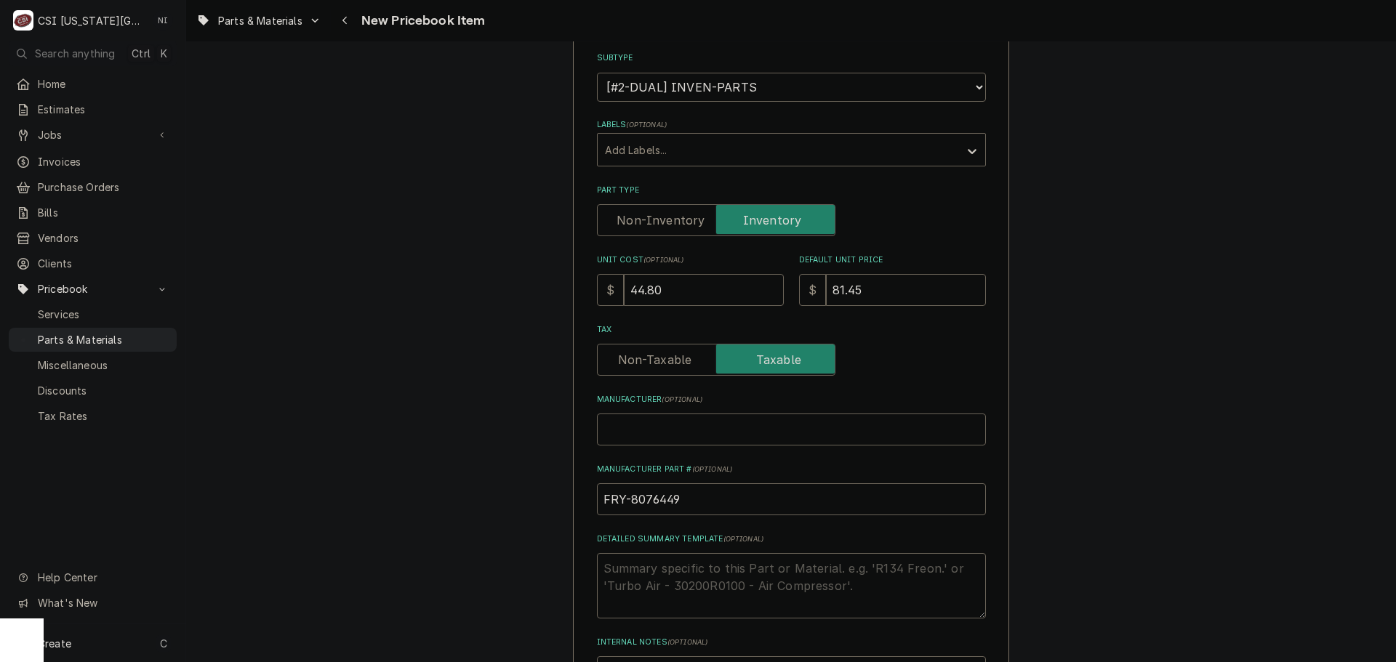
type input "Wire Harness, Ignition Module to Pilot, Touch Vat Controls"
drag, startPoint x: 585, startPoint y: 492, endPoint x: 513, endPoint y: 489, distance: 72.8
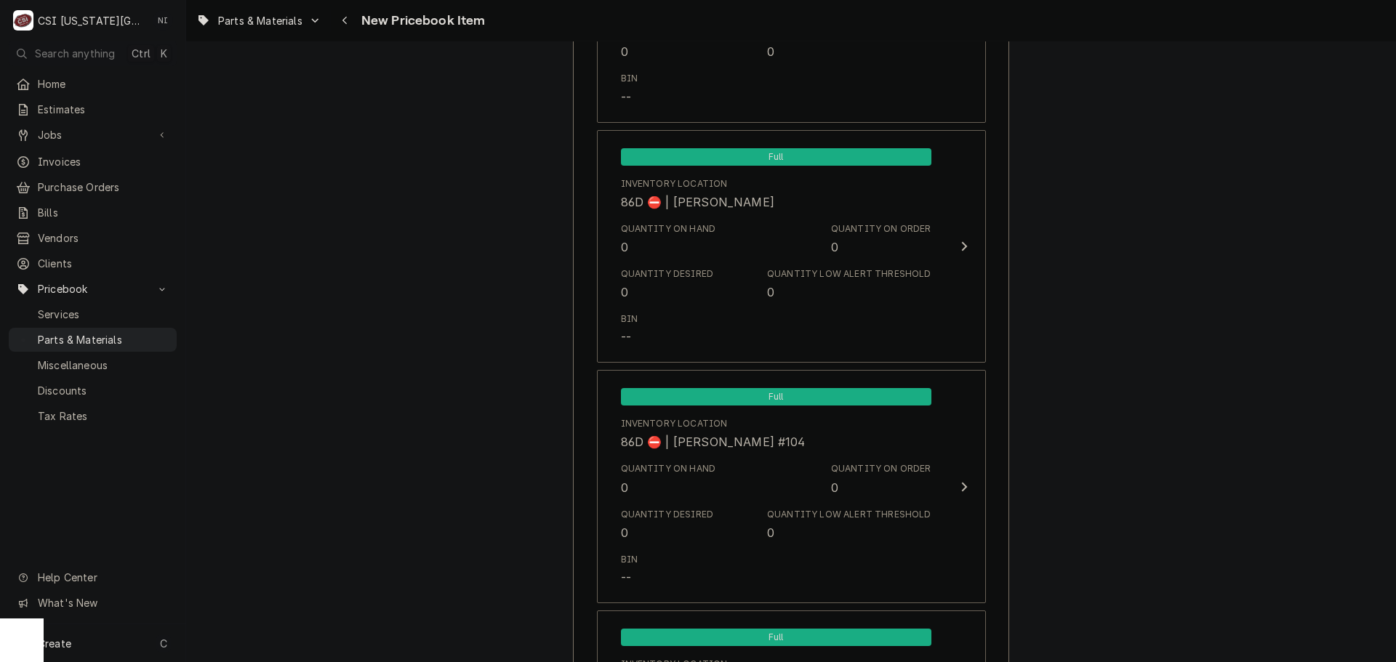
scroll to position [13767, 0]
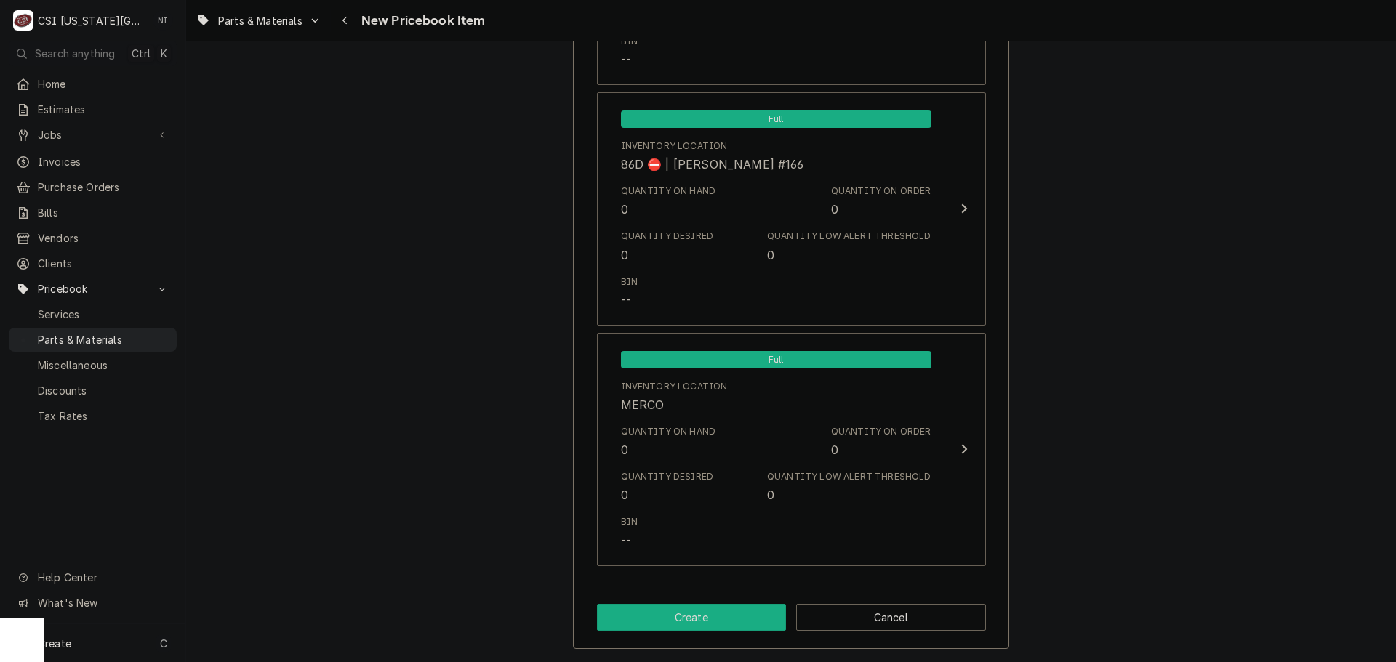
click at [652, 624] on button "Create" at bounding box center [692, 617] width 190 height 27
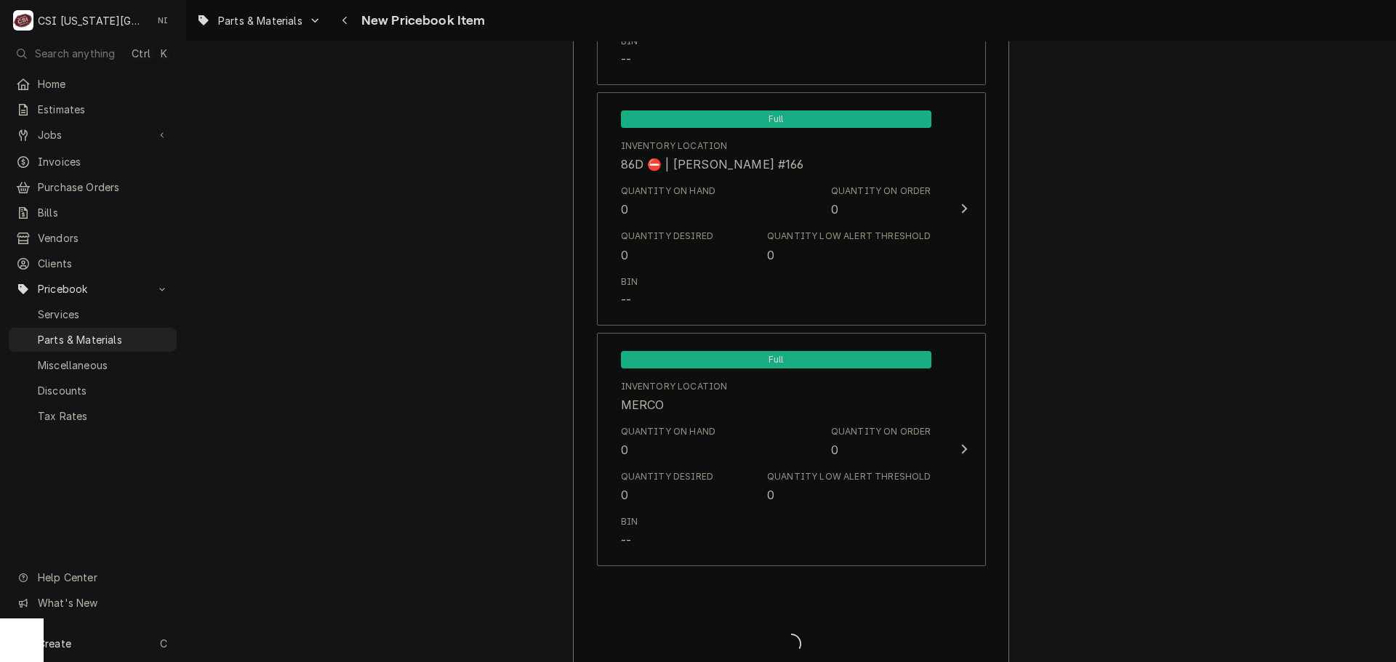
type textarea "x"
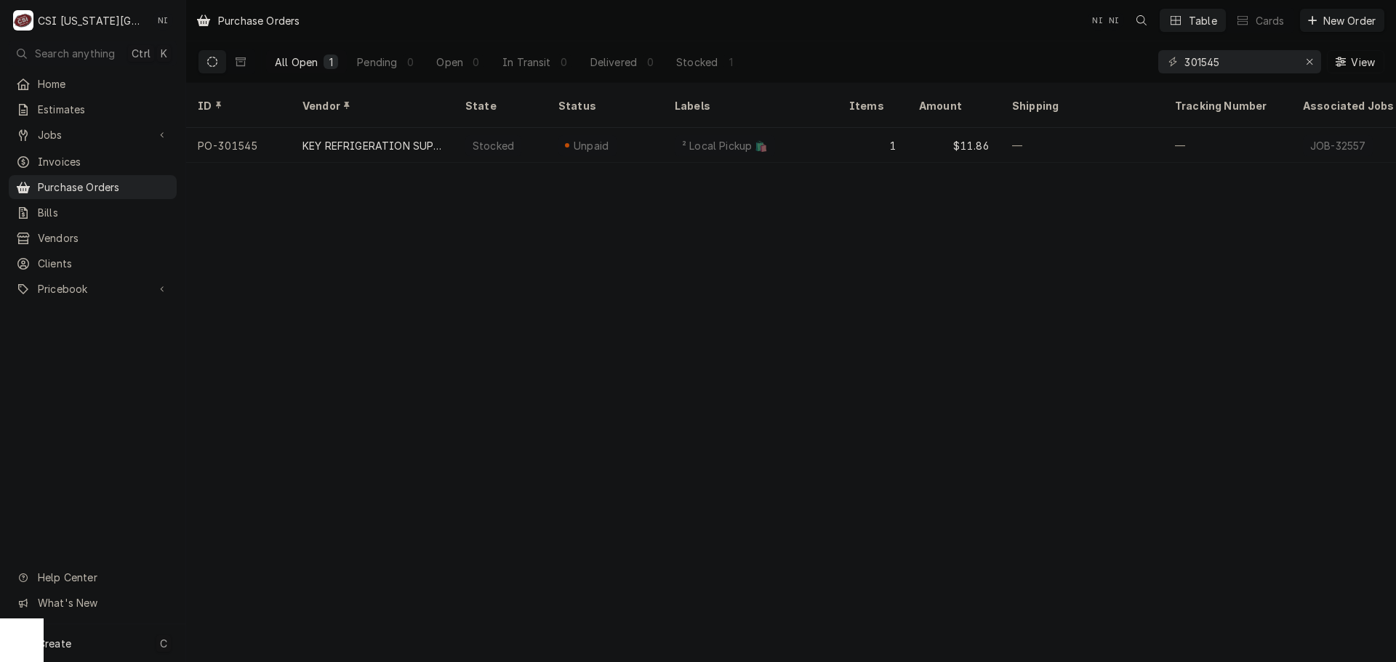
click at [105, 656] on div "Create C" at bounding box center [92, 643] width 185 height 38
click at [301, 538] on div "Purchase Order" at bounding box center [271, 543] width 97 height 15
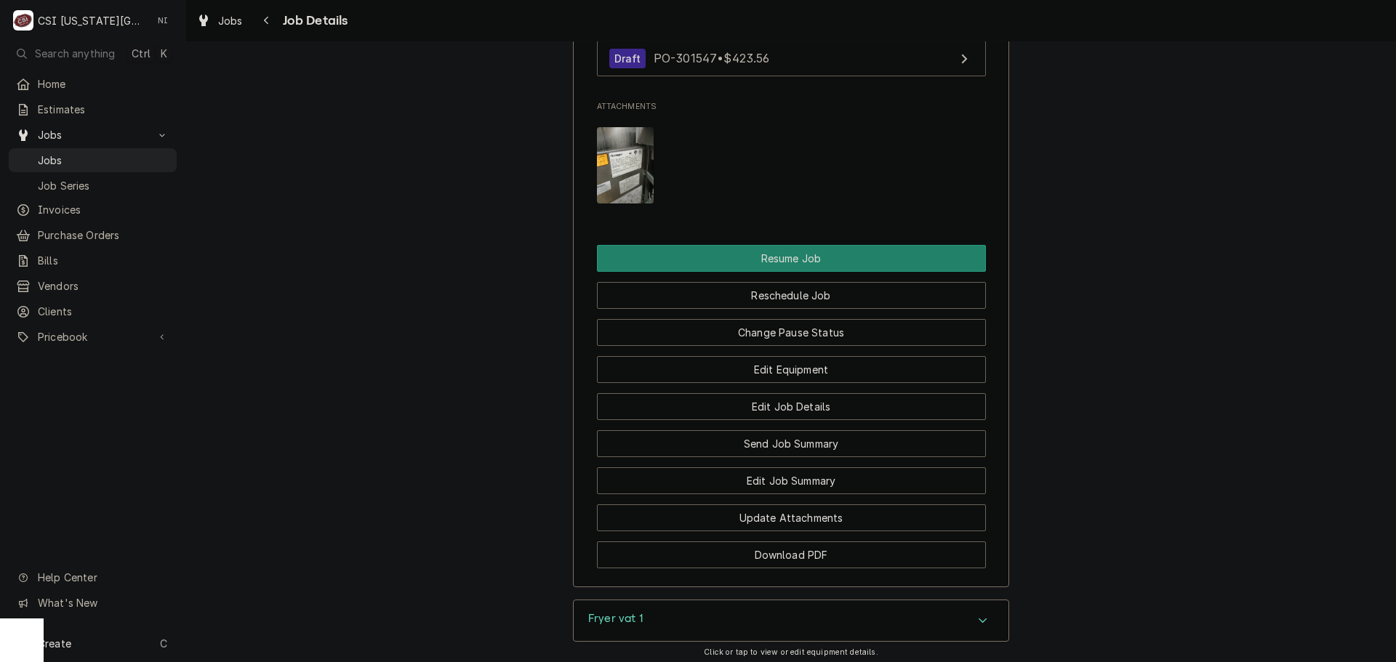
scroll to position [2594, 0]
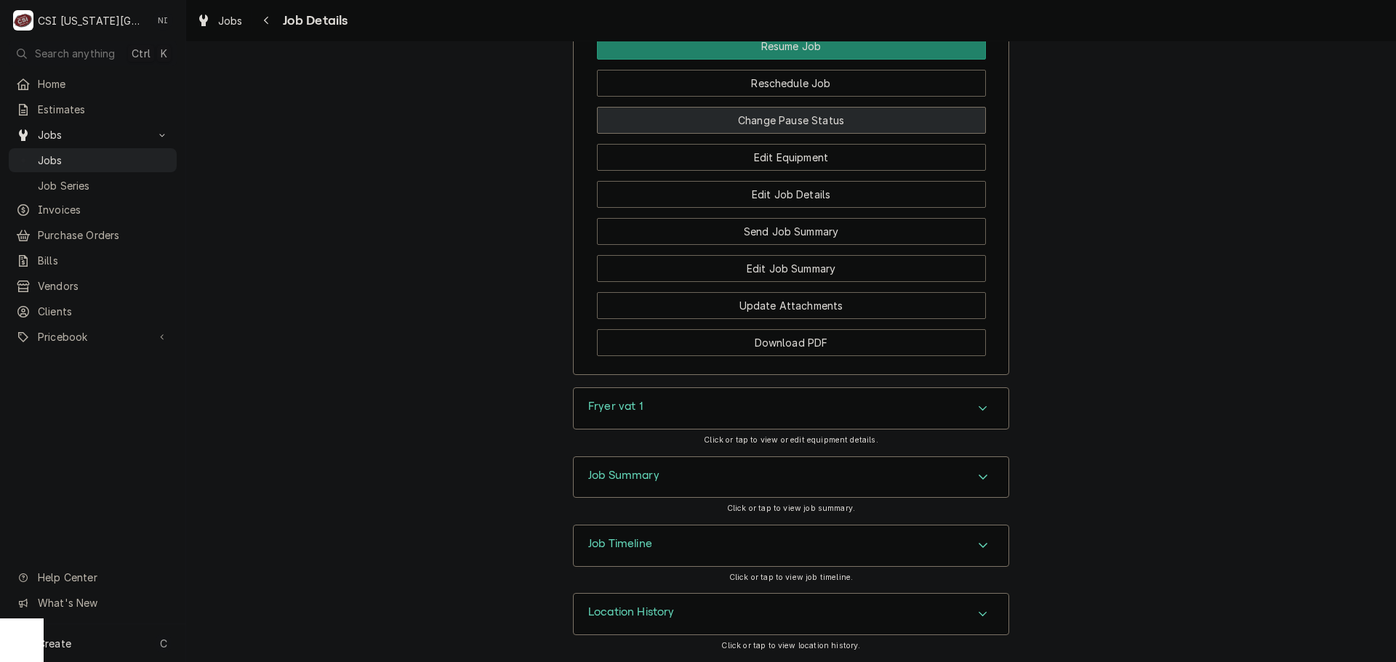
click at [816, 131] on button "Change Pause Status" at bounding box center [791, 120] width 389 height 27
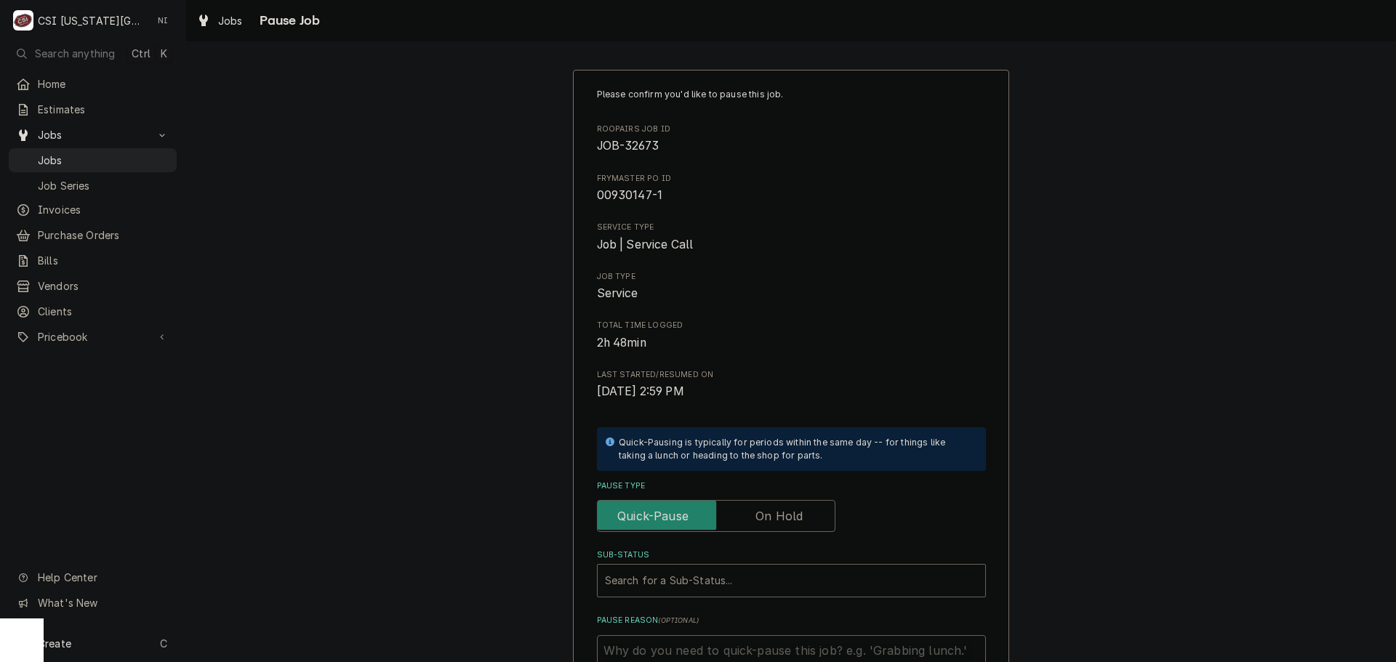
click at [771, 509] on label "Pause Type" at bounding box center [716, 516] width 238 height 32
click at [771, 509] on input "Pause Type" at bounding box center [715, 516] width 225 height 32
checkbox input "true"
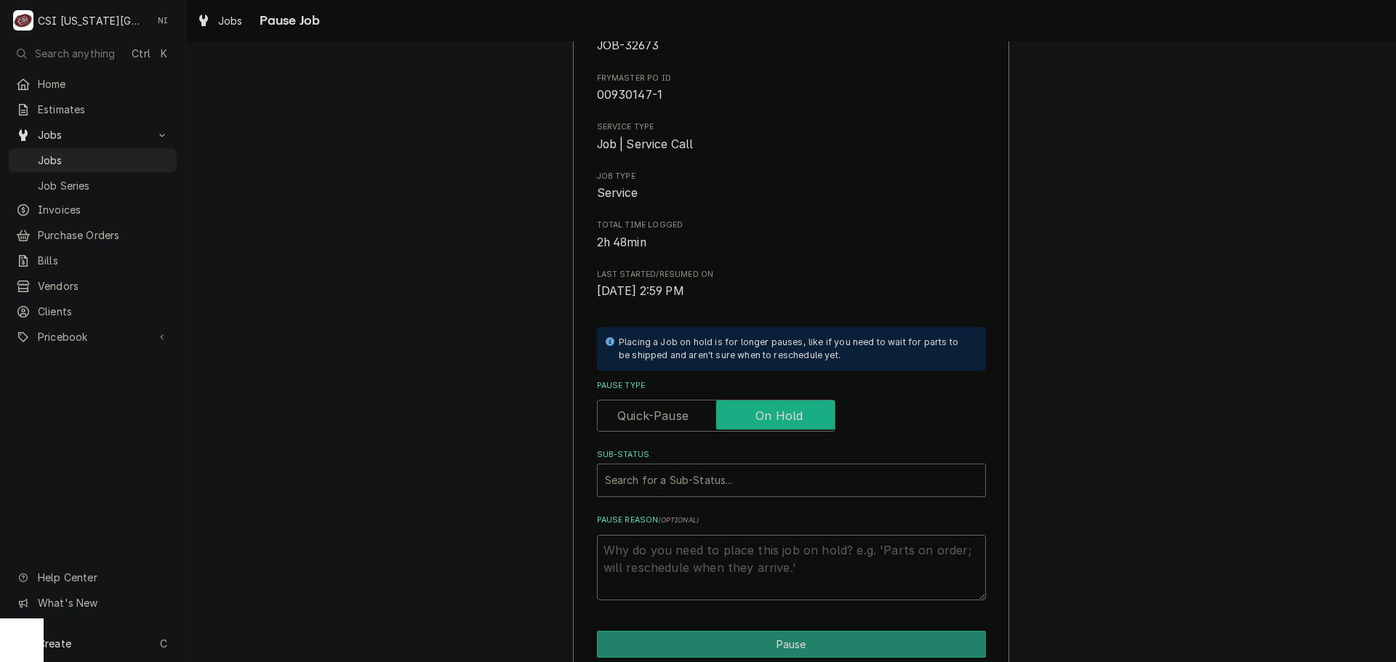
scroll to position [201, 0]
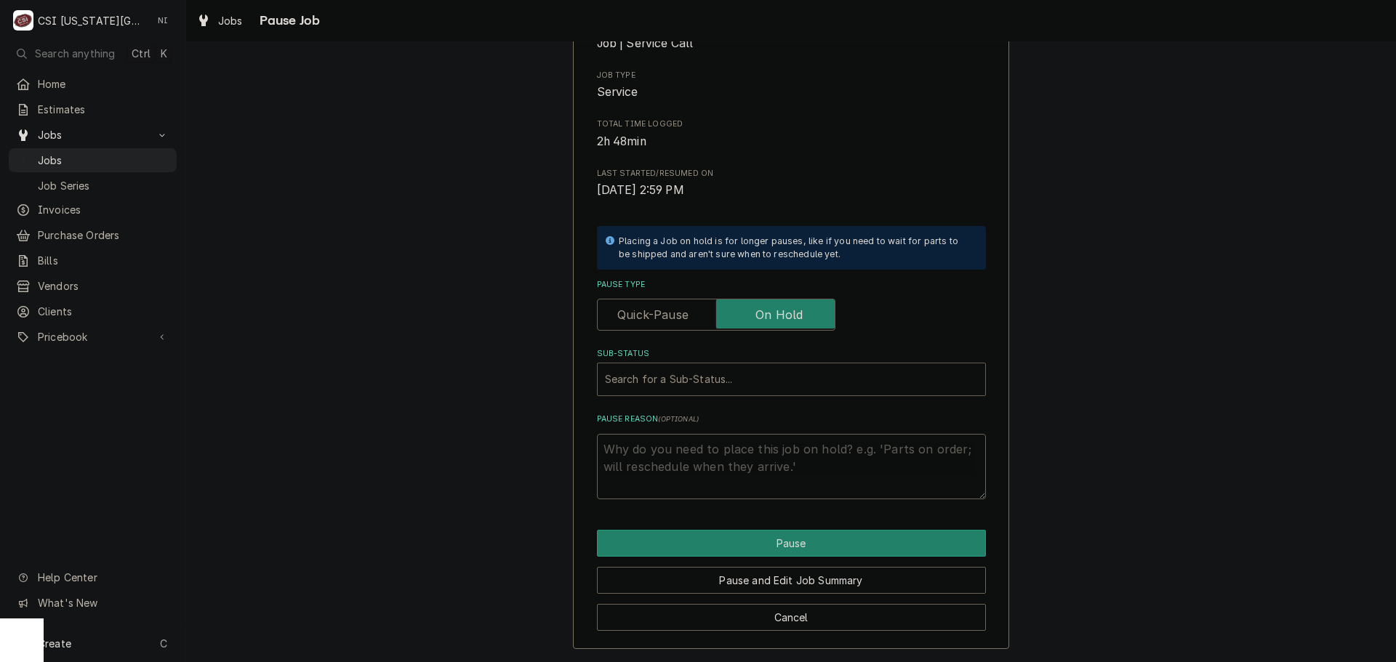
drag, startPoint x: 712, startPoint y: 383, endPoint x: 765, endPoint y: 381, distance: 53.8
click at [713, 383] on div "Sub-Status" at bounding box center [791, 379] width 373 height 26
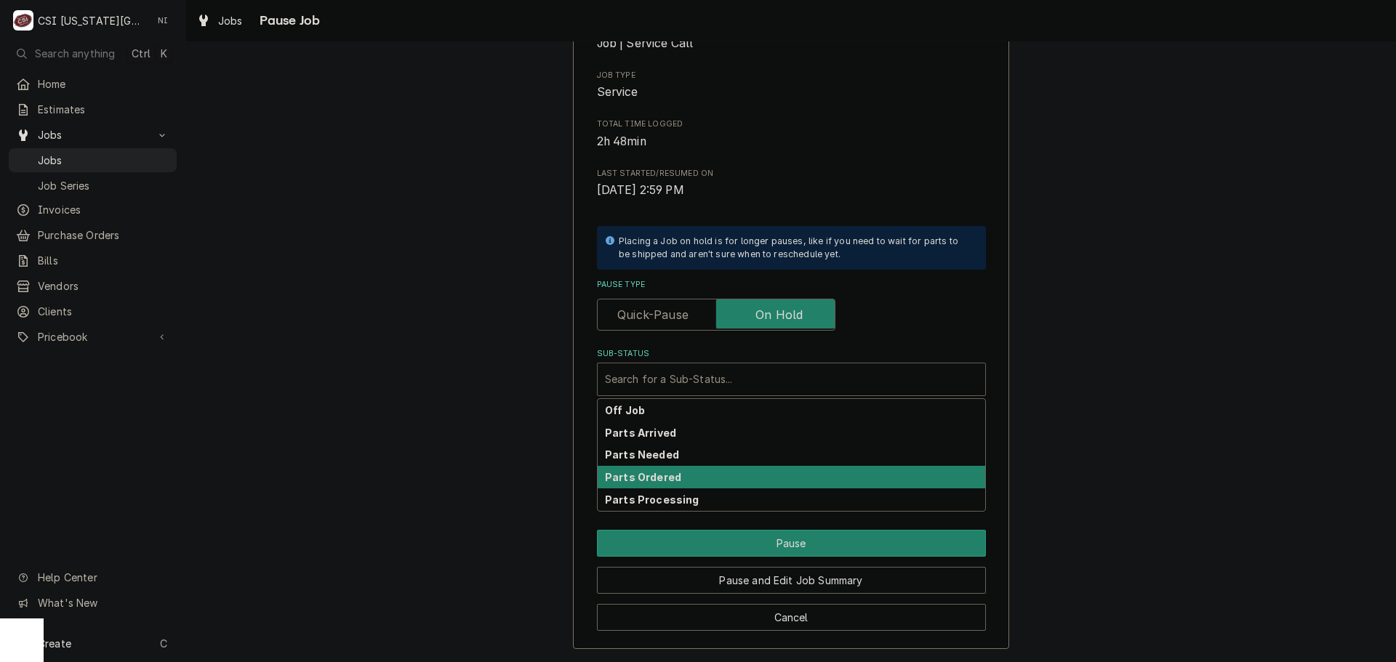
click at [664, 473] on strong "Parts Ordered" at bounding box center [643, 477] width 76 height 12
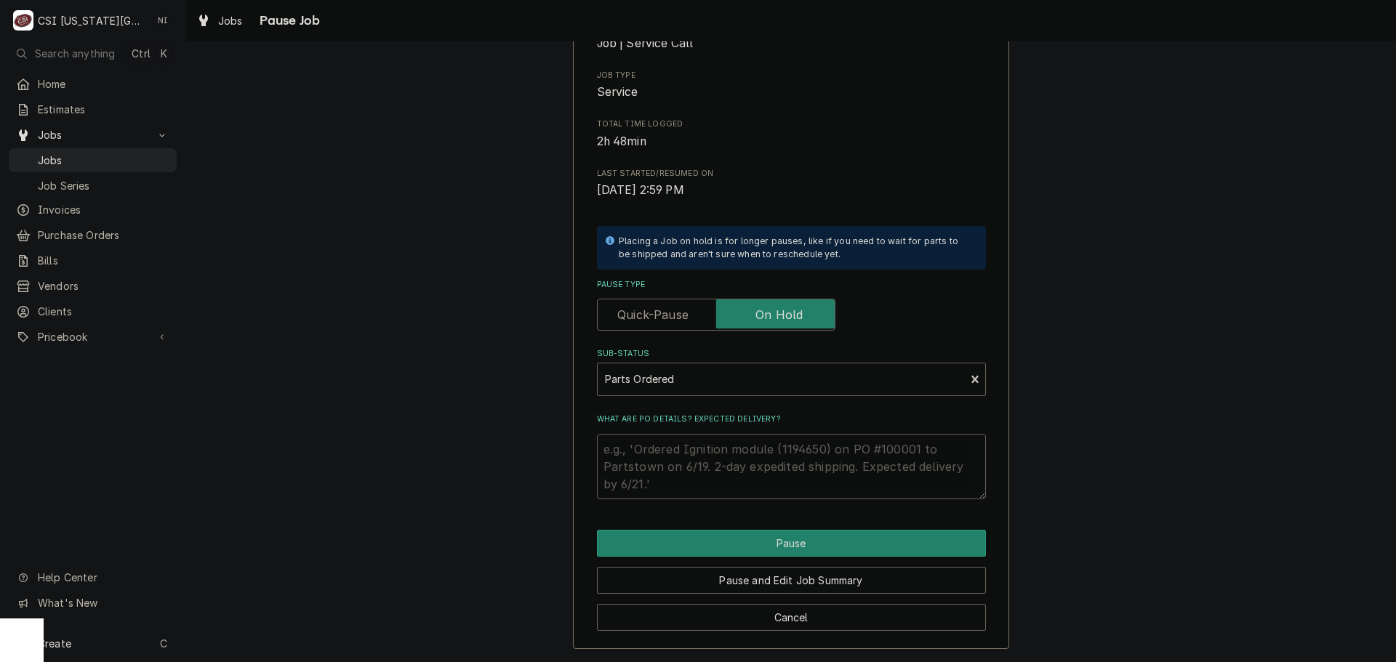
click at [660, 453] on textarea "What are PO details? Expected delivery?" at bounding box center [791, 466] width 389 height 65
type textarea "x"
type textarea "p"
type textarea "x"
type textarea "pa"
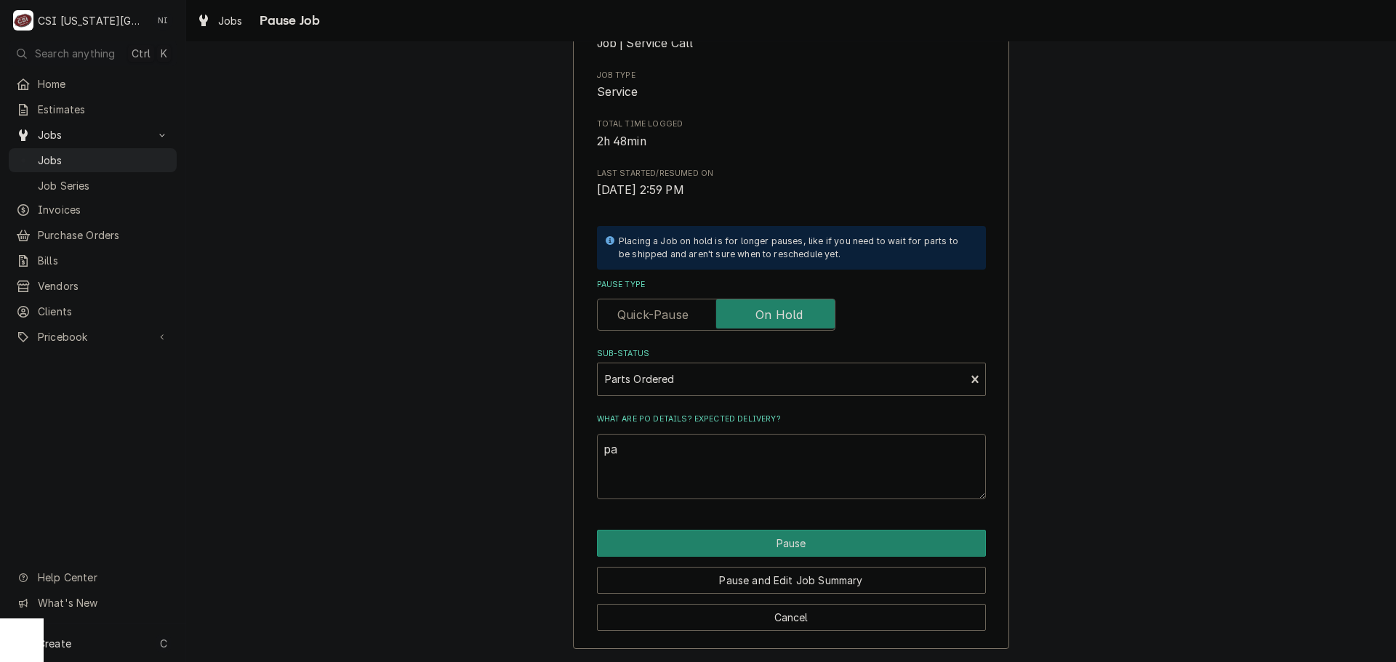
type textarea "x"
type textarea "pars"
type textarea "x"
type textarea "parst"
type textarea "x"
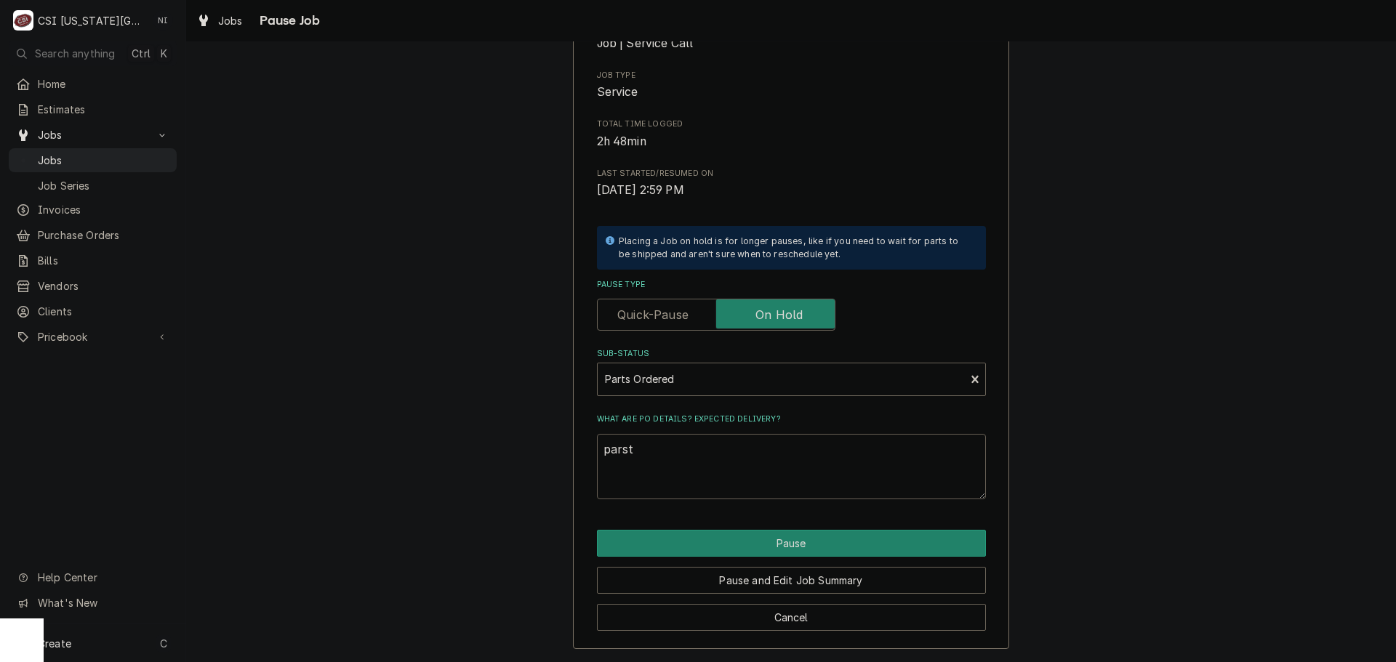
type textarea "parst"
type textarea "x"
type textarea "parst"
type textarea "x"
type textarea "pars"
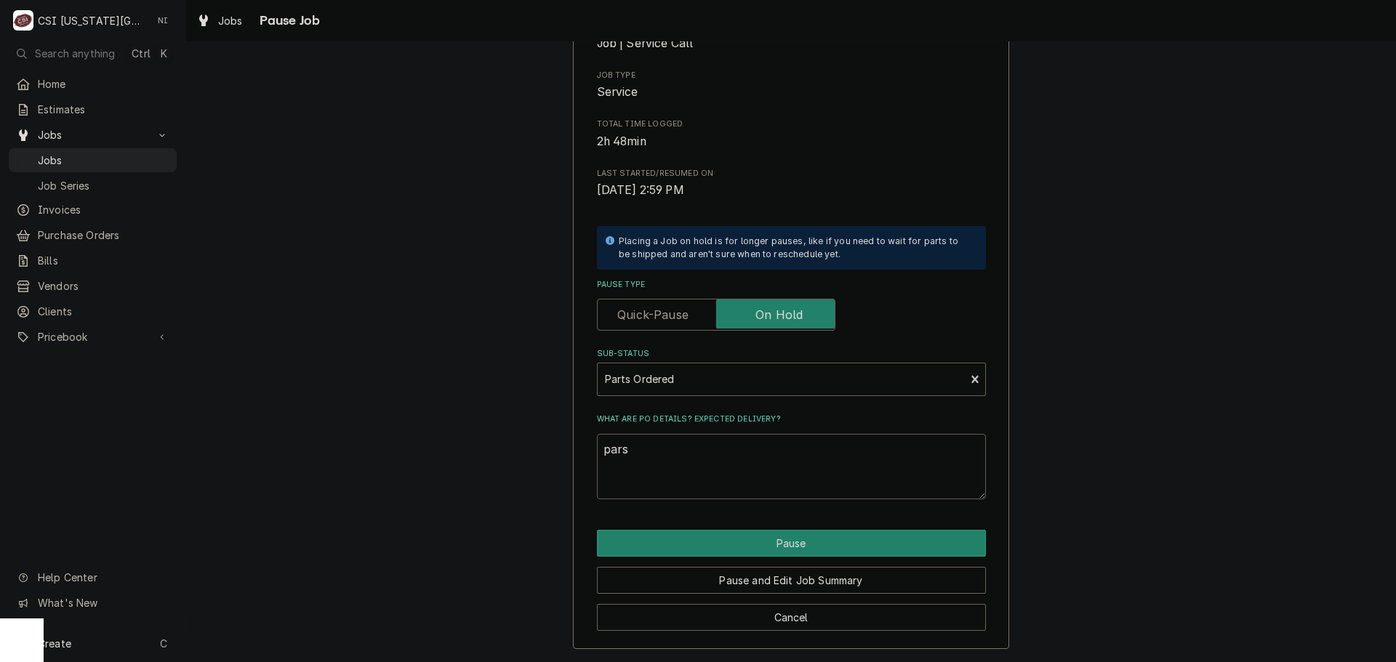
type textarea "x"
type textarea "par"
type textarea "x"
type textarea "parts"
type textarea "x"
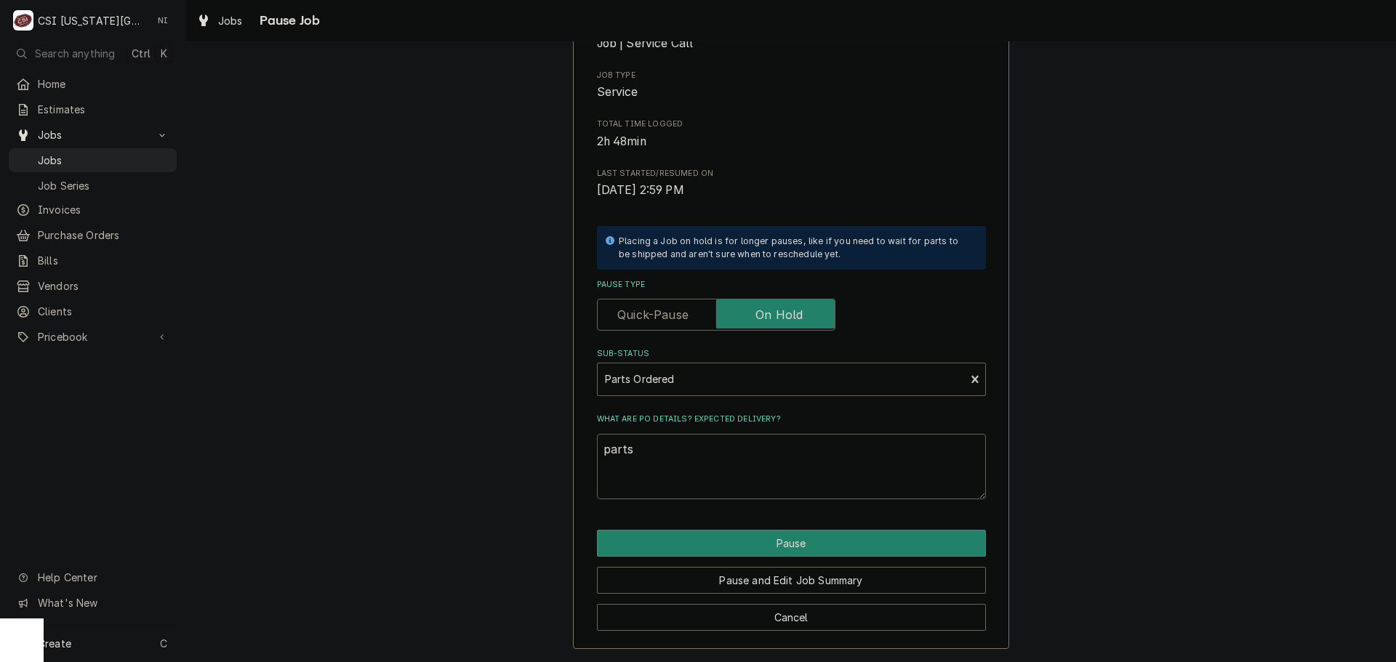
type textarea "parts"
type textarea "x"
type textarea "parts o"
type textarea "x"
type textarea "parts or"
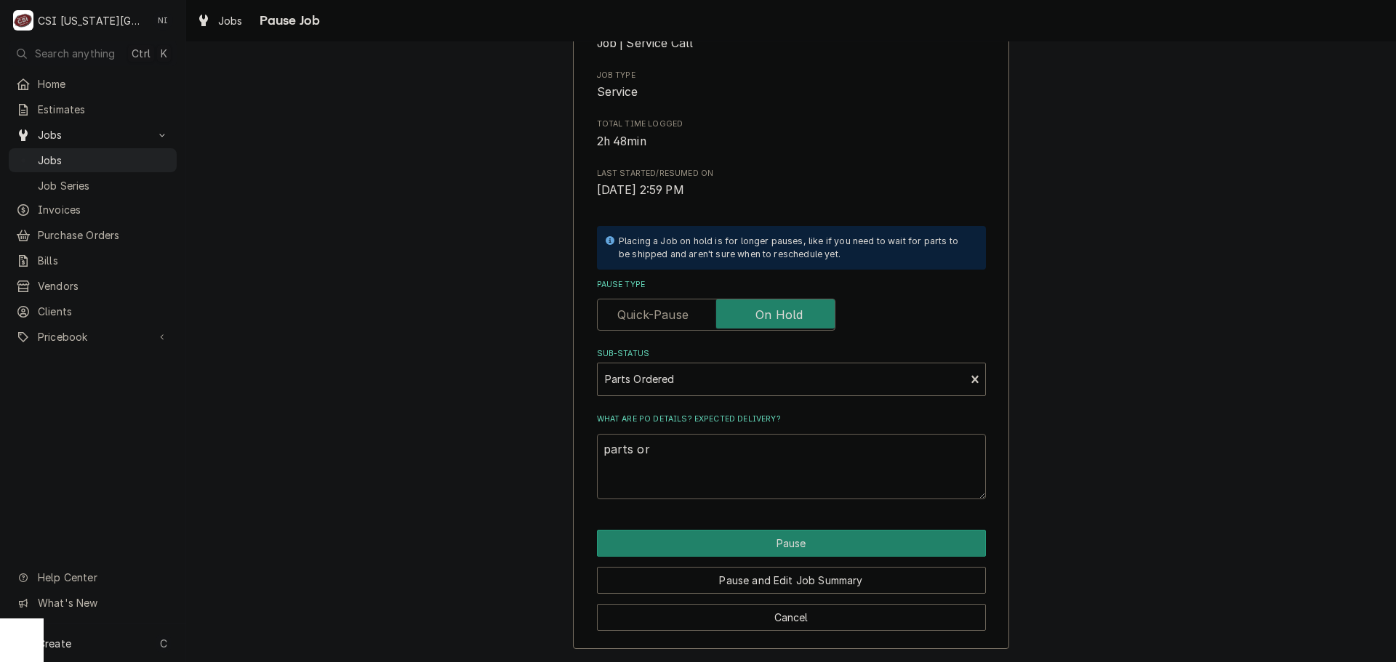
type textarea "x"
type textarea "parts ord"
type textarea "x"
type textarea "parts orde"
type textarea "x"
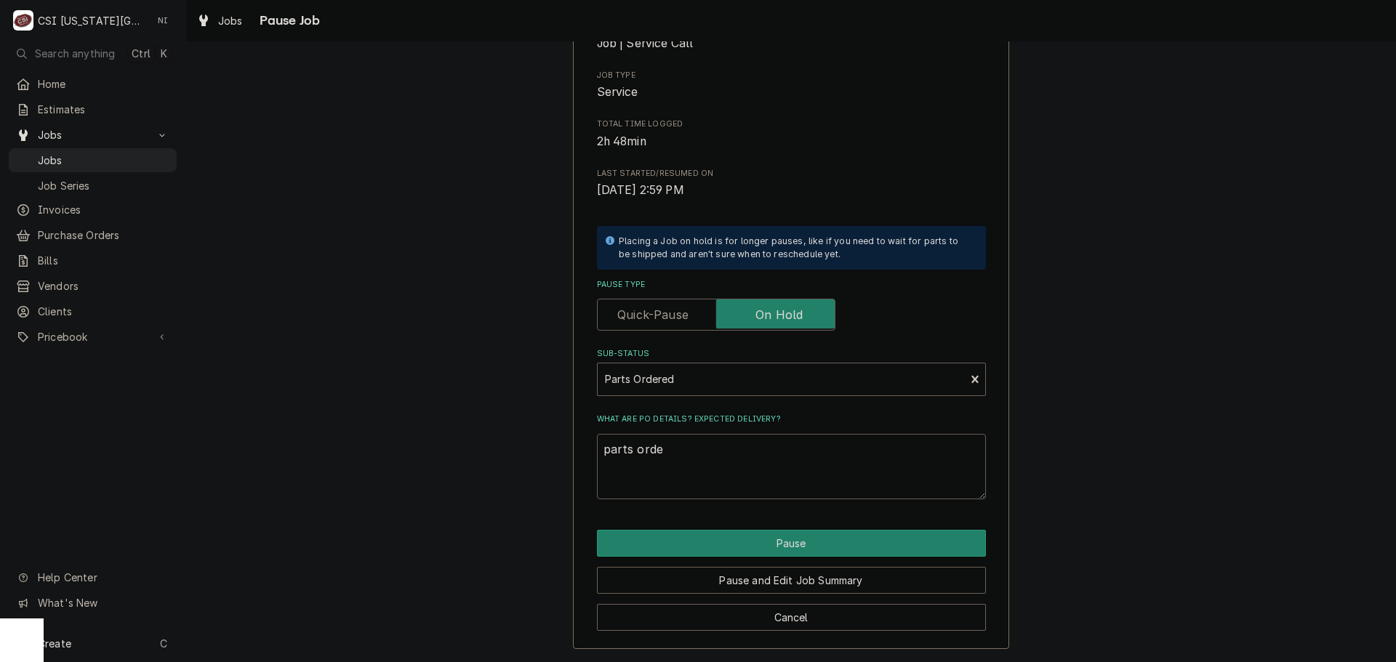
type textarea "parts order"
type textarea "x"
type textarea "parts ordere"
type textarea "x"
type textarea "parts ordered"
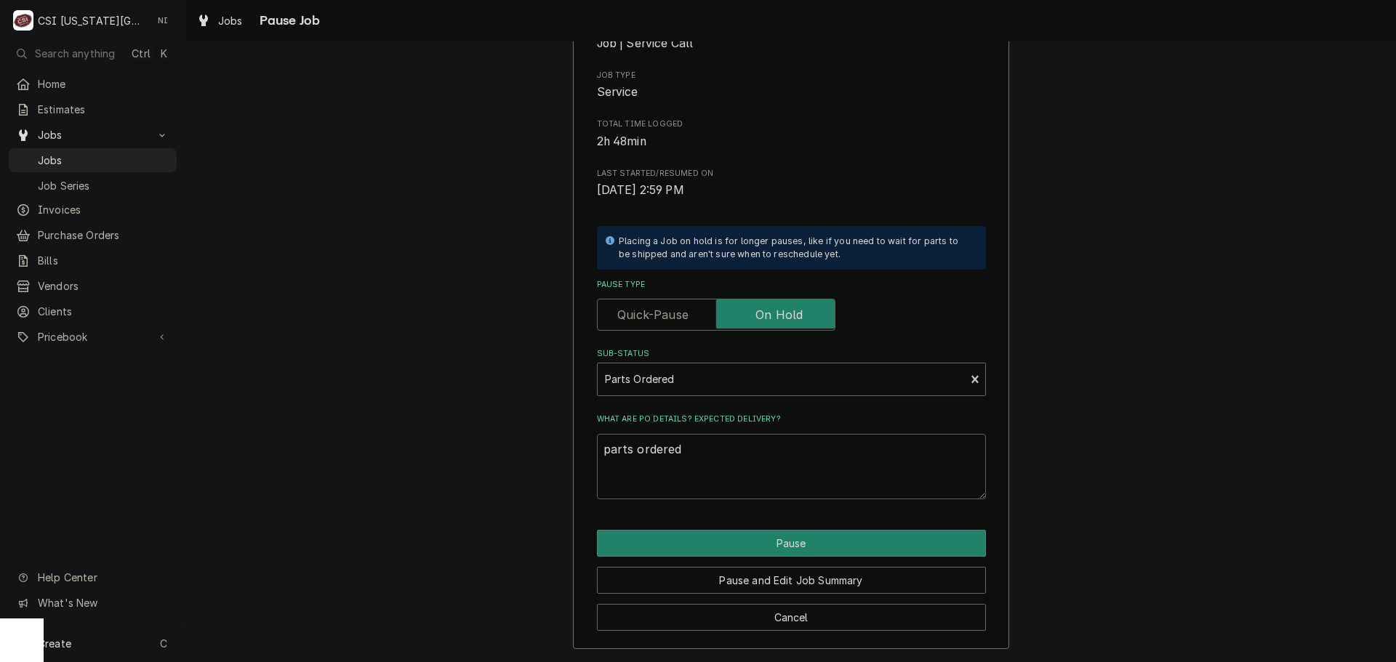
type textarea "x"
type textarea "parts ordered"
type textarea "x"
type textarea "parts ordered o"
type textarea "x"
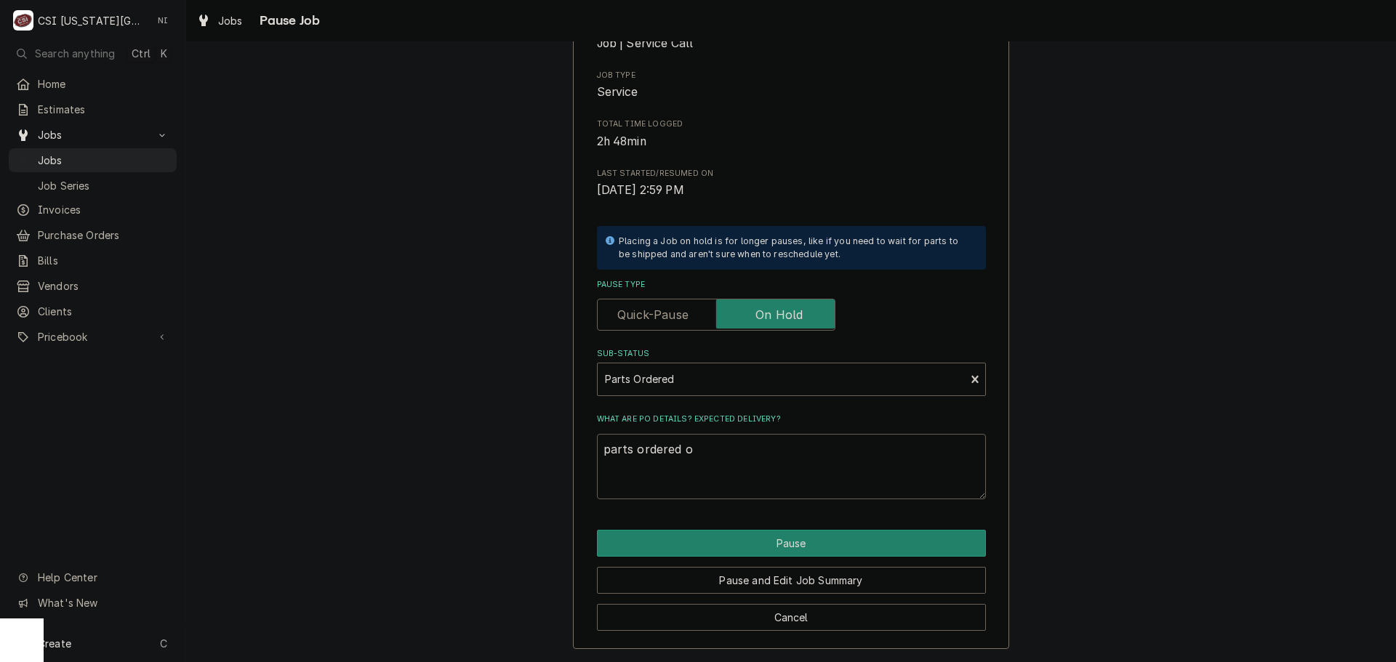
type textarea "parts ordered on"
type textarea "x"
type textarea "parts ordered on"
type textarea "x"
type textarea "parts ordered on P"
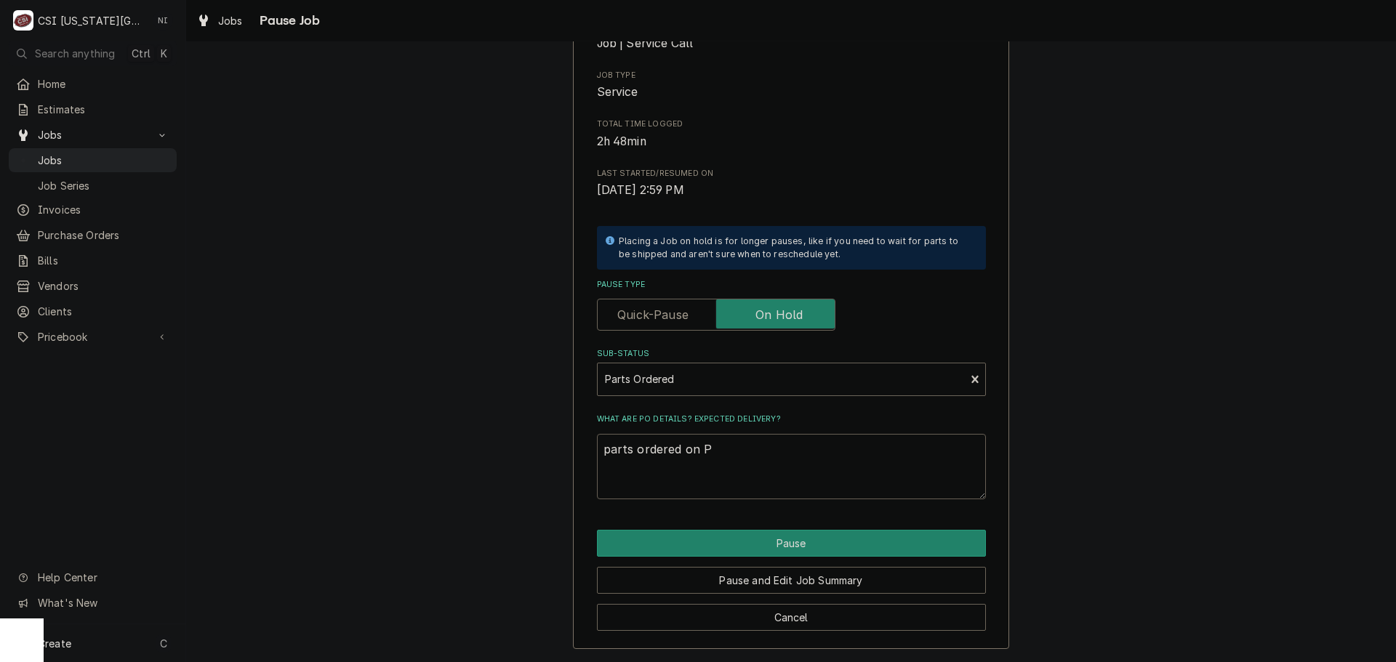
type textarea "x"
type textarea "parts ordered on Po"
type textarea "x"
type textarea "parts ordered on Po"
type textarea "x"
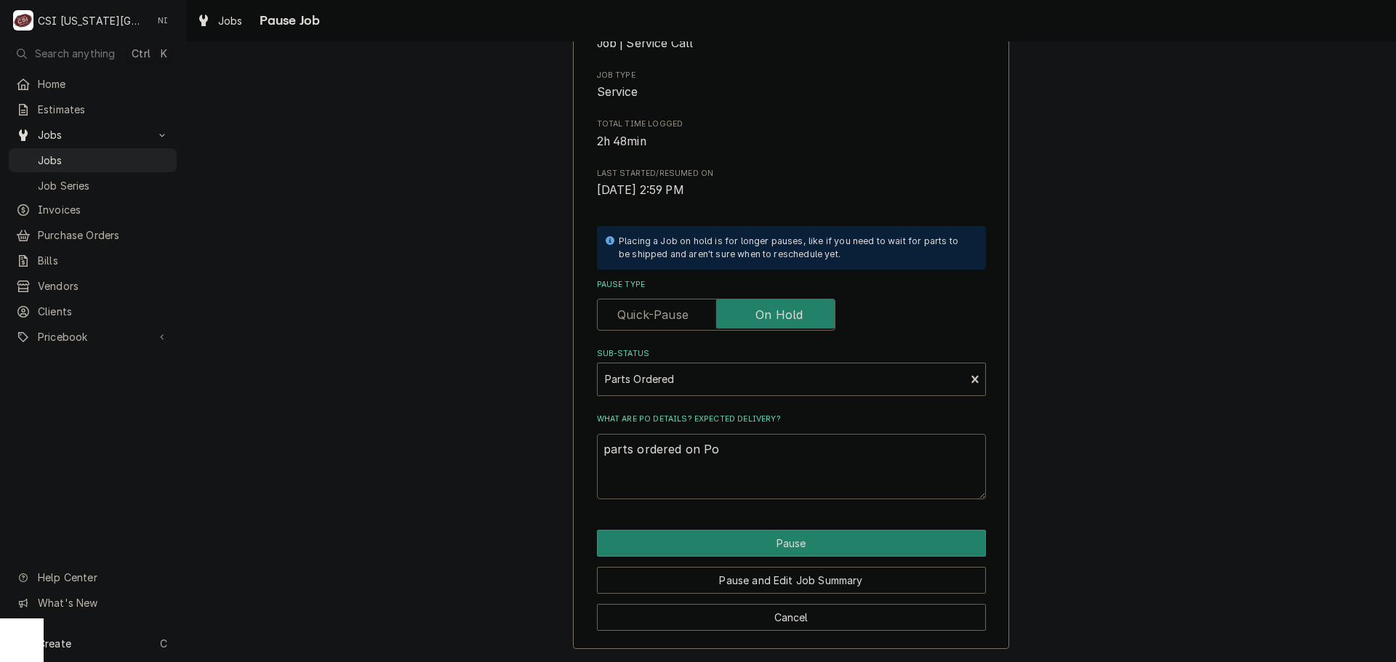
type textarea "parts ordered on Po 3"
type textarea "x"
type textarea "parts ordered on Po 30"
type textarea "x"
type textarea "parts ordered on Po 301"
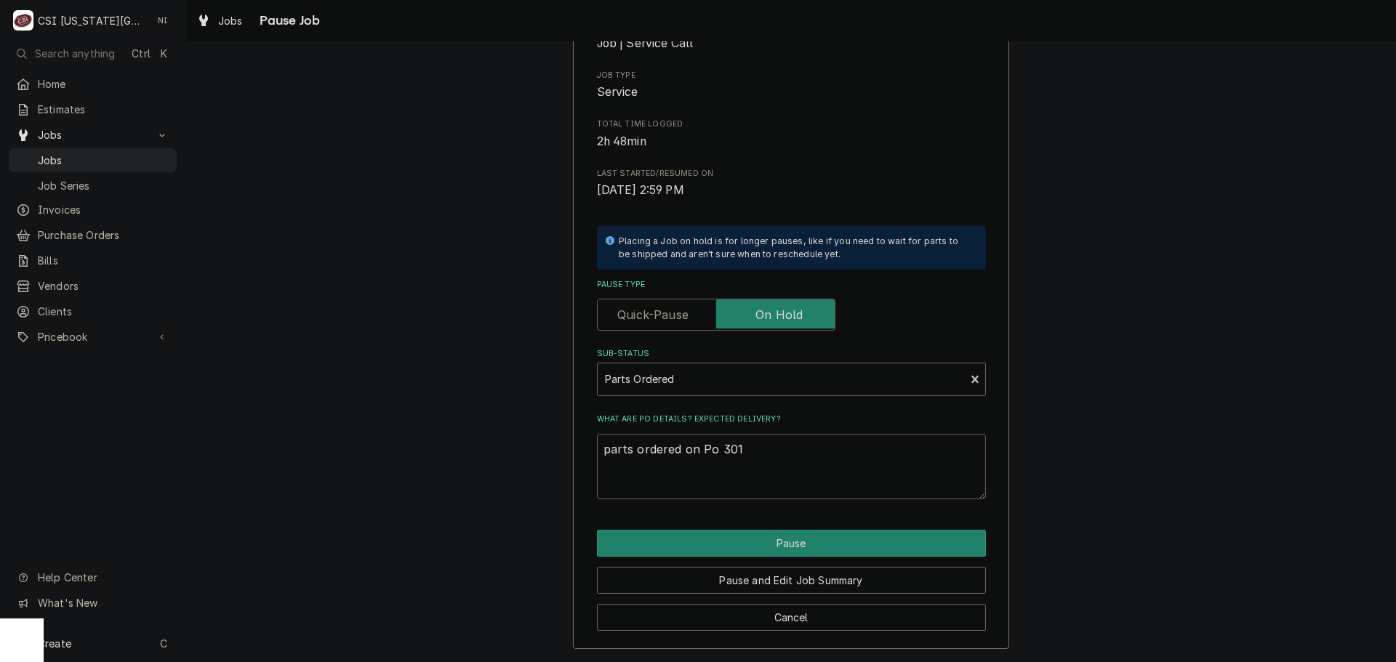
type textarea "x"
type textarea "parts ordered on Po 3015"
type textarea "x"
type textarea "parts ordered on Po 30154"
type textarea "x"
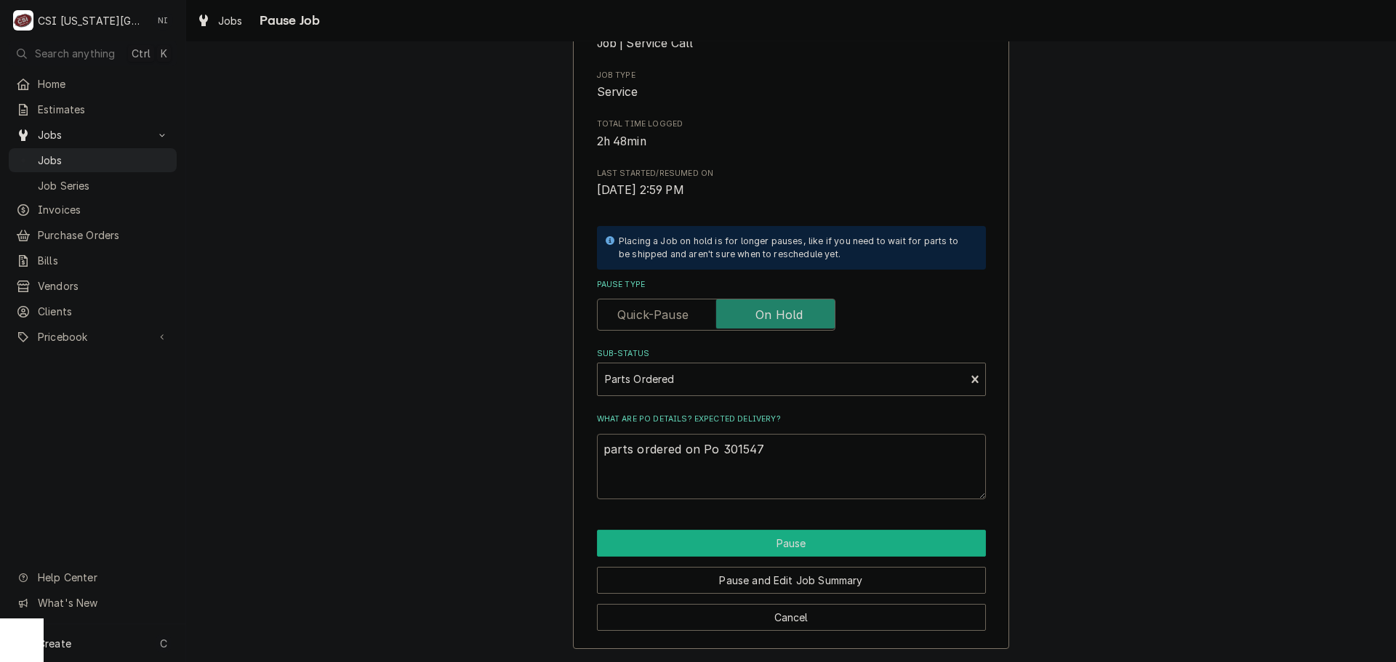
type textarea "parts ordered on Po 301547"
click at [813, 535] on button "Pause" at bounding box center [791, 543] width 389 height 27
type textarea "x"
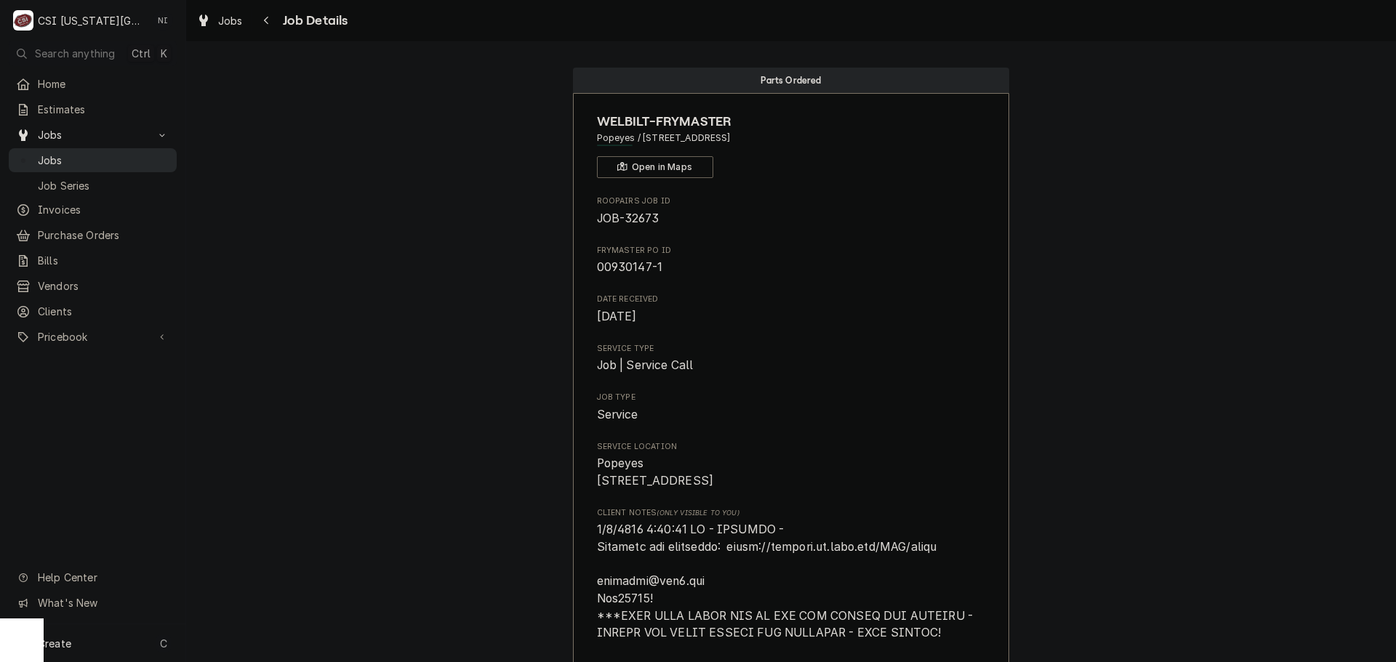
click at [124, 153] on span "Jobs" at bounding box center [104, 160] width 132 height 15
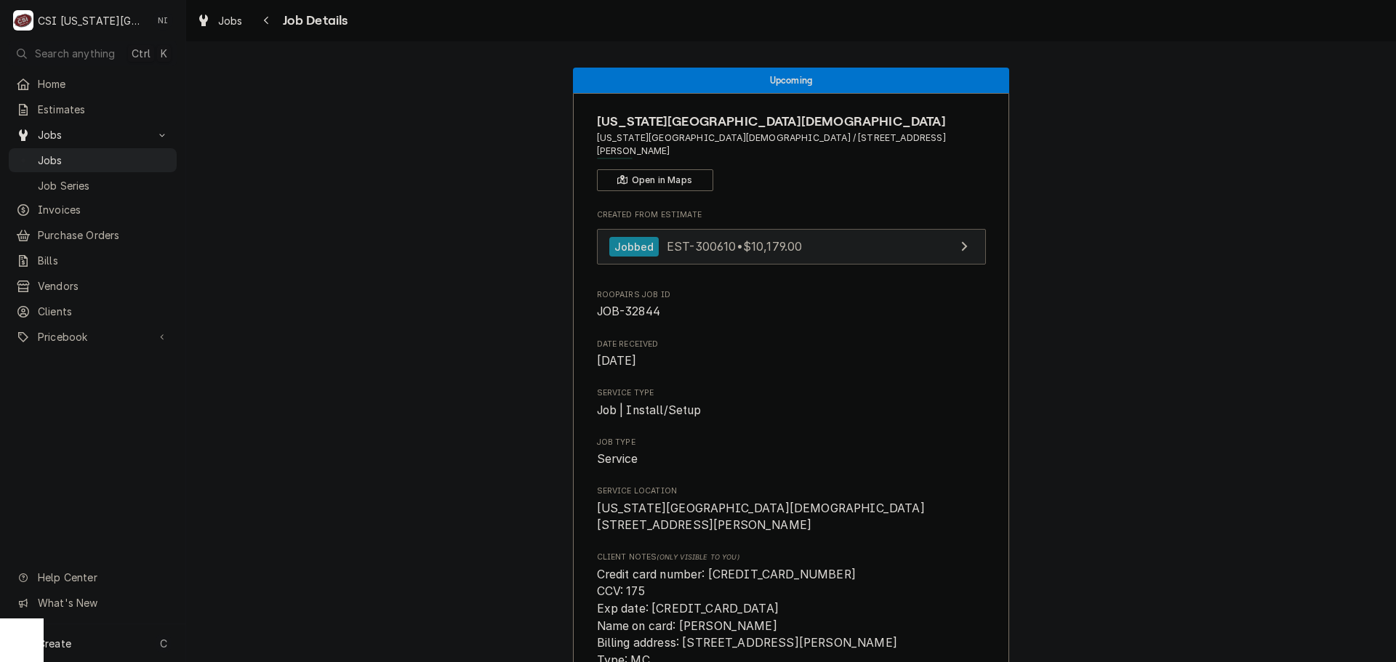
click at [832, 240] on link "Jobbed EST-300610 • $10,179.00" at bounding box center [791, 247] width 389 height 36
click at [636, 305] on span "JOB-32844" at bounding box center [628, 312] width 63 height 14
copy span "32844"
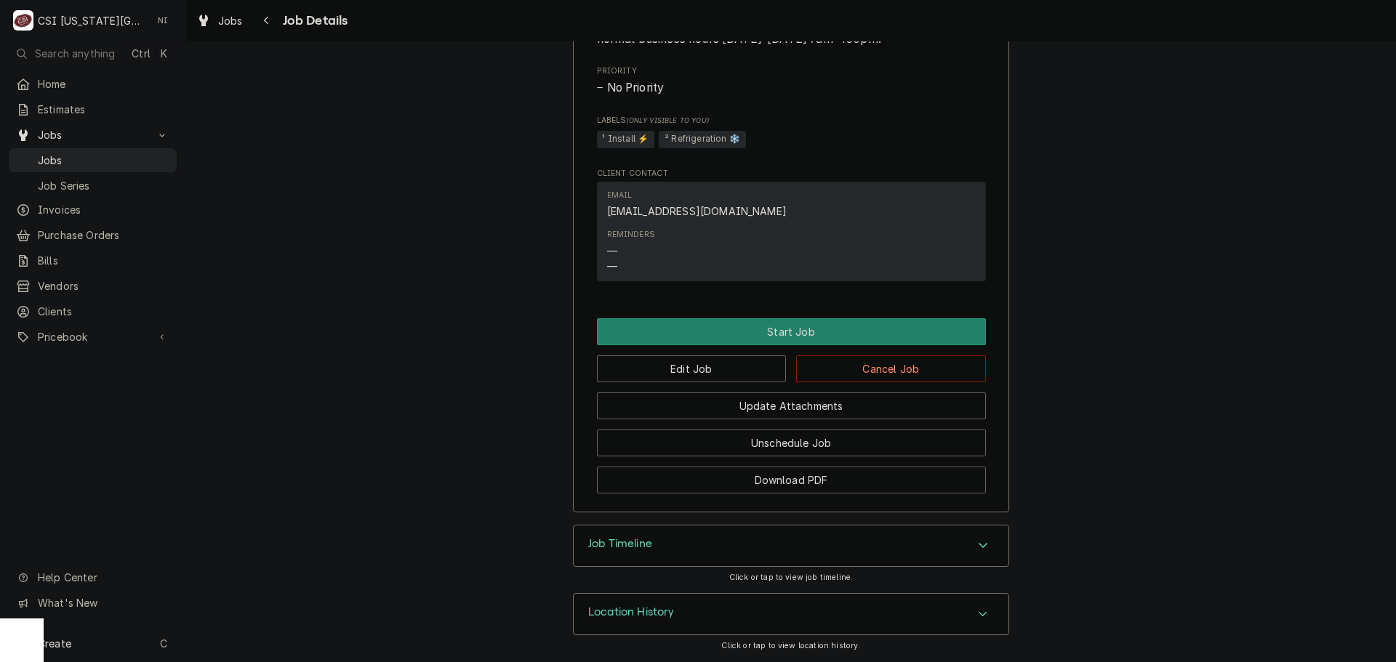
scroll to position [1042, 0]
click at [685, 366] on button "Edit Job" at bounding box center [692, 368] width 190 height 27
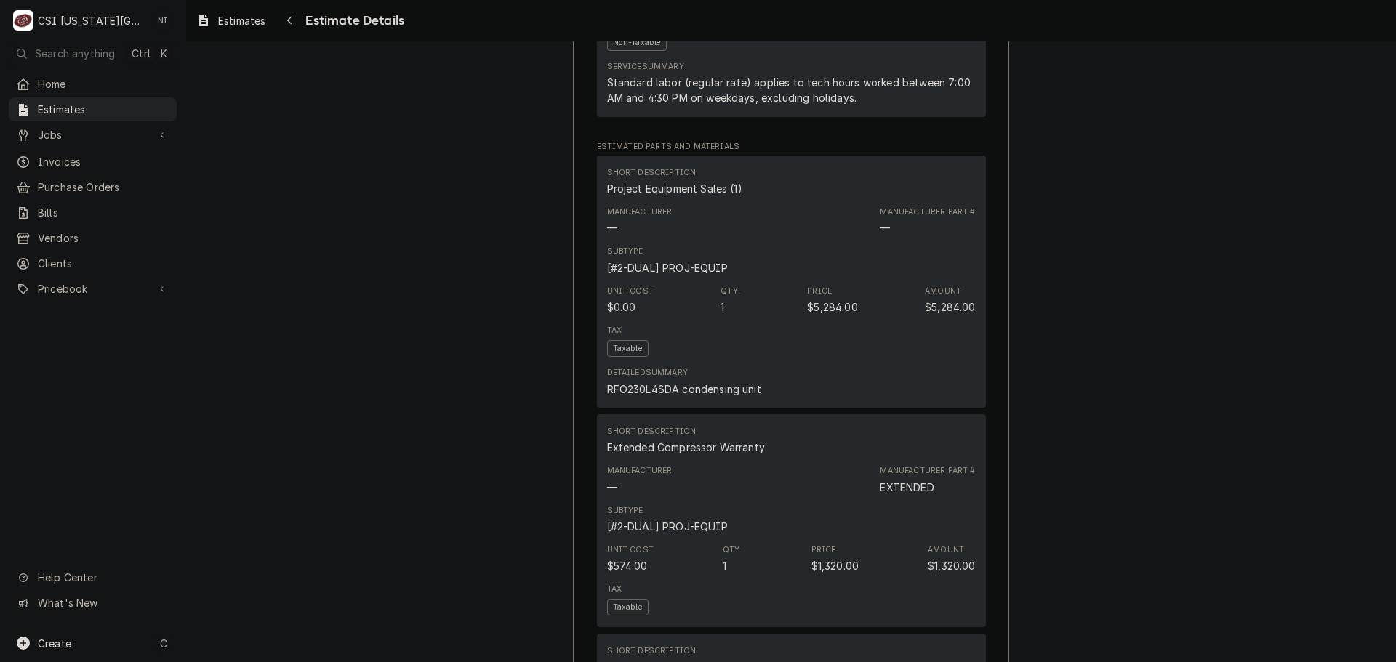
scroll to position [1454, 0]
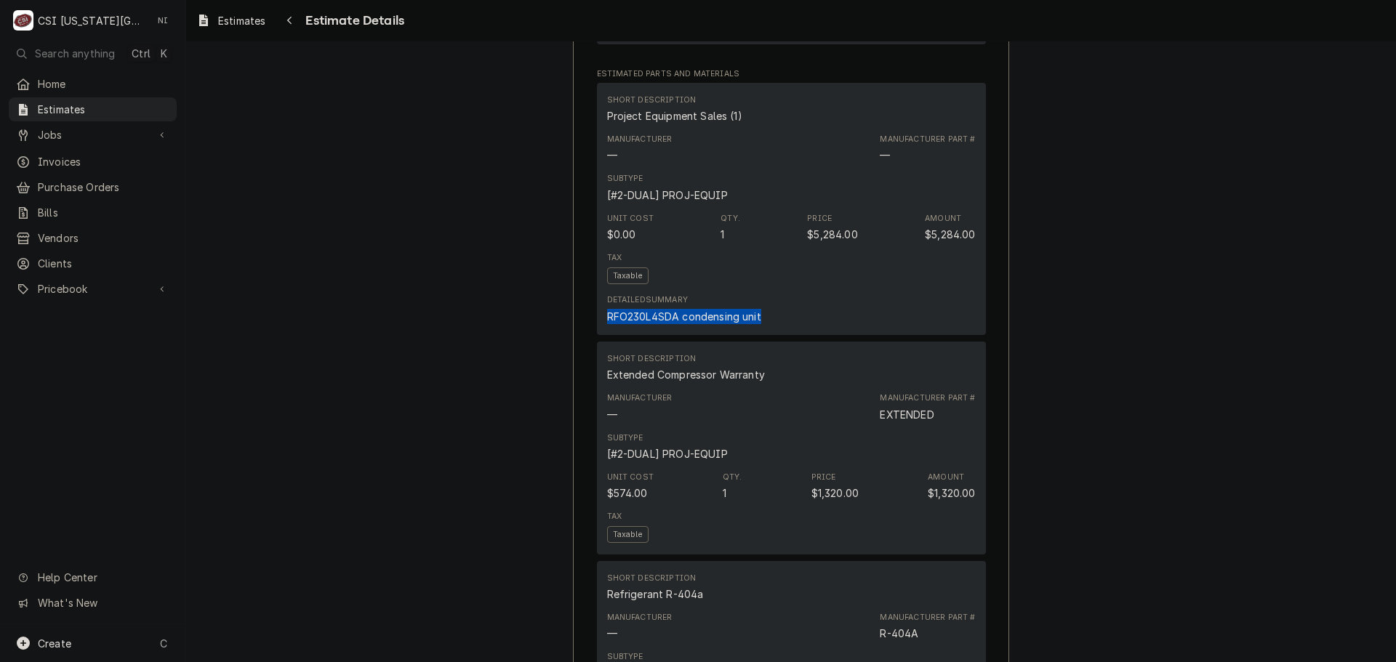
drag, startPoint x: 691, startPoint y: 372, endPoint x: 603, endPoint y: 369, distance: 88.0
click at [607, 329] on div "Detailed Summary RFO230L4SDA condensing unit" at bounding box center [791, 308] width 369 height 39
copy div "RFO230L4SDA condensing unit"
drag, startPoint x: 760, startPoint y: 422, endPoint x: 596, endPoint y: 430, distance: 164.5
click at [597, 430] on div "Short Description Extended Compressor Warranty Manufacturer — Manufacturer Part…" at bounding box center [791, 448] width 389 height 213
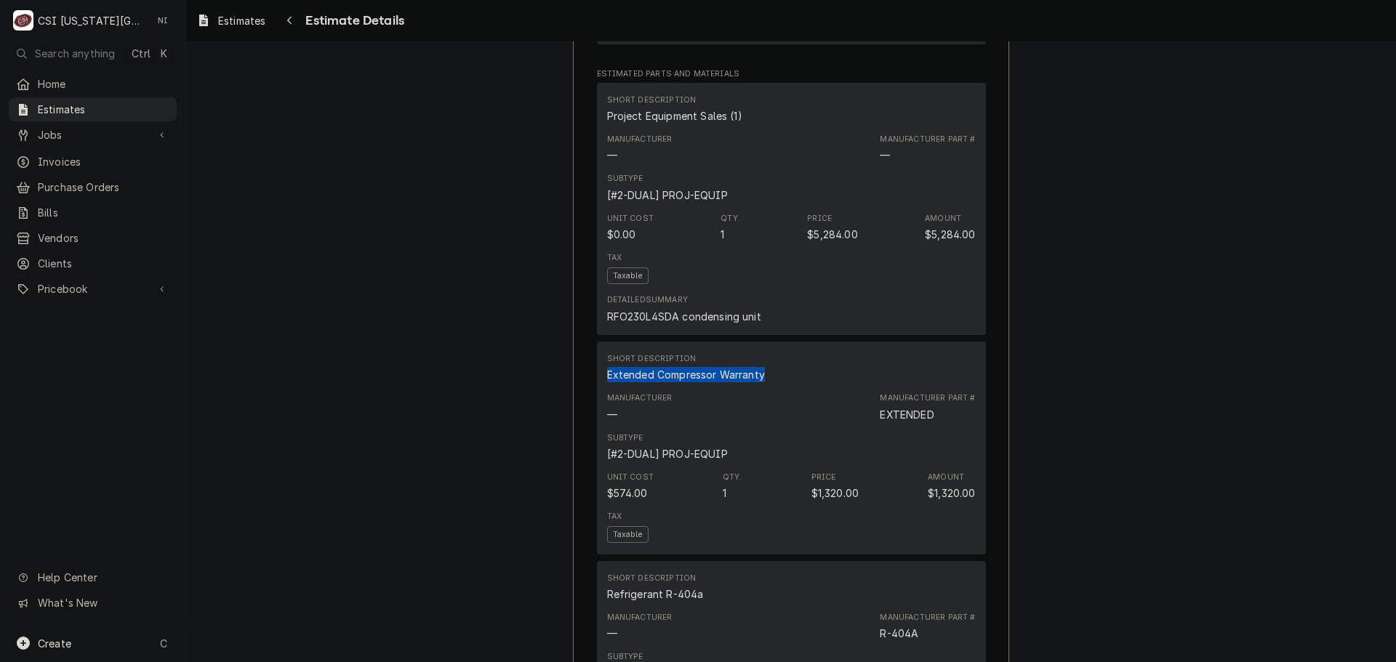
copy div "Extended Compressor Warranty"
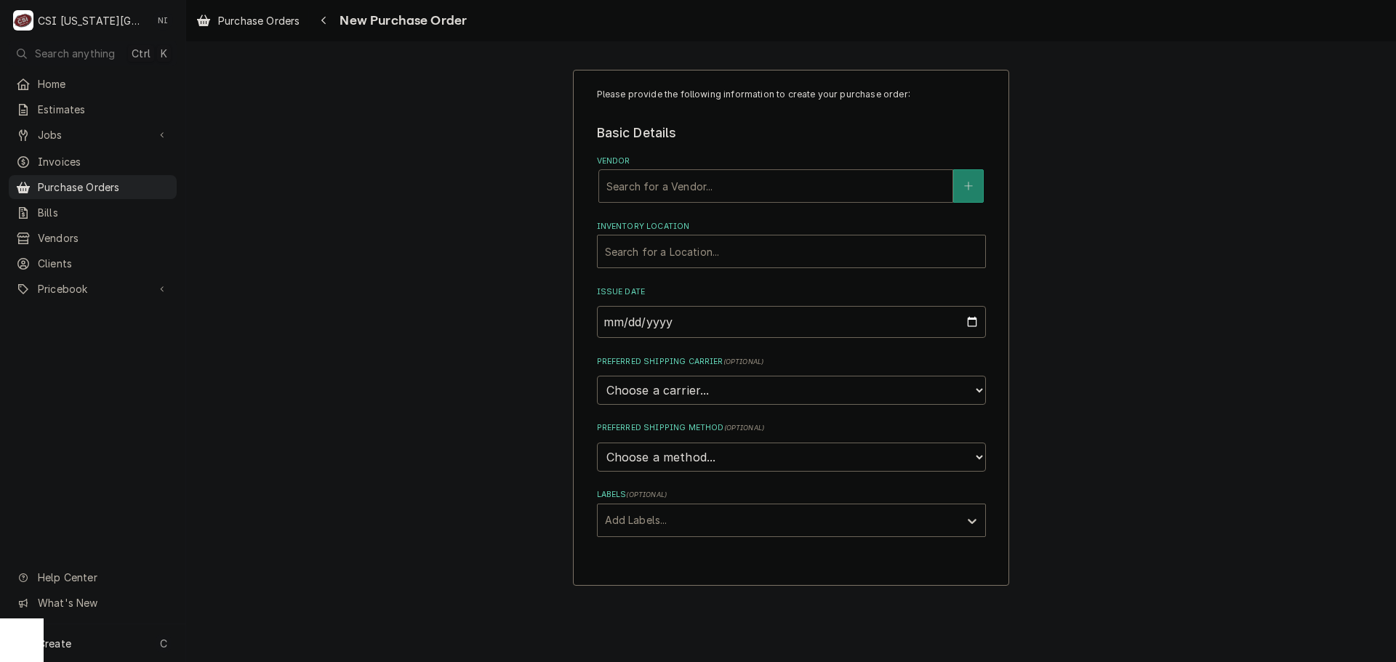
click at [680, 185] on div "Vendor" at bounding box center [775, 186] width 339 height 26
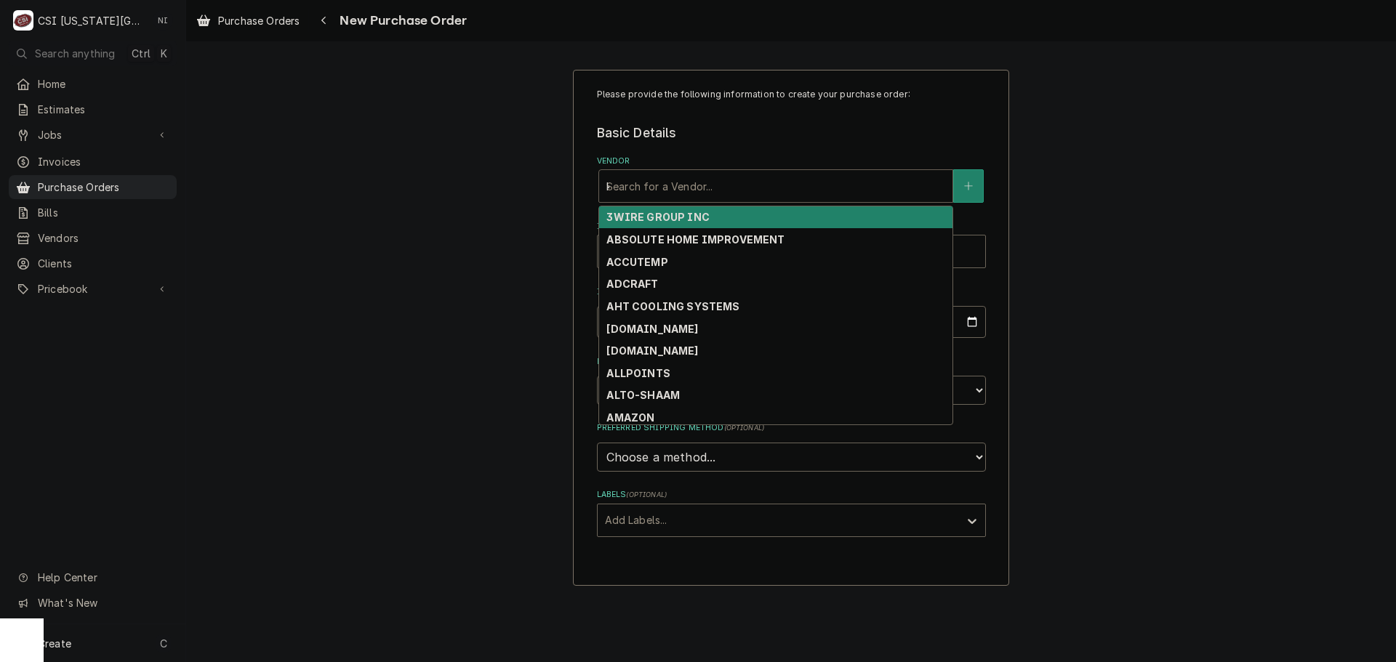
type input "key"
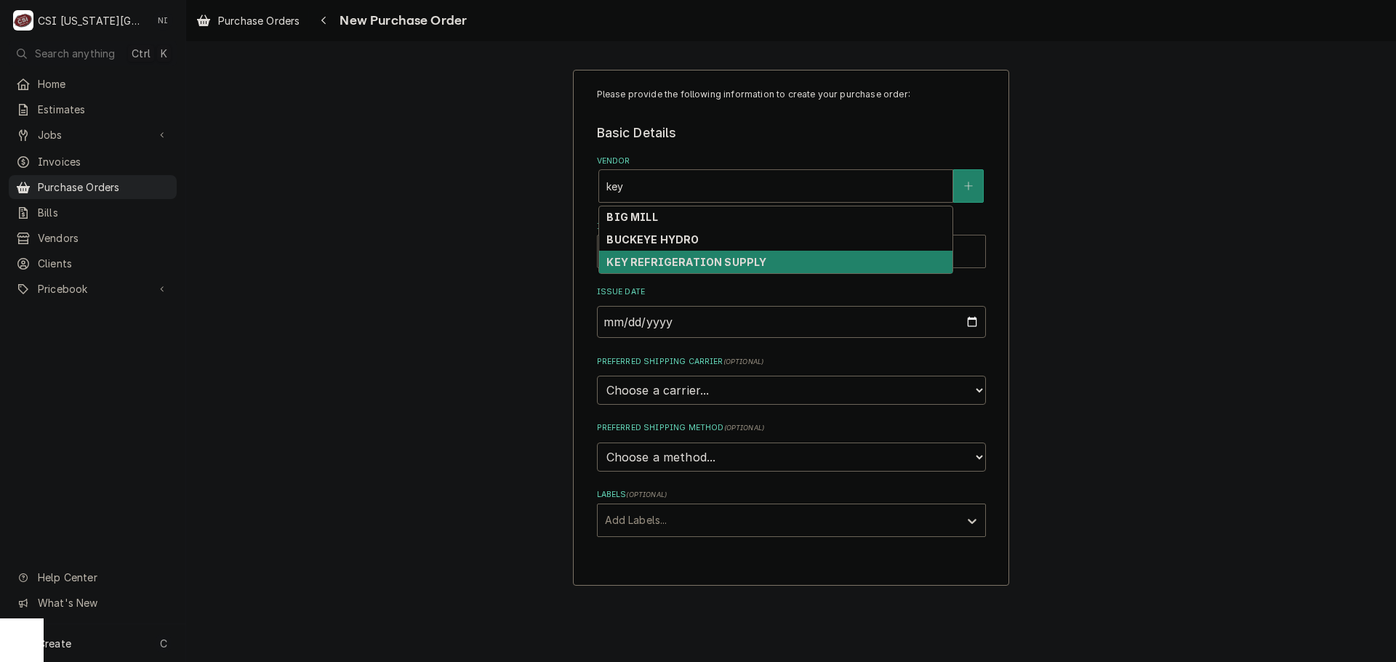
click at [680, 257] on strong "KEY REFRIGERATION SUPPLY" at bounding box center [686, 262] width 160 height 12
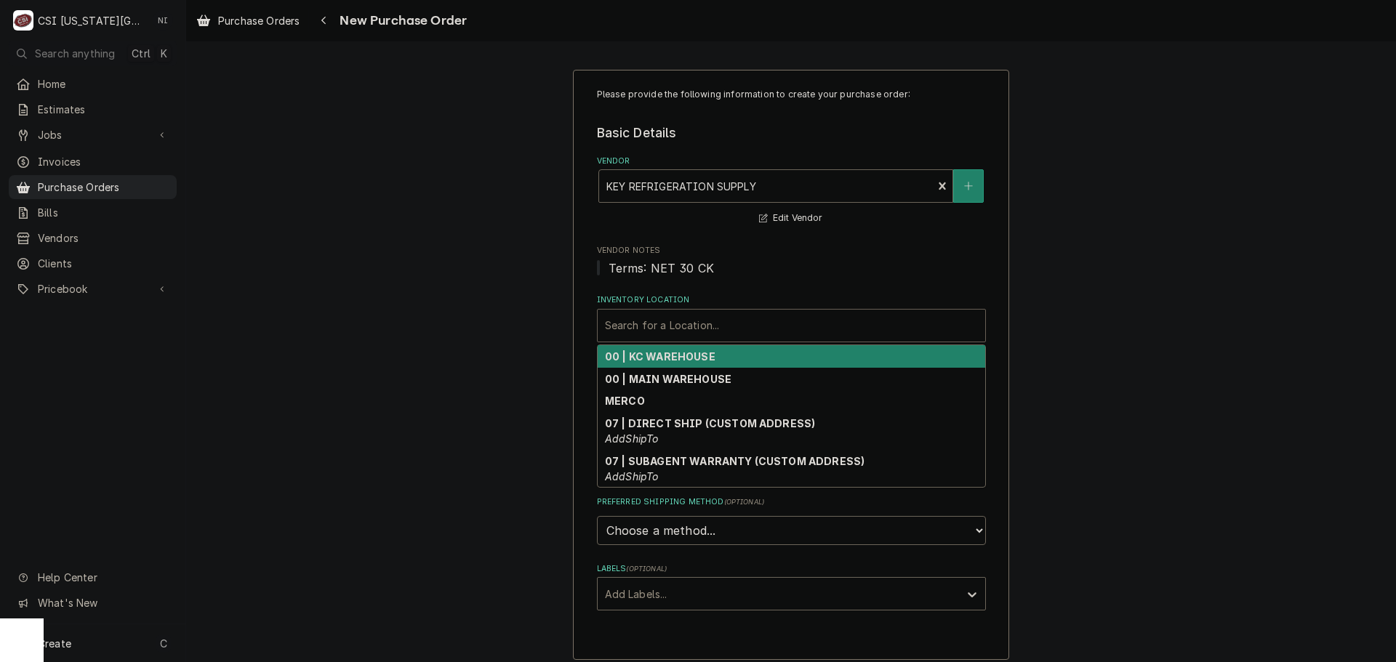
click at [685, 330] on div "Inventory Location" at bounding box center [791, 326] width 373 height 26
click at [680, 357] on strong "00 | KC WAREHOUSE" at bounding box center [660, 356] width 110 height 12
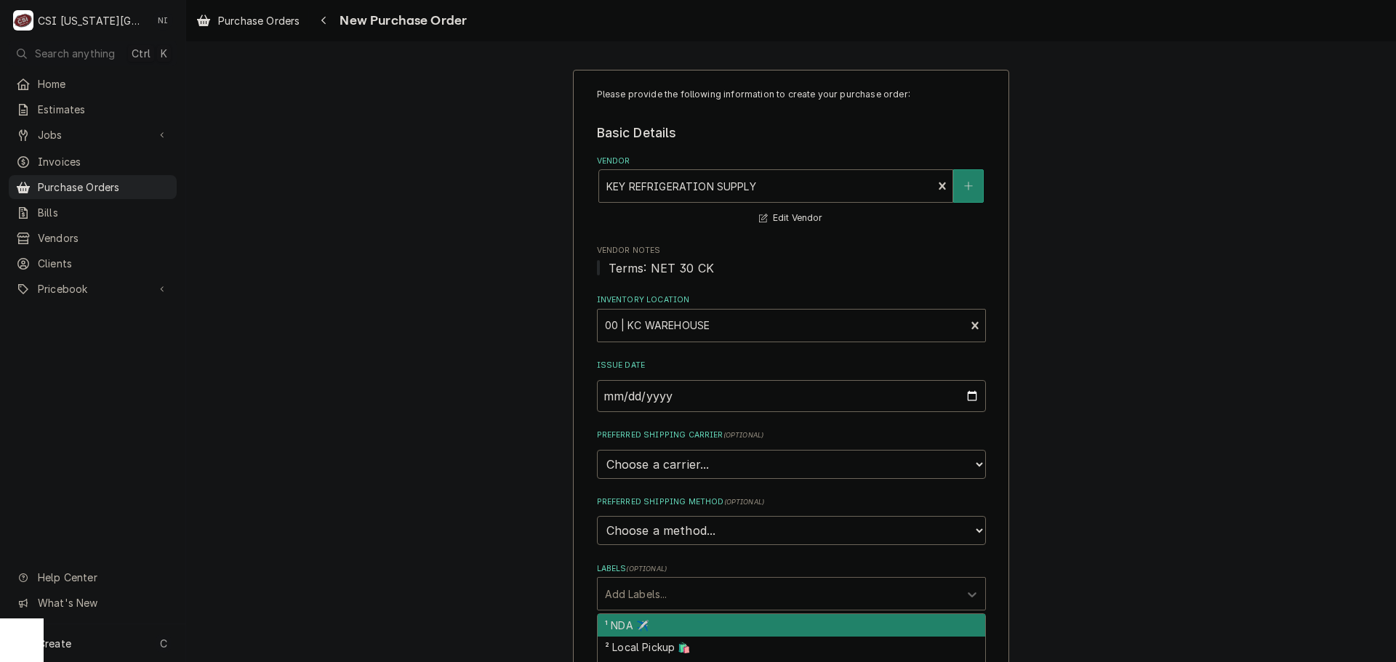
click at [678, 586] on div "Labels" at bounding box center [778, 594] width 347 height 26
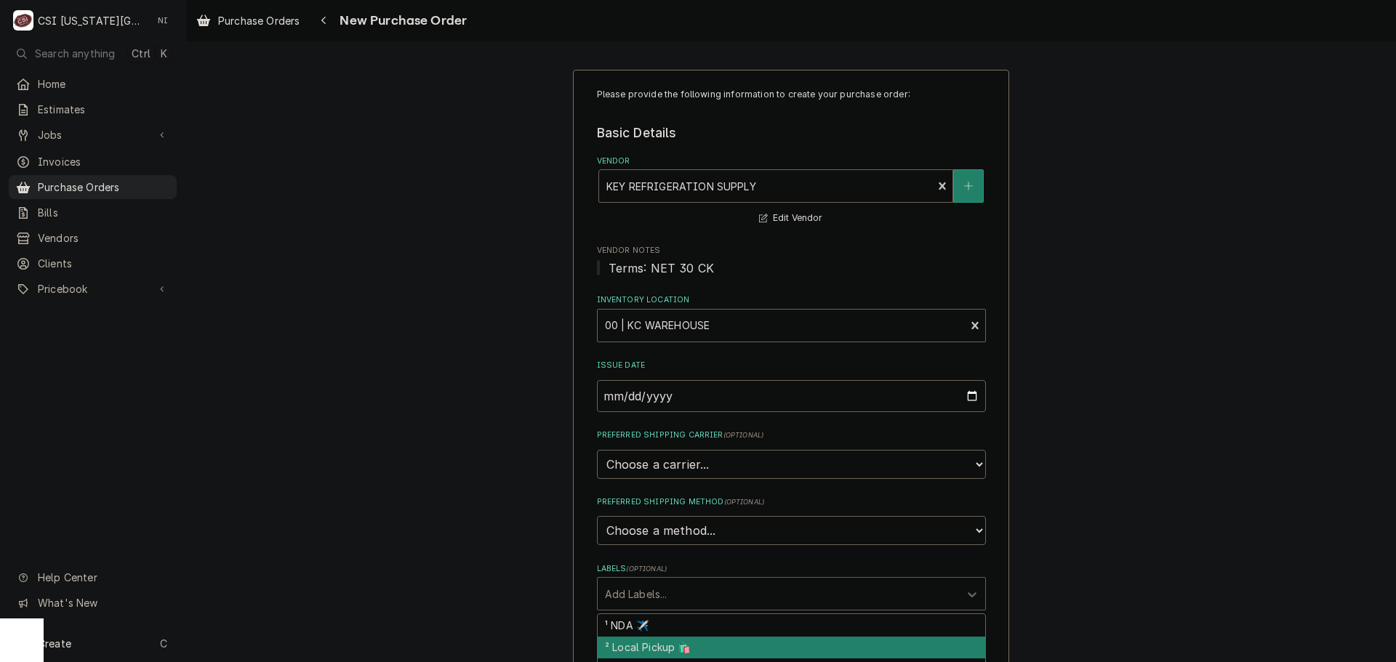
drag, startPoint x: 648, startPoint y: 644, endPoint x: 659, endPoint y: 644, distance: 10.2
click at [648, 645] on div "² Local Pickup 🛍️" at bounding box center [791, 648] width 387 height 23
type textarea "x"
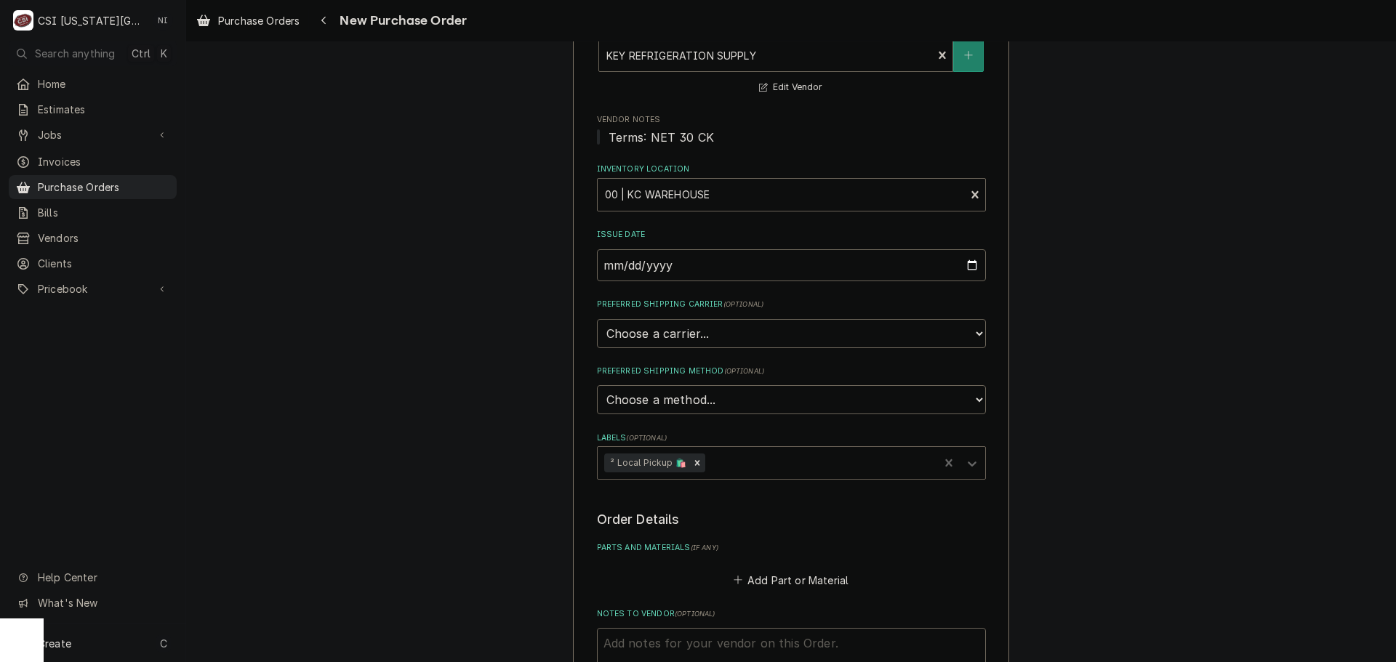
scroll to position [291, 0]
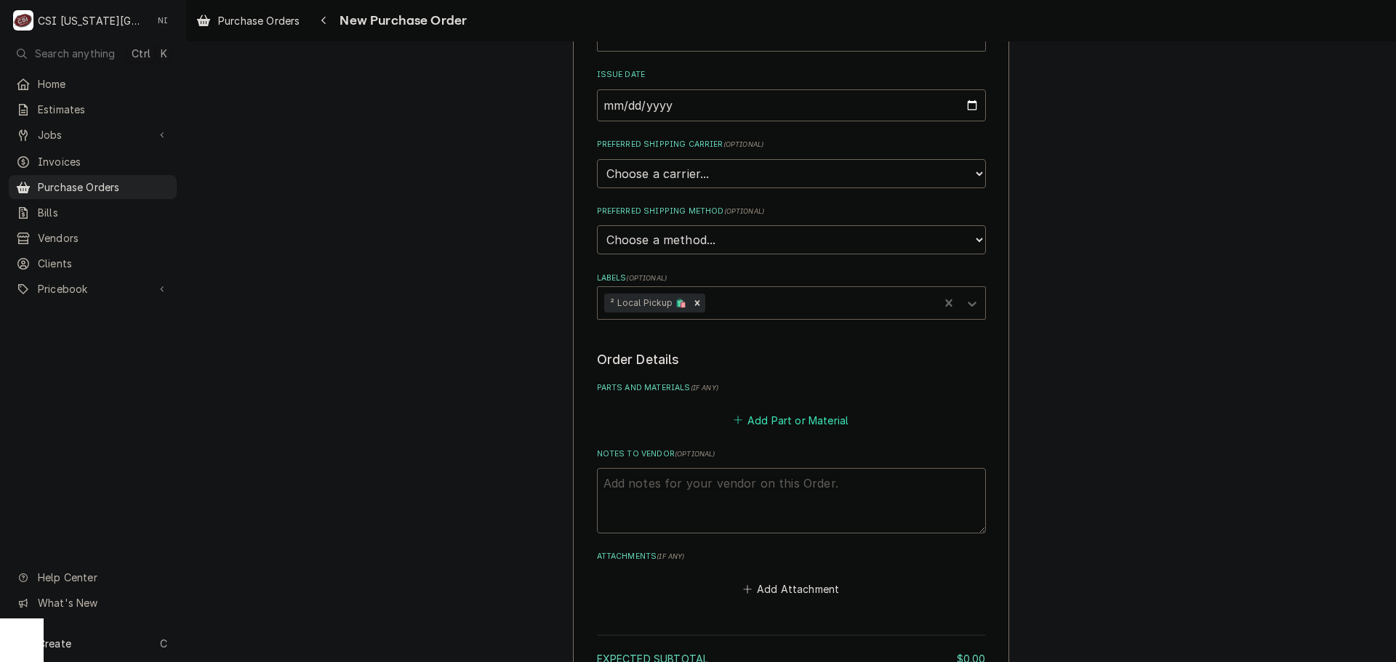
click at [776, 422] on button "Add Part or Material" at bounding box center [791, 420] width 120 height 20
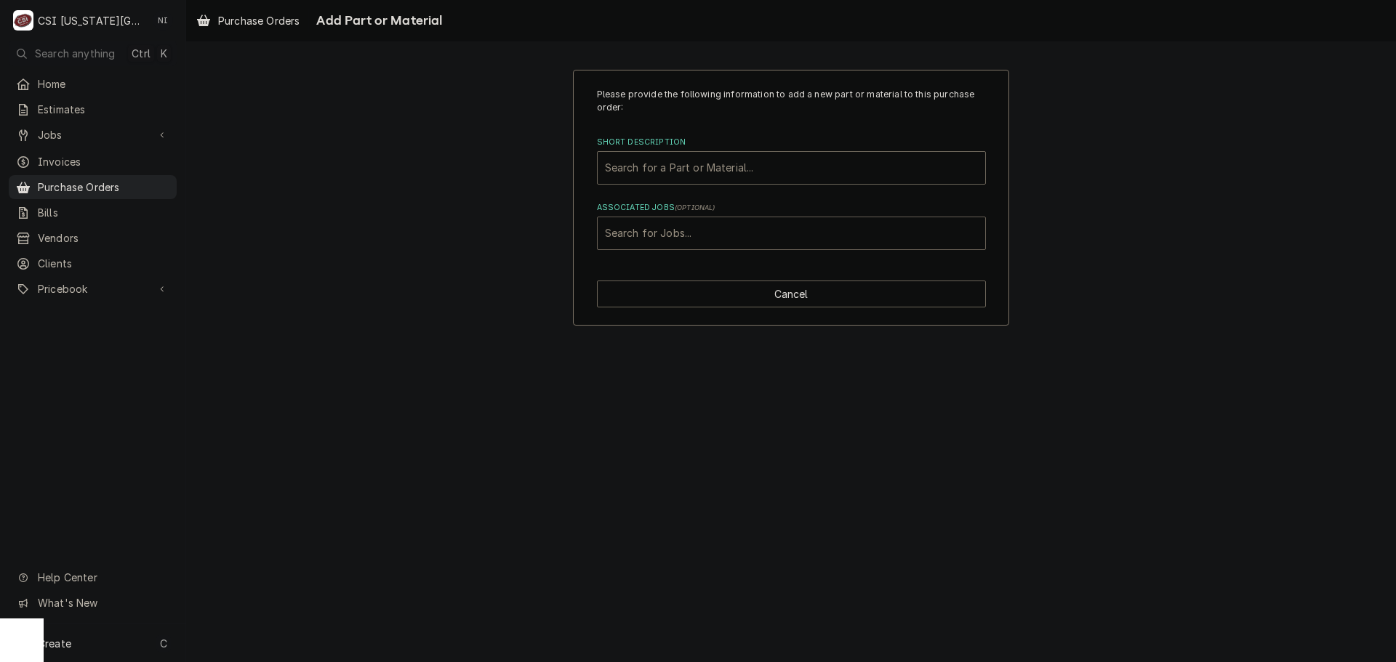
click at [704, 229] on div "Associated Jobs" at bounding box center [791, 233] width 373 height 26
type input "32844"
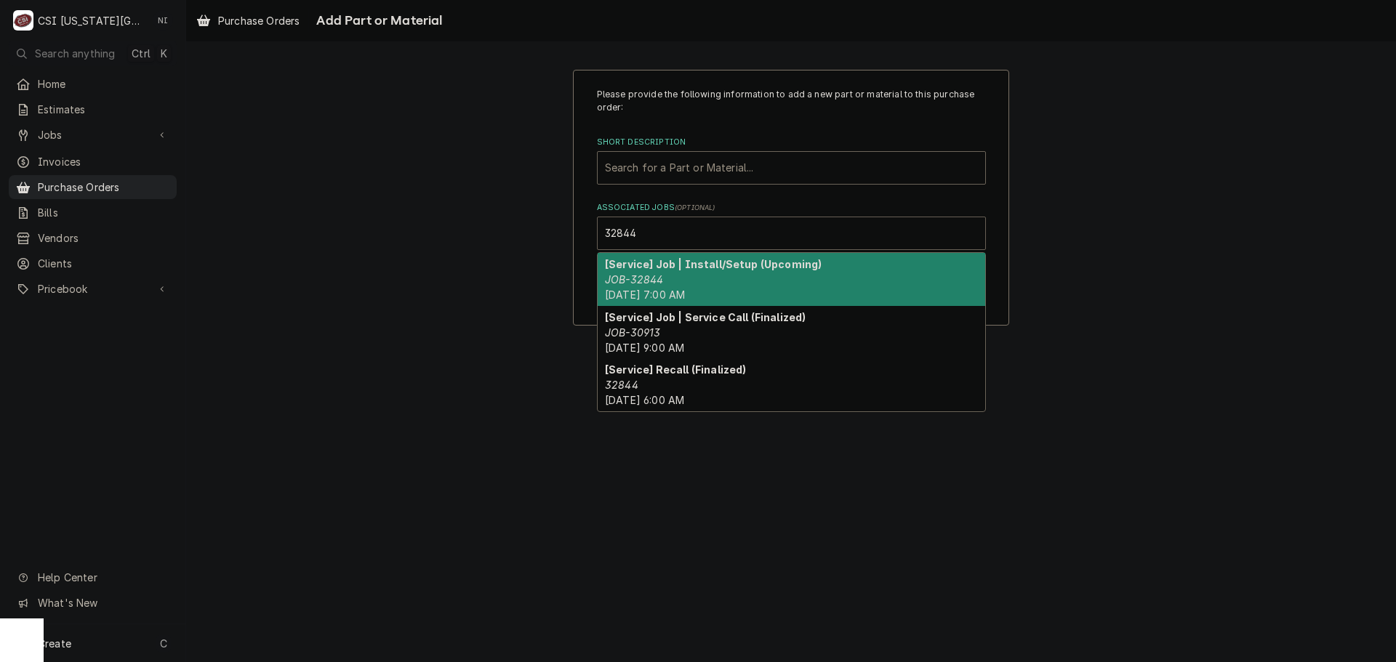
click at [659, 281] on em "JOB-32844" at bounding box center [634, 279] width 58 height 12
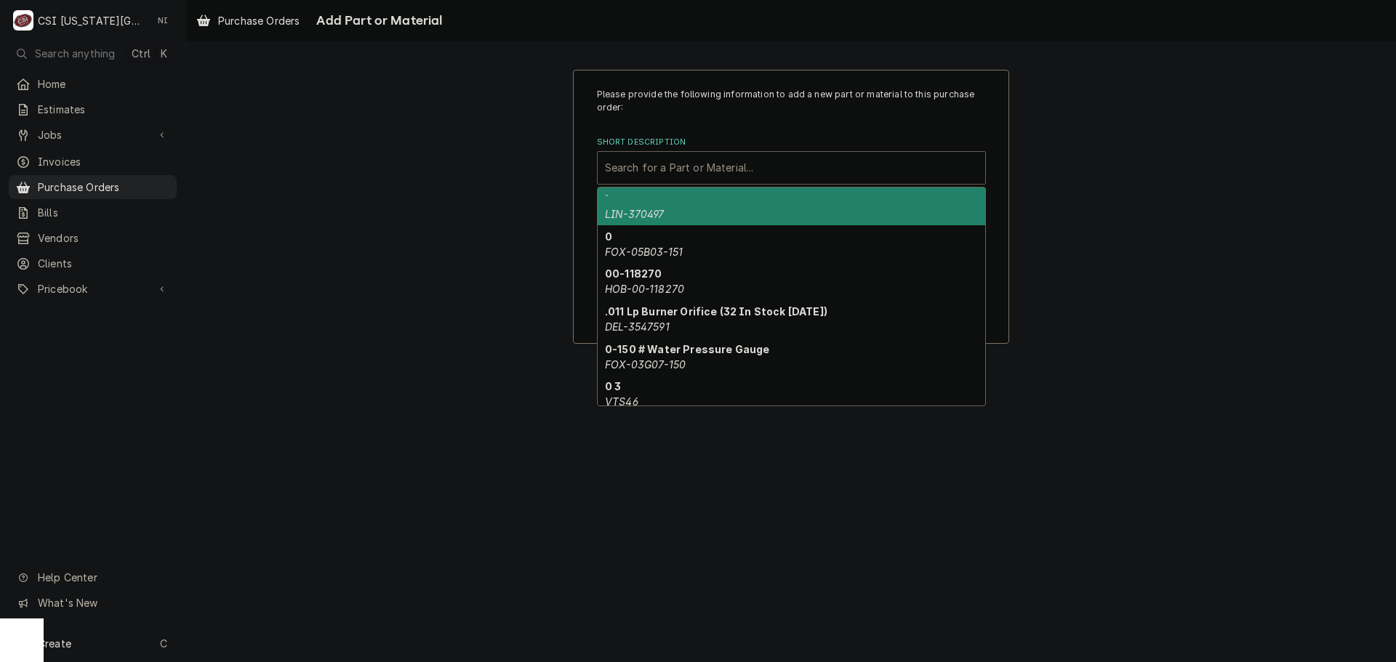
drag, startPoint x: 670, startPoint y: 156, endPoint x: 673, endPoint y: 169, distance: 12.9
click at [670, 160] on div "Short Description" at bounding box center [791, 168] width 373 height 26
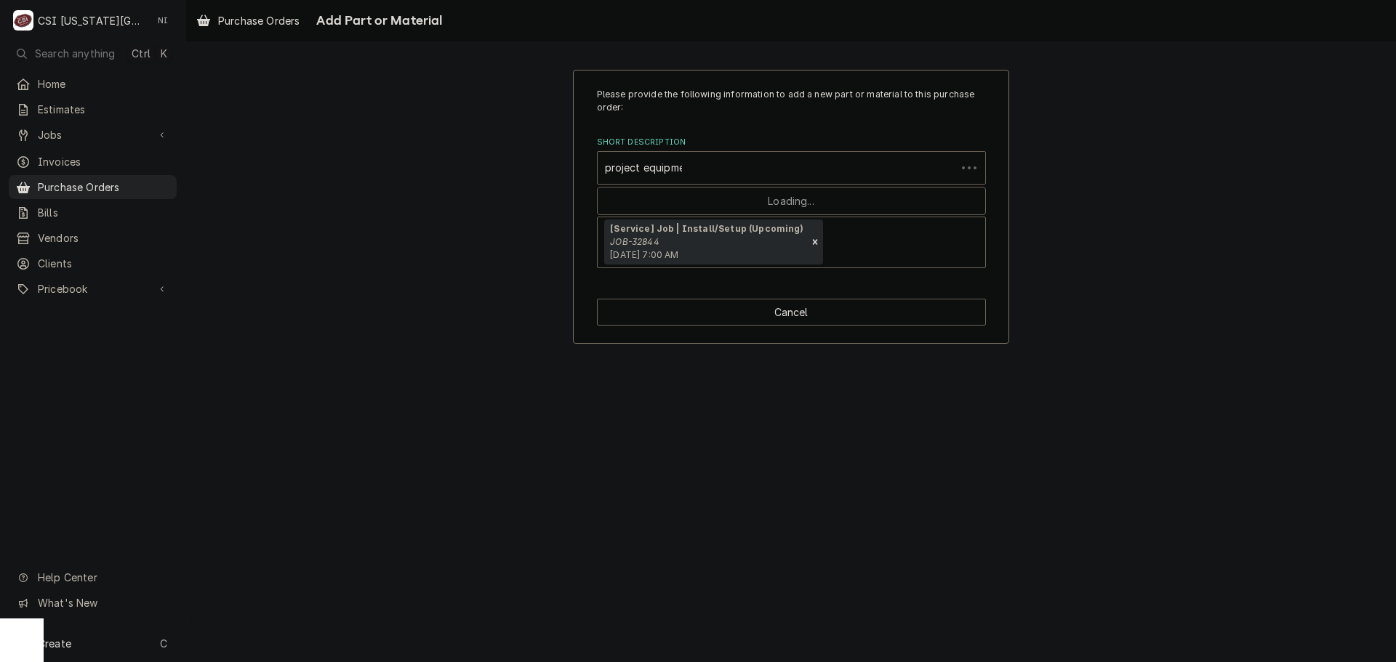
type input "project equipment"
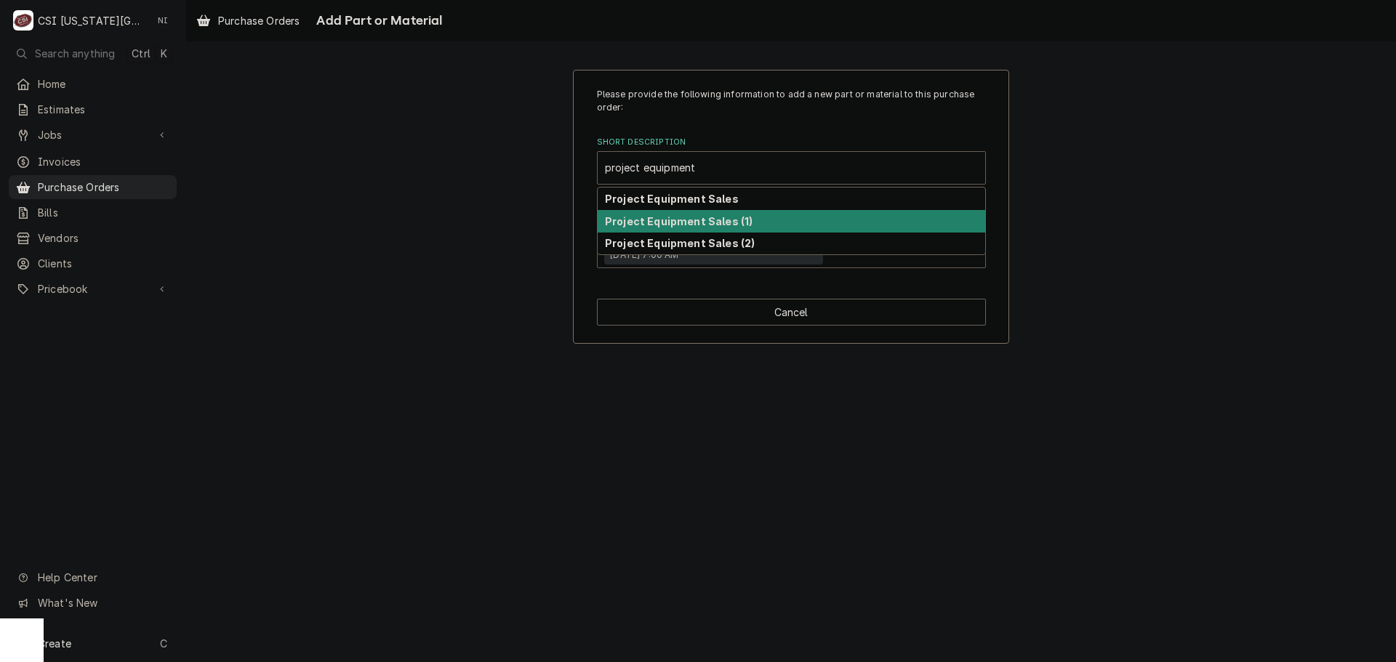
click at [673, 215] on div "Project Equipment Sales (1)" at bounding box center [791, 221] width 387 height 23
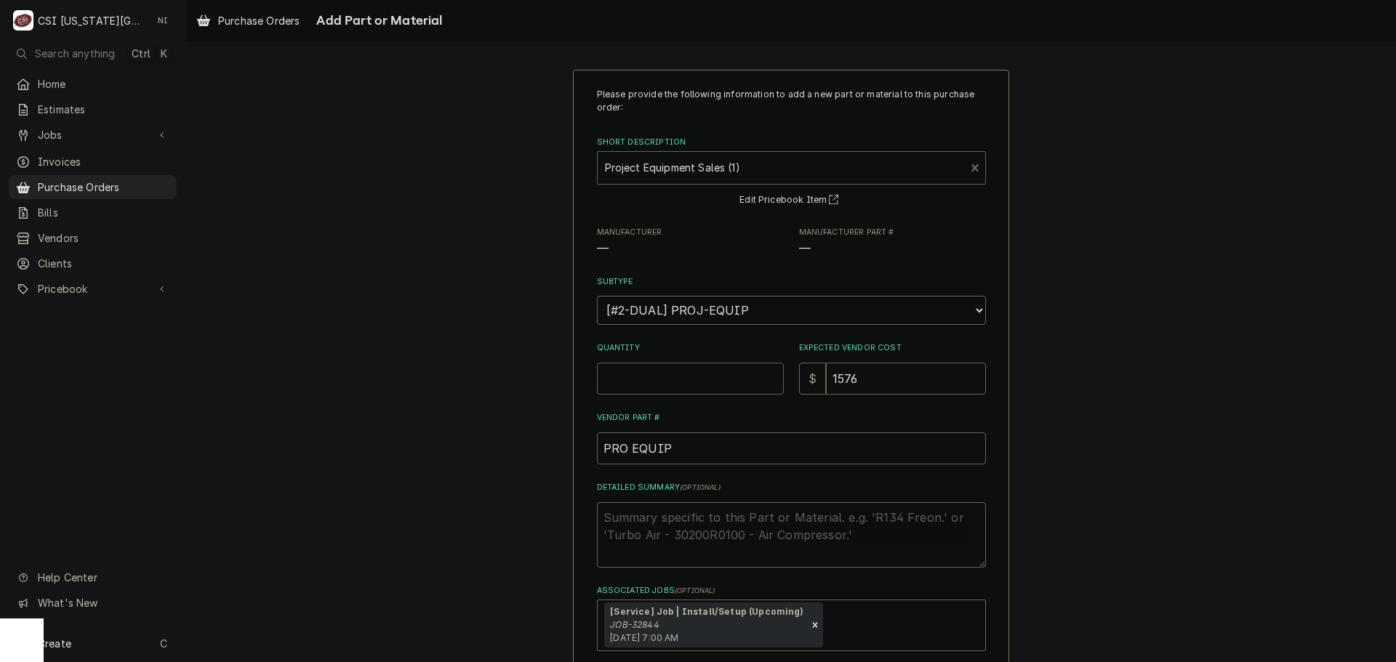
click at [685, 382] on input "Quantity" at bounding box center [690, 379] width 187 height 32
type textarea "x"
type input "1"
type textarea "x"
type input "3"
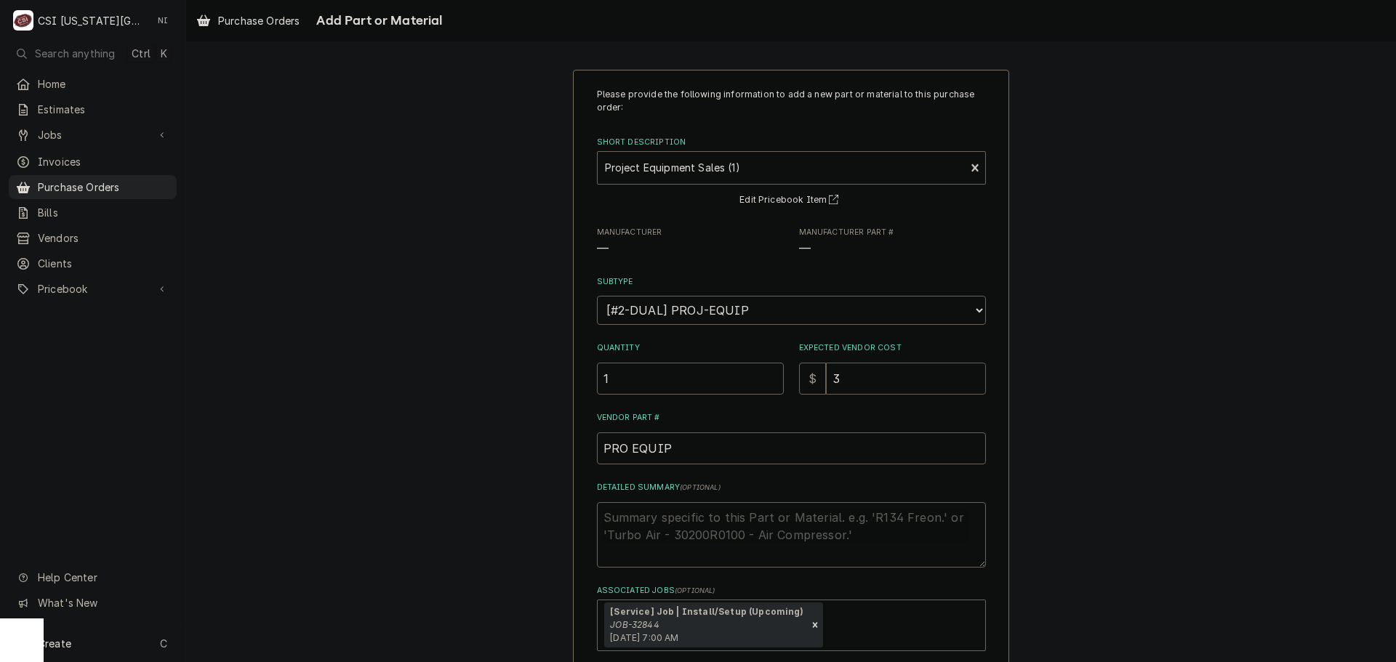
type textarea "x"
type input "39"
type textarea "x"
type input "396"
type textarea "x"
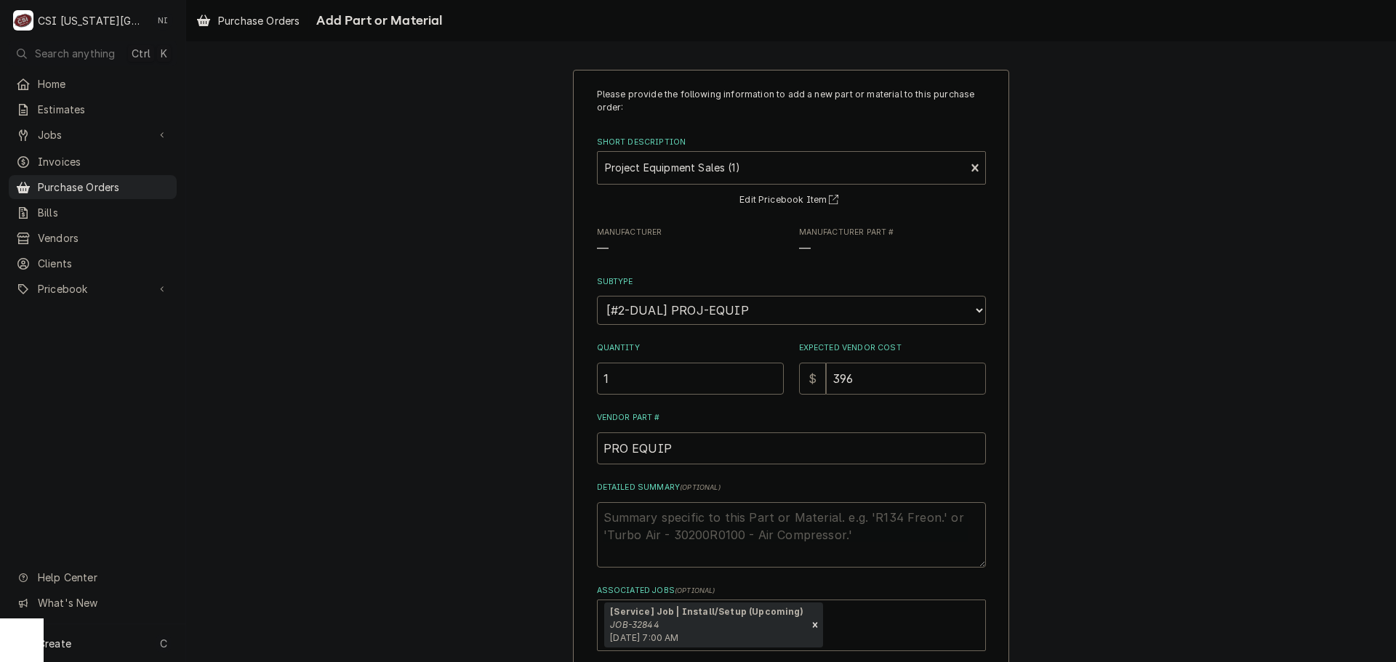
type input "3963"
type textarea "x"
type input "3963.0"
type textarea "x"
type input "3963.00"
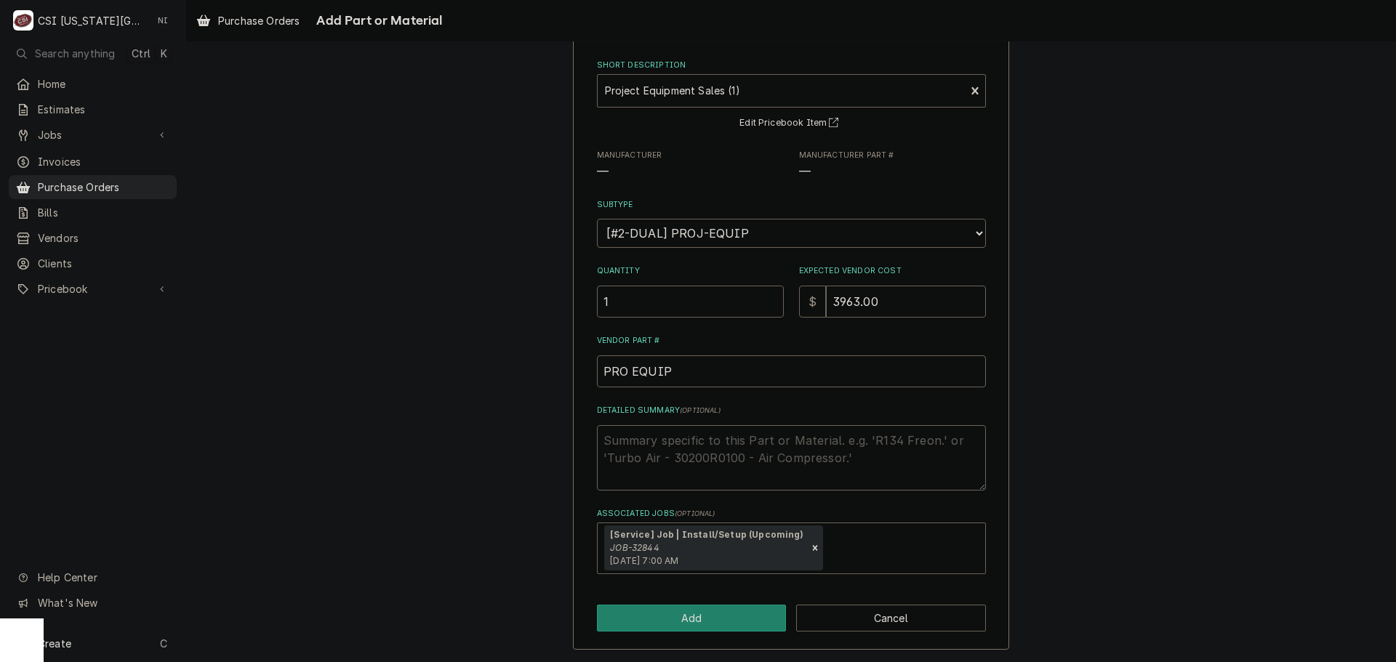
scroll to position [78, 0]
click at [675, 444] on textarea "Detailed Summary ( optional )" at bounding box center [791, 457] width 389 height 65
paste textarea "RFO230L4SDA condensing unit"
type textarea "x"
type textarea "RFO230L4SDA condensing unit"
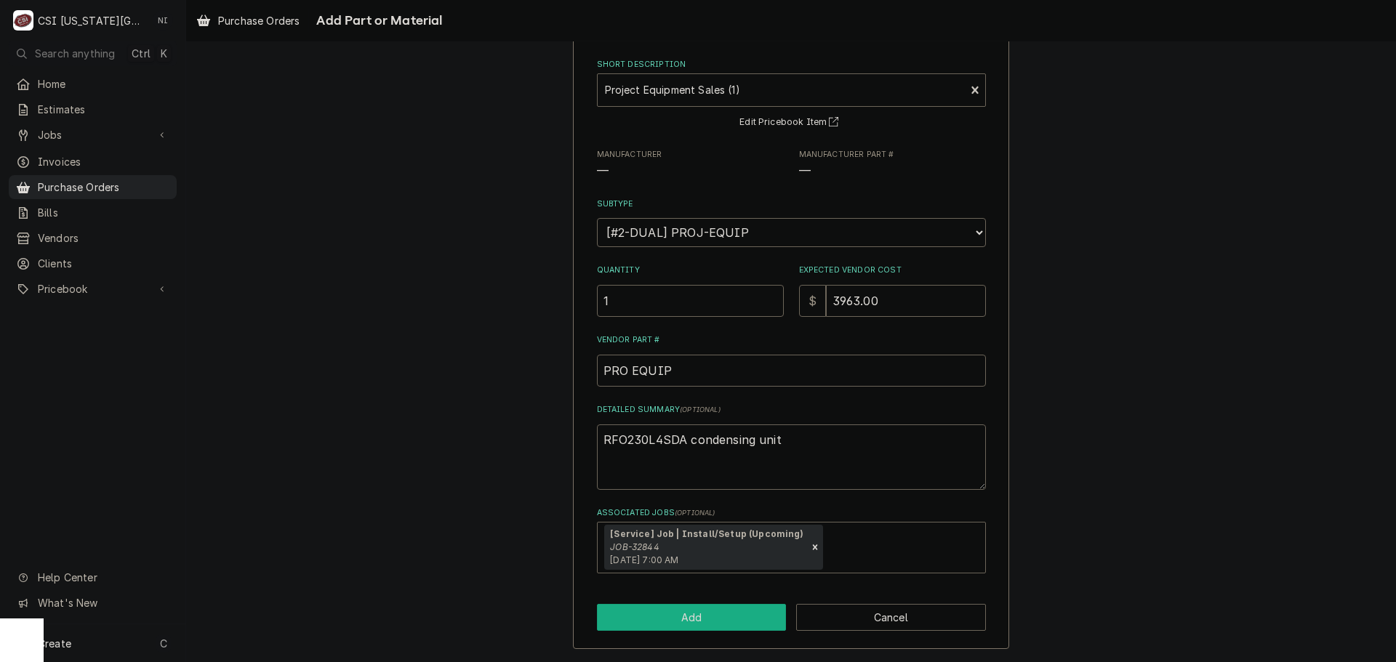
click at [736, 619] on button "Add" at bounding box center [692, 617] width 190 height 27
type textarea "x"
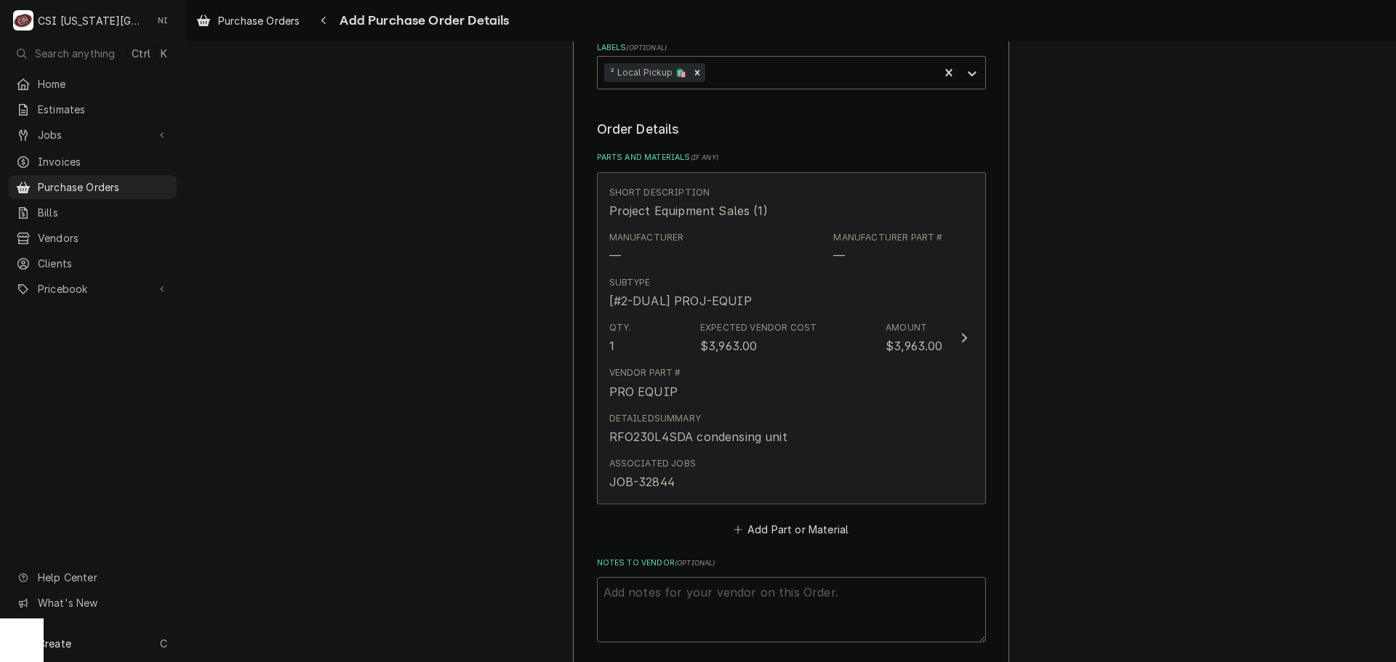
scroll to position [654, 0]
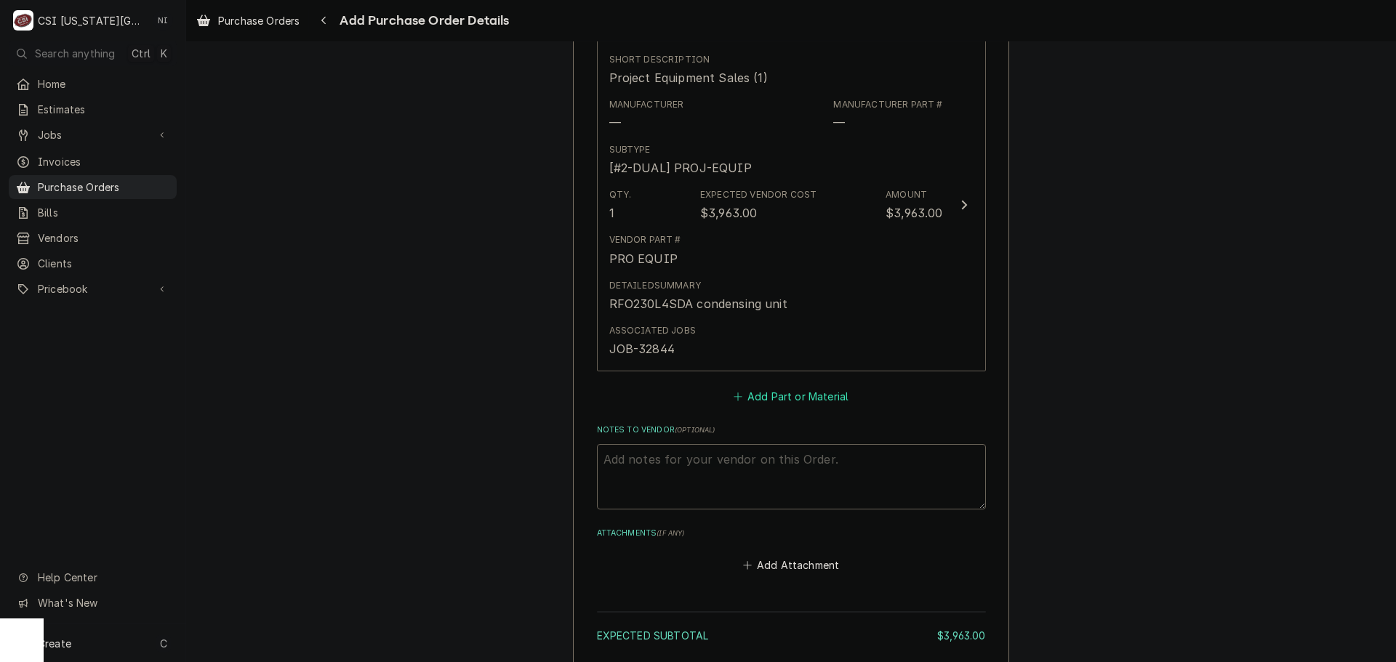
click at [766, 398] on button "Add Part or Material" at bounding box center [791, 396] width 120 height 20
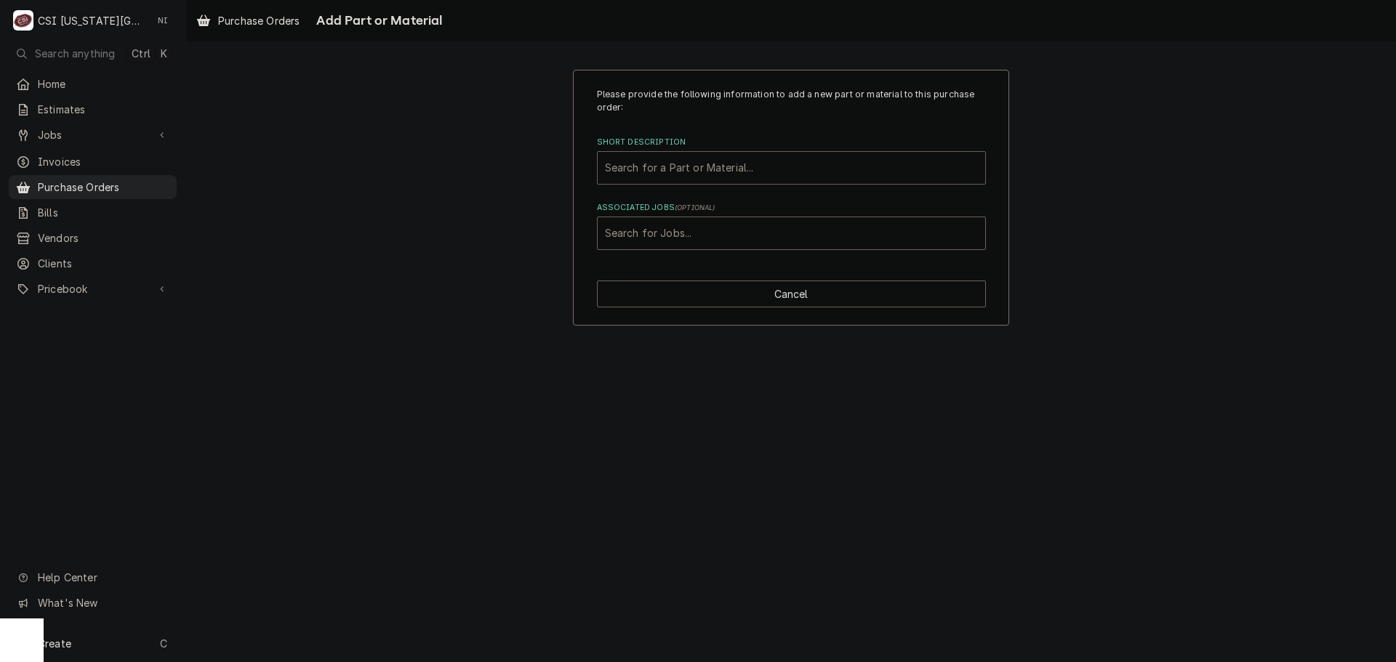
click at [732, 169] on div "Short Description" at bounding box center [791, 168] width 373 height 26
type input "w"
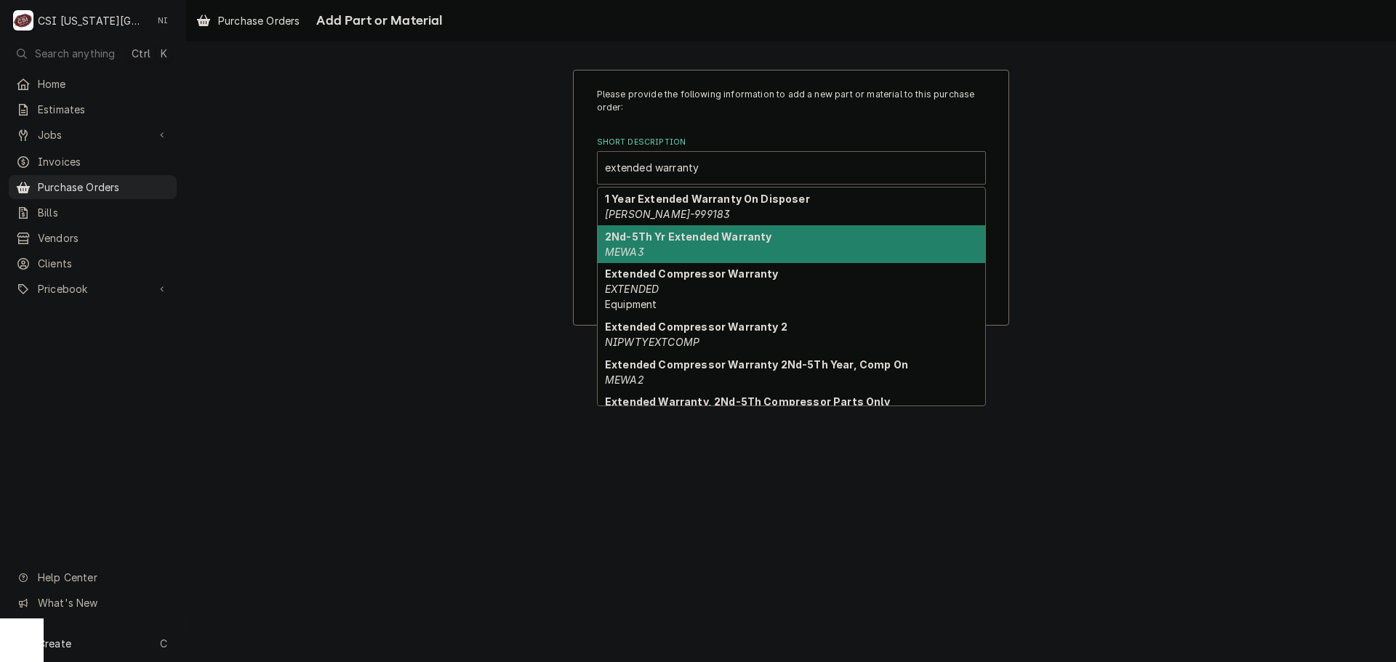
type input "extended warranty"
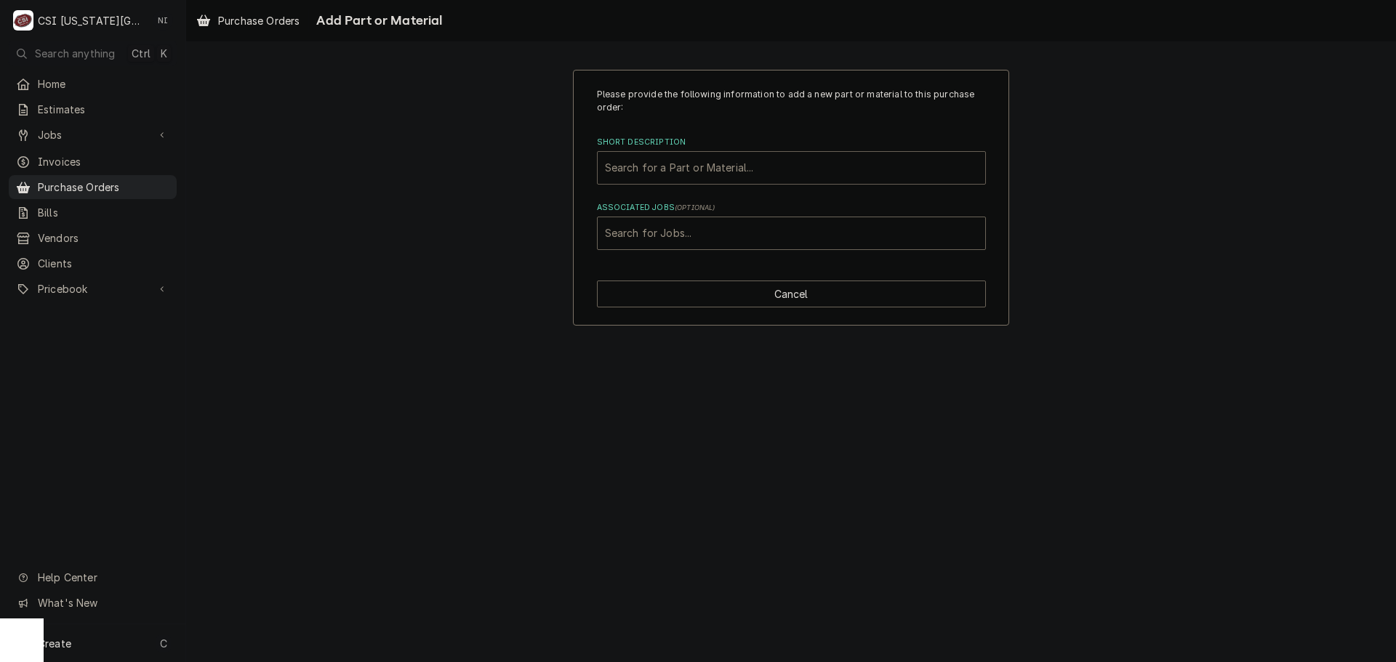
click at [657, 172] on div "Short Description" at bounding box center [791, 168] width 373 height 26
type input "extended compressor warranty"
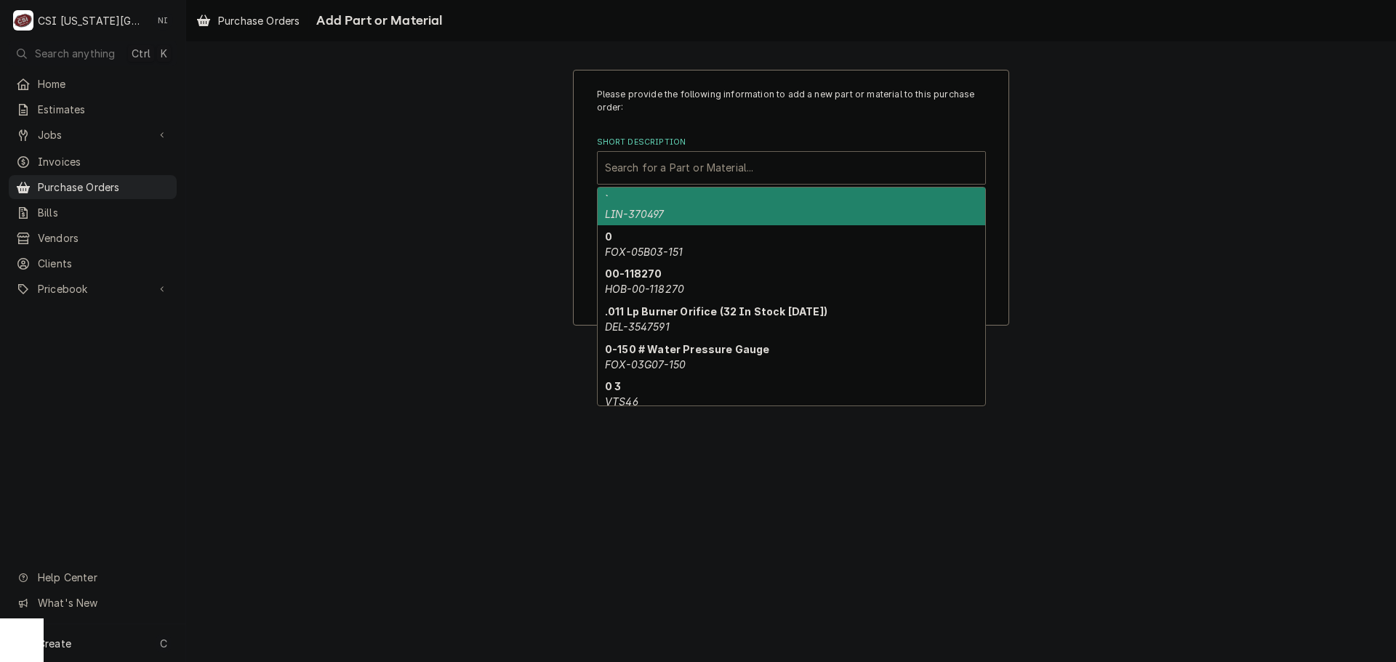
click at [700, 164] on div "Short Description" at bounding box center [791, 168] width 373 height 26
paste input "Extended Compressor Warranty"
type input "Extended Compressor Warranty"
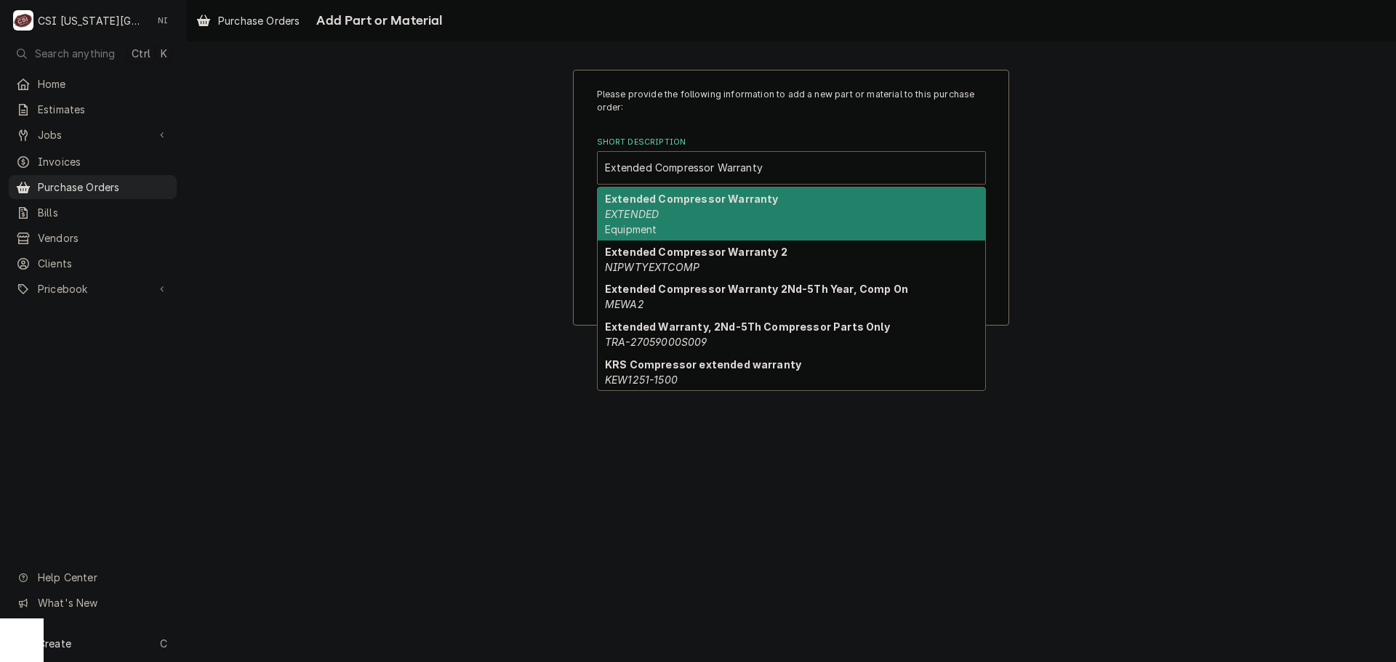
click at [739, 214] on div "Extended Compressor Warranty EXTENDED Equipment" at bounding box center [791, 214] width 387 height 53
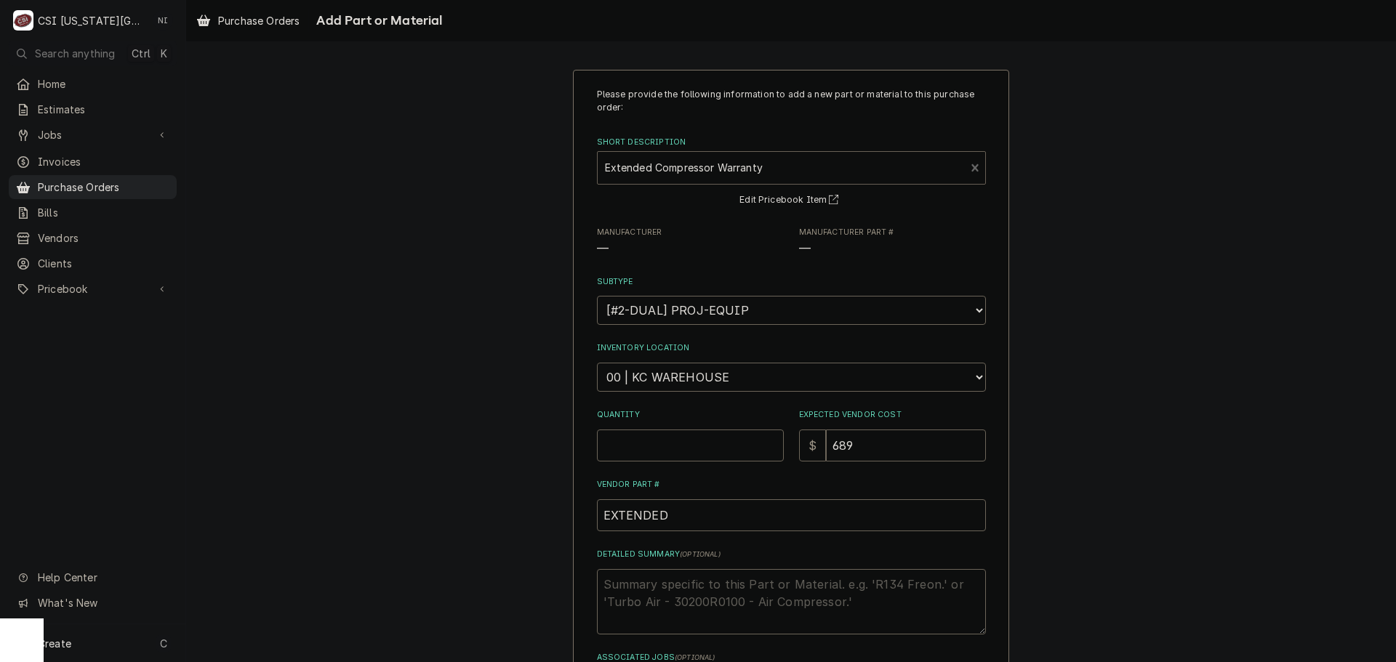
type textarea "x"
click at [688, 374] on select "Choose a location... 00 | KC WAREHOUSE 00 | MAIN WAREHOUSE 01 | BRIAN BREAZIER …" at bounding box center [791, 377] width 389 height 29
select select "2709"
click at [597, 363] on select "Choose a location... 00 | KC WAREHOUSE 00 | MAIN WAREHOUSE 01 | BRIAN BREAZIER …" at bounding box center [791, 377] width 389 height 29
click at [654, 445] on input "Quantity" at bounding box center [690, 446] width 187 height 32
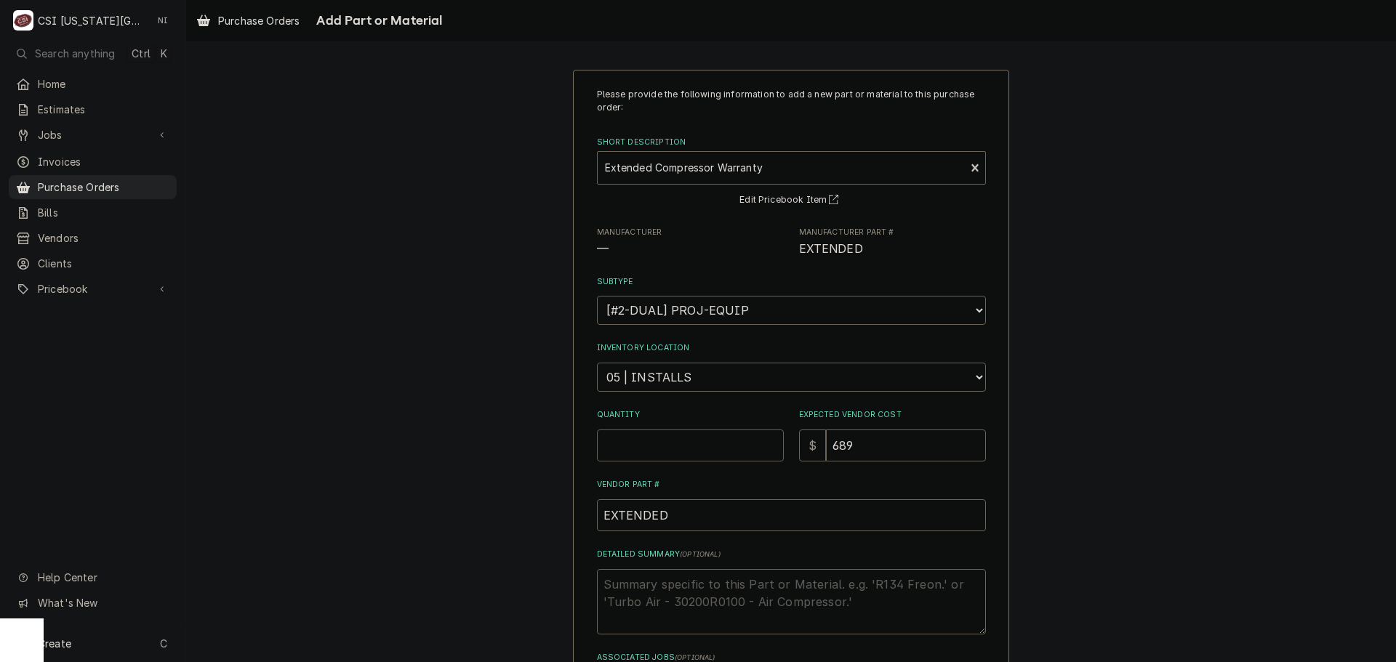
type textarea "x"
type input "1"
type textarea "x"
type input "9"
type textarea "x"
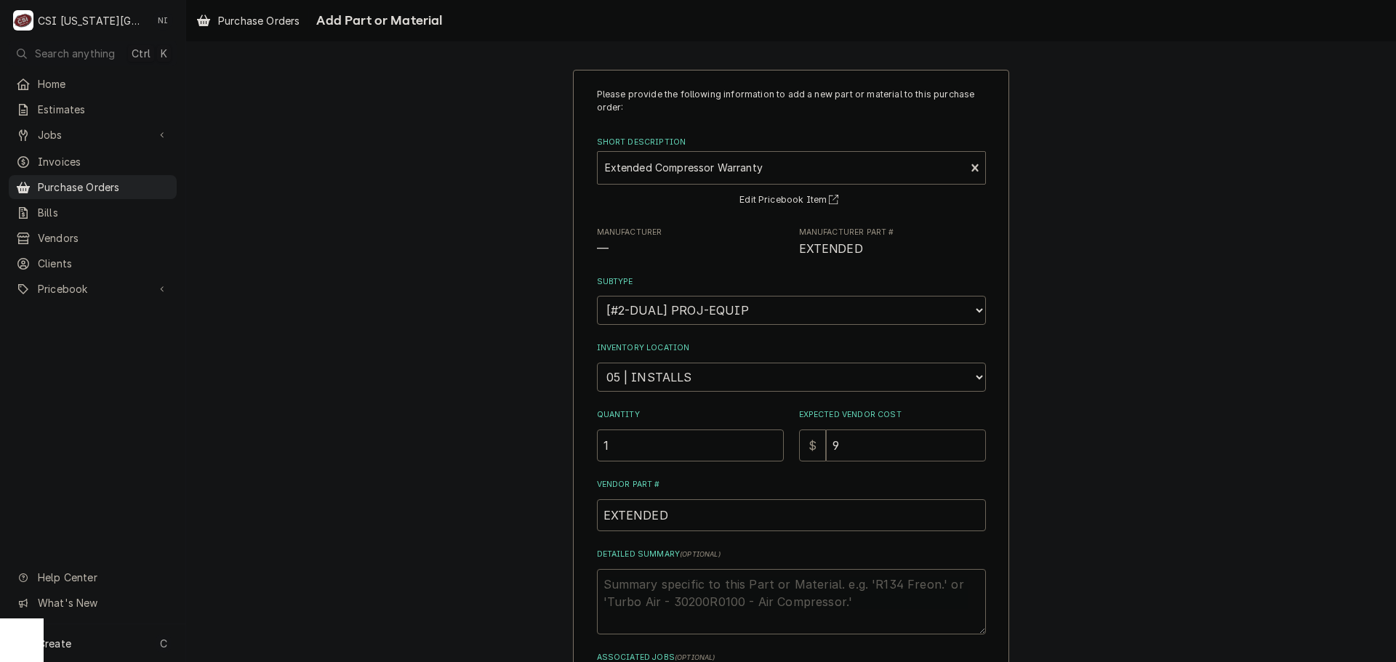
type input "99"
type textarea "x"
type input "990"
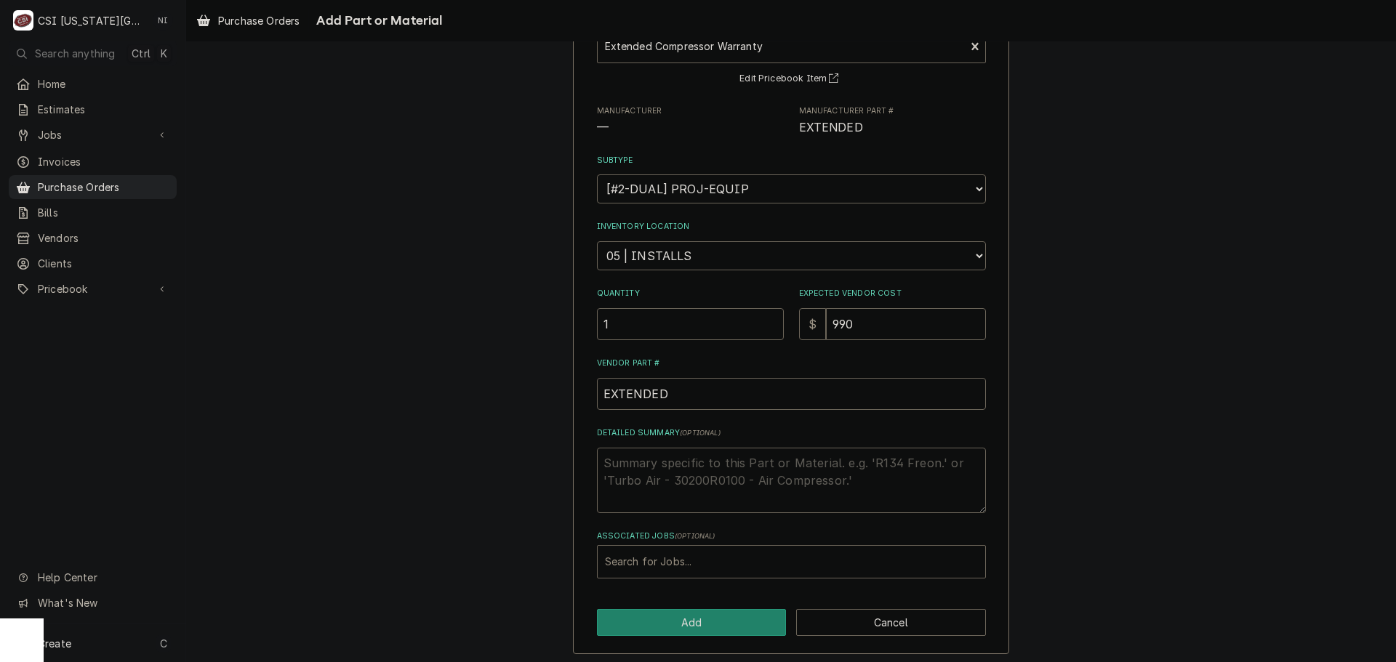
scroll to position [126, 0]
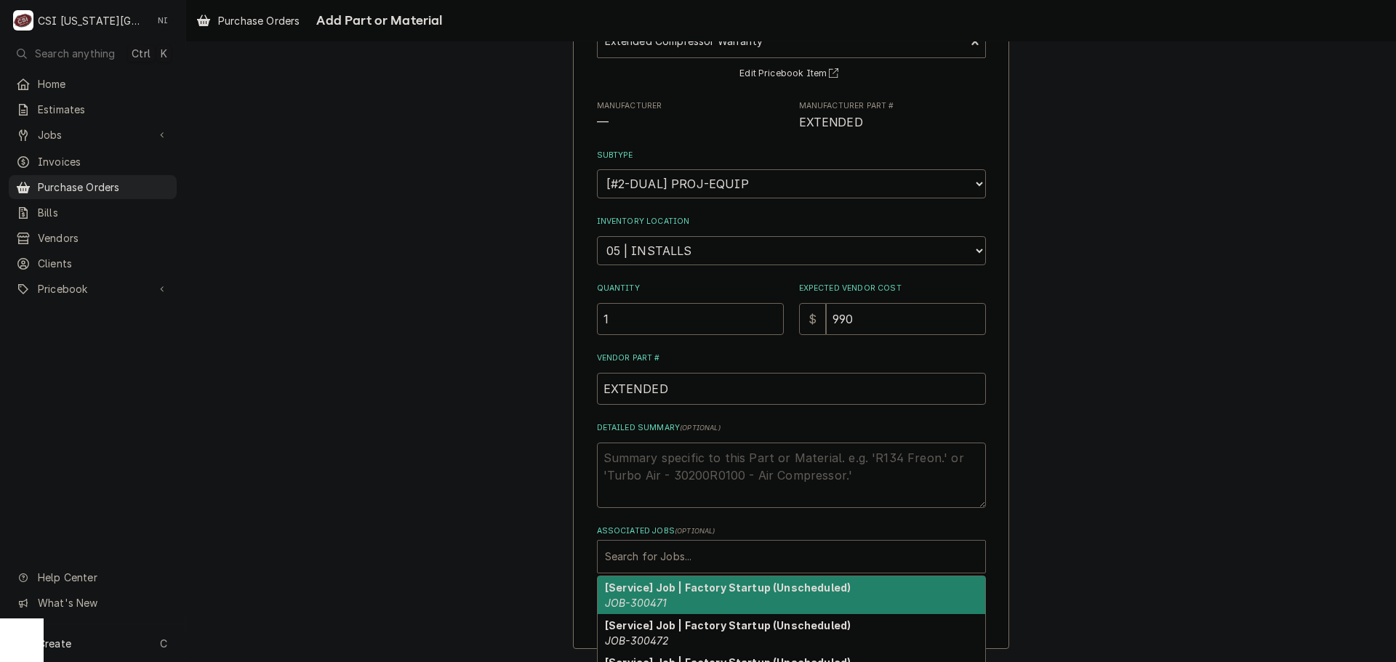
drag, startPoint x: 704, startPoint y: 542, endPoint x: 704, endPoint y: 558, distance: 15.3
click at [704, 543] on div "Search for Jobs..." at bounding box center [791, 557] width 387 height 32
paste input "32844"
type input "32844"
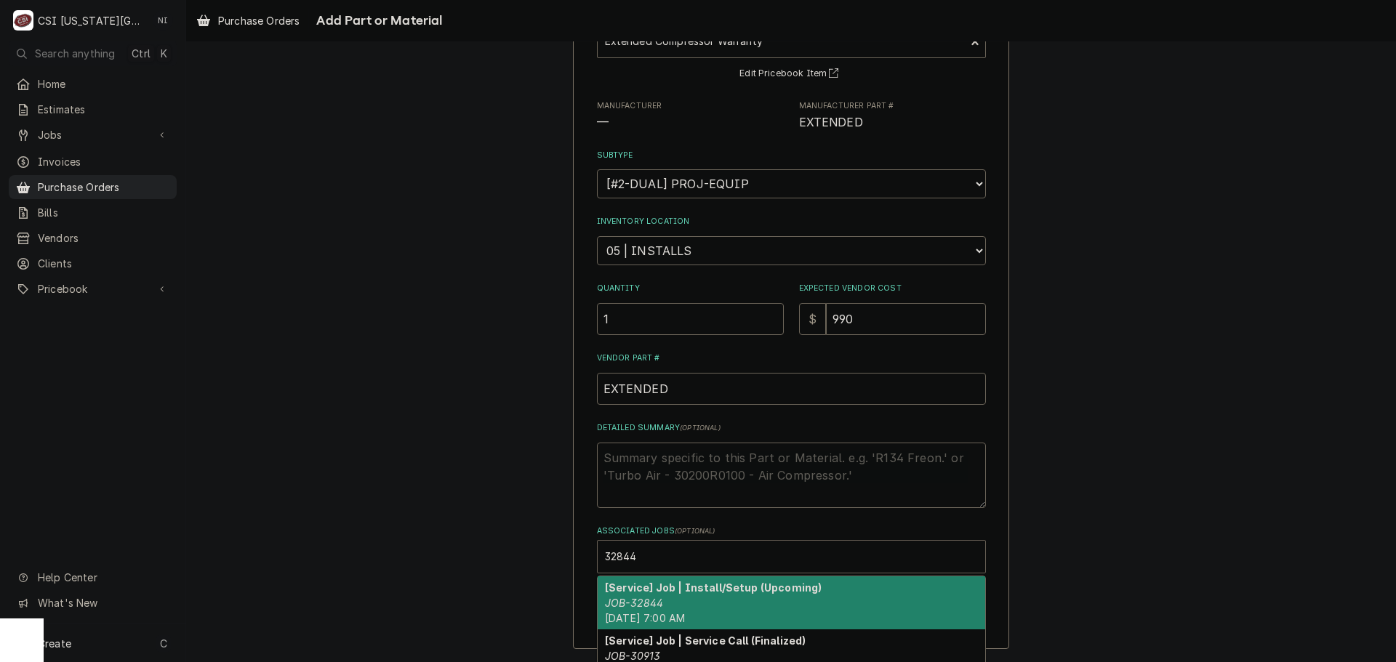
click at [648, 587] on strong "[Service] Job | Install/Setup (Upcoming)" at bounding box center [713, 588] width 217 height 12
type textarea "x"
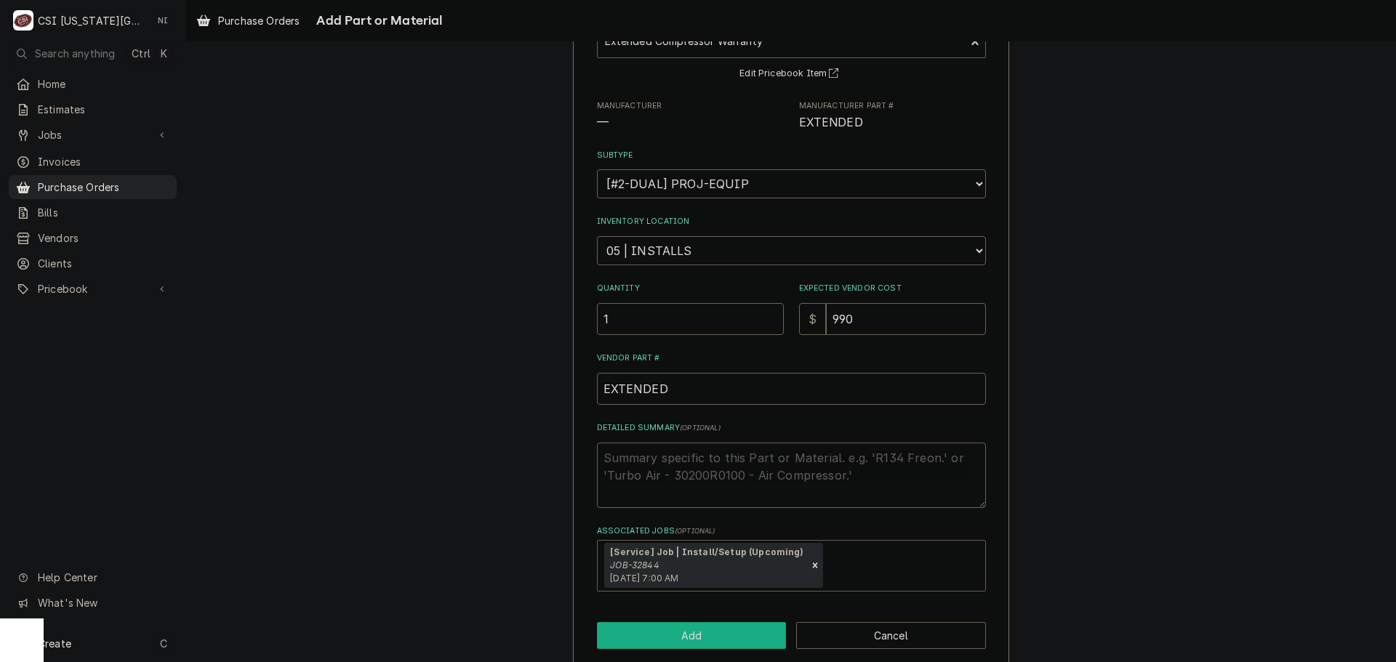
click at [672, 635] on button "Add" at bounding box center [692, 635] width 190 height 27
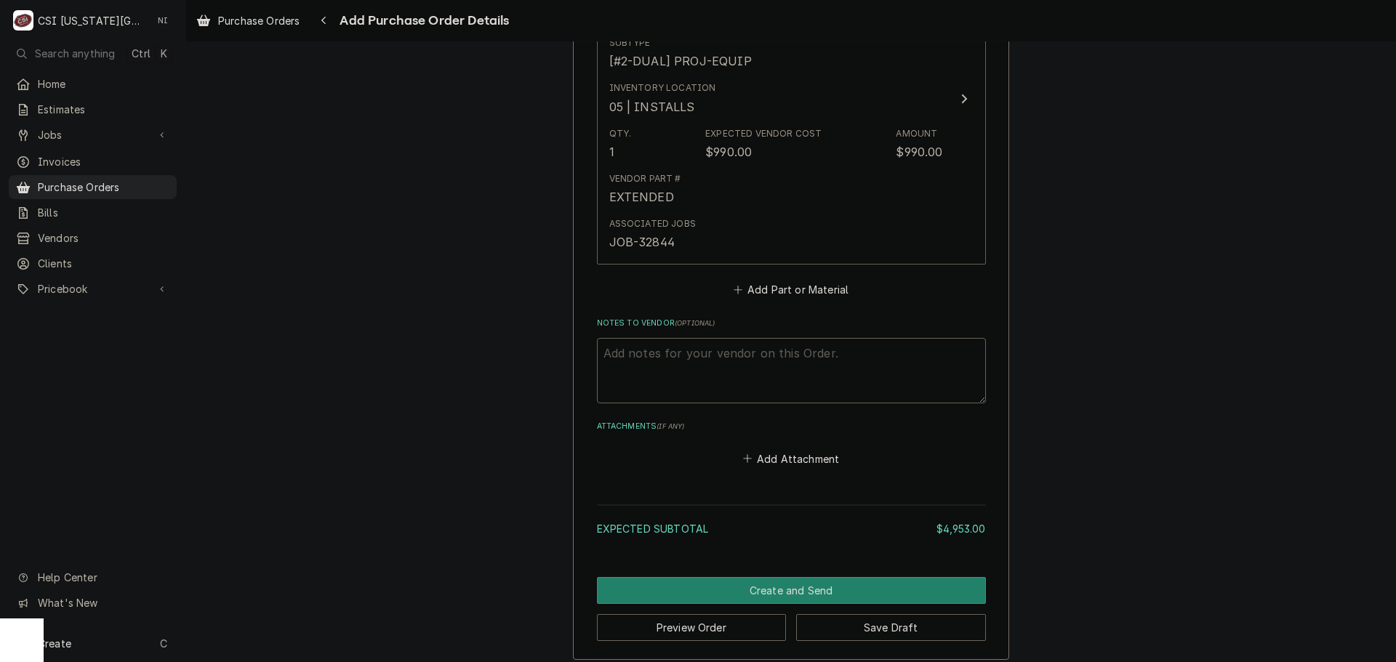
scroll to position [1111, 0]
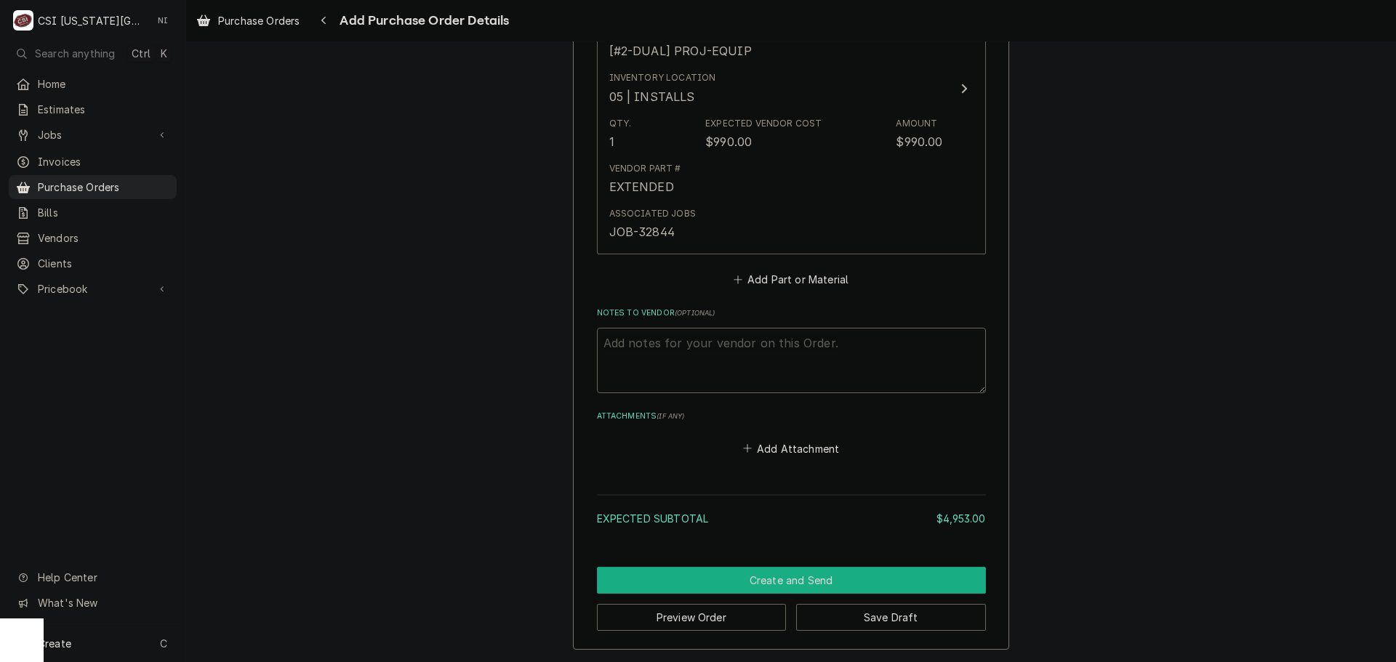
click at [837, 587] on button "Create and Send" at bounding box center [791, 580] width 389 height 27
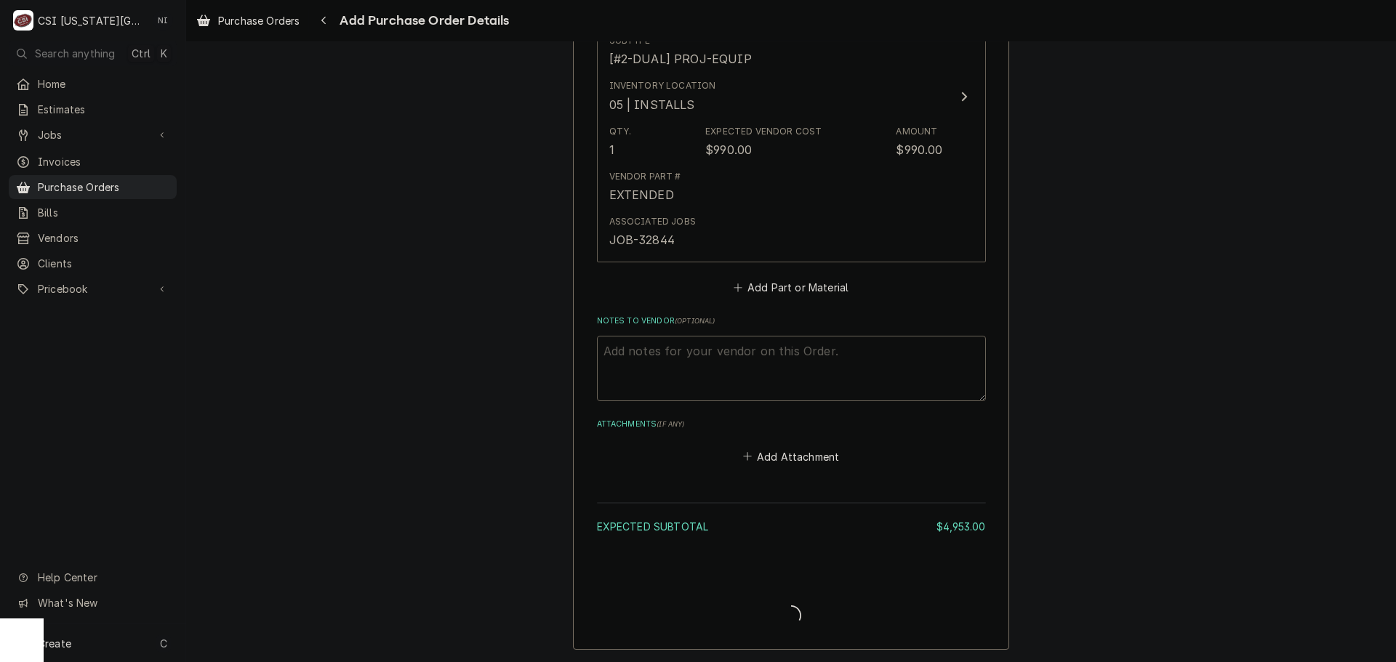
type textarea "x"
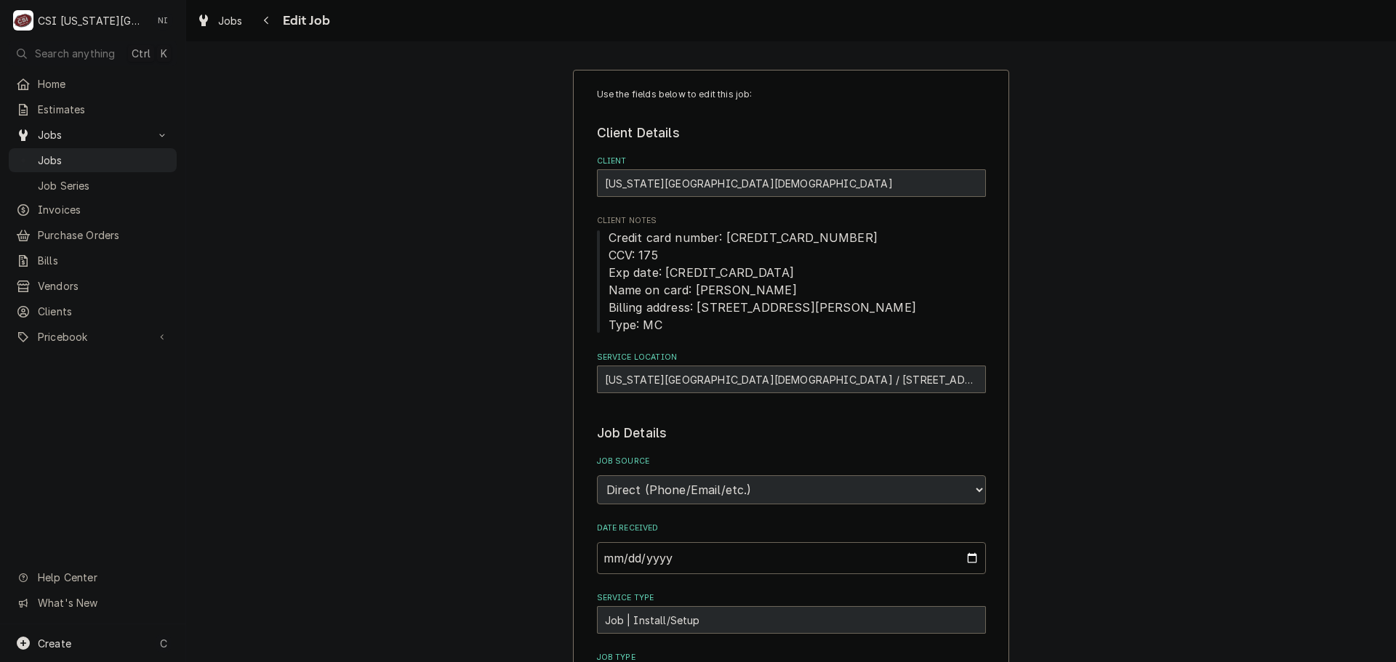
type textarea "x"
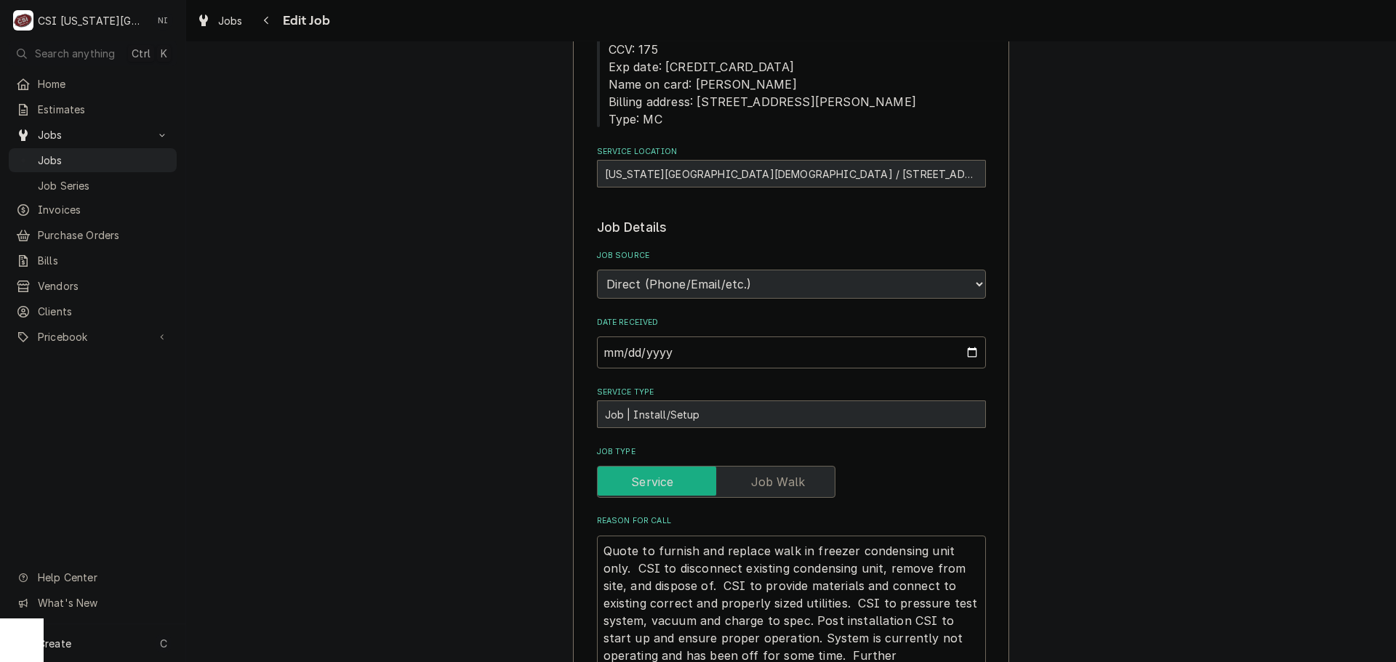
scroll to position [582, 0]
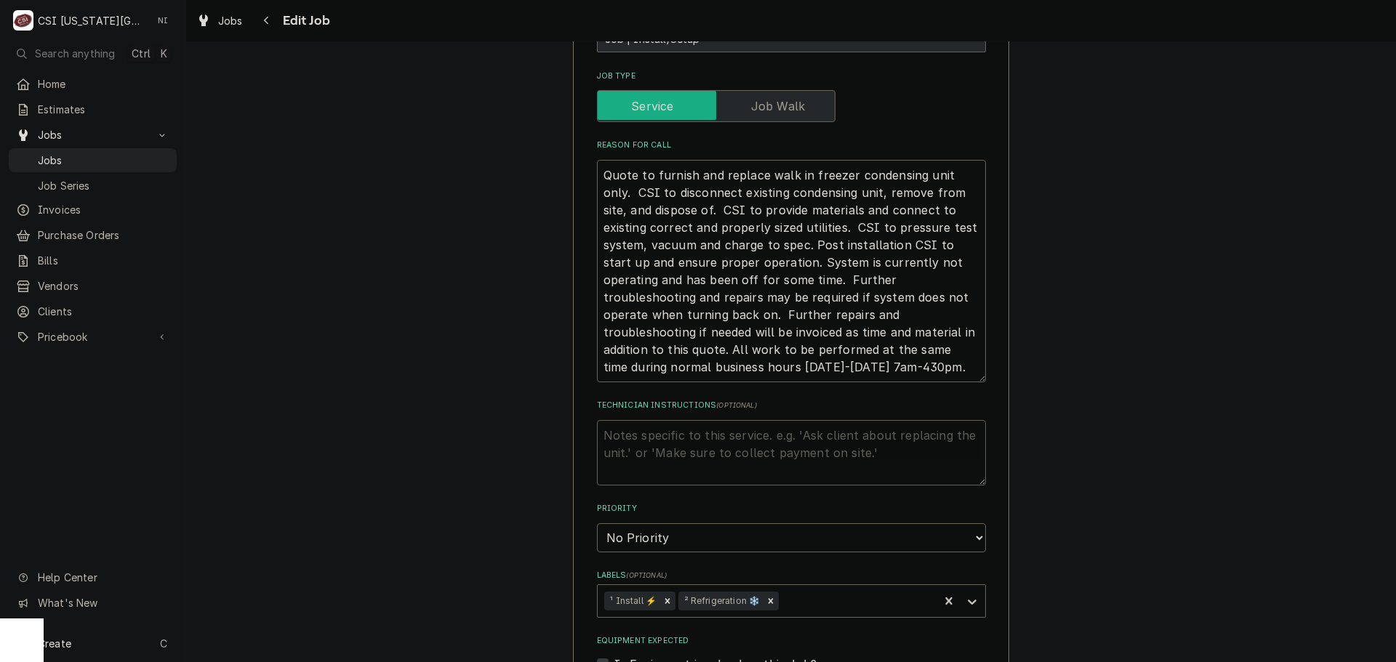
click at [635, 436] on textarea "Technician Instructions ( optional )" at bounding box center [791, 452] width 389 height 65
type textarea "e"
type textarea "x"
type textarea "E"
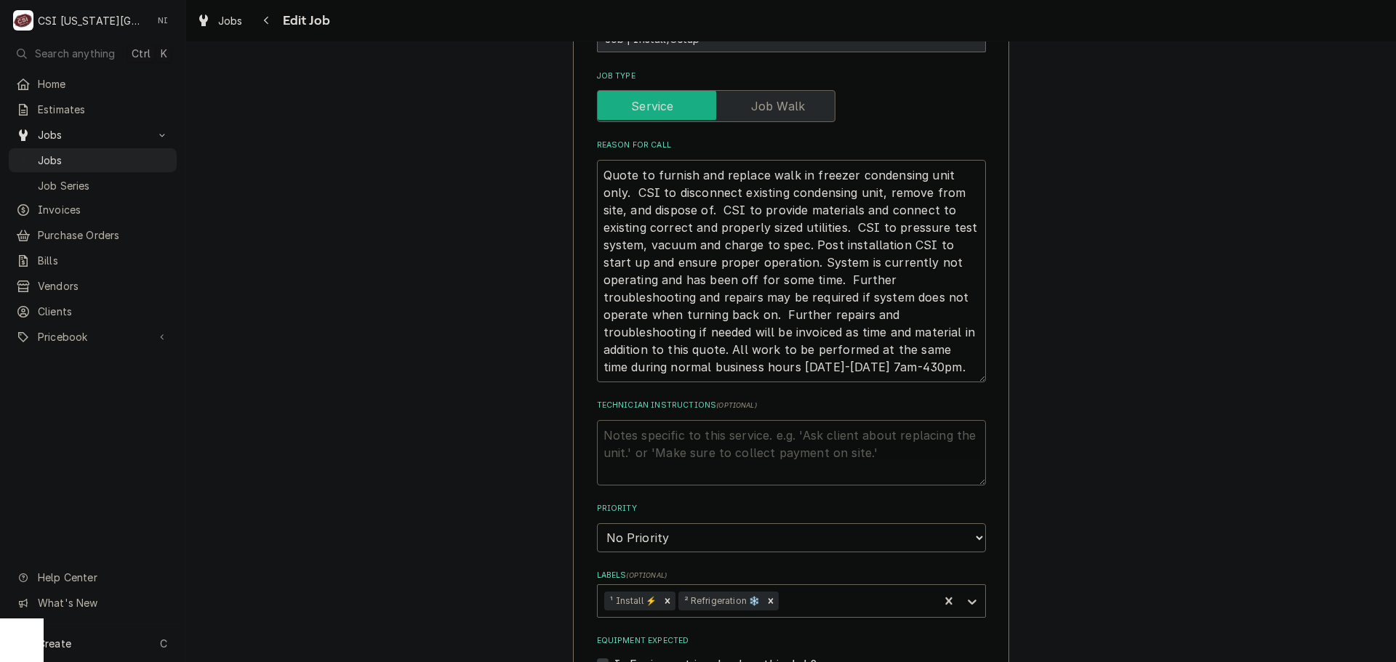
type textarea "x"
type textarea "Eq"
type textarea "x"
type textarea "Equ"
type textarea "x"
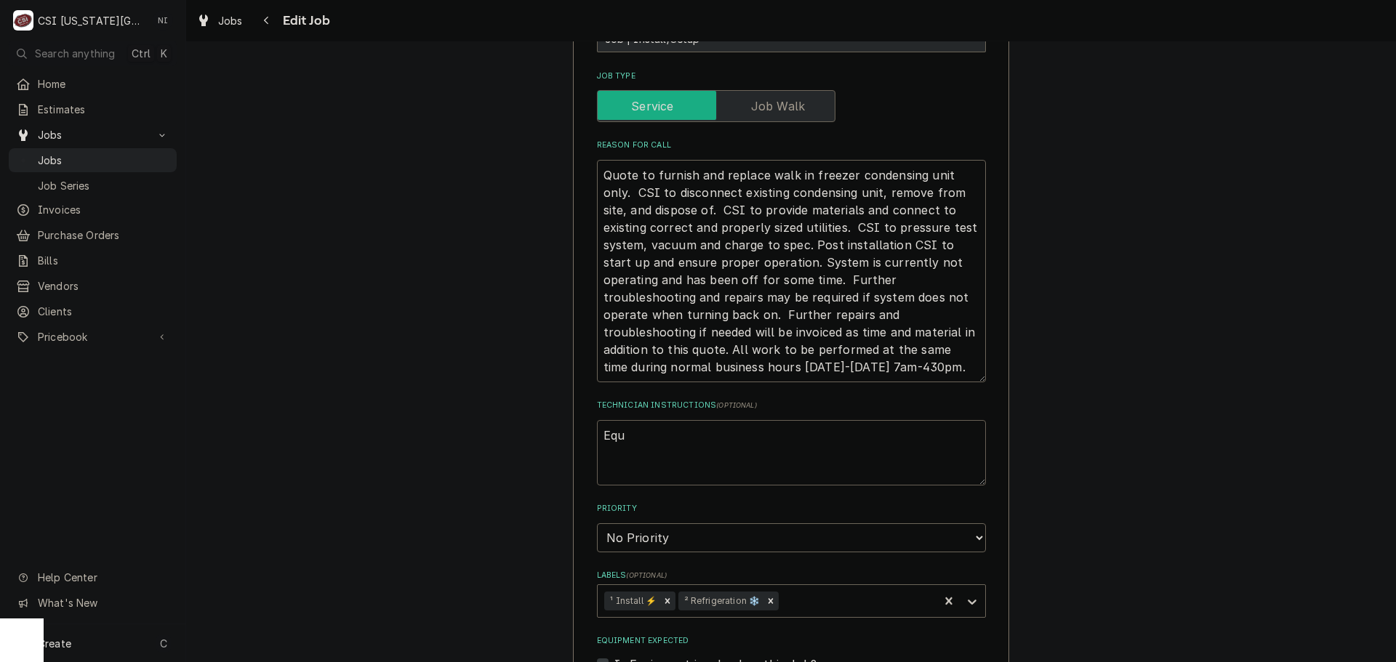
type textarea "Equi"
type textarea "x"
type textarea "Equip"
type textarea "x"
type textarea "Equipm"
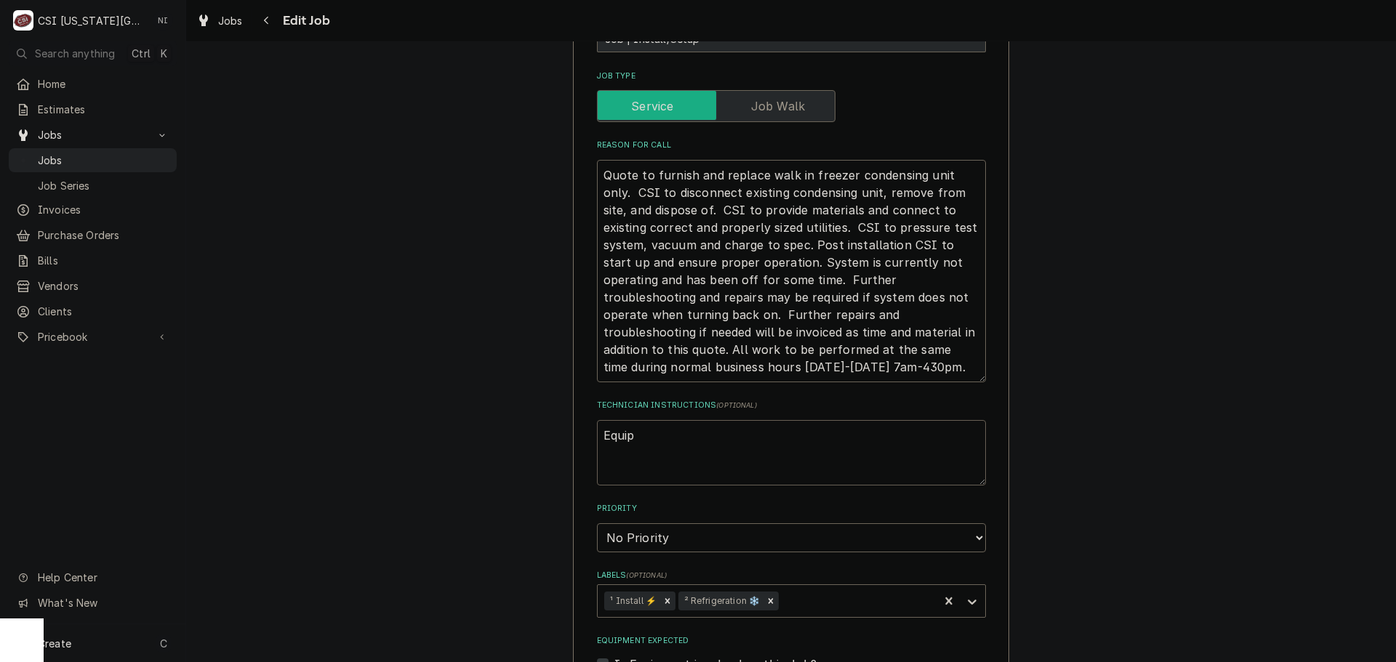
type textarea "x"
type textarea "Equipme"
type textarea "x"
type textarea "Equipmen"
type textarea "x"
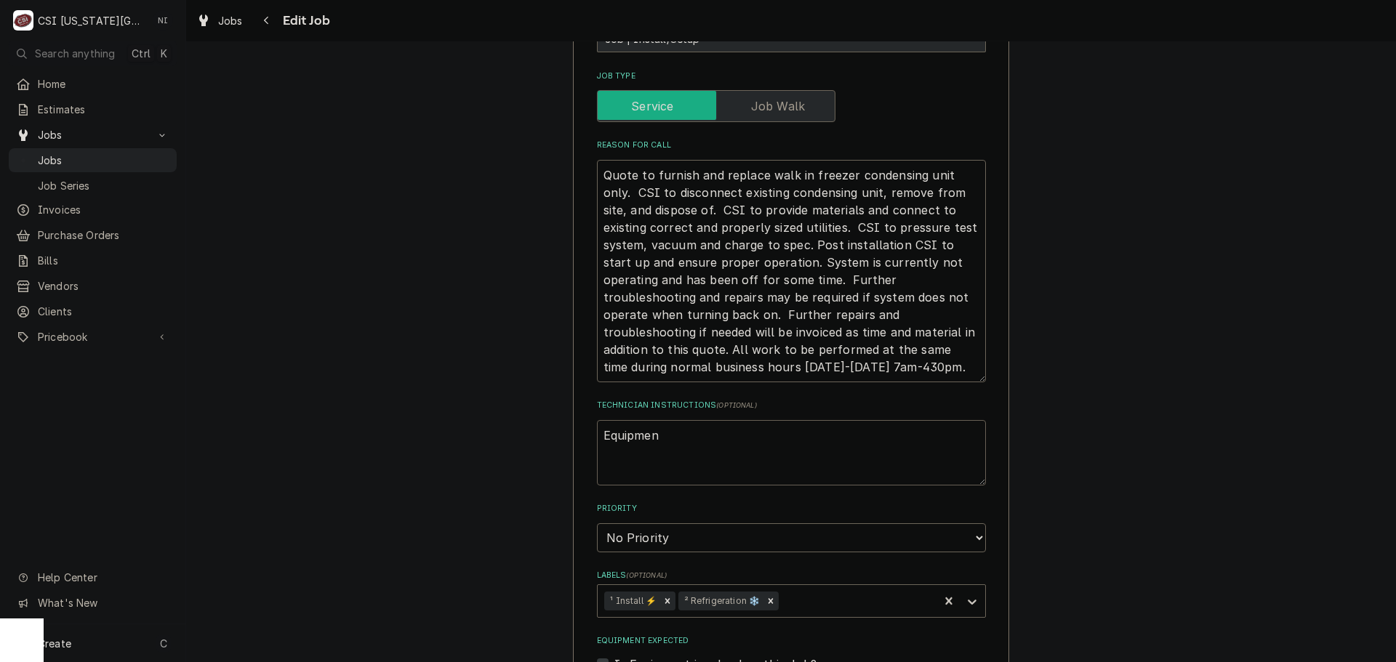
type textarea "Equipment"
type textarea "x"
type textarea "Equipment"
type textarea "x"
type textarea "Equipment o"
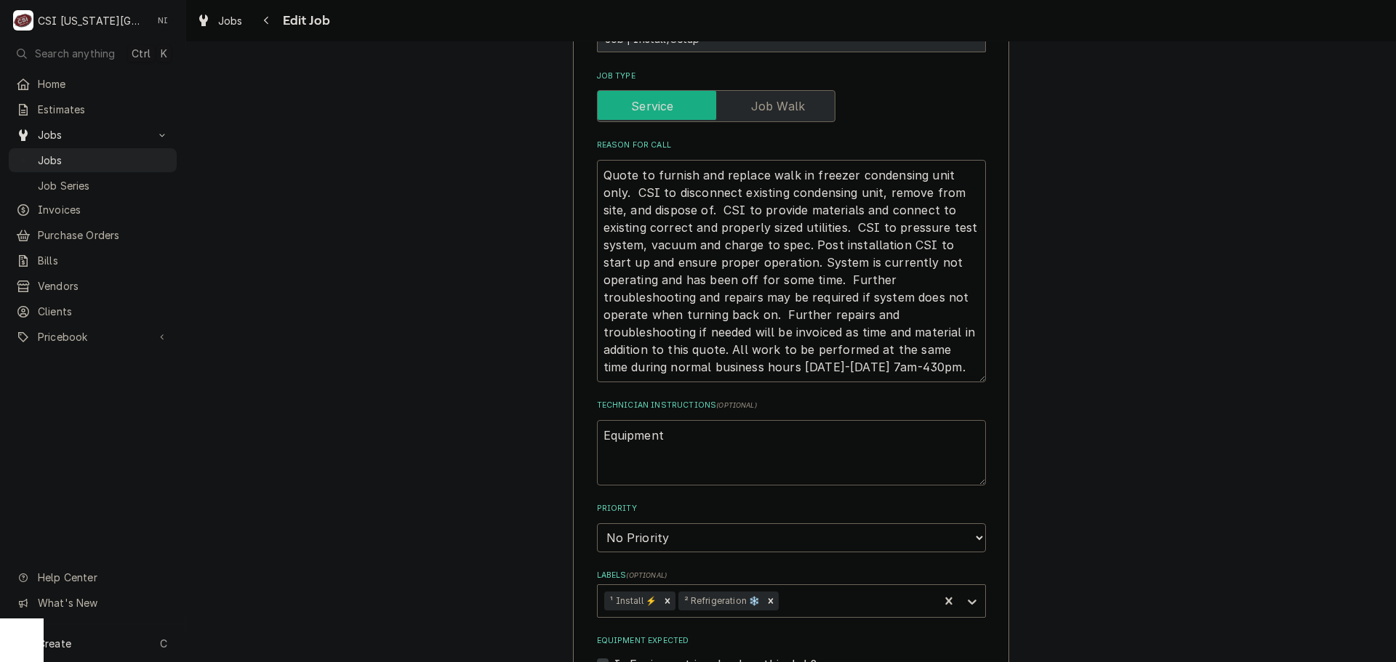
type textarea "x"
type textarea "Equipment or"
type textarea "x"
type textarea "Equipment ord"
type textarea "x"
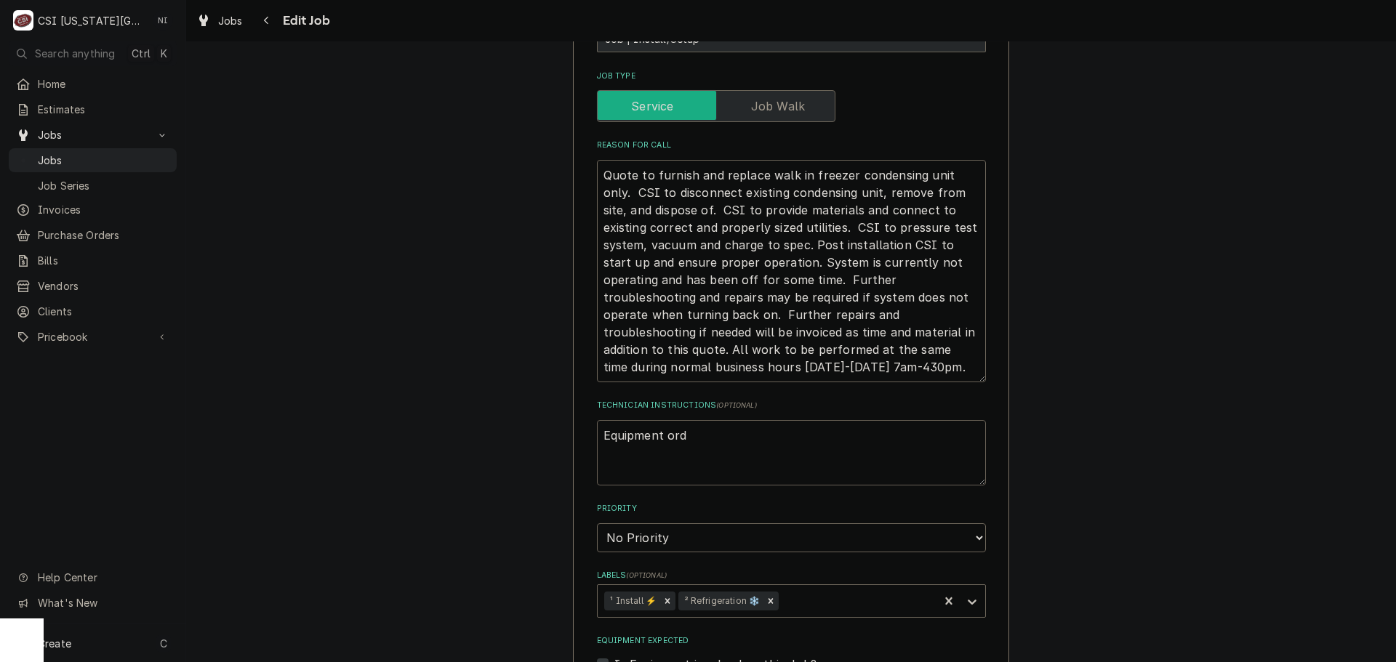
type textarea "Equipment orde"
type textarea "x"
type textarea "Equipment order"
type textarea "x"
type textarea "Equipment ordere"
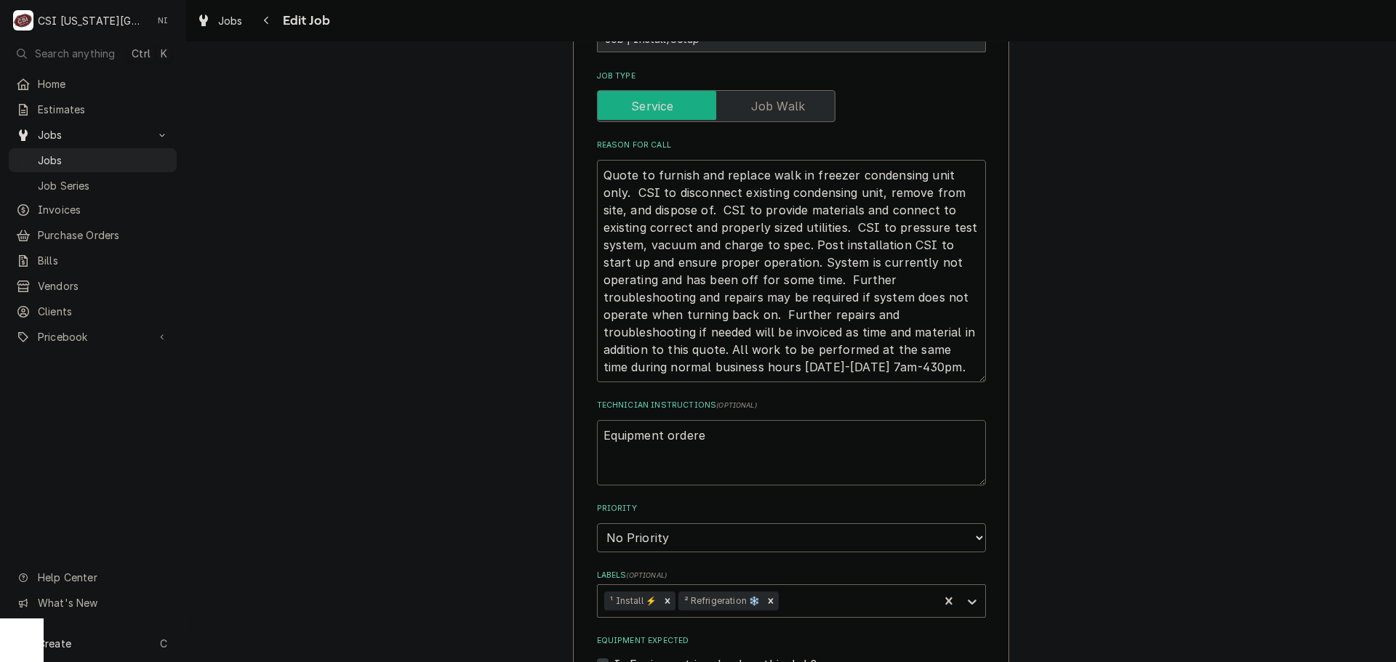
type textarea "x"
type textarea "Equipment ordered"
type textarea "x"
type textarea "Equipment ordered"
type textarea "x"
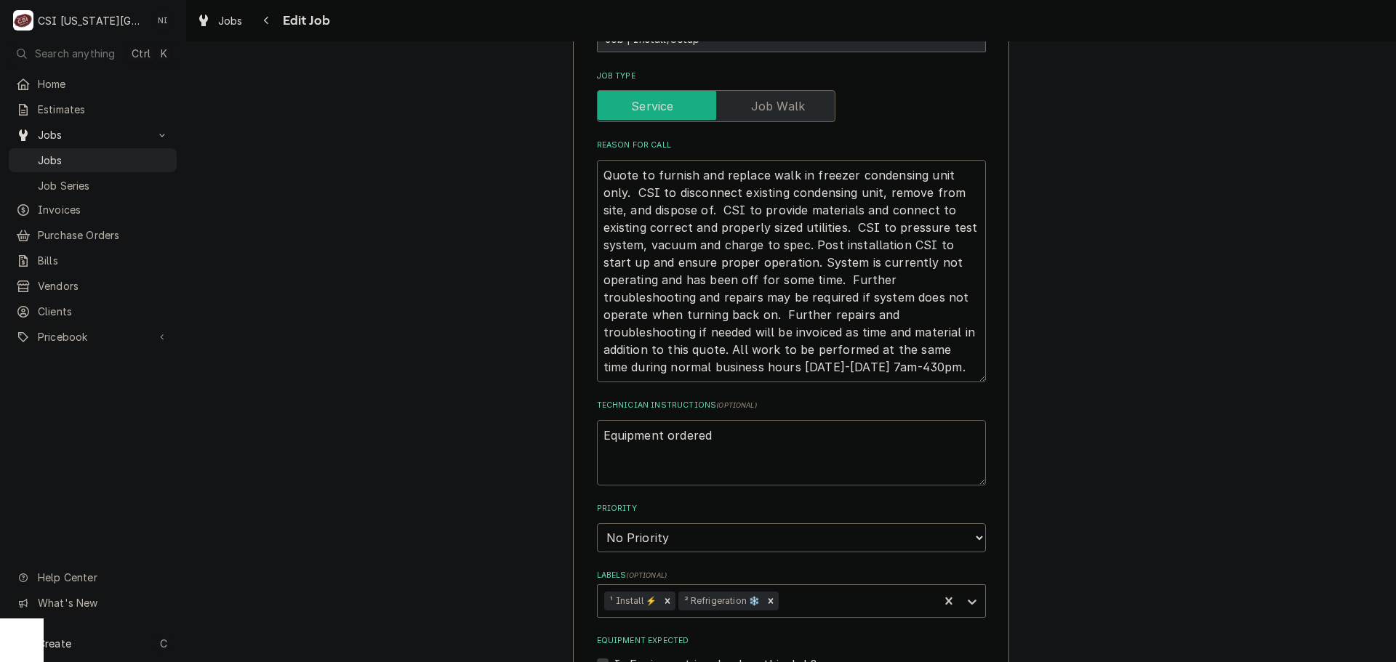
type textarea "Equipment ordered o"
type textarea "x"
type textarea "Equipment ordered on"
type textarea "x"
type textarea "Equipment ordered on"
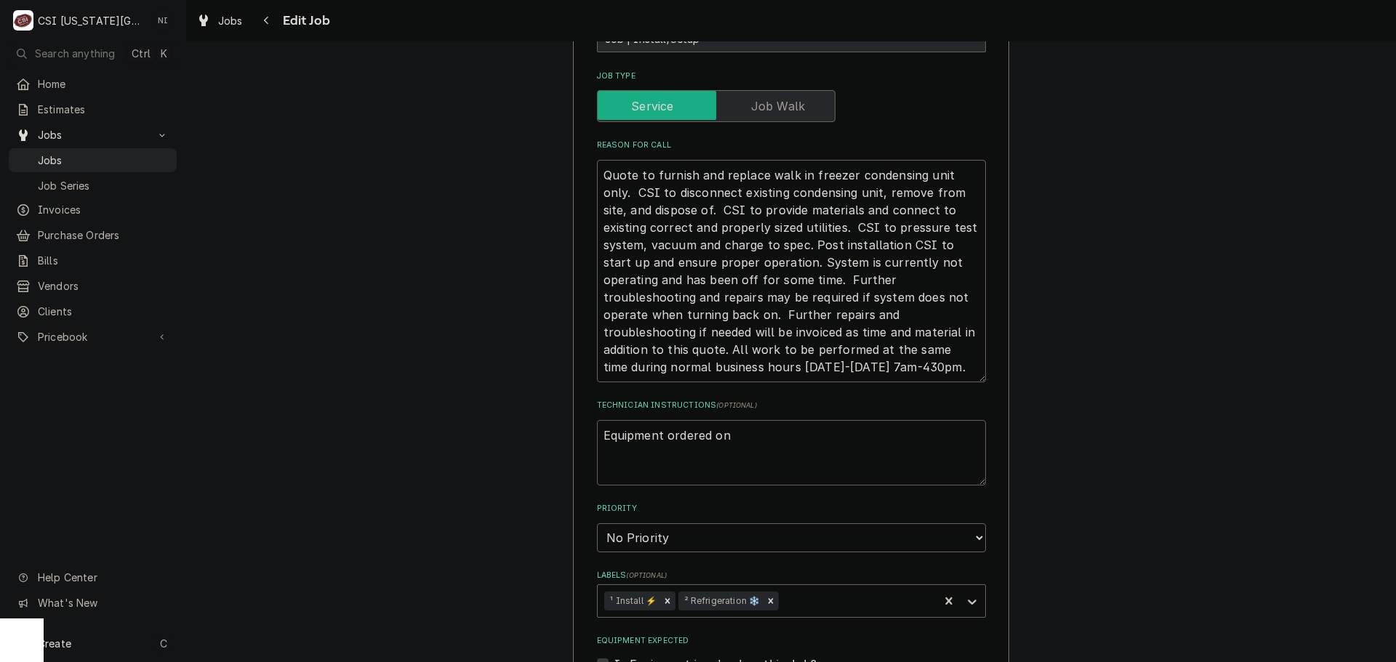
type textarea "x"
type textarea "Equipment ordered on P"
type textarea "x"
type textarea "Equipment ordered on PO"
type textarea "x"
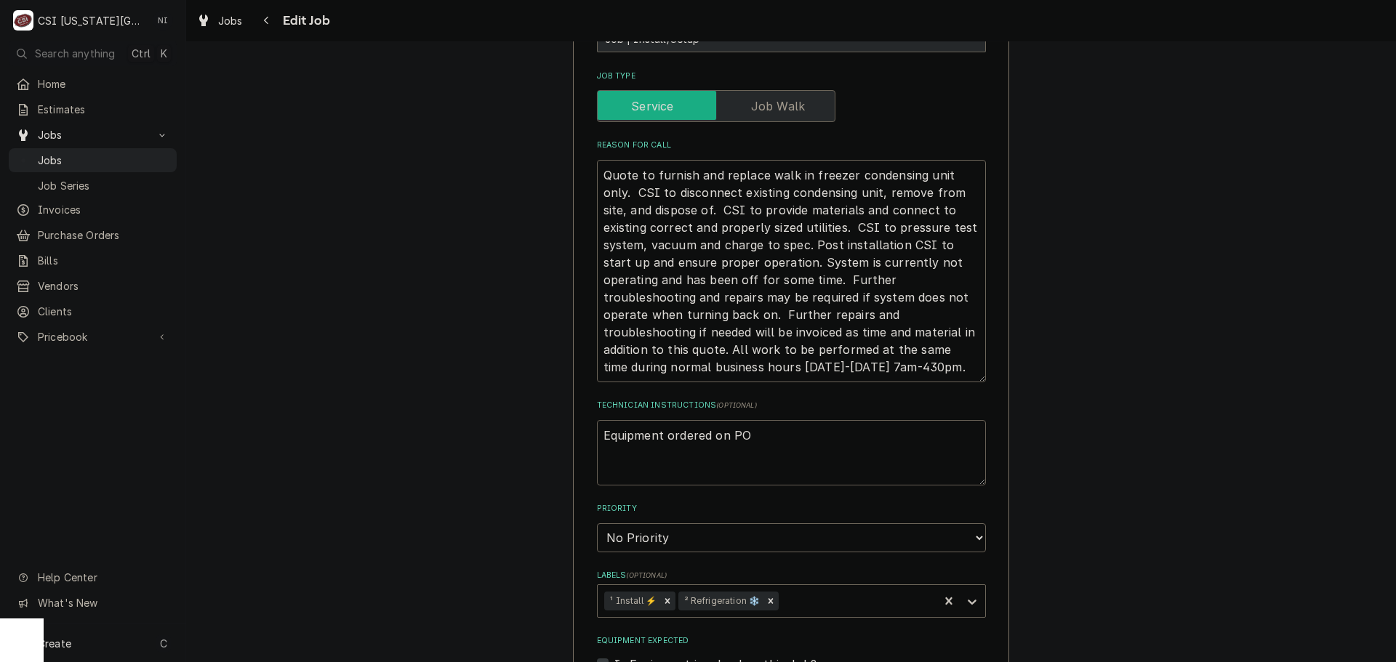
type textarea "Equipment ordered on PO"
type textarea "x"
type textarea "Equipment ordered on PO 3"
type textarea "x"
type textarea "Equipment ordered on PO 30"
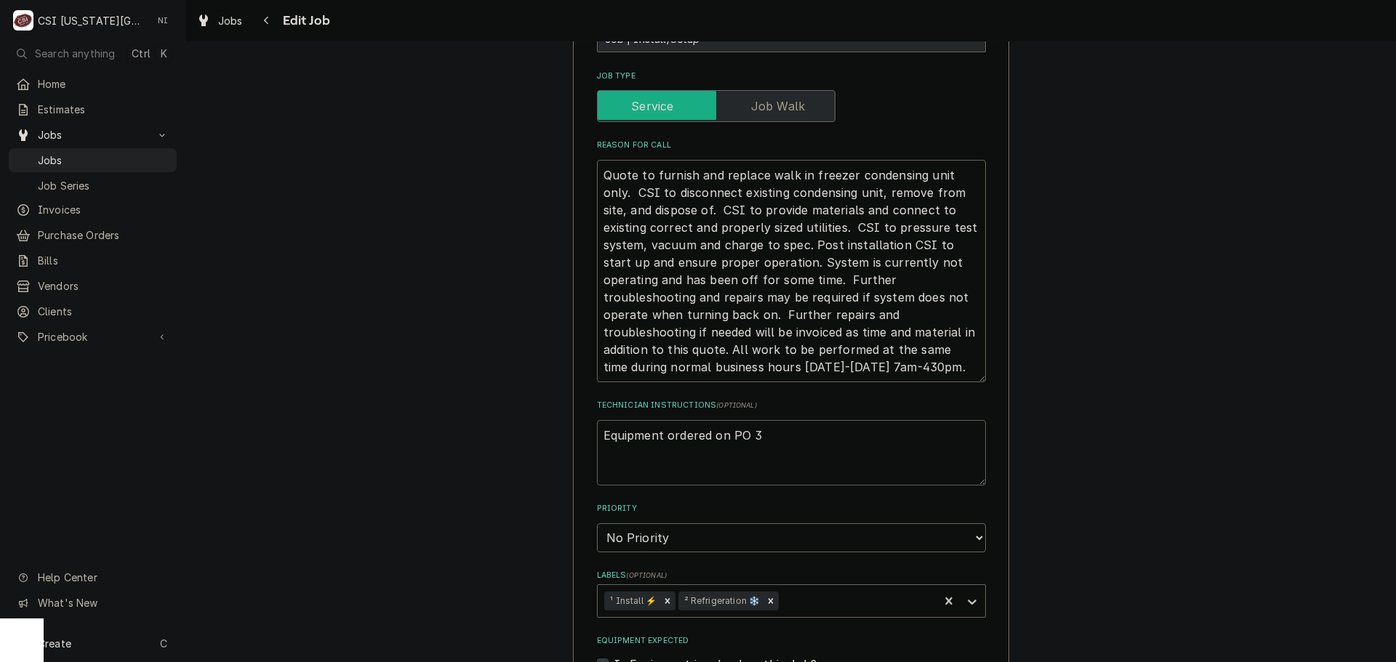
type textarea "x"
type textarea "Equipment ordered on PO 301"
type textarea "x"
type textarea "Equipment ordered on PO 3015"
type textarea "x"
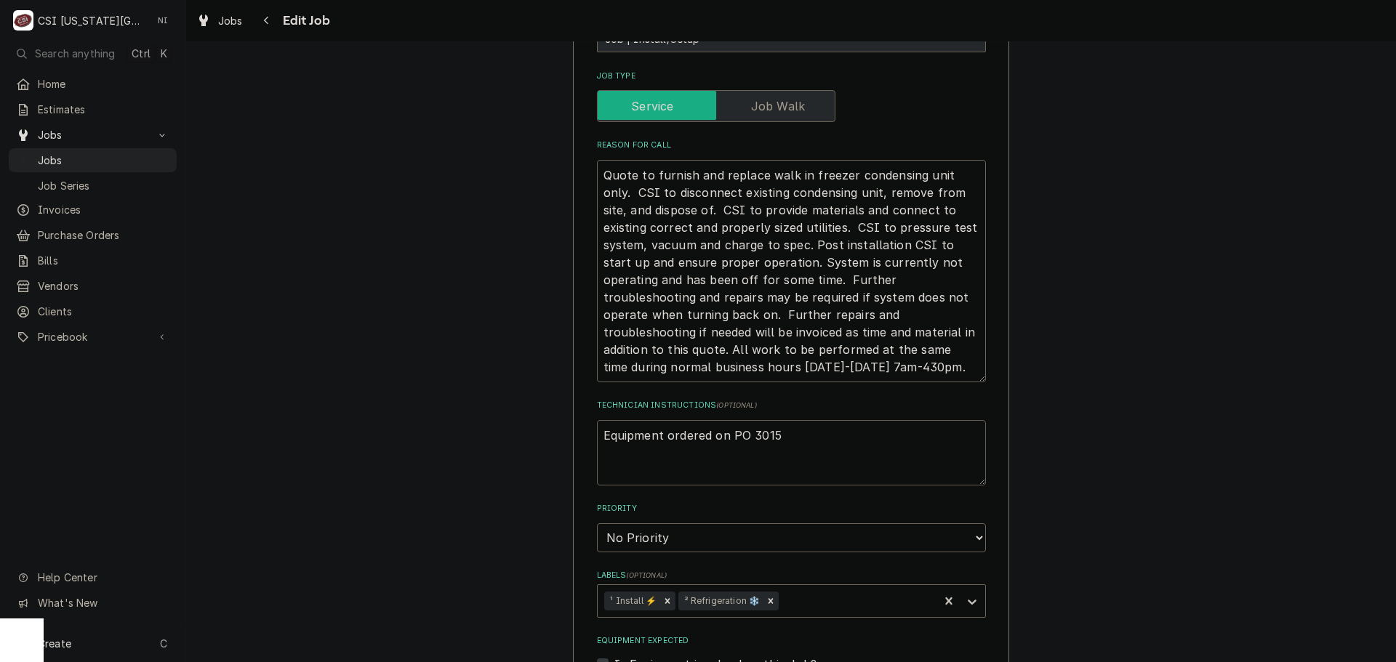
type textarea "Equipment ordered on PO 30154"
type textarea "x"
type textarea "Equipment ordered on PO 301548"
type textarea "x"
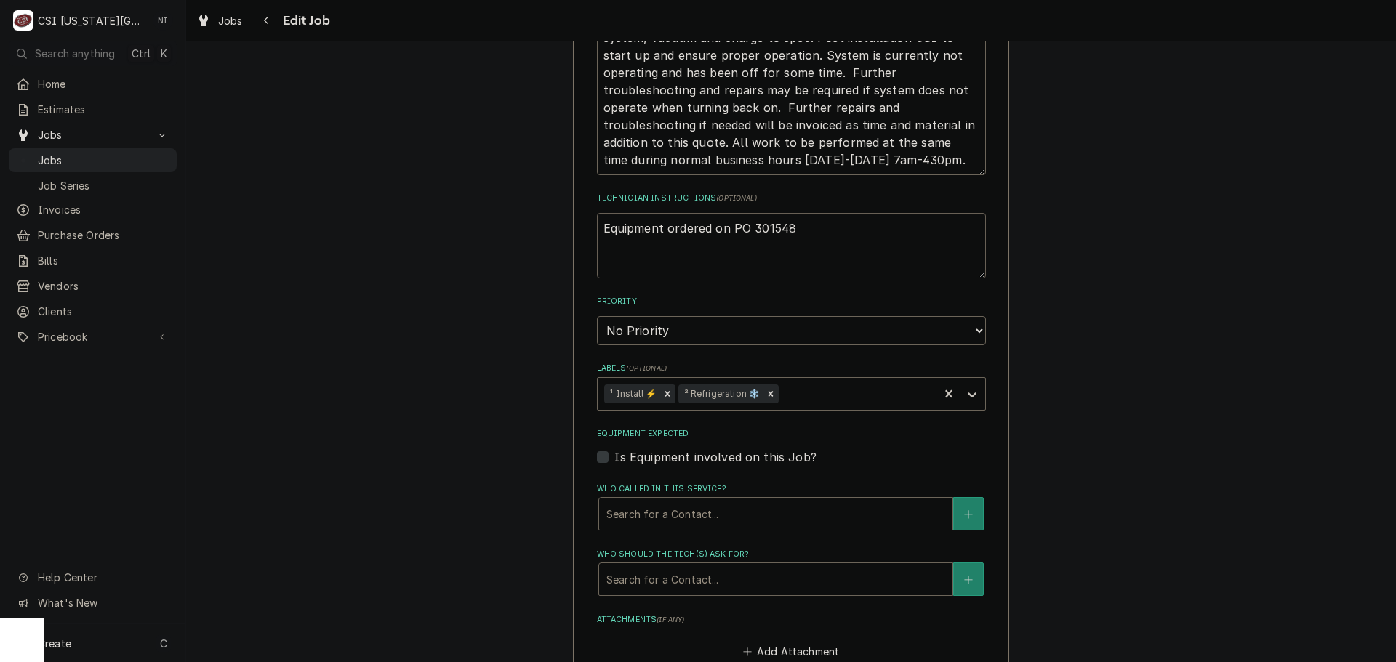
scroll to position [1082, 0]
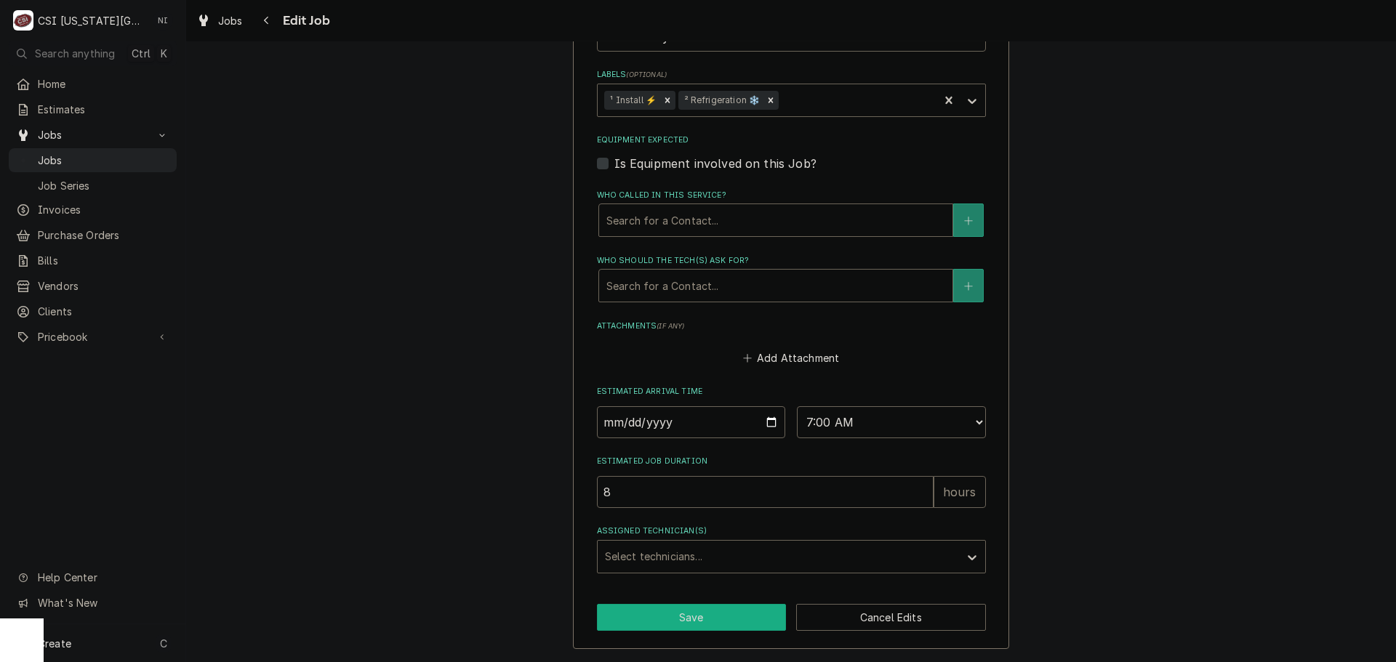
type textarea "Equipment ordered on PO 301548"
click at [733, 612] on button "Save" at bounding box center [692, 617] width 190 height 27
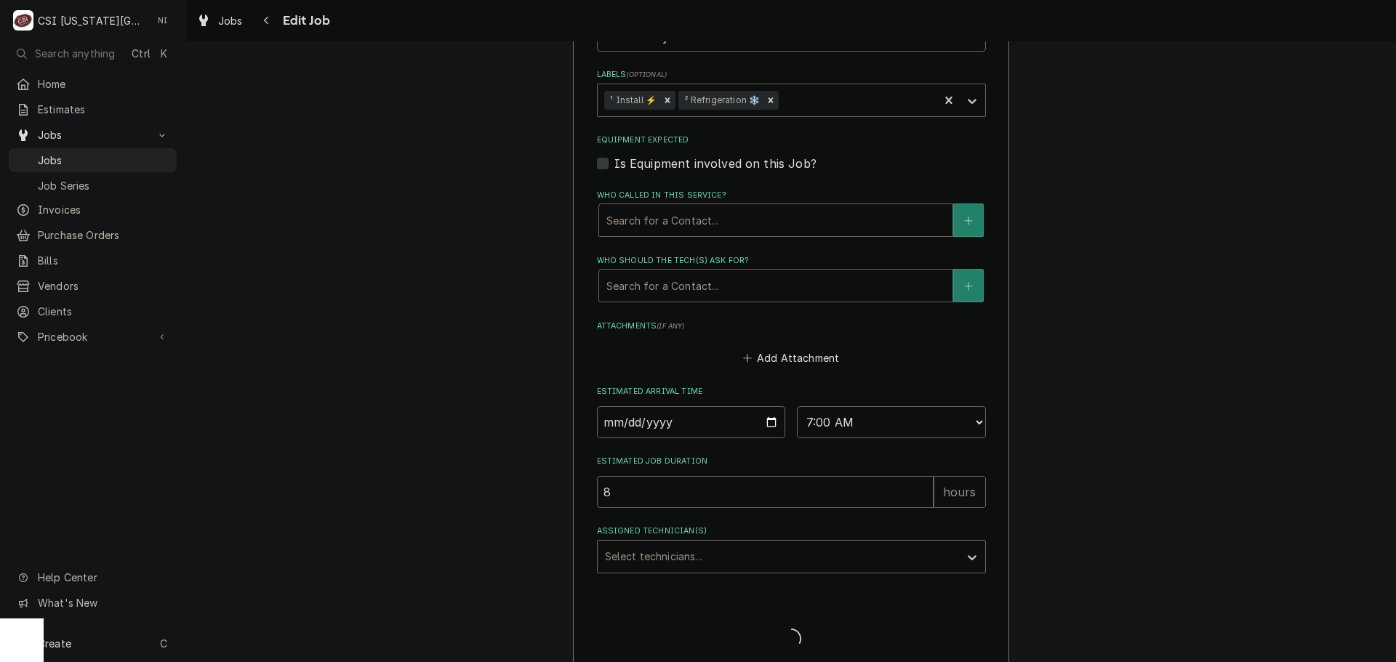
type textarea "x"
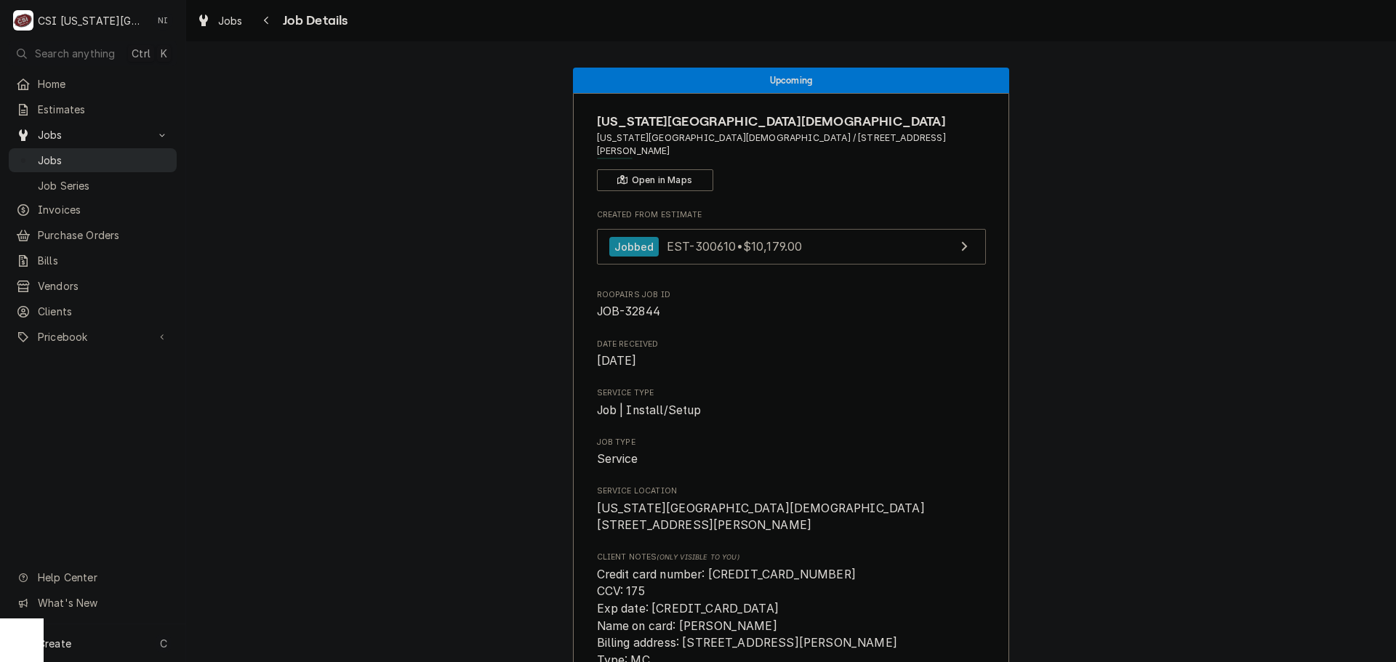
click at [157, 153] on span "Jobs" at bounding box center [104, 160] width 132 height 15
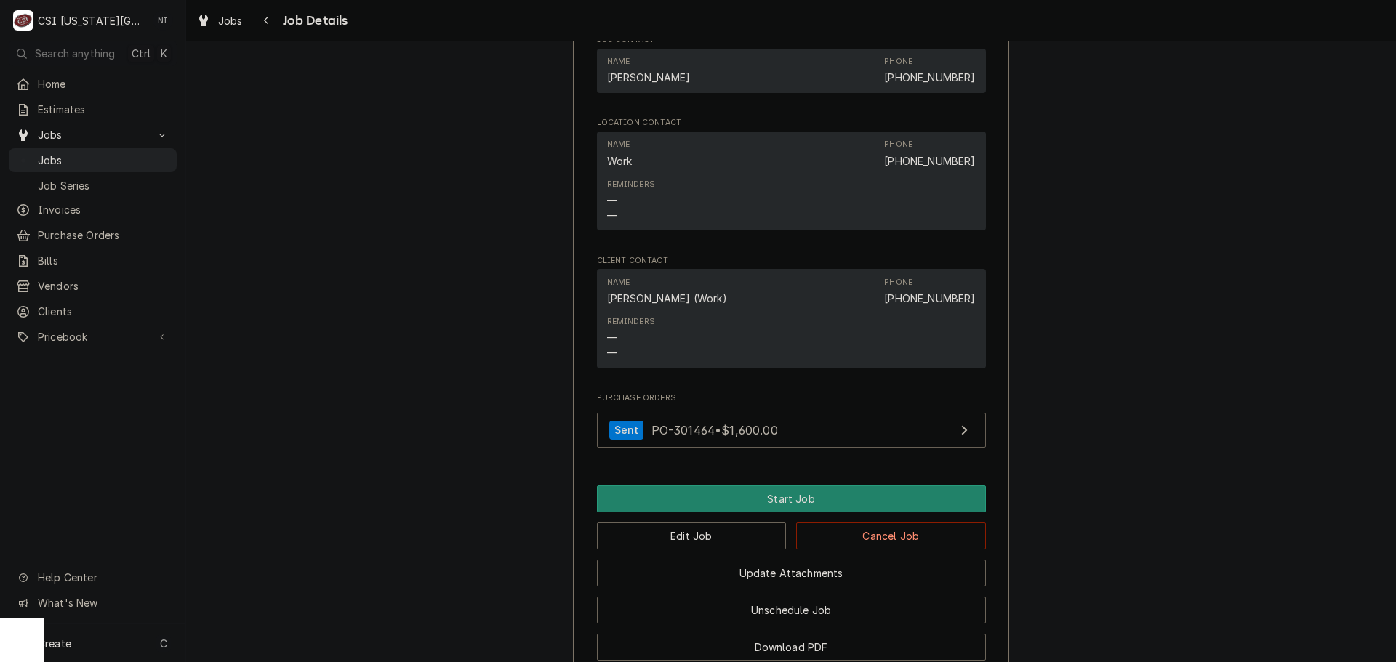
scroll to position [1258, 0]
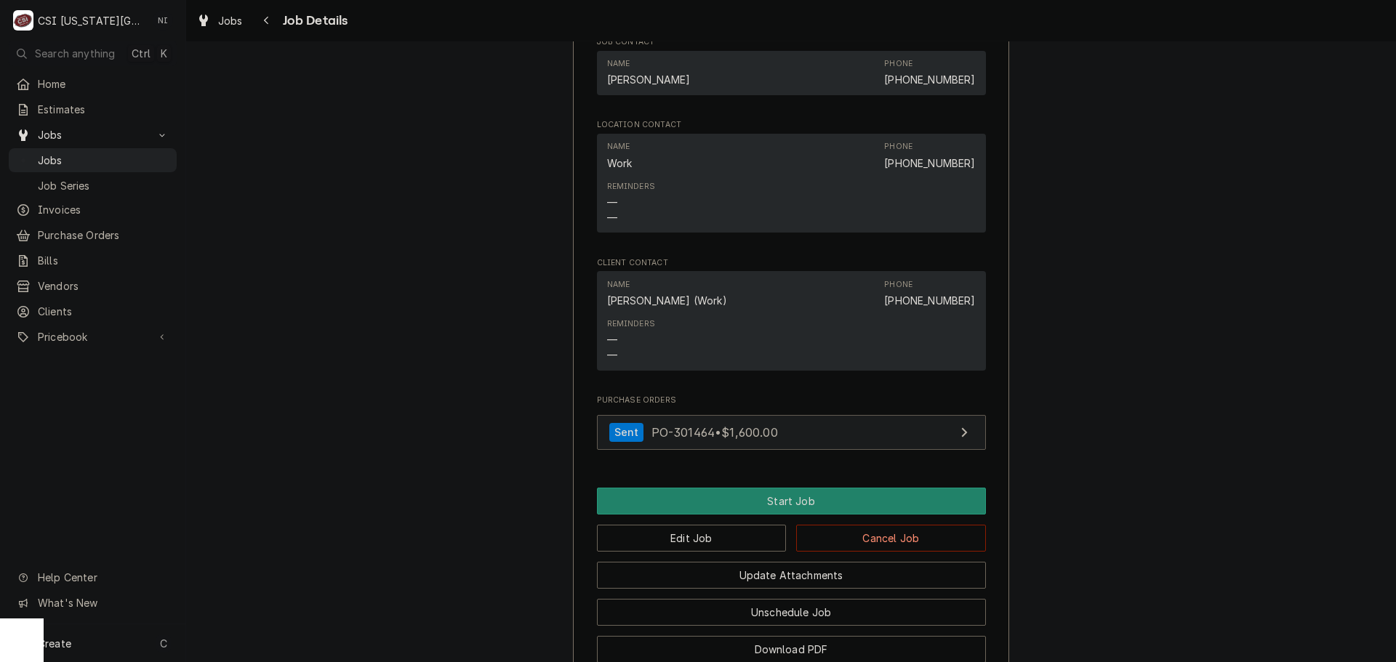
click at [829, 437] on link "Sent PO-301464 • $1,600.00" at bounding box center [791, 433] width 389 height 36
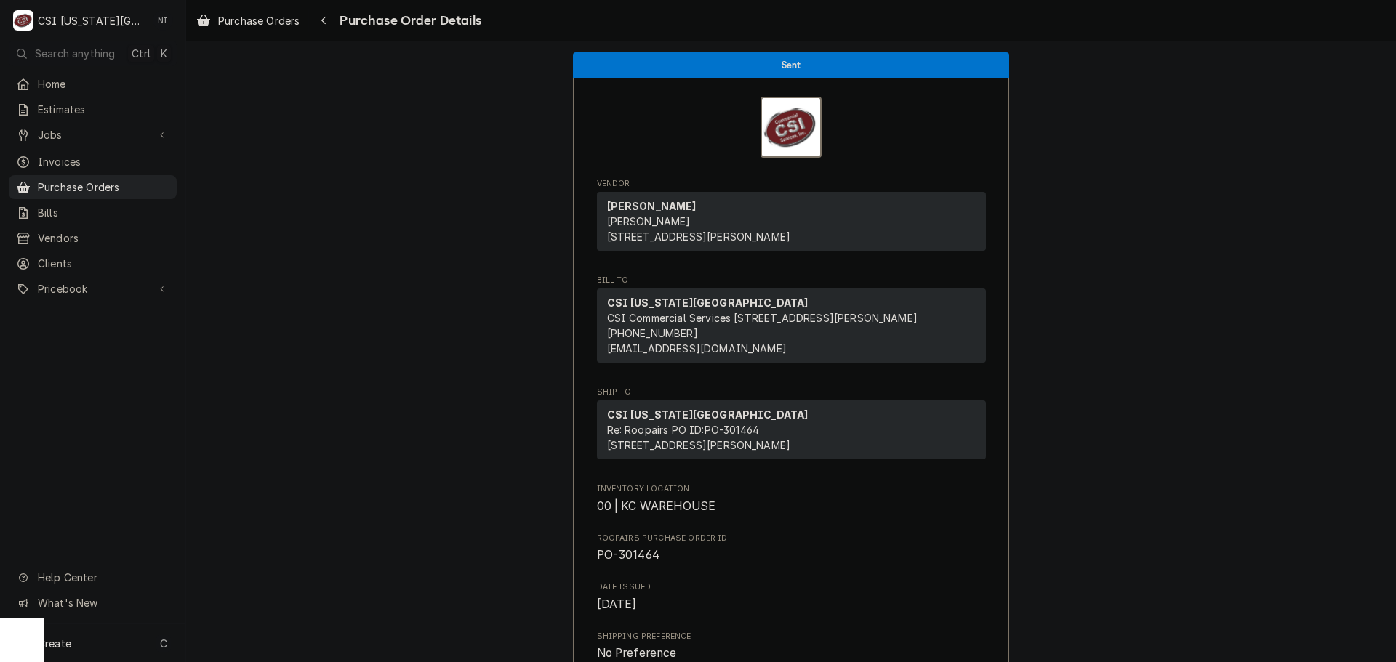
click at [630, 562] on span "PO-301464" at bounding box center [628, 555] width 63 height 14
click at [631, 562] on span "PO-301464" at bounding box center [628, 555] width 63 height 14
copy span "301464"
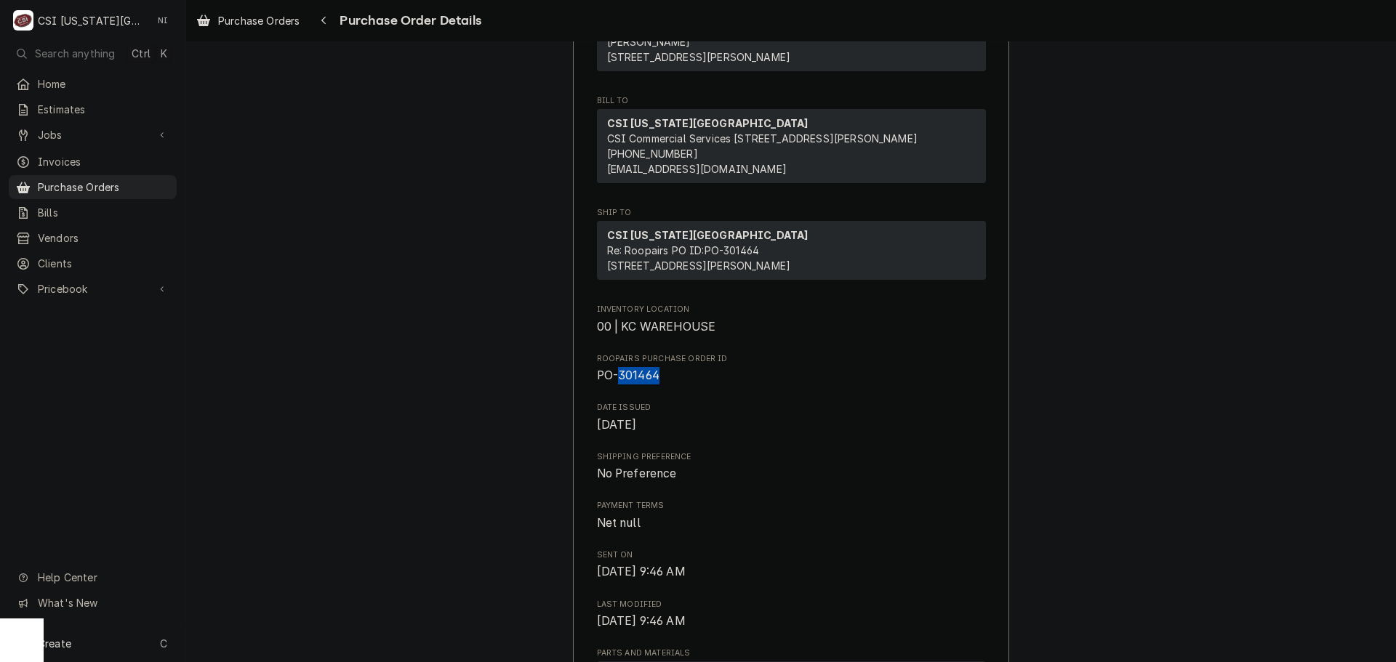
scroll to position [363, 0]
